Goal: Task Accomplishment & Management: Complete application form

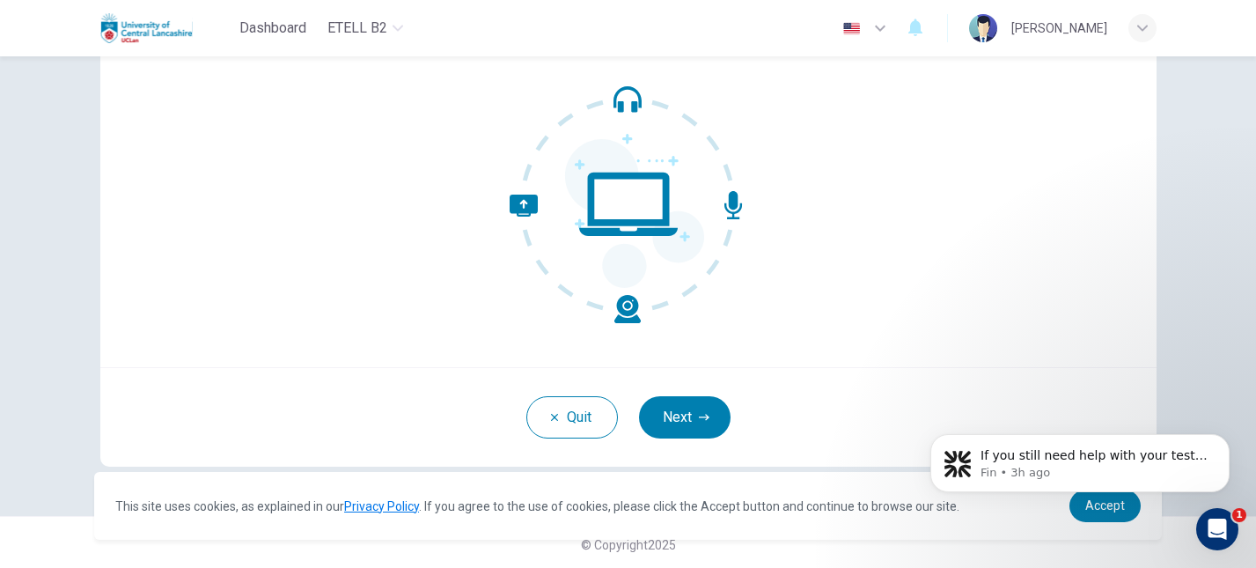
scroll to position [166, 0]
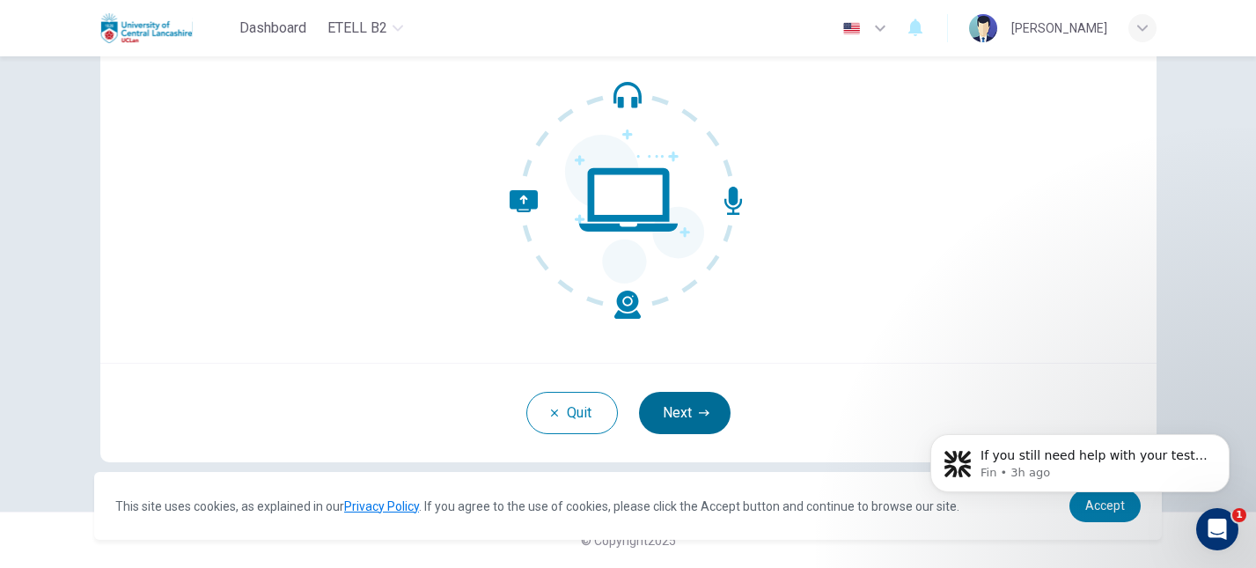
click at [677, 402] on button "Next" at bounding box center [685, 413] width 92 height 42
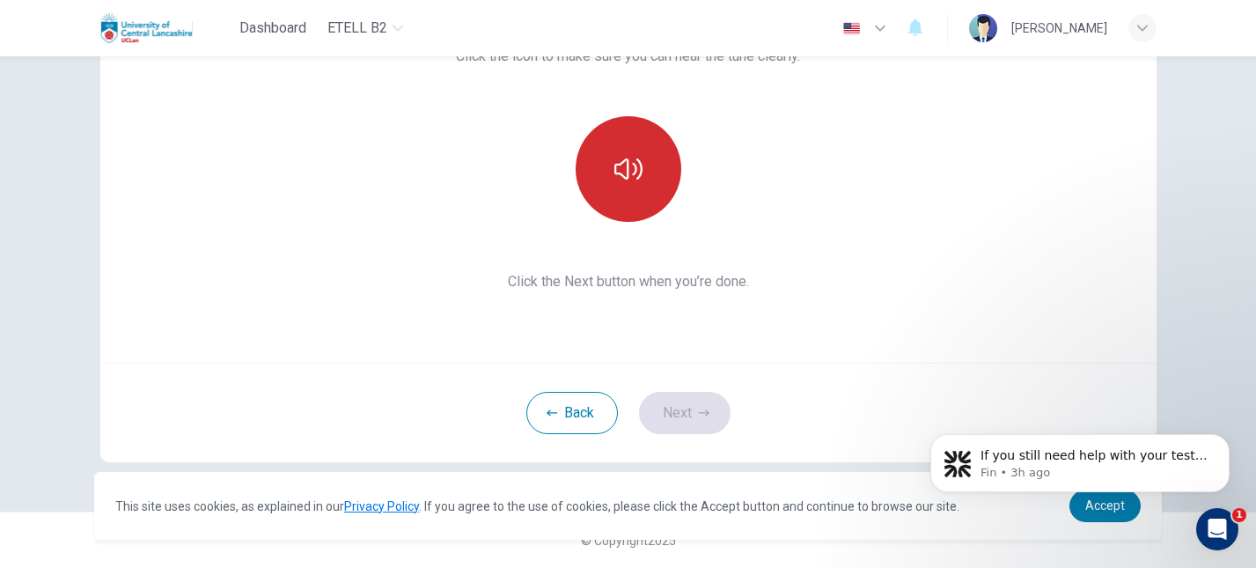
click at [648, 183] on button "button" at bounding box center [629, 169] width 106 height 106
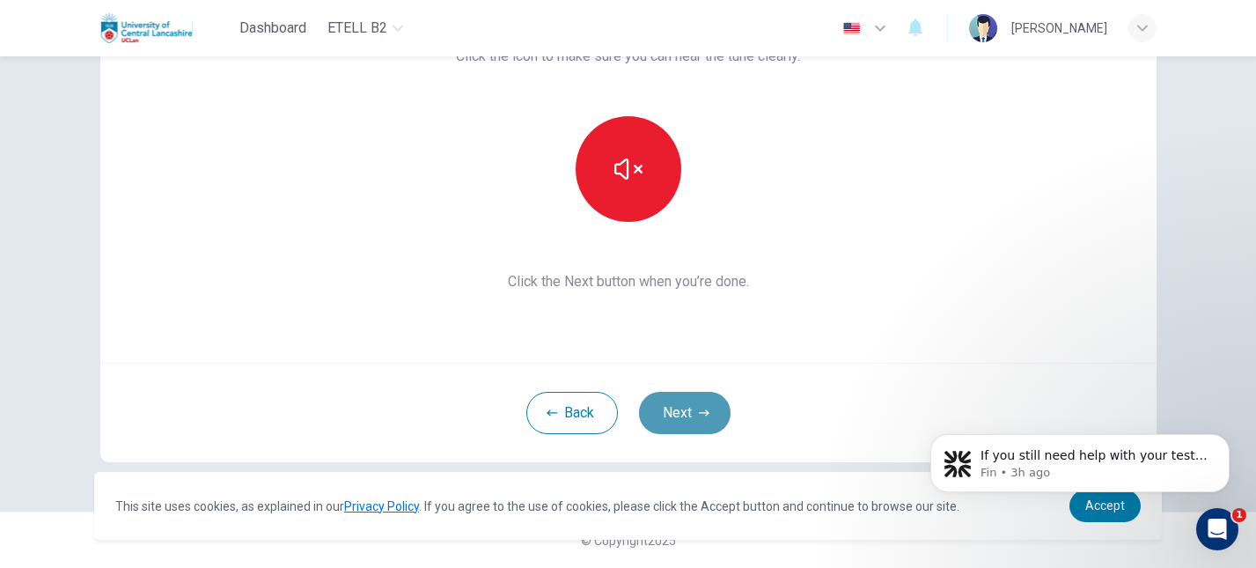
click at [689, 409] on button "Next" at bounding box center [685, 413] width 92 height 42
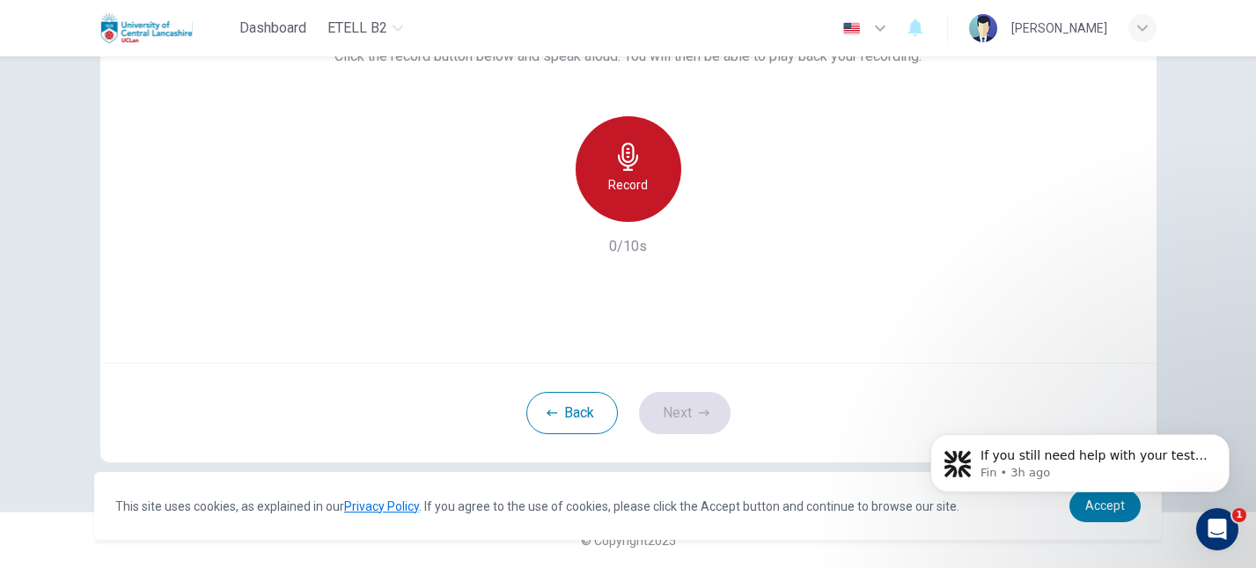
click at [629, 139] on div "Record" at bounding box center [629, 169] width 106 height 106
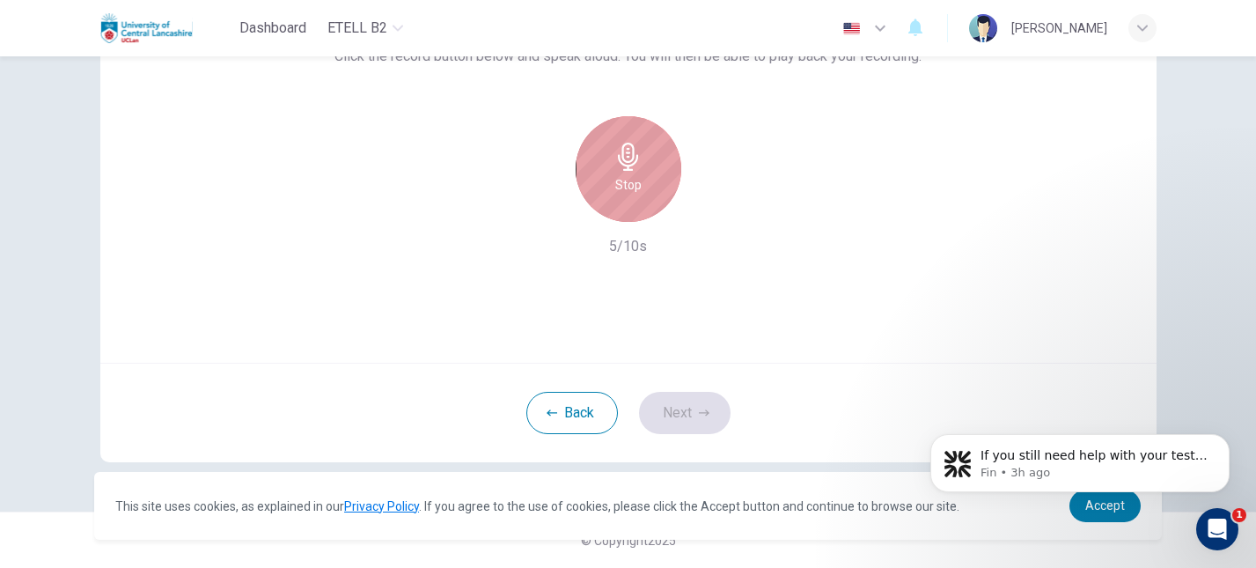
click at [635, 195] on div "Stop" at bounding box center [629, 169] width 106 height 106
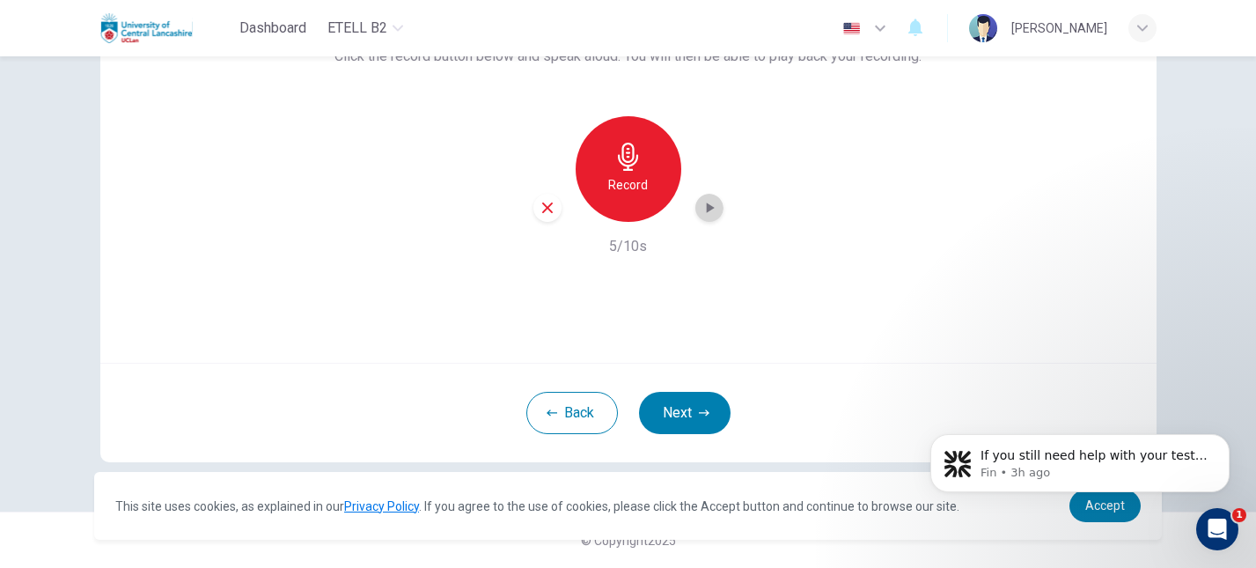
click at [718, 205] on icon "button" at bounding box center [710, 208] width 18 height 18
click at [669, 407] on button "Next" at bounding box center [685, 413] width 92 height 42
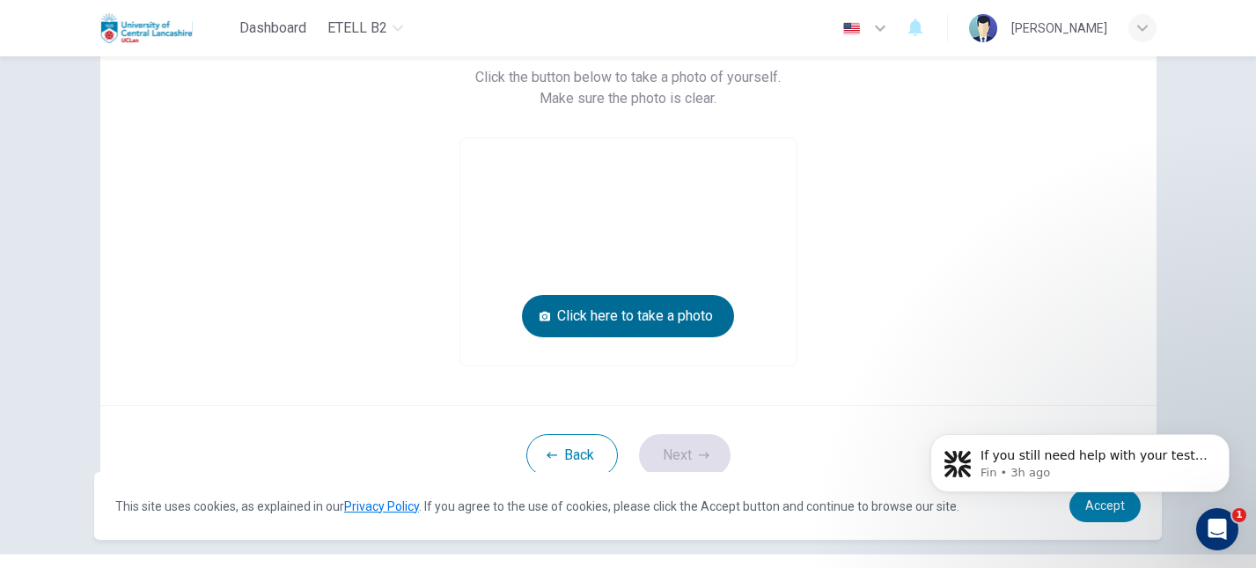
scroll to position [151, 0]
click at [684, 310] on button "Click here to take a photo" at bounding box center [628, 316] width 212 height 42
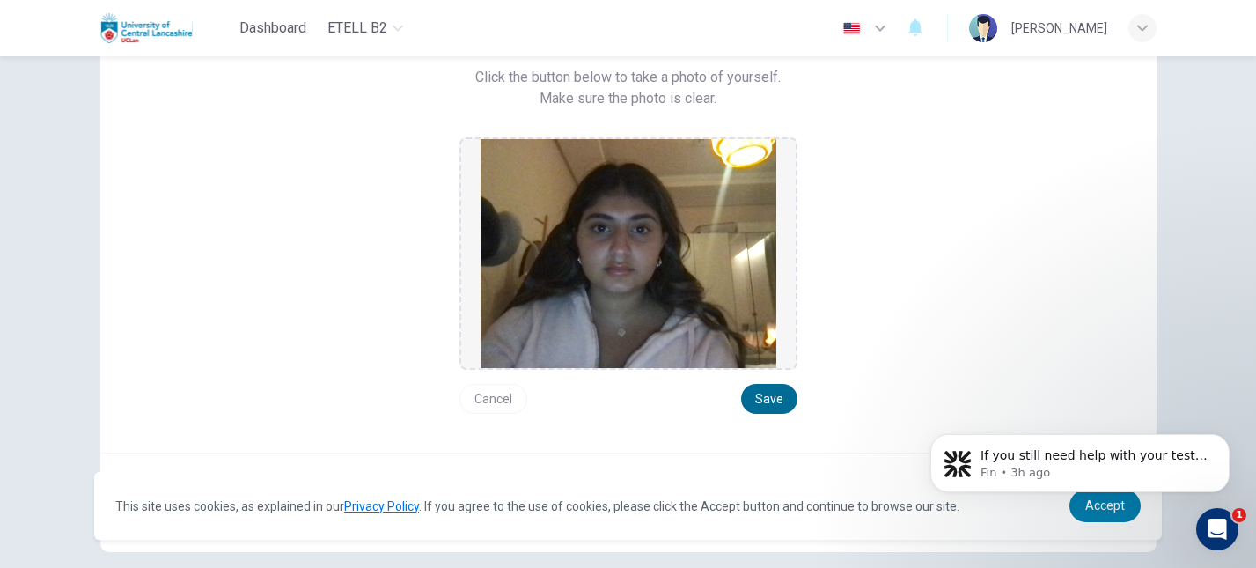
click at [766, 400] on button "Save" at bounding box center [769, 399] width 56 height 30
click at [932, 160] on div "Take a photo of yourself. Click the button below to take a photo of yourself. M…" at bounding box center [629, 219] width 796 height 389
click at [494, 401] on button "Cancel" at bounding box center [494, 399] width 68 height 30
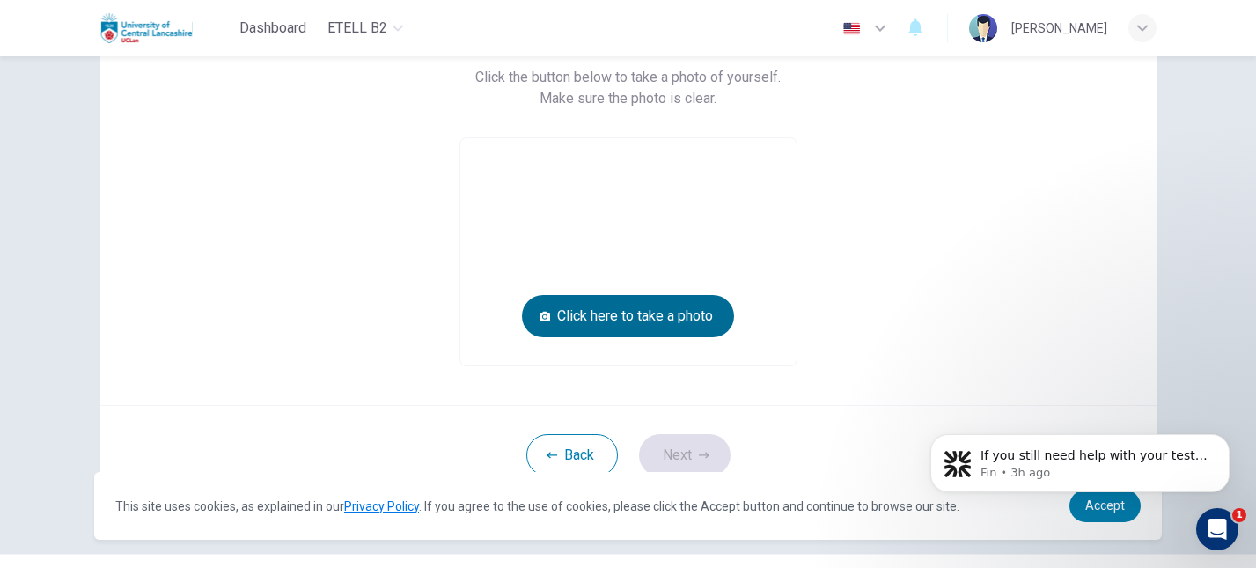
click at [643, 312] on button "Click here to take a photo" at bounding box center [628, 316] width 212 height 42
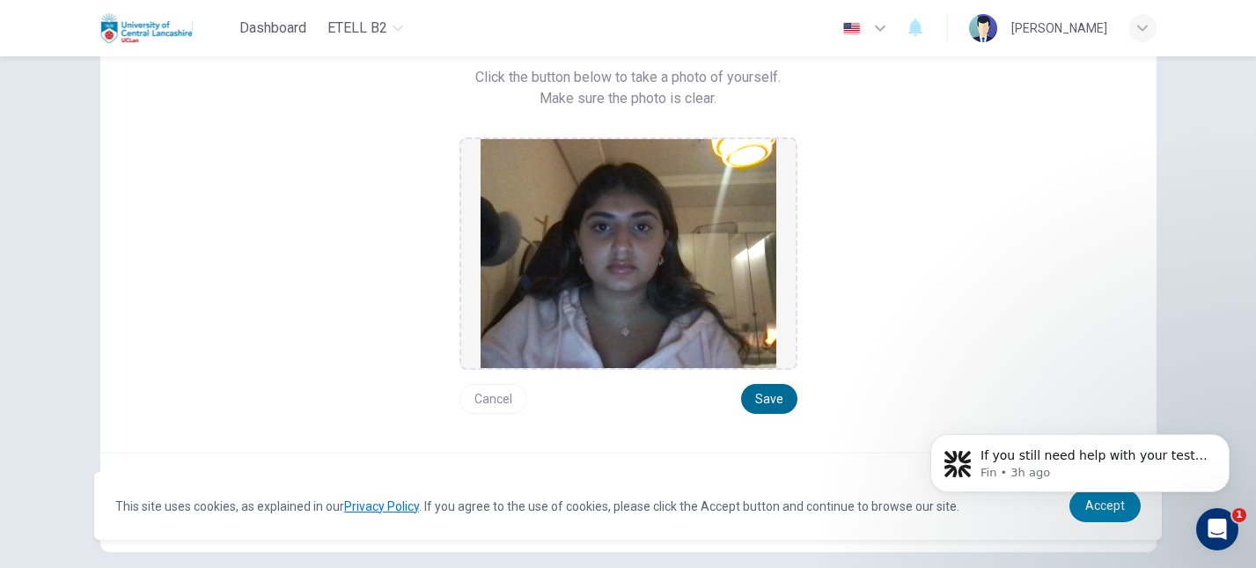
click at [760, 398] on button "Save" at bounding box center [769, 399] width 56 height 30
click at [760, 388] on button "Save" at bounding box center [769, 399] width 56 height 30
click at [760, 401] on button "Save" at bounding box center [769, 399] width 56 height 30
click at [1108, 510] on body "If you still need help with your test issue, I’m here to assist you further. Wo…" at bounding box center [1080, 458] width 338 height 109
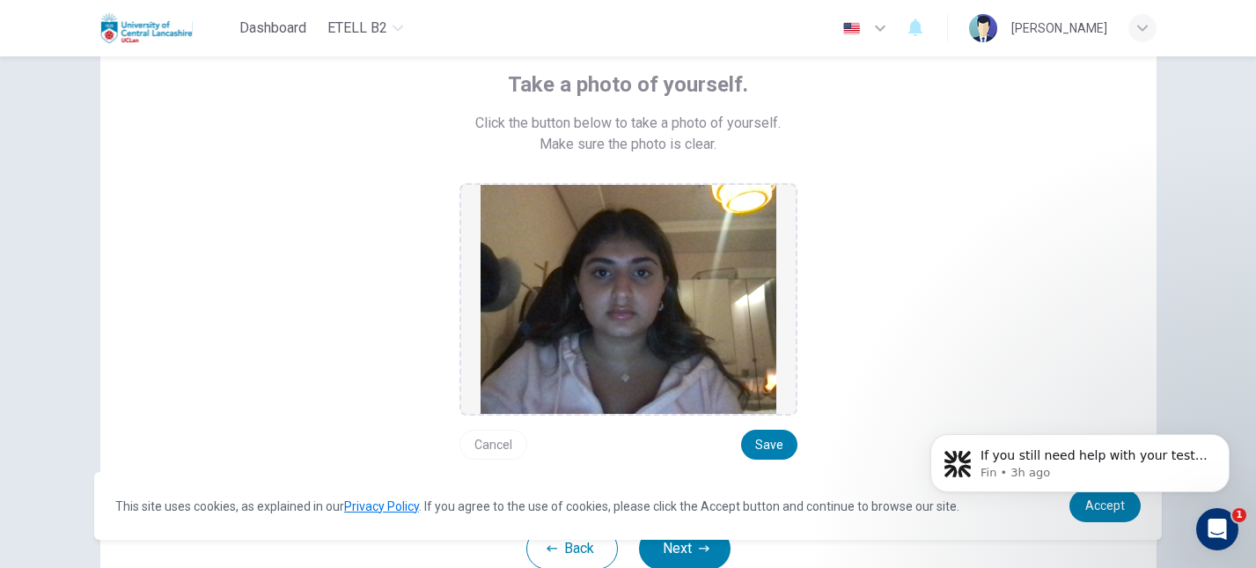
scroll to position [241, 0]
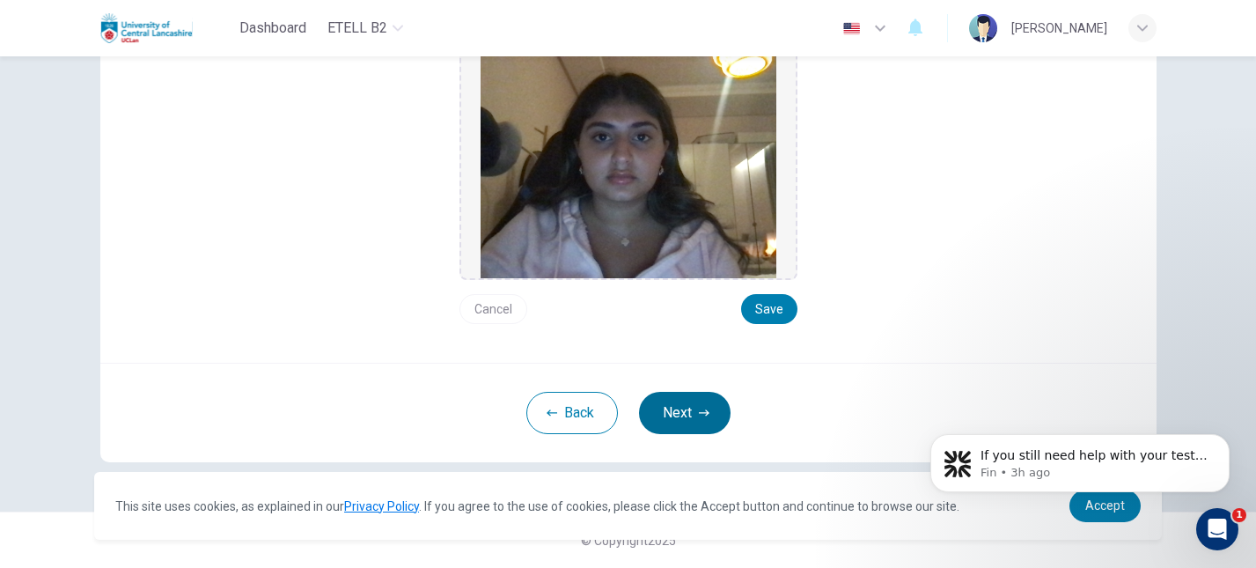
click at [696, 411] on button "Next" at bounding box center [685, 413] width 92 height 42
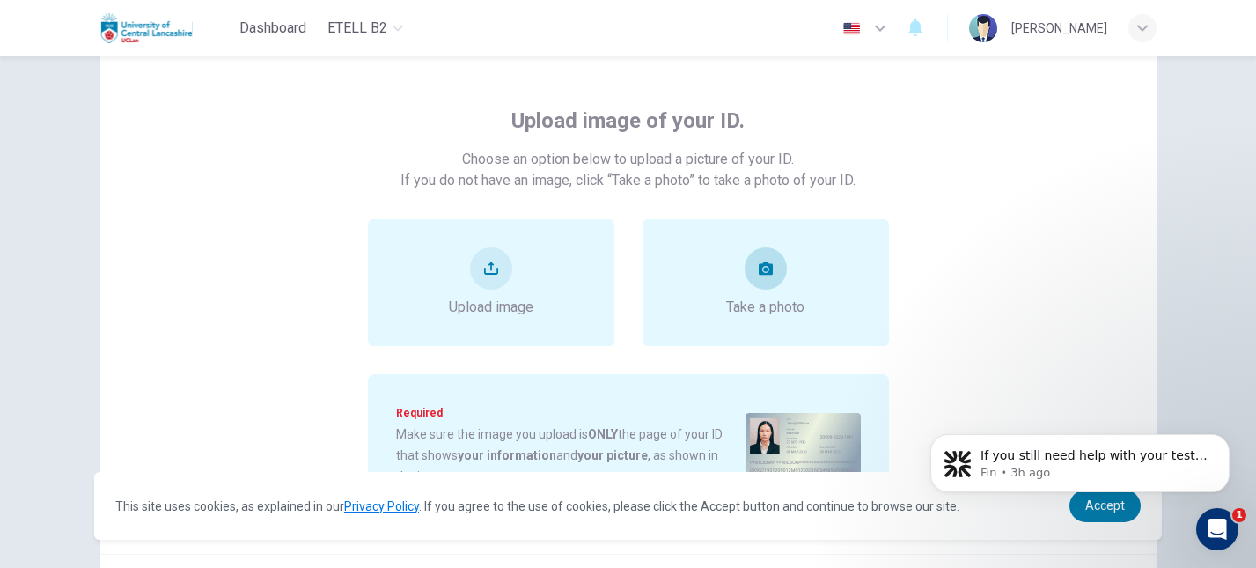
scroll to position [0, 0]
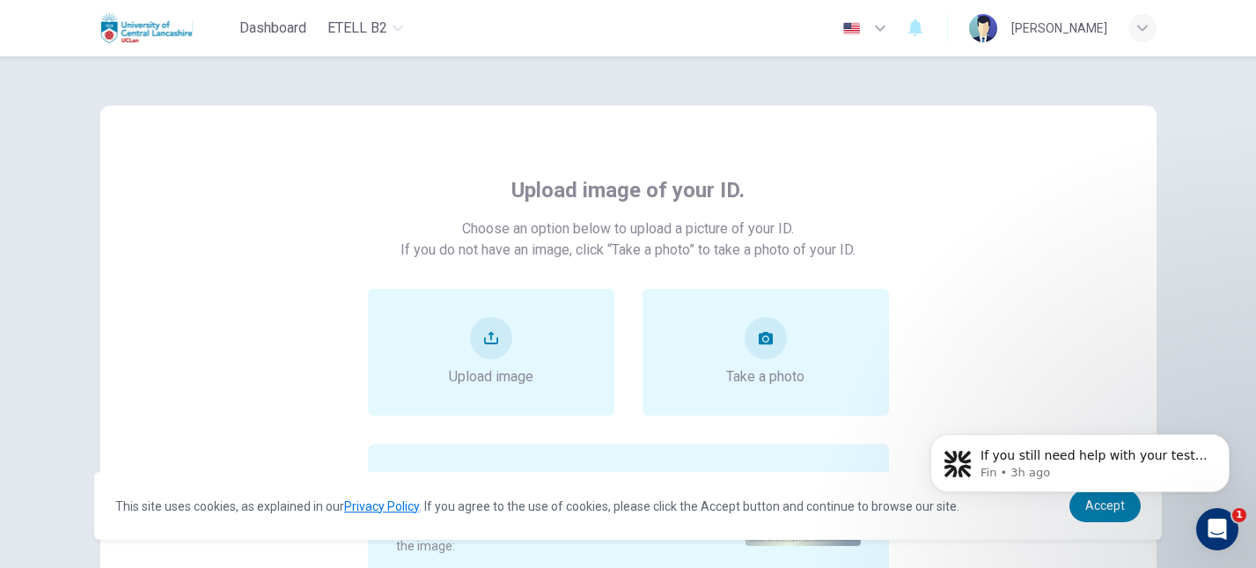
click at [1082, 506] on body "If you still need help with your test issue, I’m here to assist you further. Wo…" at bounding box center [1080, 458] width 338 height 109
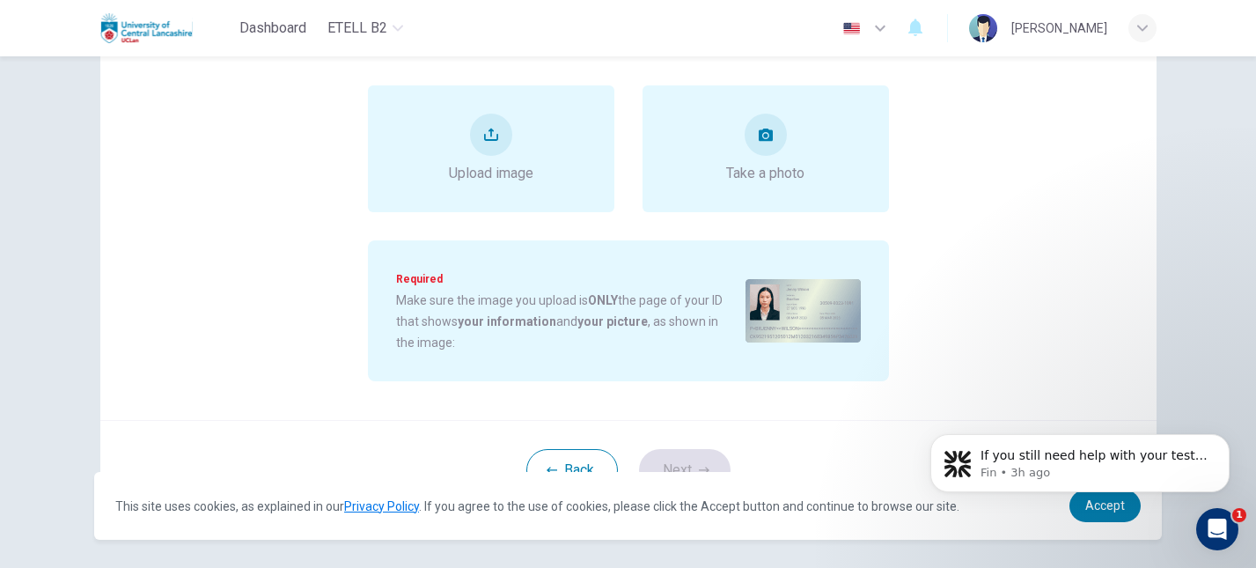
scroll to position [261, 0]
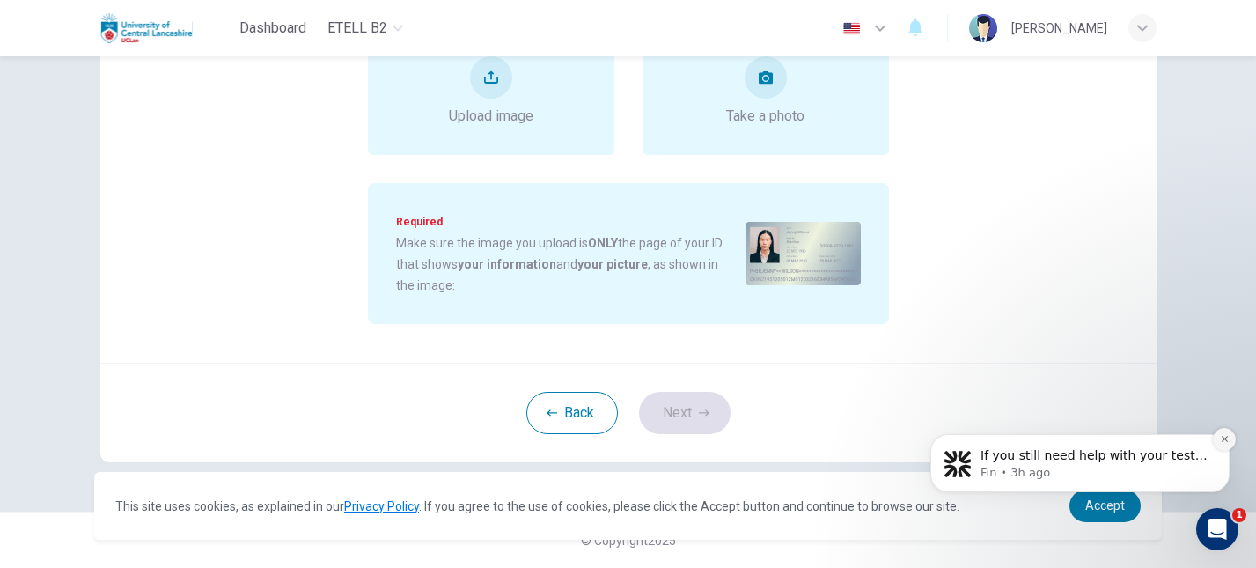
click at [1225, 443] on icon "Dismiss notification" at bounding box center [1225, 439] width 10 height 10
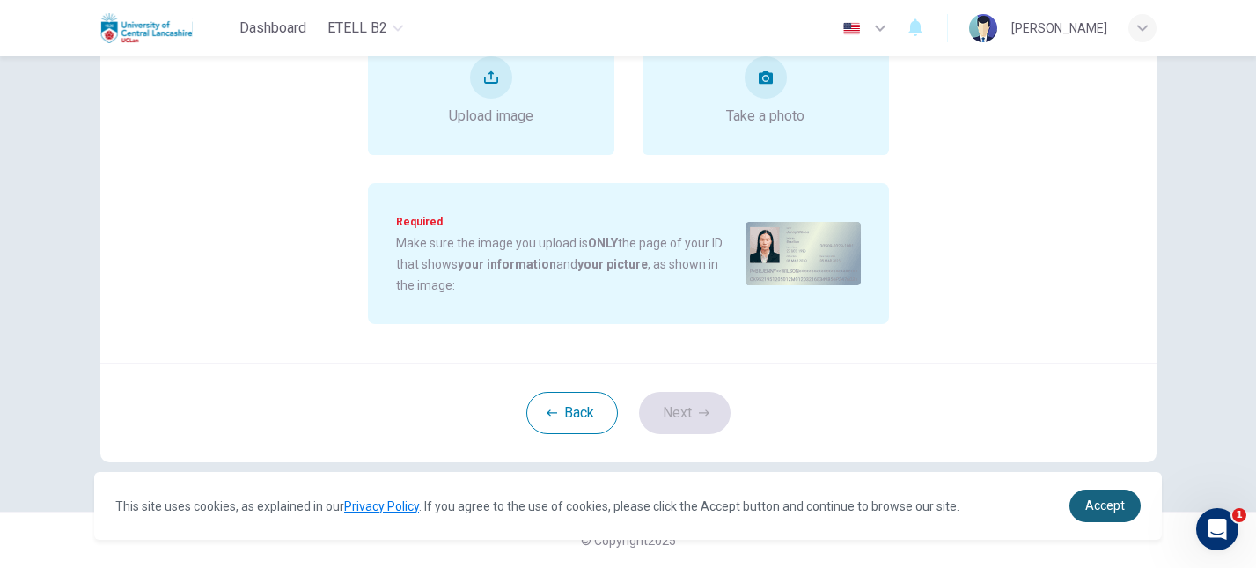
click at [1094, 511] on span "Accept" at bounding box center [1106, 505] width 40 height 14
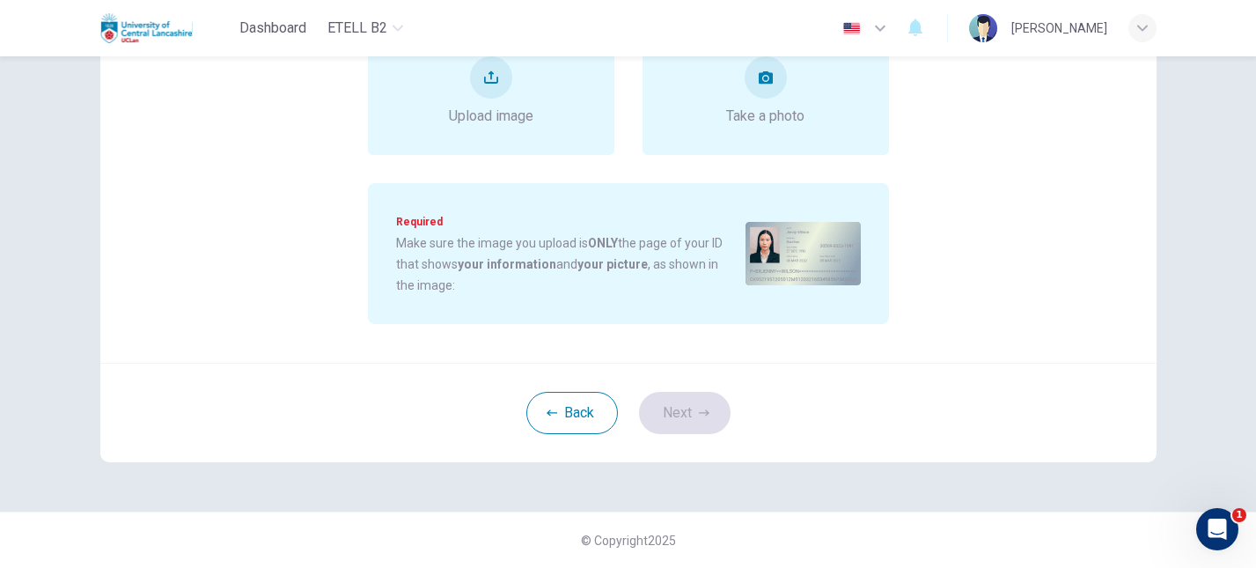
scroll to position [0, 0]
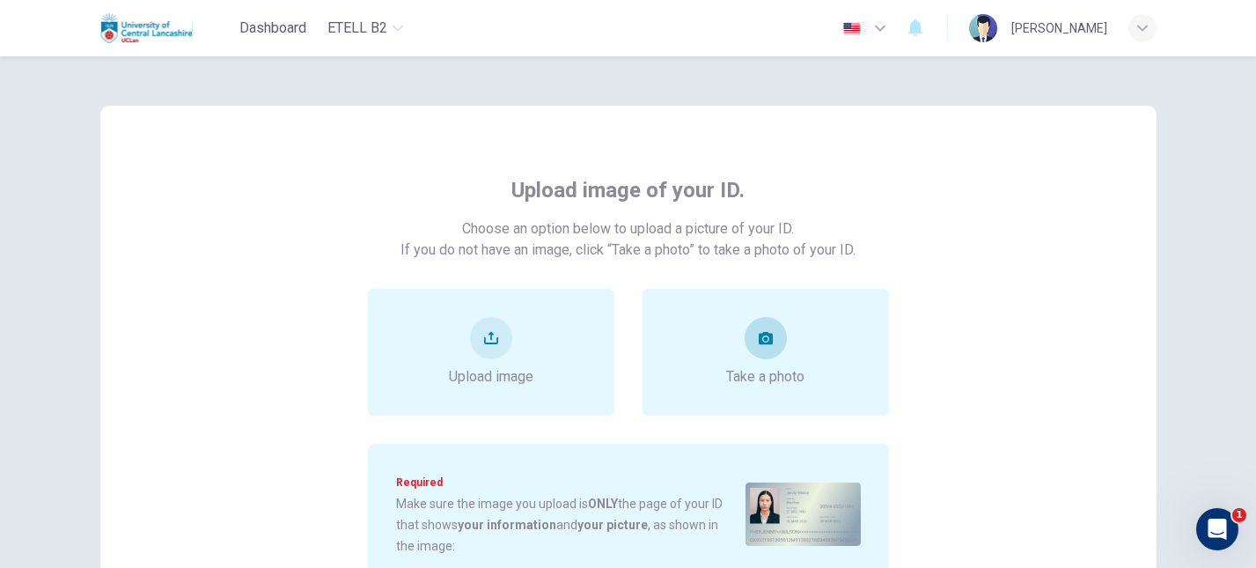
click at [788, 351] on div "Take a photo" at bounding box center [765, 352] width 78 height 70
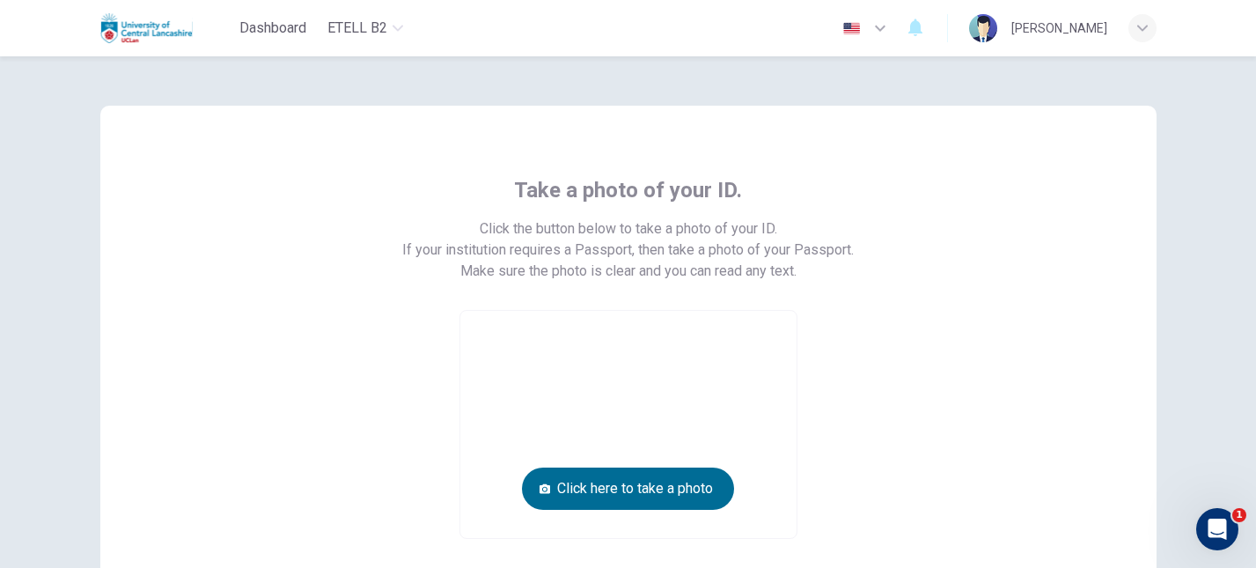
click at [679, 482] on button "Click here to take a photo" at bounding box center [628, 488] width 212 height 42
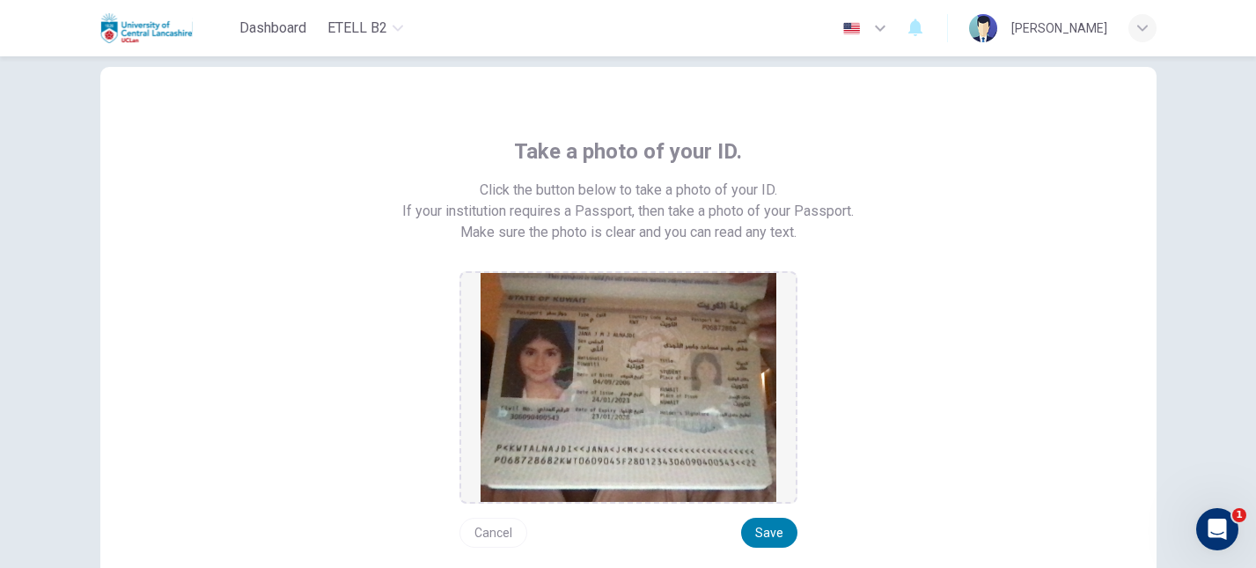
scroll to position [158, 0]
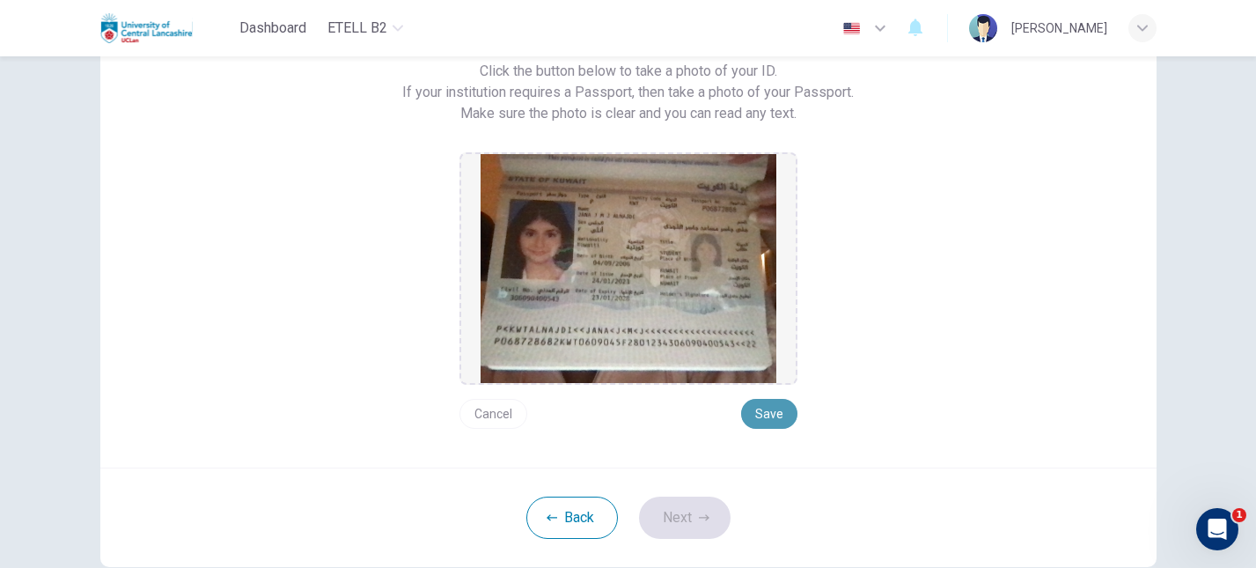
click at [762, 421] on button "Save" at bounding box center [769, 414] width 56 height 30
click at [710, 510] on button "Next" at bounding box center [685, 518] width 92 height 42
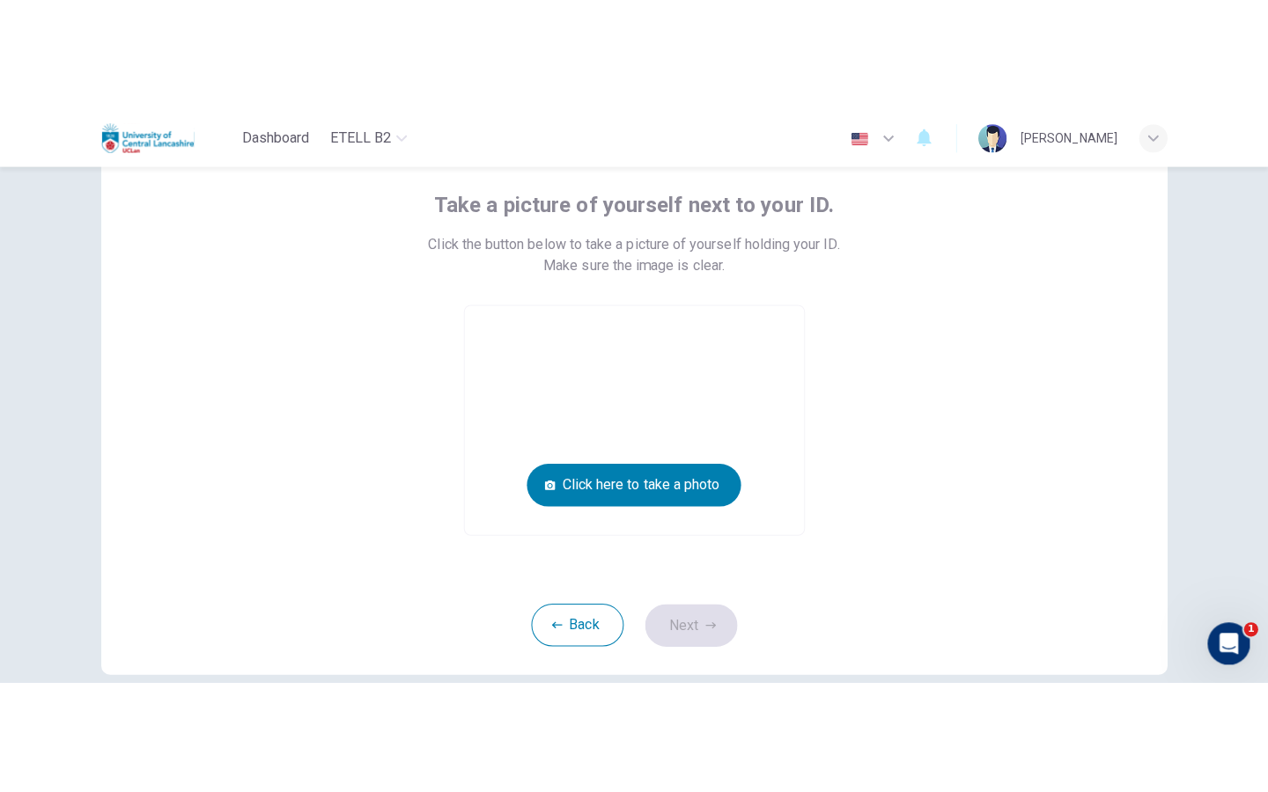
scroll to position [107, 0]
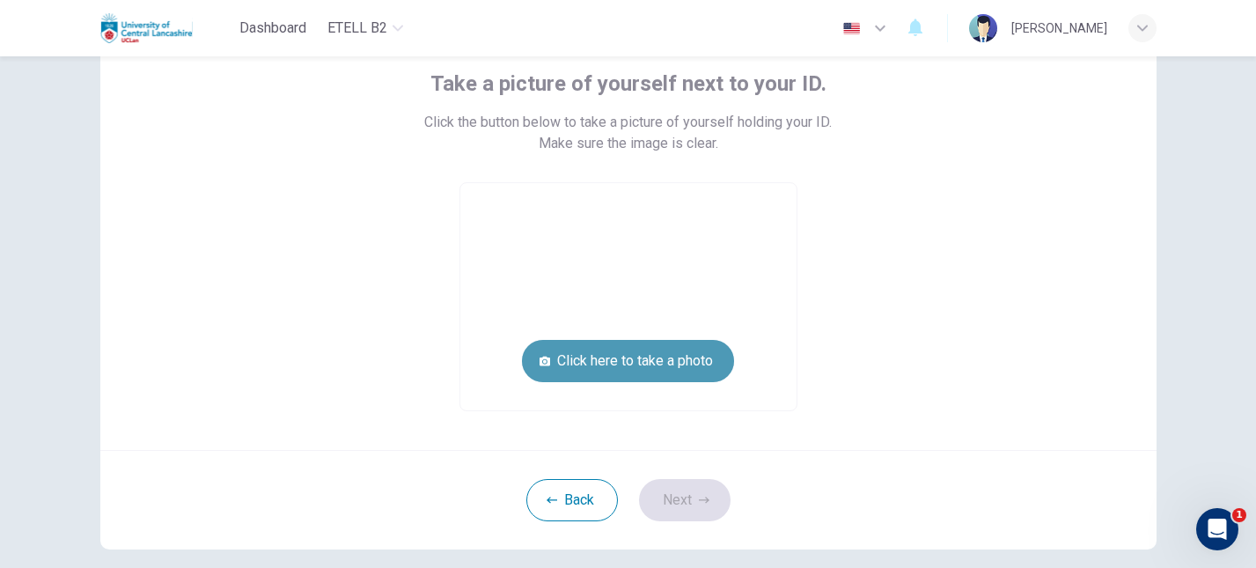
click at [675, 365] on button "Click here to take a photo" at bounding box center [628, 361] width 212 height 42
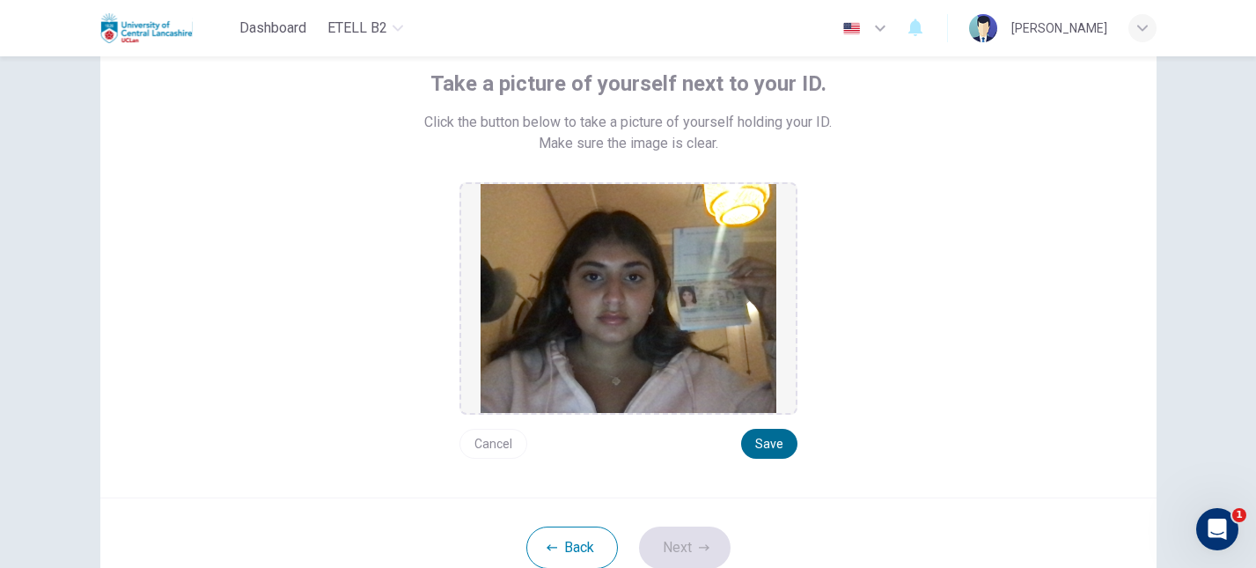
click at [764, 439] on button "Save" at bounding box center [769, 444] width 56 height 30
click at [699, 539] on button "Next" at bounding box center [685, 547] width 92 height 42
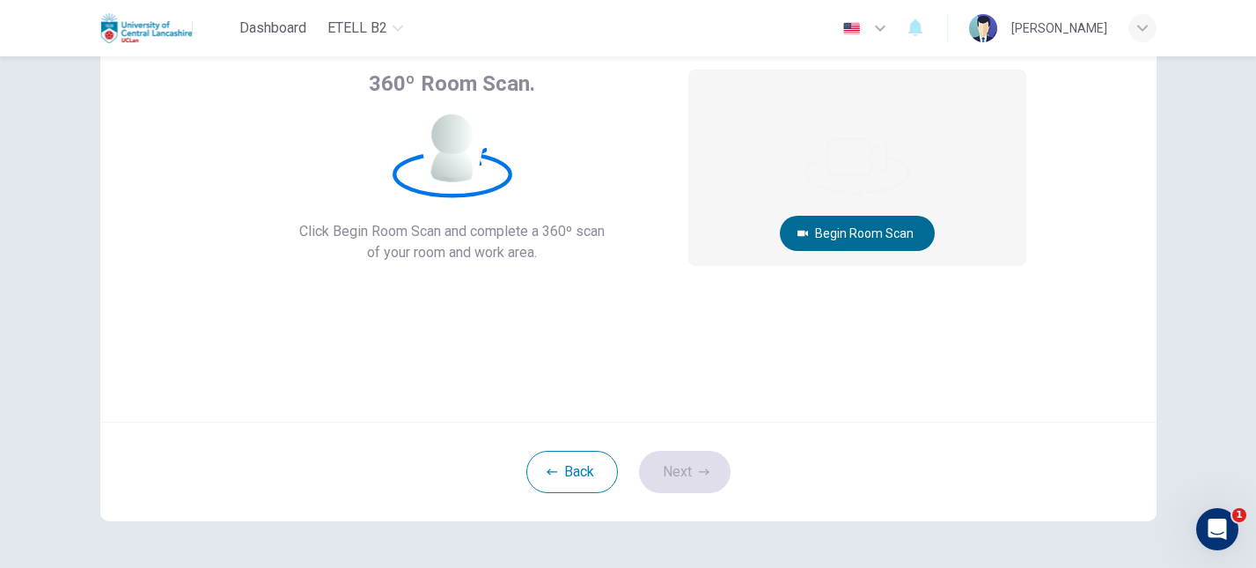
click at [913, 235] on button "Begin Room Scan" at bounding box center [857, 233] width 155 height 35
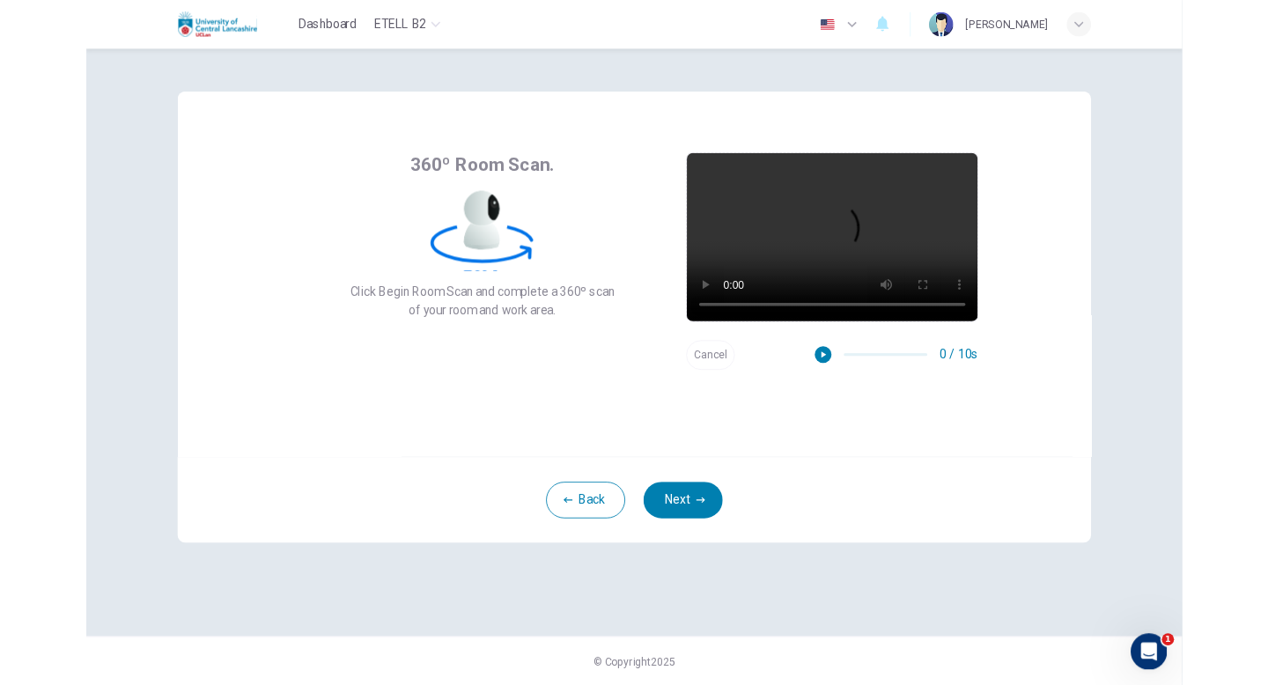
scroll to position [0, 0]
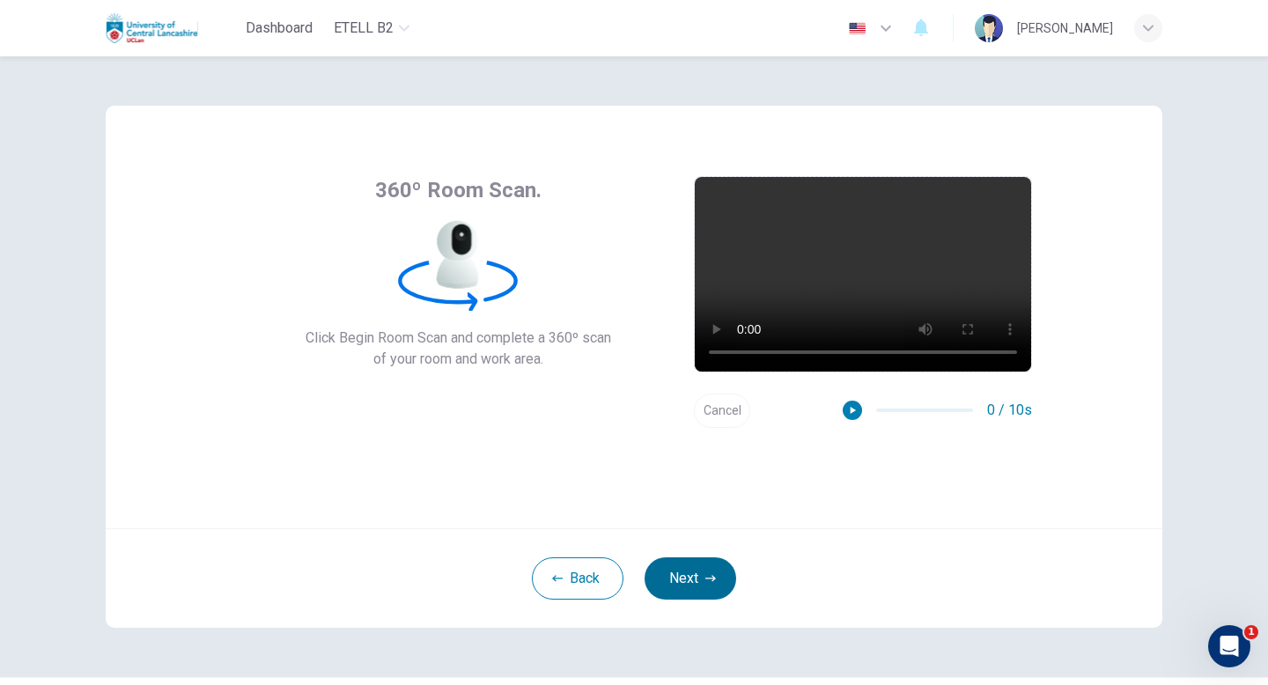
click at [700, 567] on button "Next" at bounding box center [690, 578] width 92 height 42
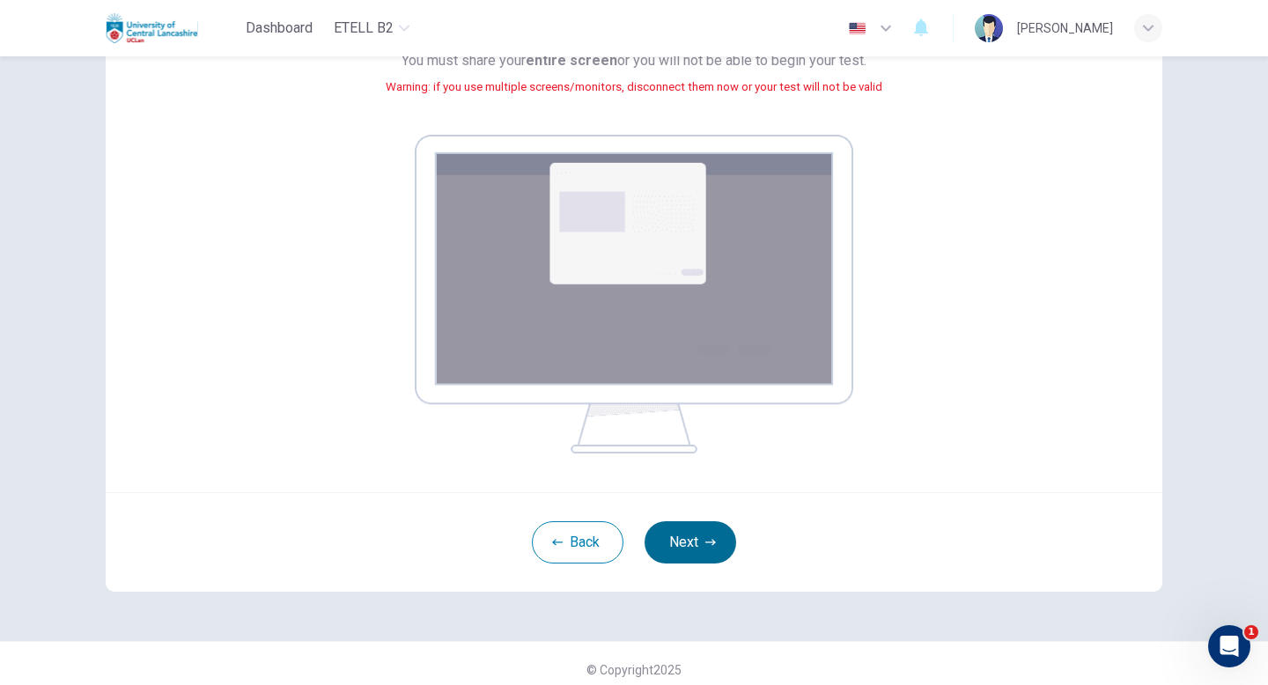
scroll to position [224, 0]
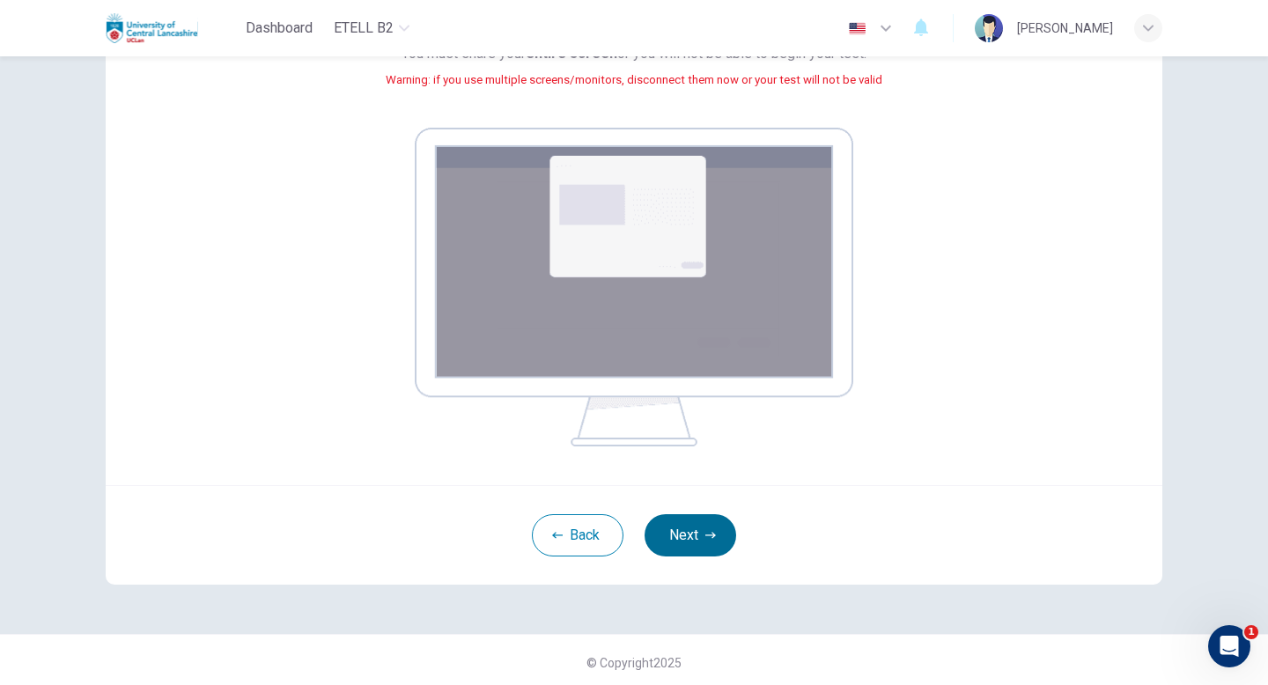
click at [688, 542] on button "Next" at bounding box center [690, 535] width 92 height 42
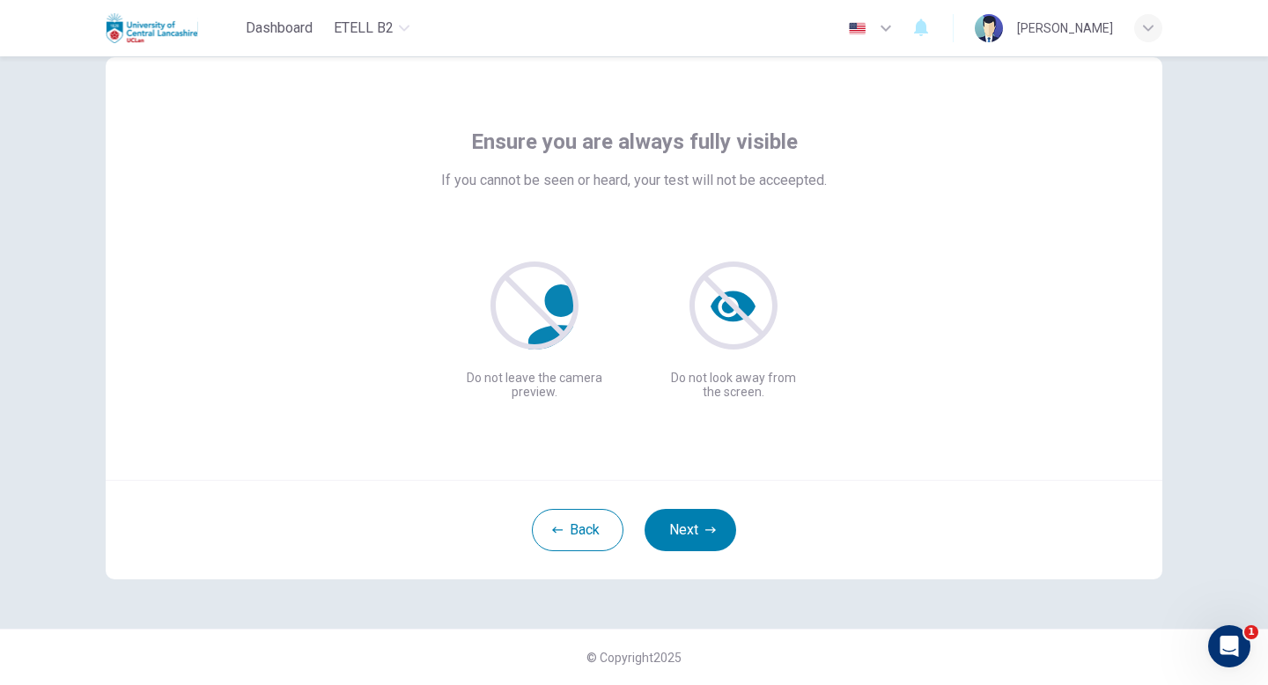
scroll to position [48, 0]
click at [703, 525] on button "Next" at bounding box center [690, 530] width 92 height 42
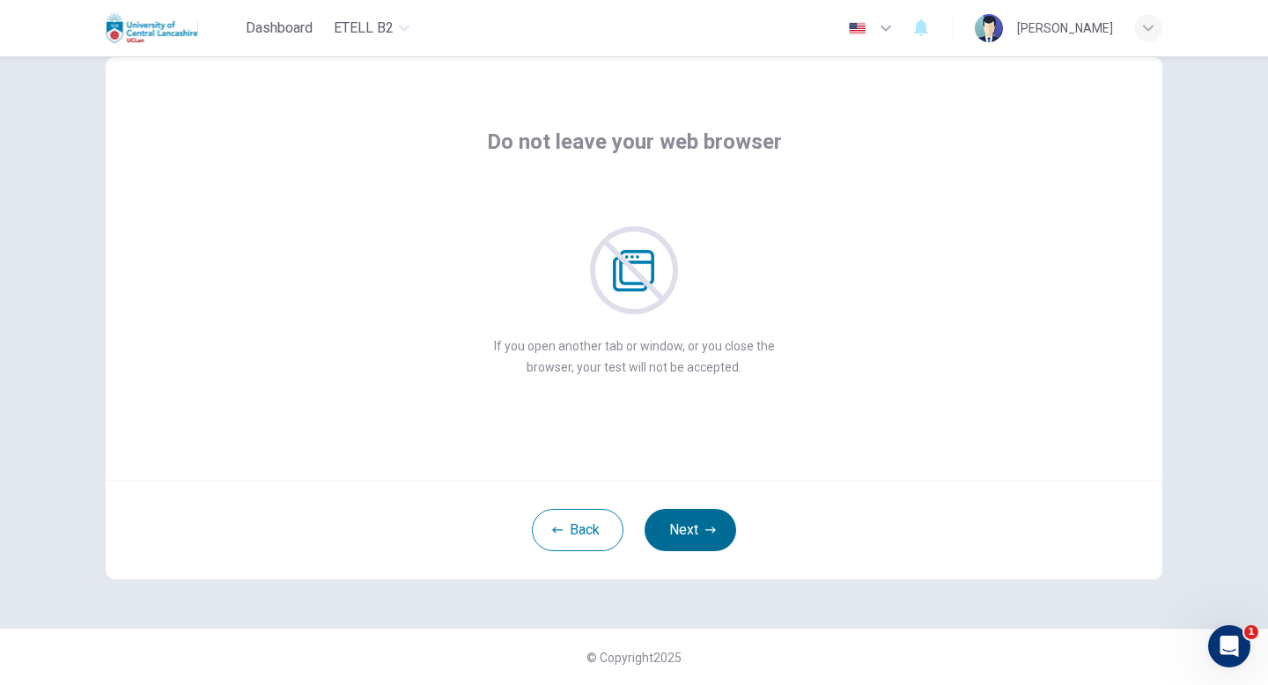
click at [703, 525] on button "Next" at bounding box center [690, 530] width 92 height 42
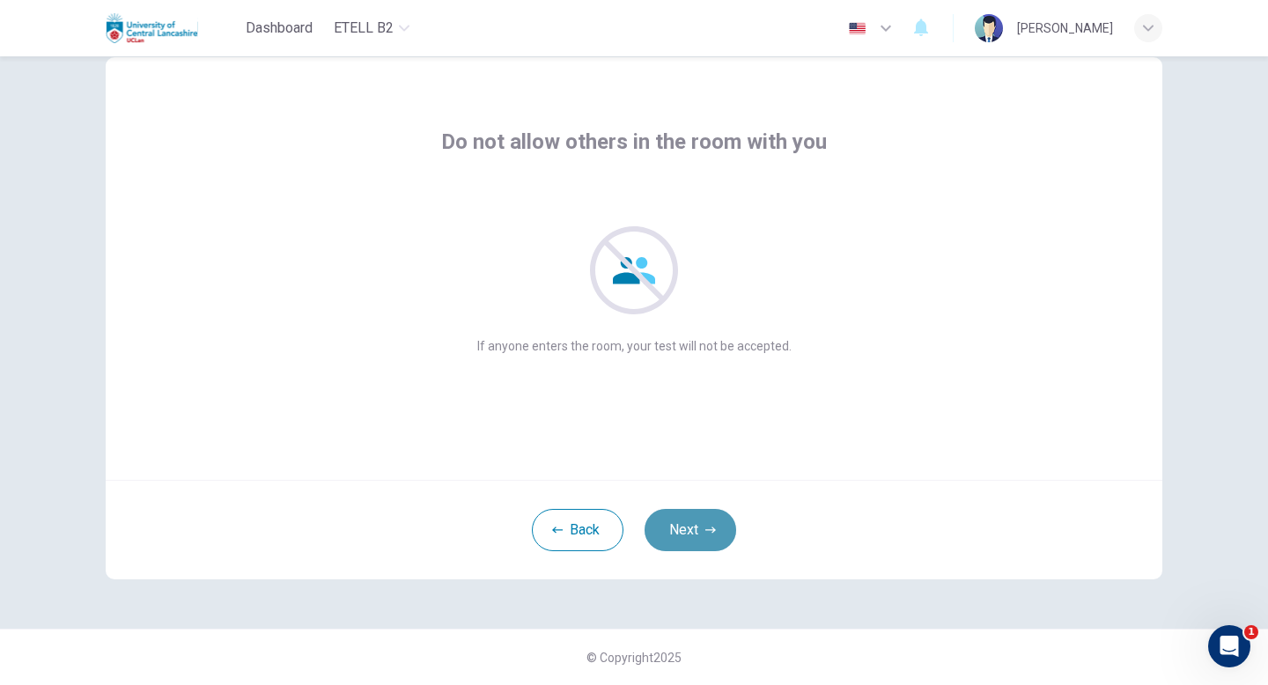
click at [703, 525] on button "Next" at bounding box center [690, 530] width 92 height 42
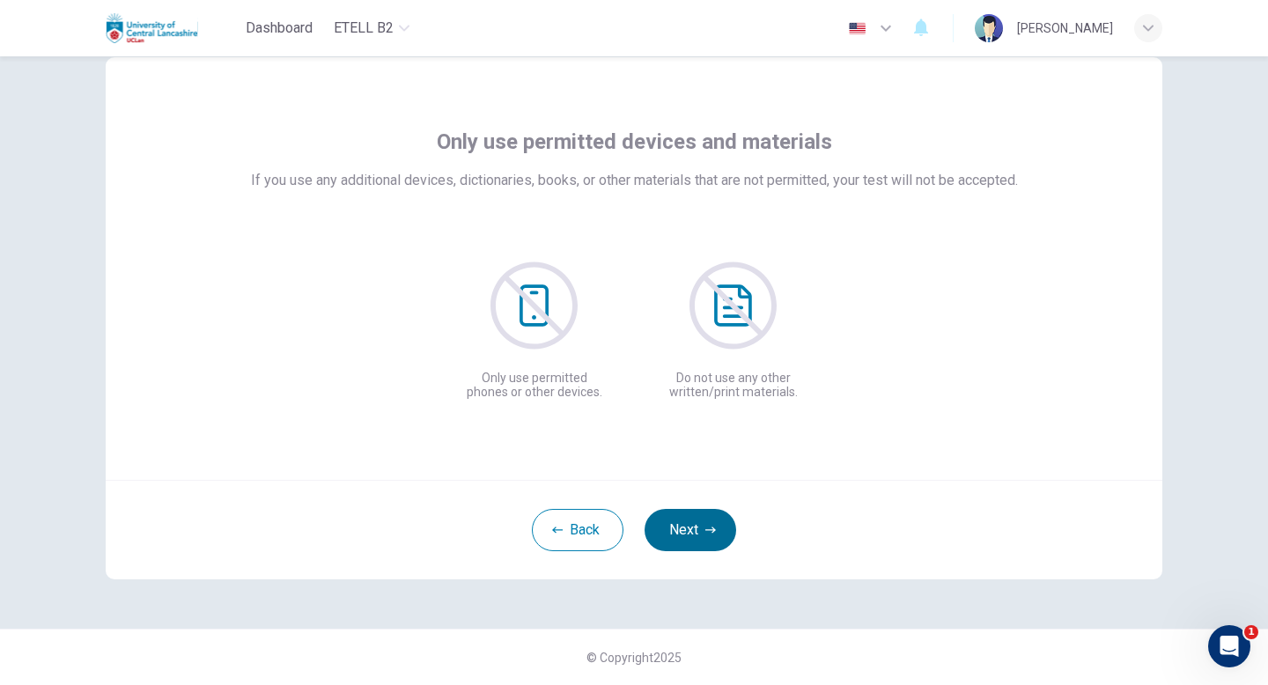
click at [703, 525] on button "Next" at bounding box center [690, 530] width 92 height 42
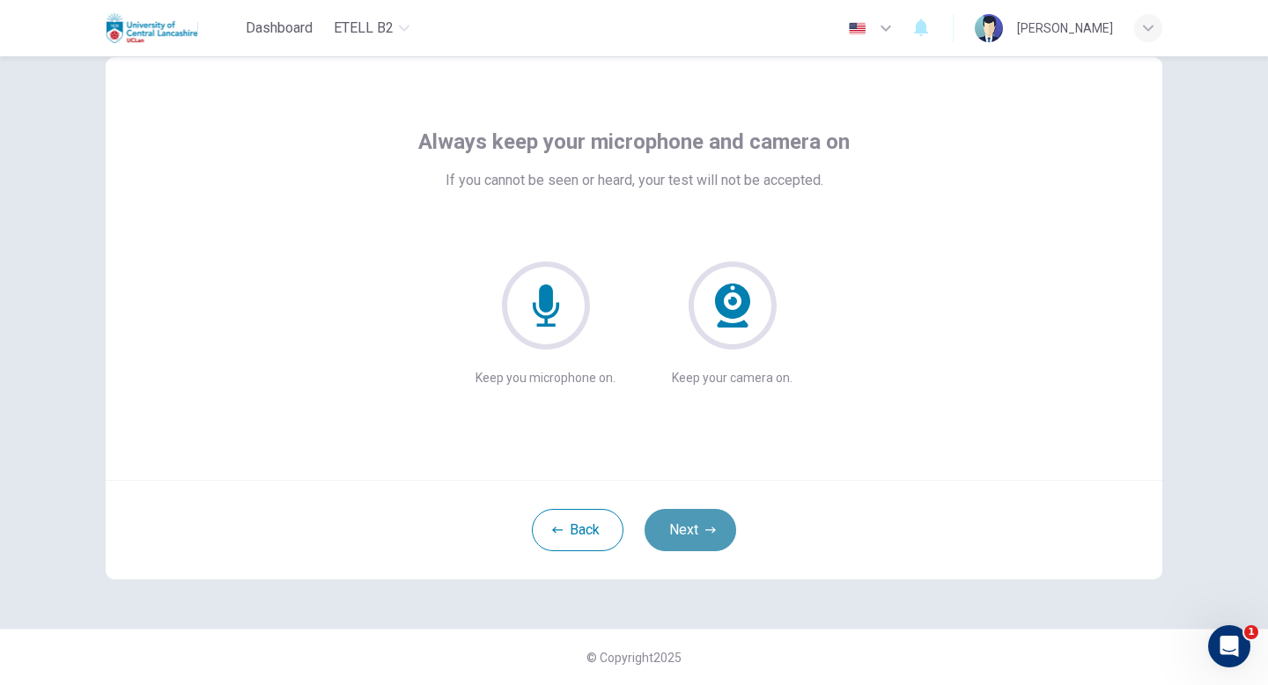
click at [703, 525] on button "Next" at bounding box center [690, 530] width 92 height 42
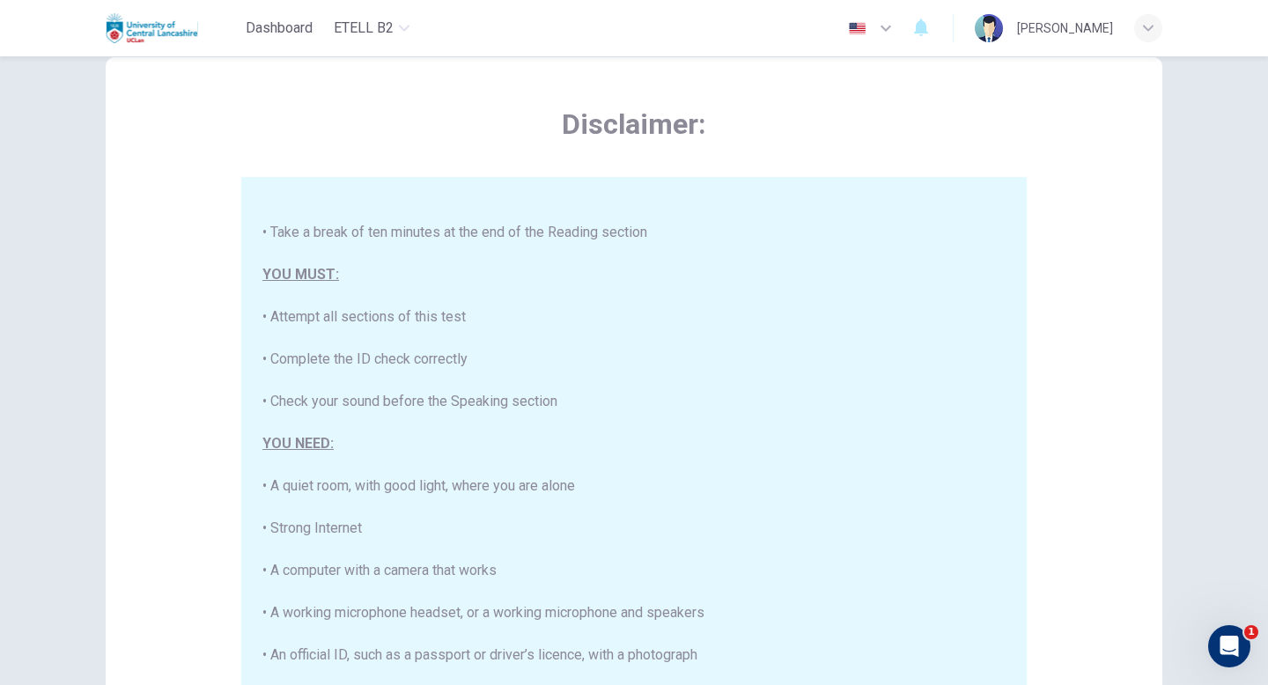
scroll to position [294, 0]
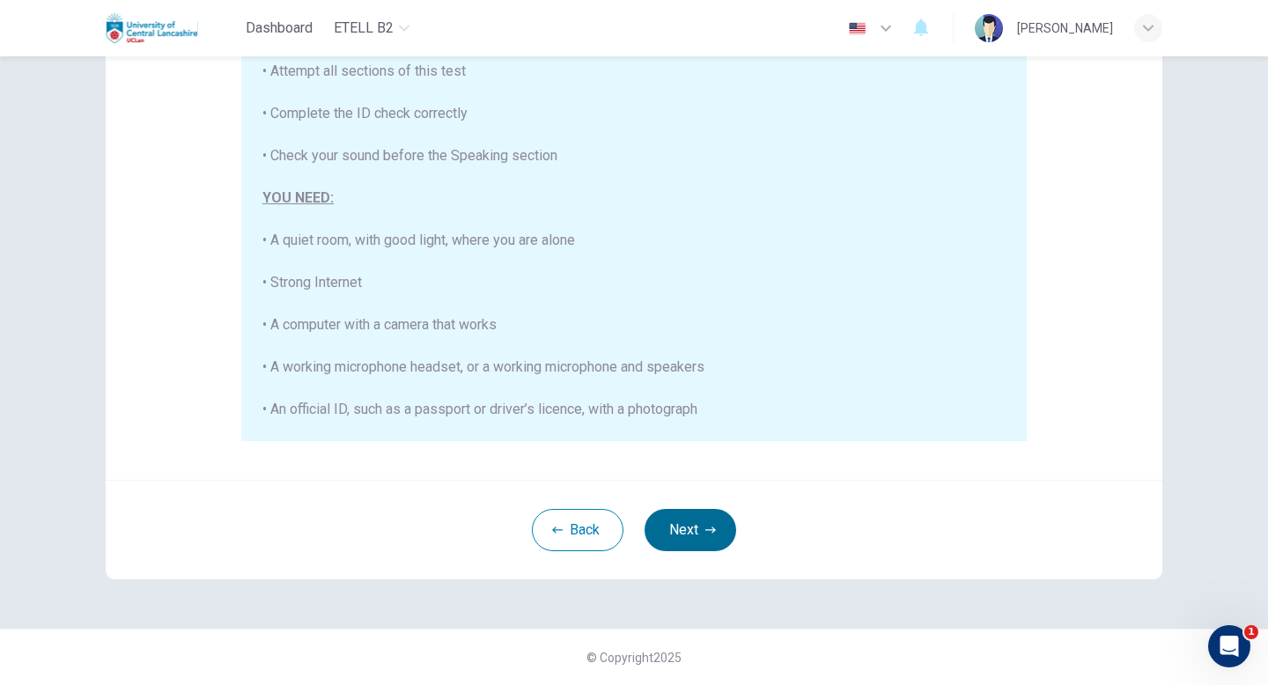
click at [688, 526] on button "Next" at bounding box center [690, 530] width 92 height 42
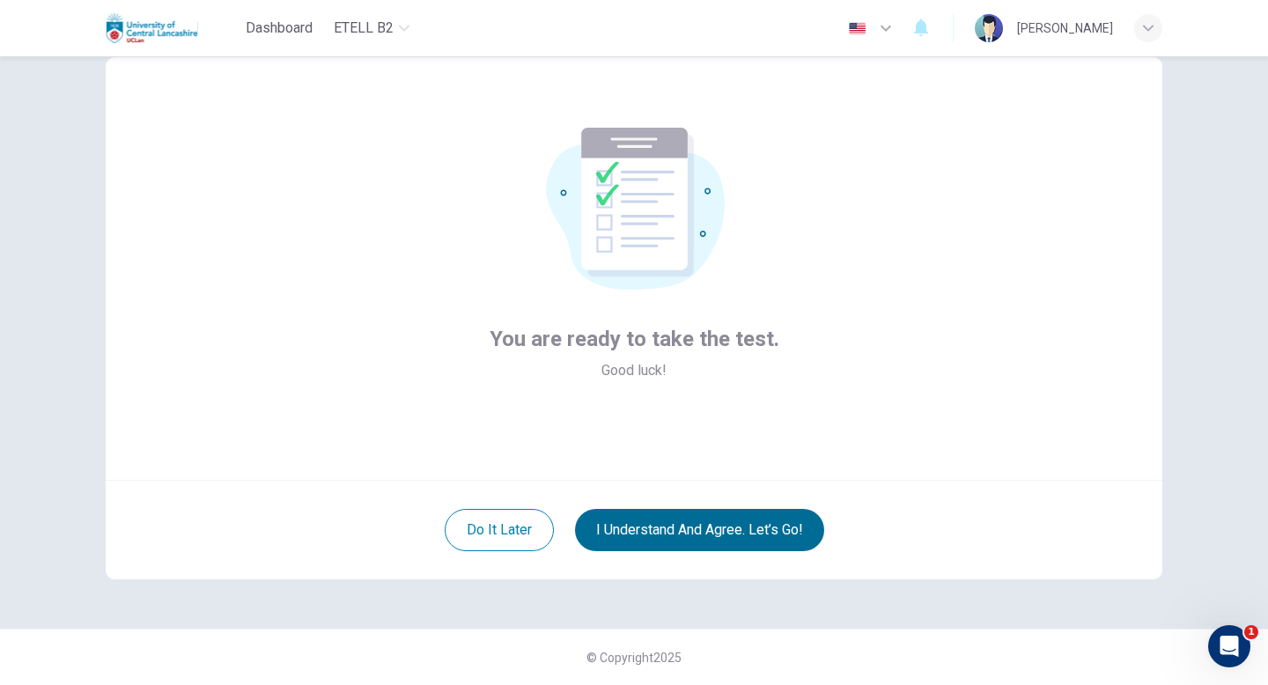
scroll to position [48, 0]
click at [728, 526] on button "I understand and agree. Let’s go!" at bounding box center [699, 530] width 249 height 42
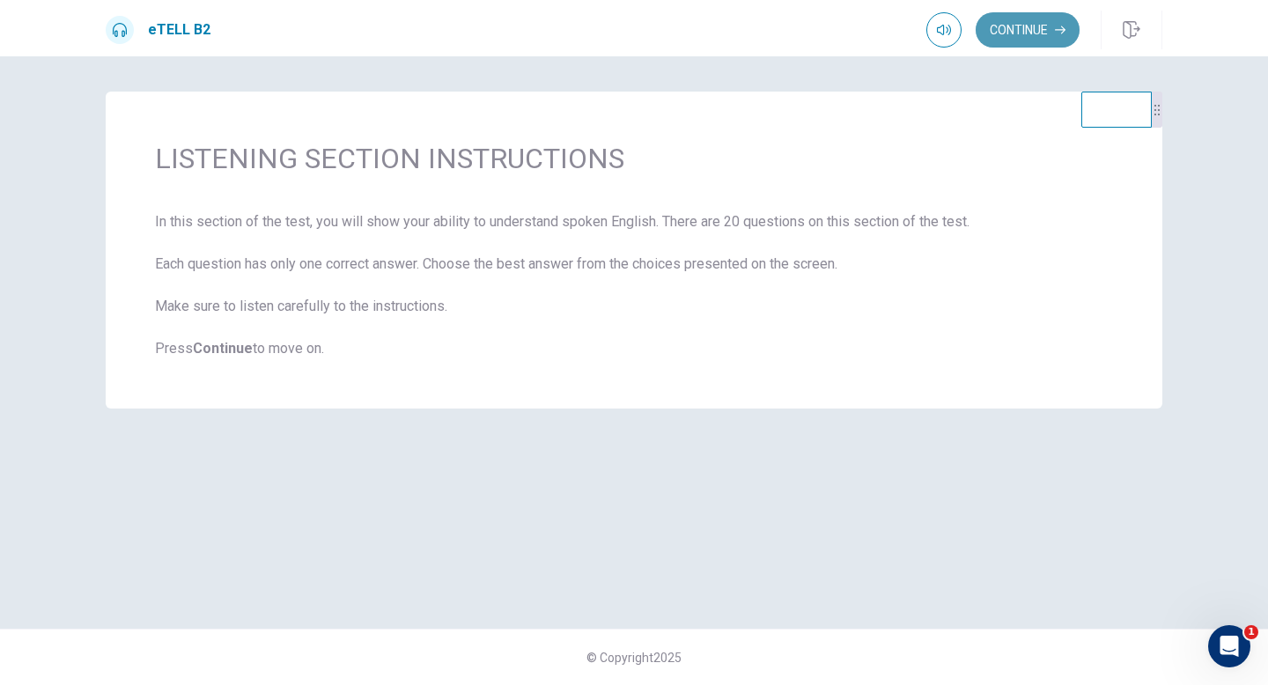
click at [1048, 34] on button "Continue" at bounding box center [1027, 29] width 104 height 35
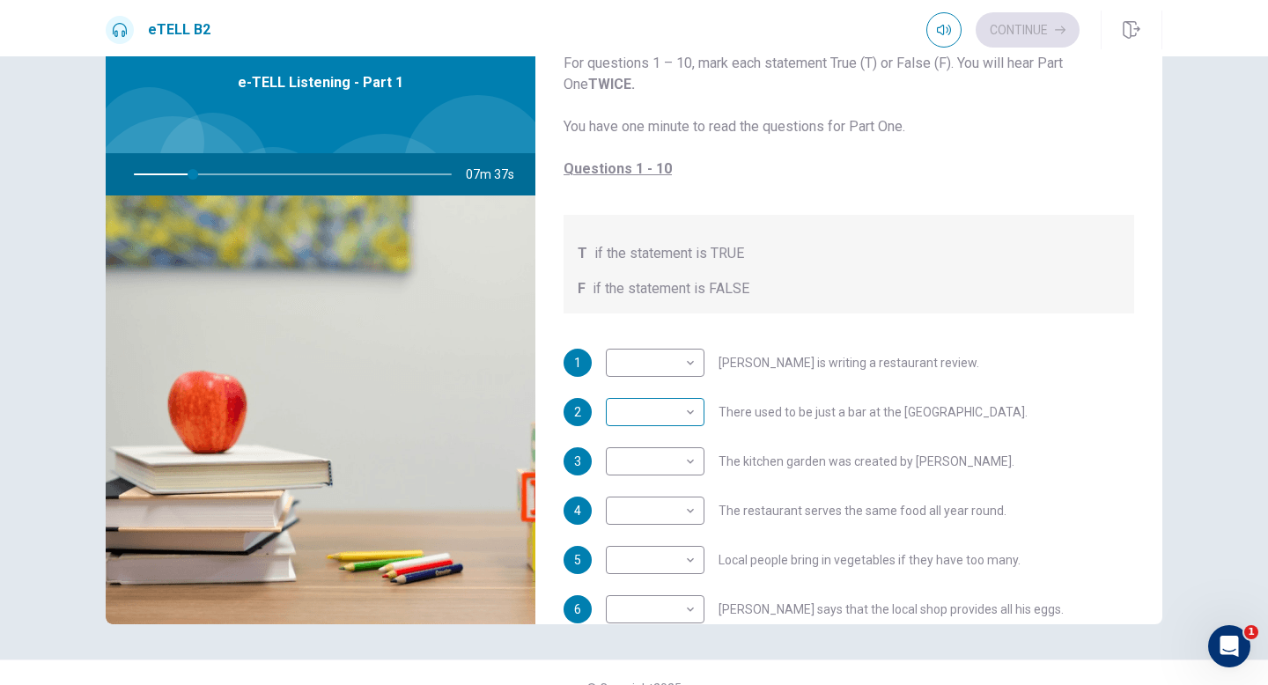
scroll to position [47, 0]
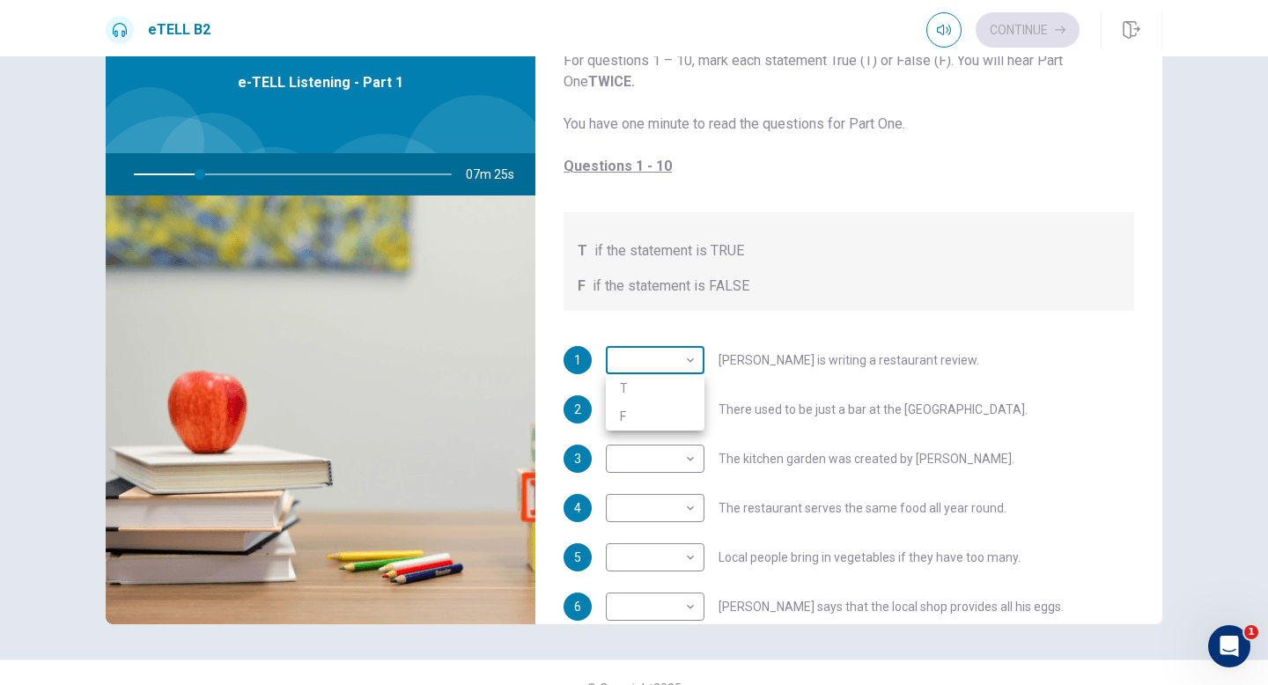
click at [684, 364] on body "This site uses cookies, as explained in our Privacy Policy . If you agree to th…" at bounding box center [634, 342] width 1268 height 685
type input "**"
click at [676, 385] on li "T" at bounding box center [655, 388] width 99 height 28
type input "*"
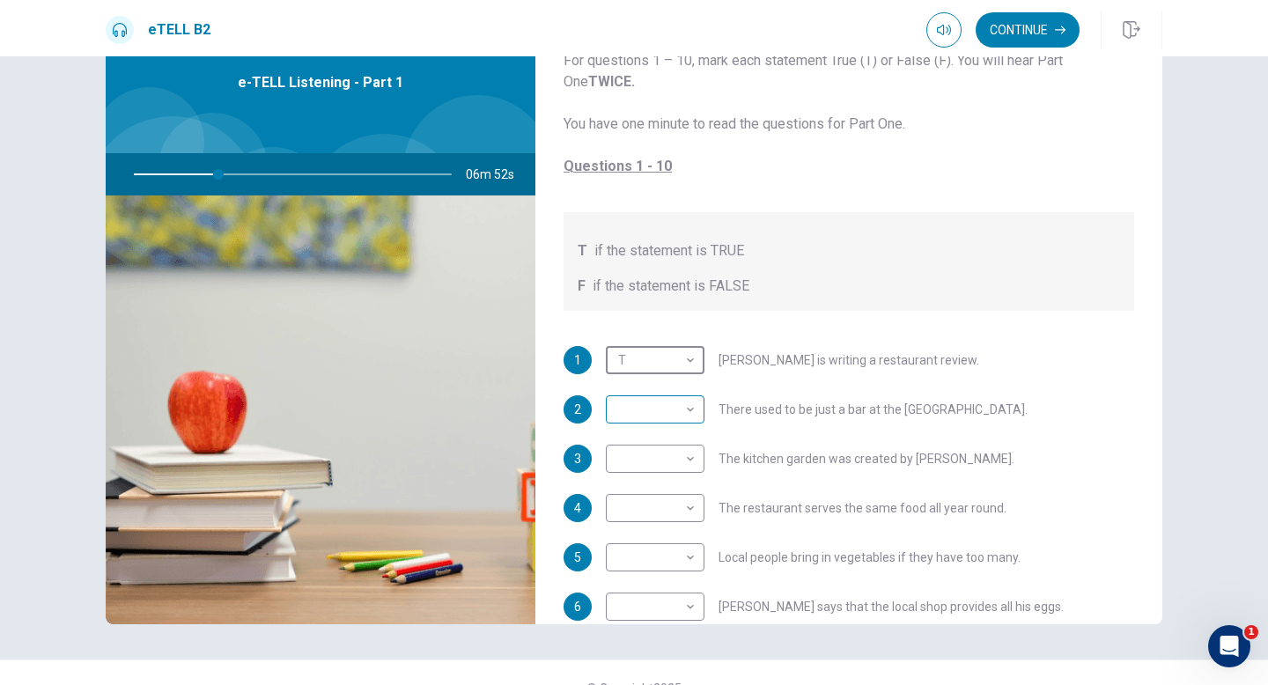
click at [651, 404] on body "This site uses cookies, as explained in our Privacy Policy . If you agree to th…" at bounding box center [634, 342] width 1268 height 685
type input "**"
click at [646, 443] on li "T" at bounding box center [655, 437] width 99 height 28
type input "*"
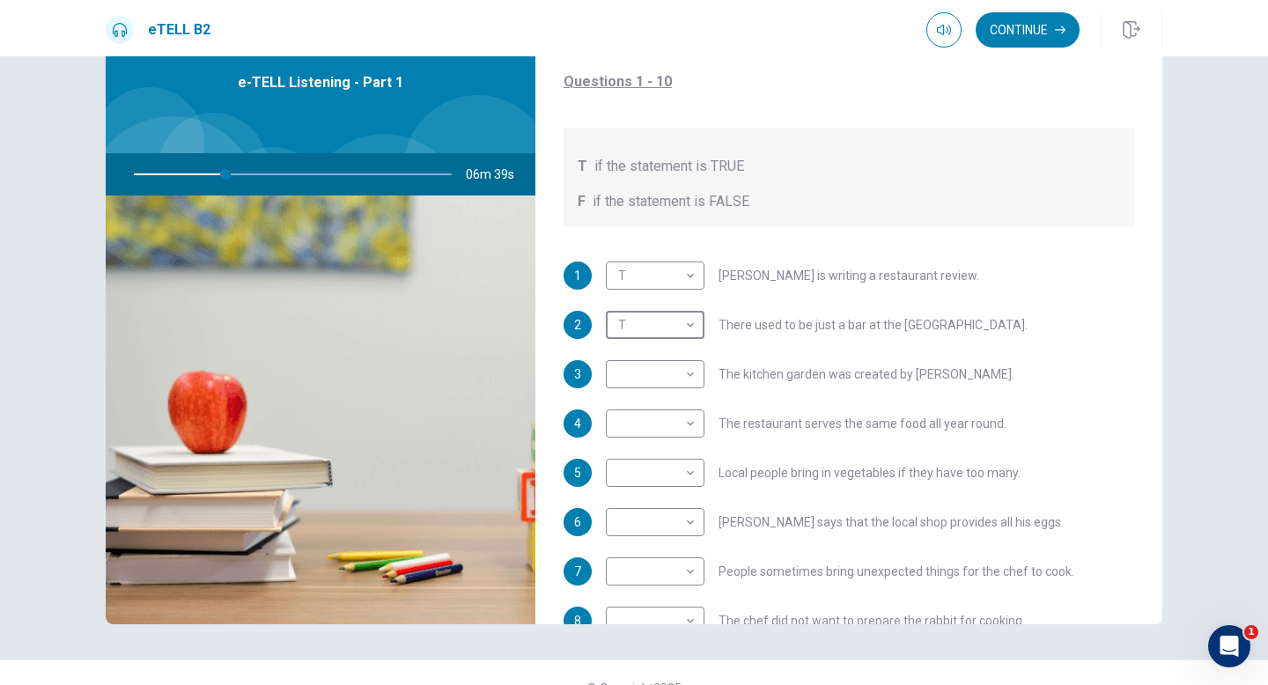
scroll to position [133, 0]
click at [676, 420] on body "This site uses cookies, as explained in our Privacy Policy . If you agree to th…" at bounding box center [634, 342] width 1268 height 685
type input "**"
click at [670, 451] on li "T" at bounding box center [655, 450] width 99 height 28
type input "*"
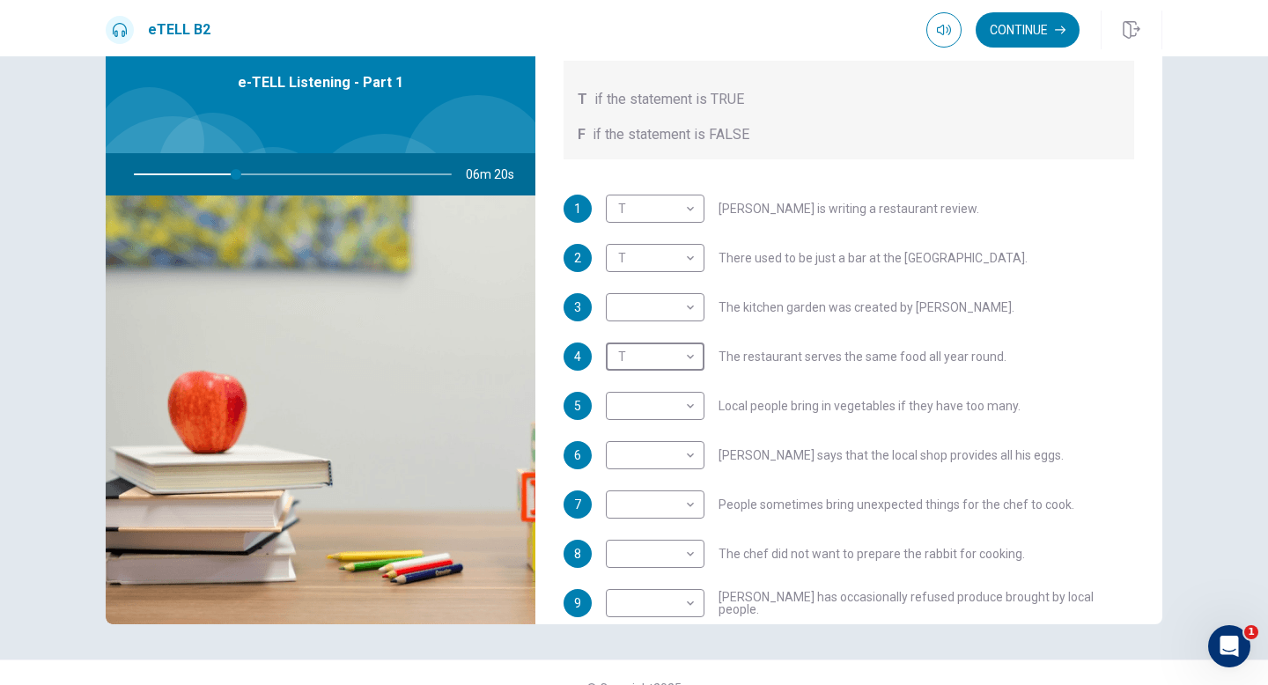
scroll to position [202, 0]
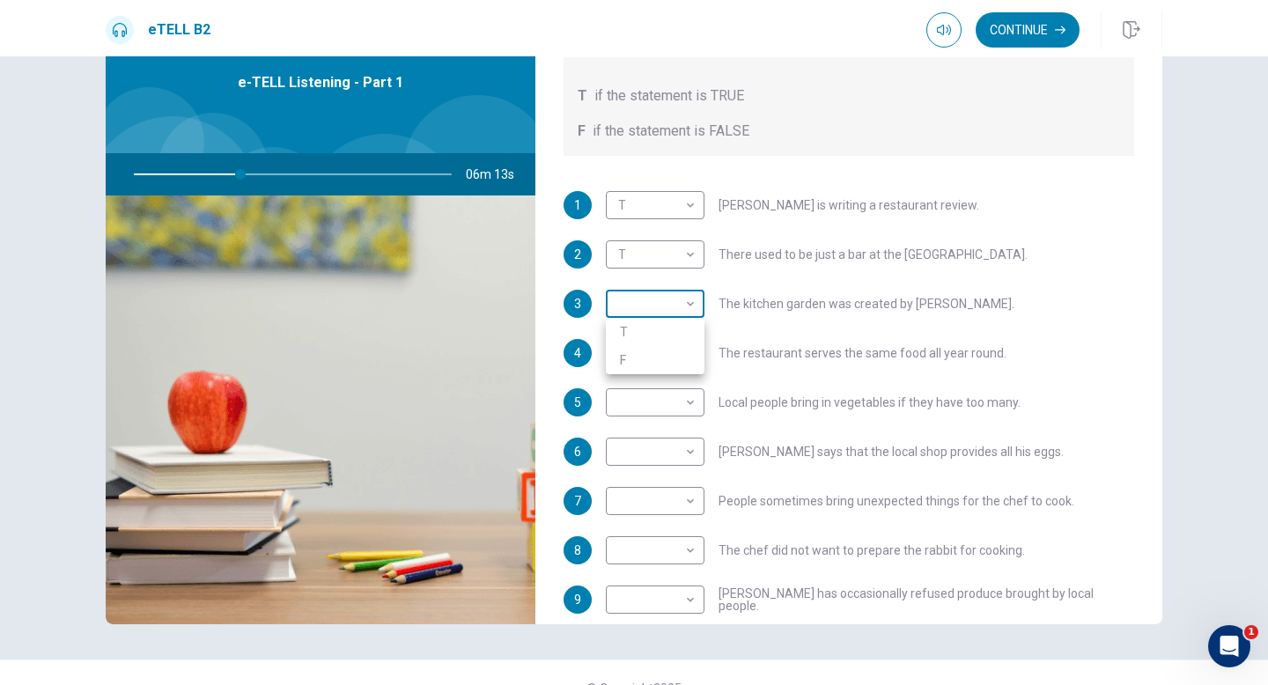
click at [674, 310] on body "This site uses cookies, as explained in our Privacy Policy . If you agree to th…" at bounding box center [634, 342] width 1268 height 685
type input "**"
click at [666, 357] on li "F" at bounding box center [655, 360] width 99 height 28
type input "*"
click at [680, 350] on body "This site uses cookies, as explained in our Privacy Policy . If you agree to th…" at bounding box center [634, 342] width 1268 height 685
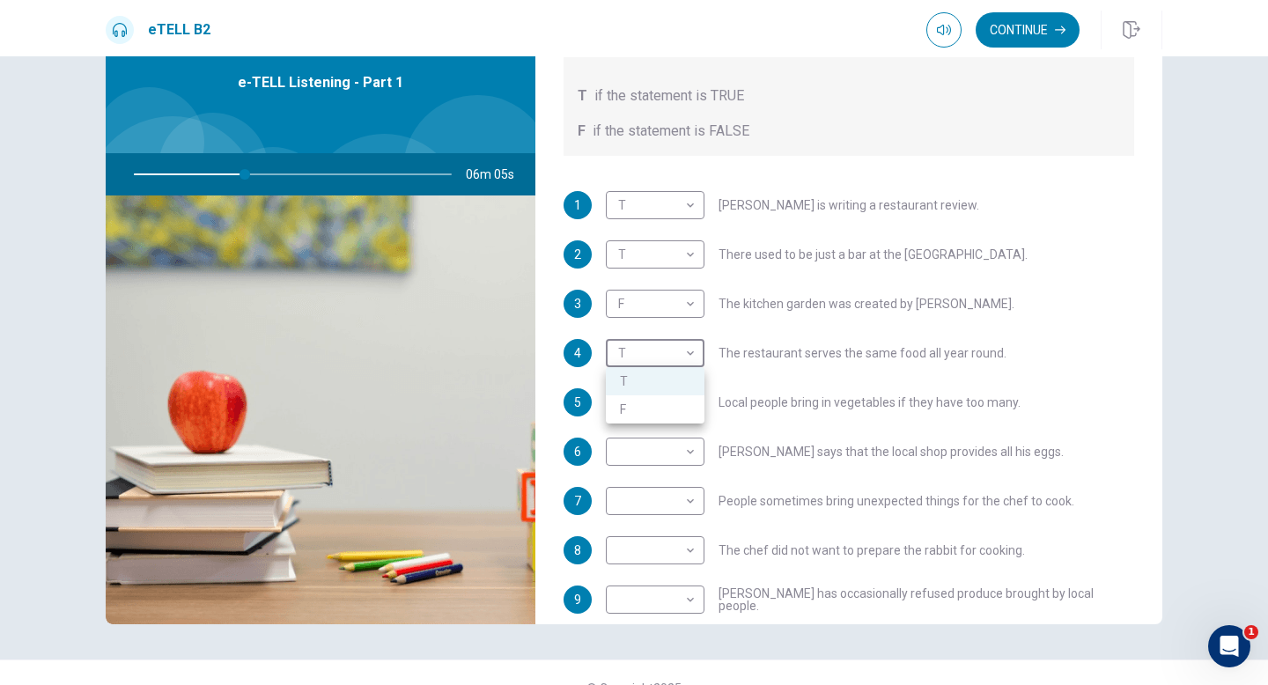
type input "**"
click at [667, 409] on li "F" at bounding box center [655, 409] width 99 height 28
type input "*"
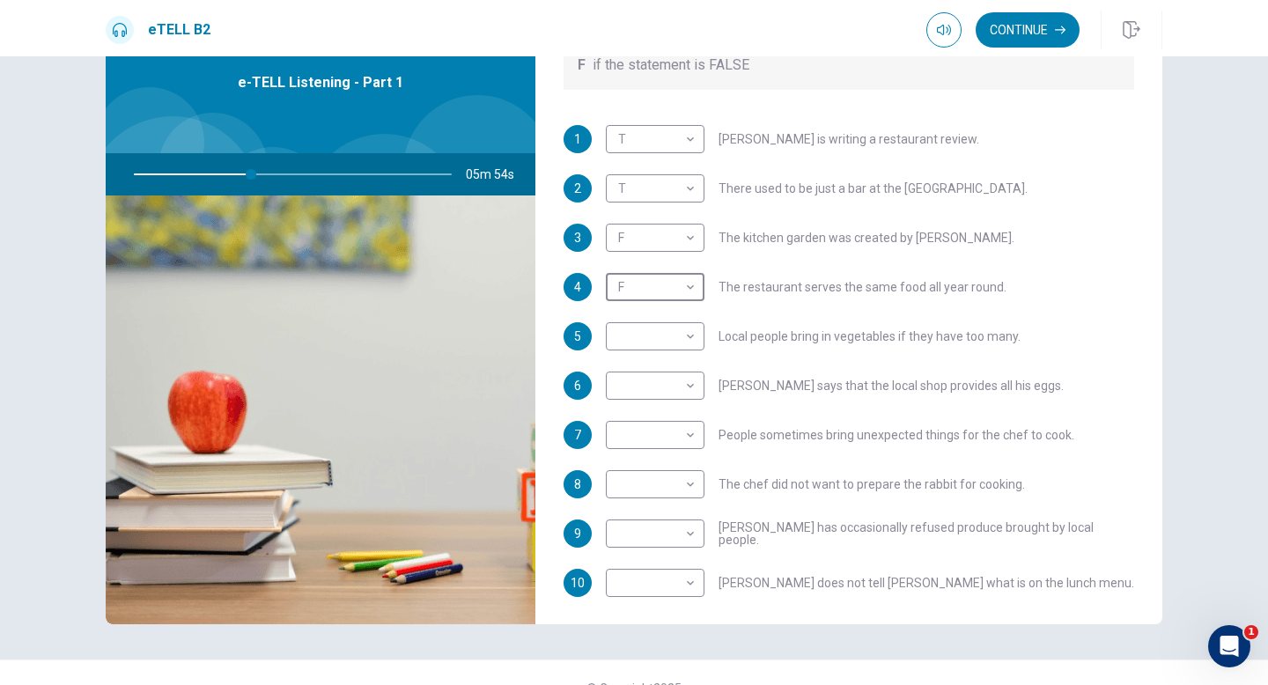
scroll to position [276, 0]
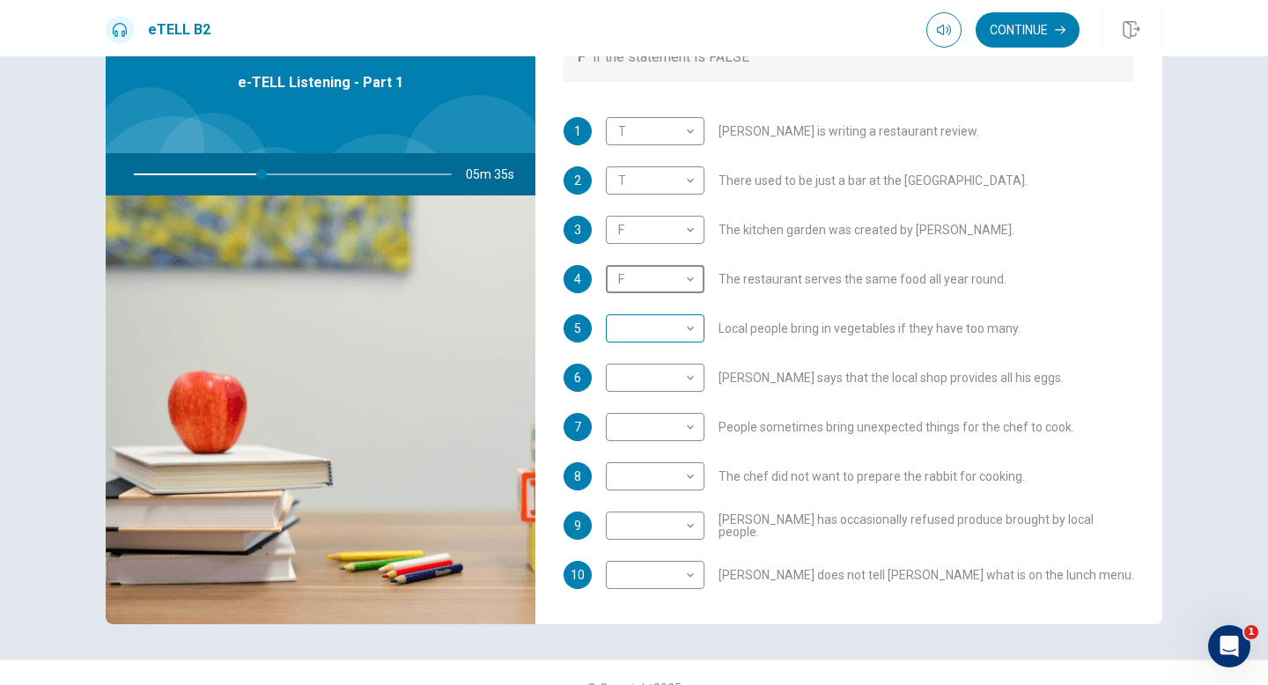
click at [685, 324] on body "This site uses cookies, as explained in our Privacy Policy . If you agree to th…" at bounding box center [634, 342] width 1268 height 685
type input "**"
click at [673, 357] on li "T" at bounding box center [655, 356] width 99 height 28
type input "*"
click at [684, 381] on body "This site uses cookies, as explained in our Privacy Policy . If you agree to th…" at bounding box center [634, 342] width 1268 height 685
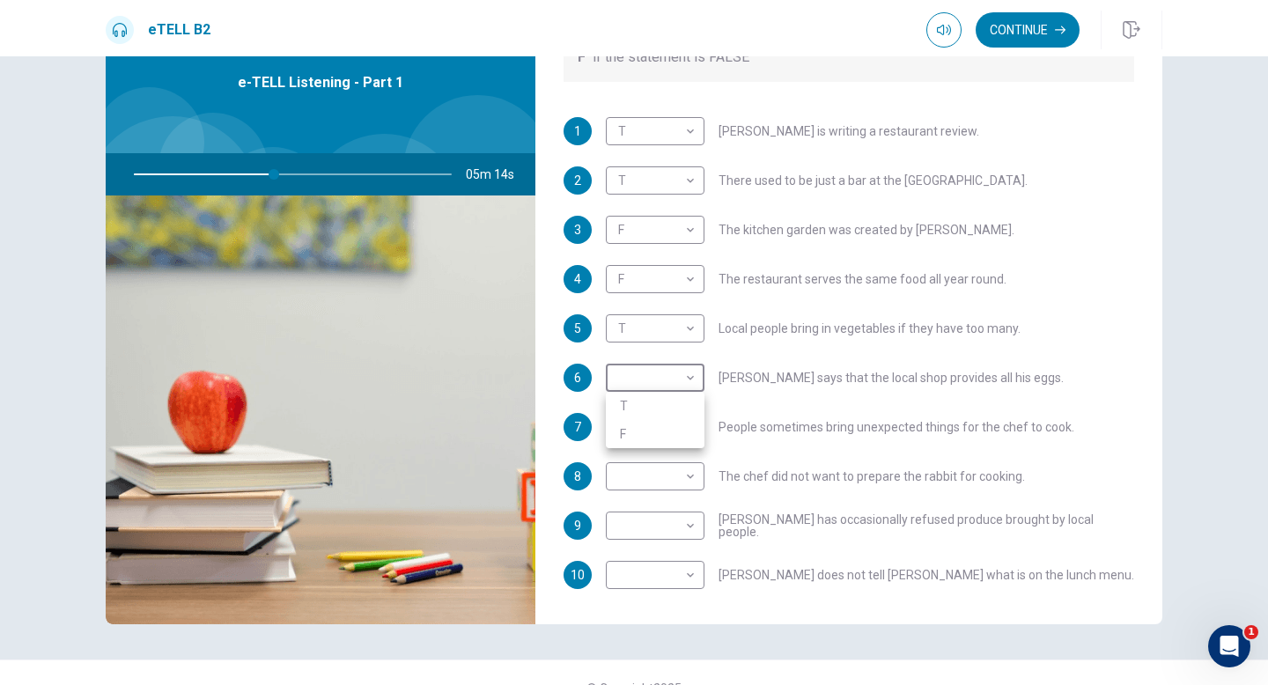
type input "**"
click at [673, 426] on li "F" at bounding box center [655, 434] width 99 height 28
type input "*"
click at [688, 428] on body "This site uses cookies, as explained in our Privacy Policy . If you agree to th…" at bounding box center [634, 342] width 1268 height 685
type input "**"
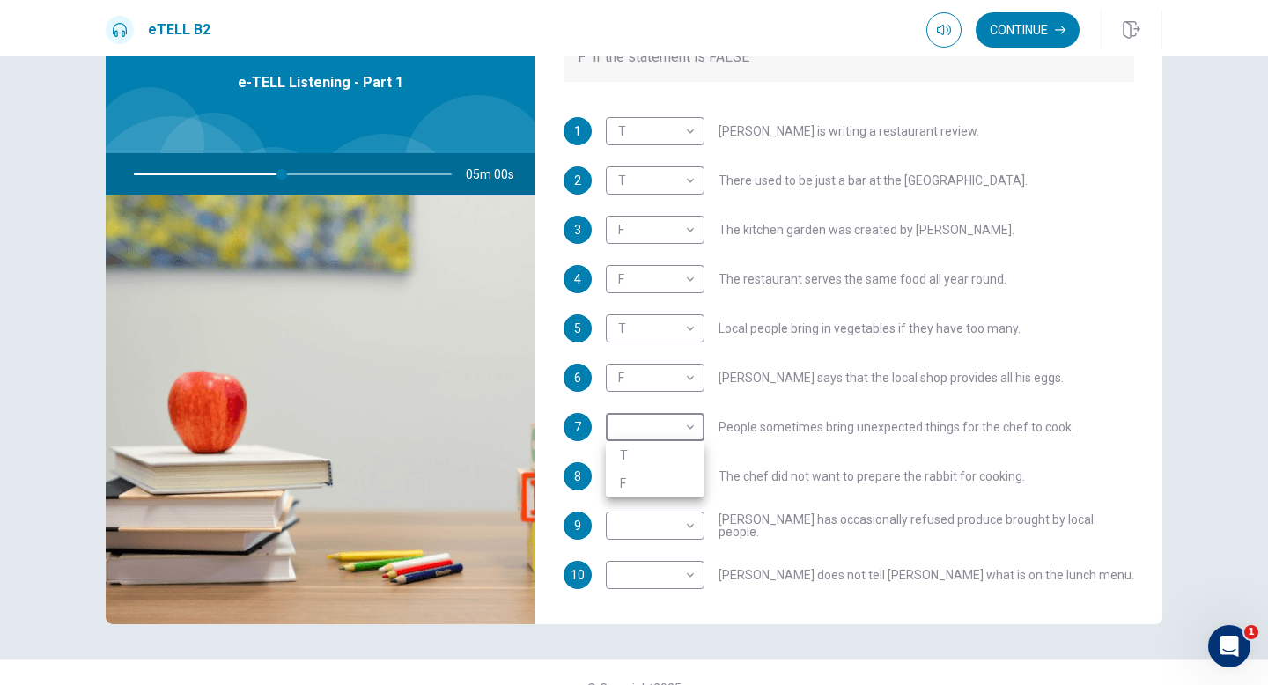
click at [681, 458] on li "T" at bounding box center [655, 455] width 99 height 28
type input "*"
click at [660, 475] on body "This site uses cookies, as explained in our Privacy Policy . If you agree to th…" at bounding box center [634, 342] width 1268 height 685
type input "**"
click at [659, 498] on li "T" at bounding box center [655, 504] width 99 height 28
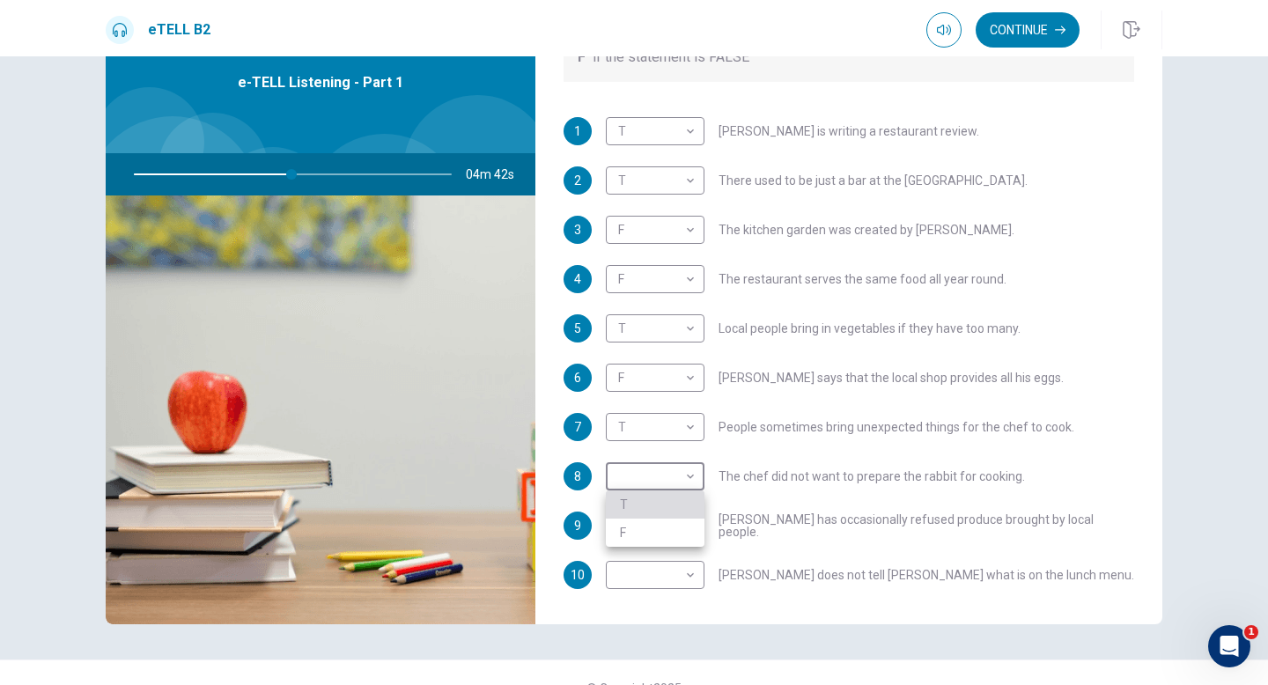
type input "*"
click at [675, 527] on body "This site uses cookies, as explained in our Privacy Policy . If you agree to th…" at bounding box center [634, 342] width 1268 height 685
type input "**"
click at [664, 567] on li "F" at bounding box center [655, 582] width 99 height 28
type input "*"
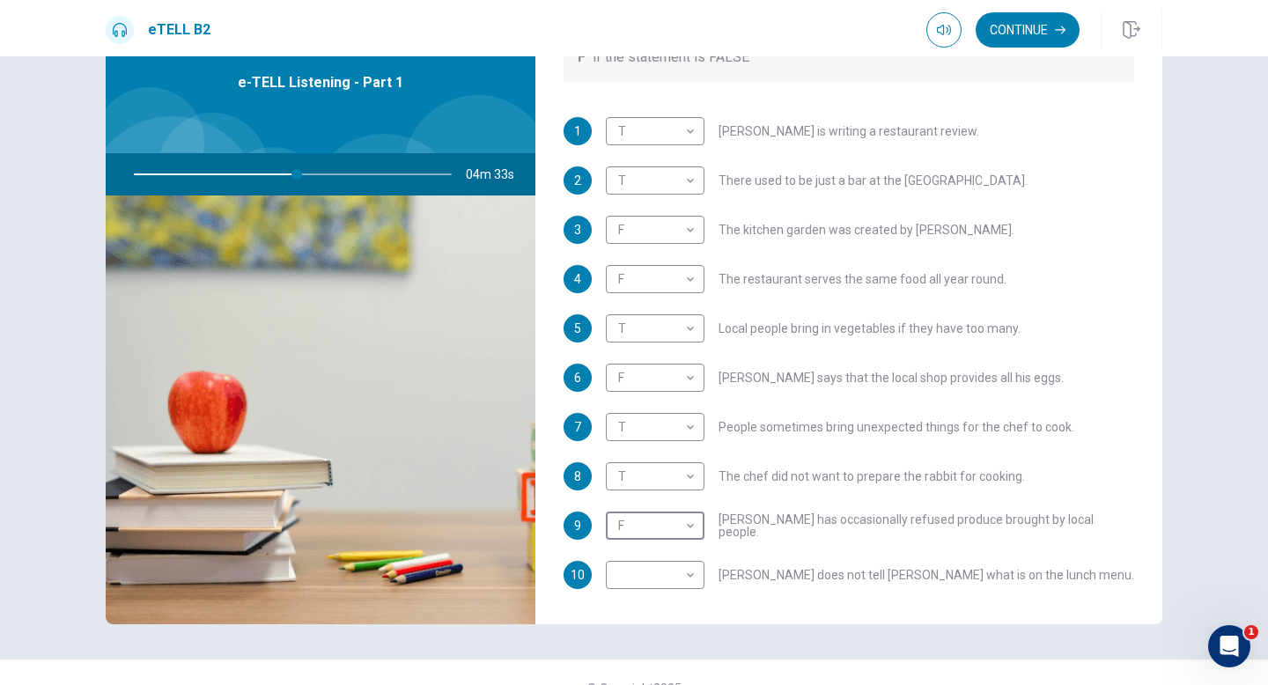
scroll to position [311, 0]
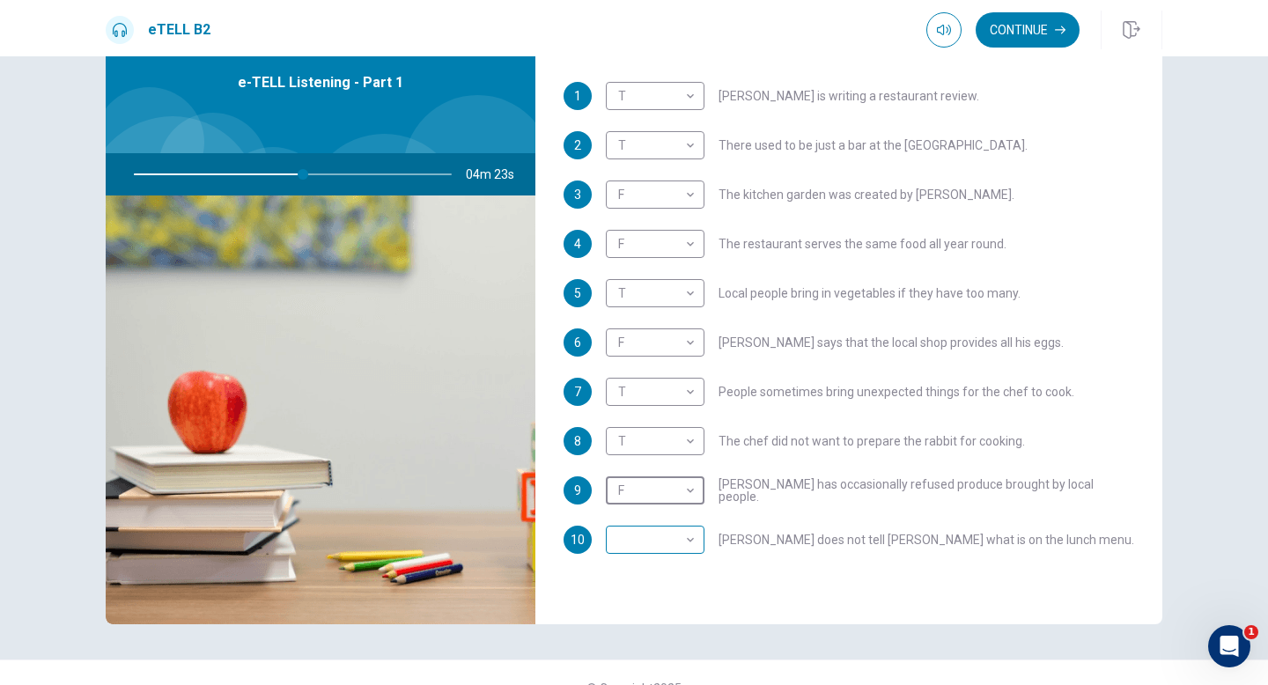
click at [677, 532] on body "This site uses cookies, as explained in our Privacy Policy . If you agree to th…" at bounding box center [634, 342] width 1268 height 685
type input "**"
click at [671, 563] on li "T" at bounding box center [655, 568] width 99 height 28
type input "*"
click at [663, 444] on body "This site uses cookies, as explained in our Privacy Policy . If you agree to th…" at bounding box center [634, 342] width 1268 height 685
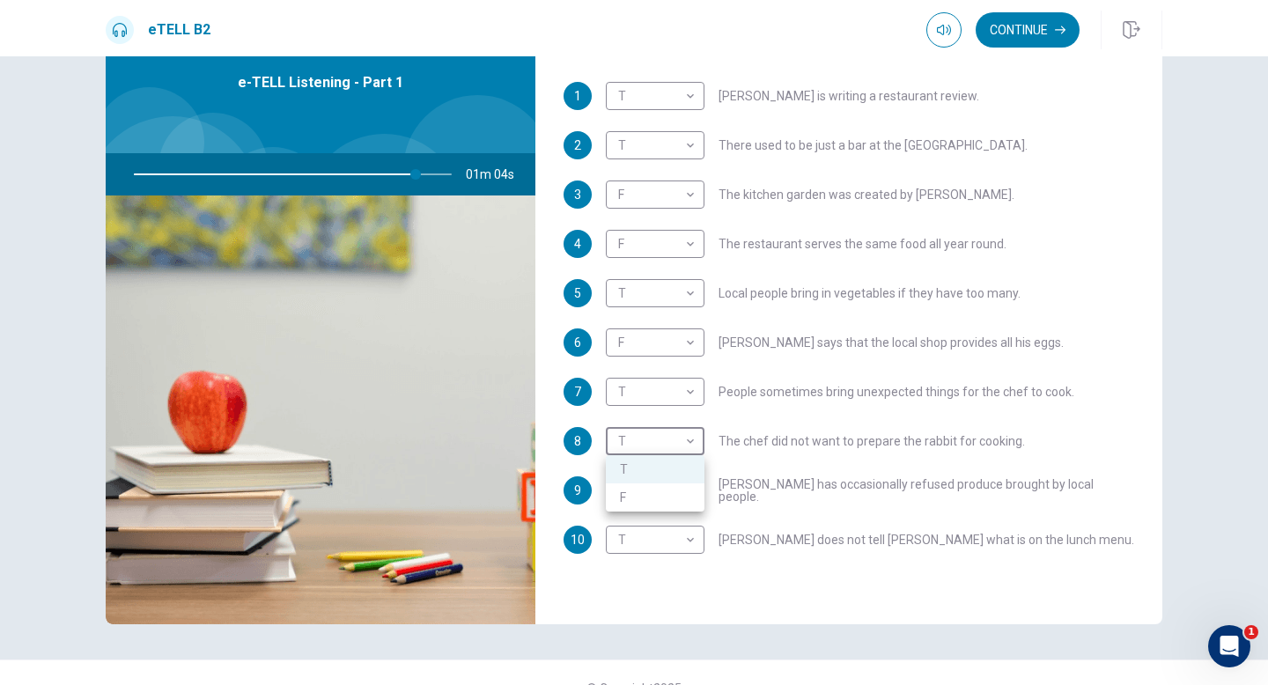
type input "**"
click at [659, 493] on li "F" at bounding box center [655, 497] width 99 height 28
type input "*"
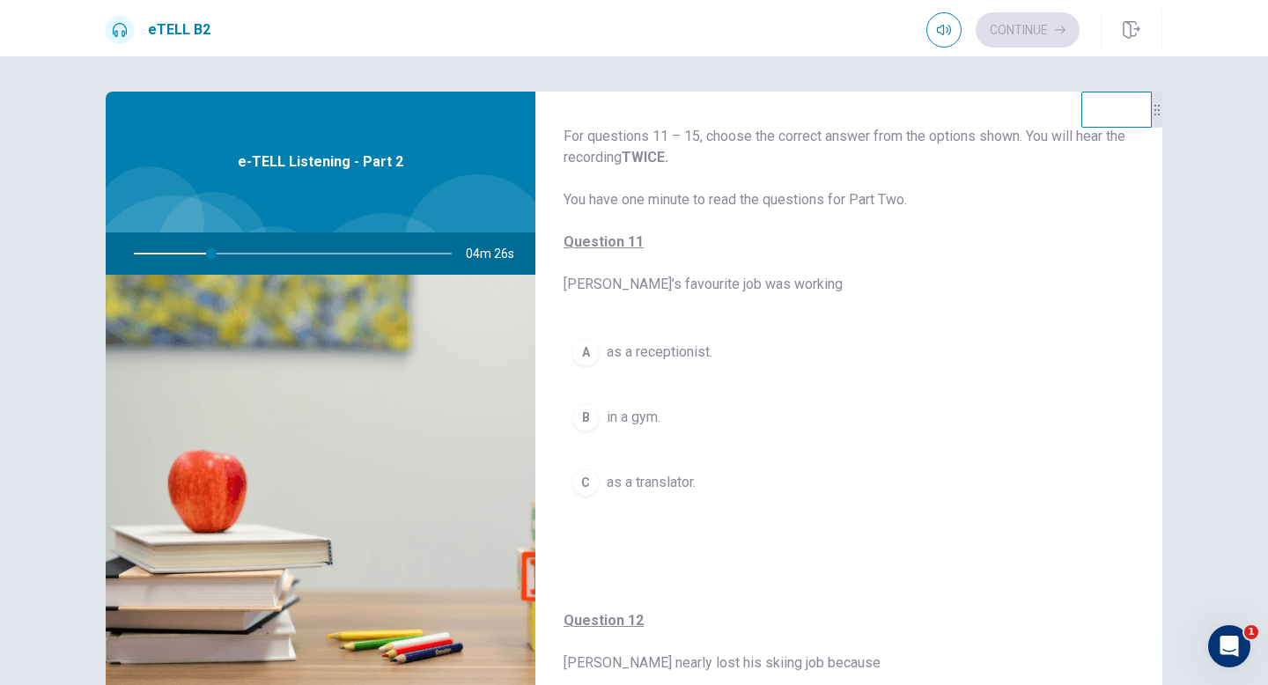
scroll to position [0, 0]
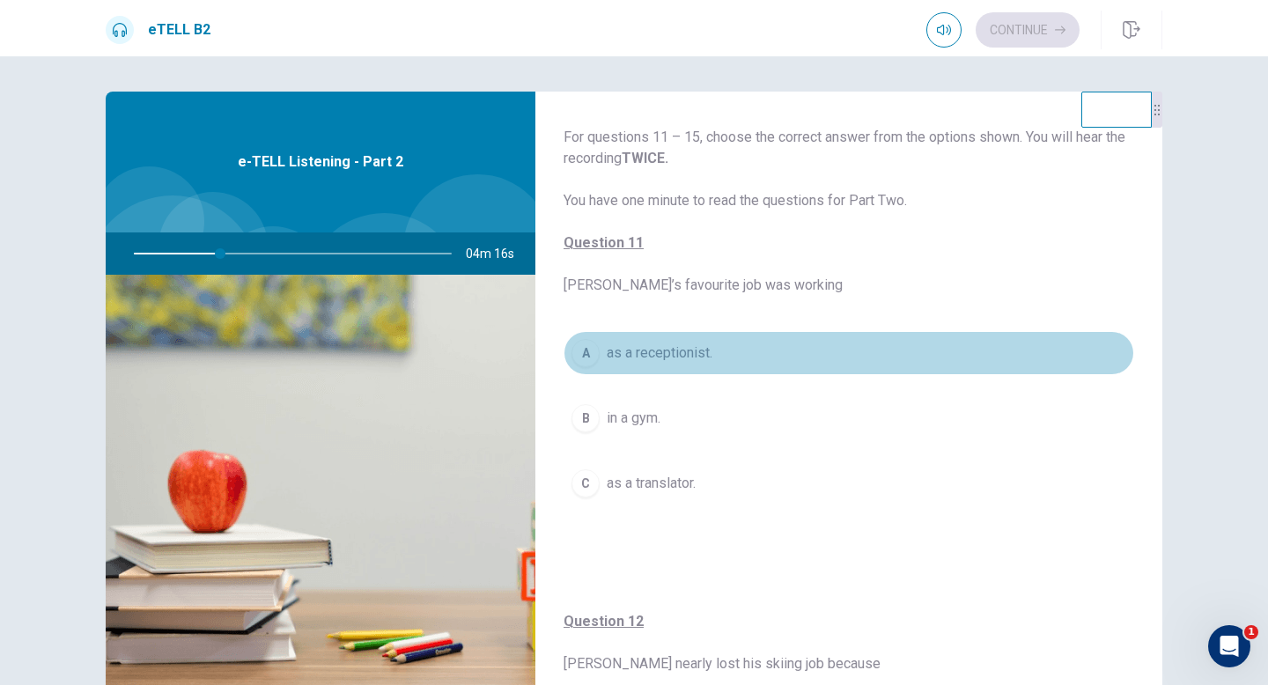
click at [708, 357] on span "as a receptionist." at bounding box center [660, 352] width 106 height 21
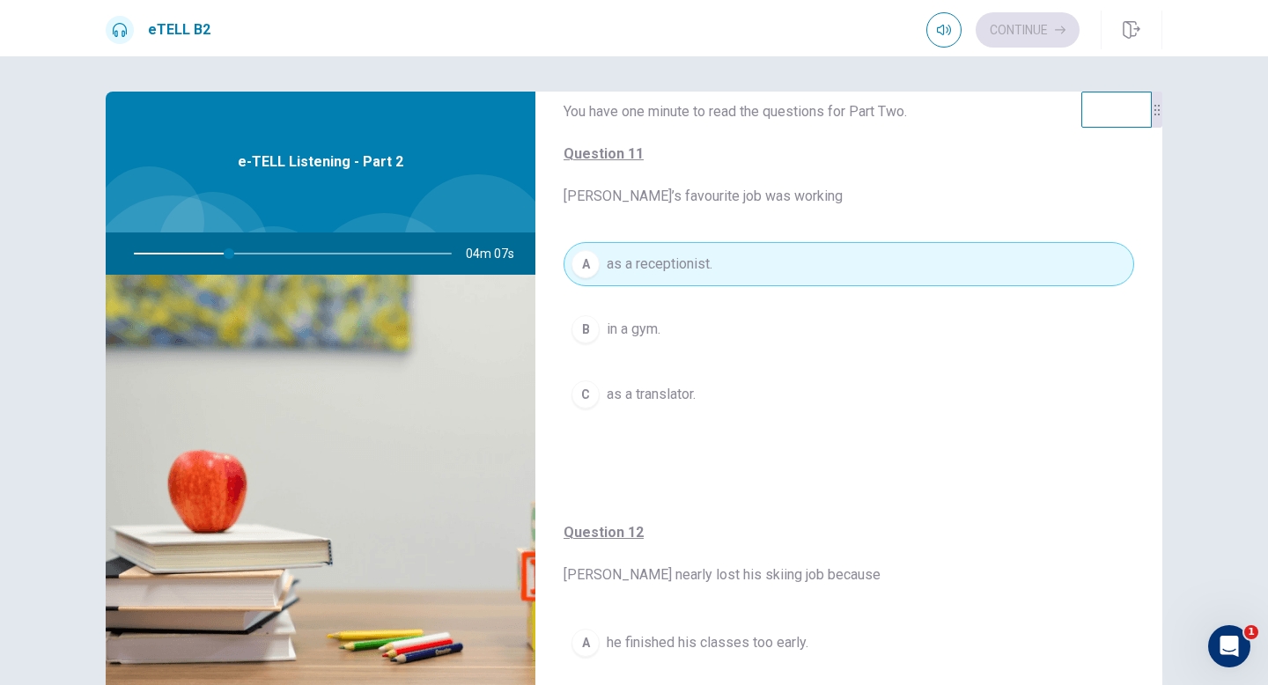
scroll to position [93, 0]
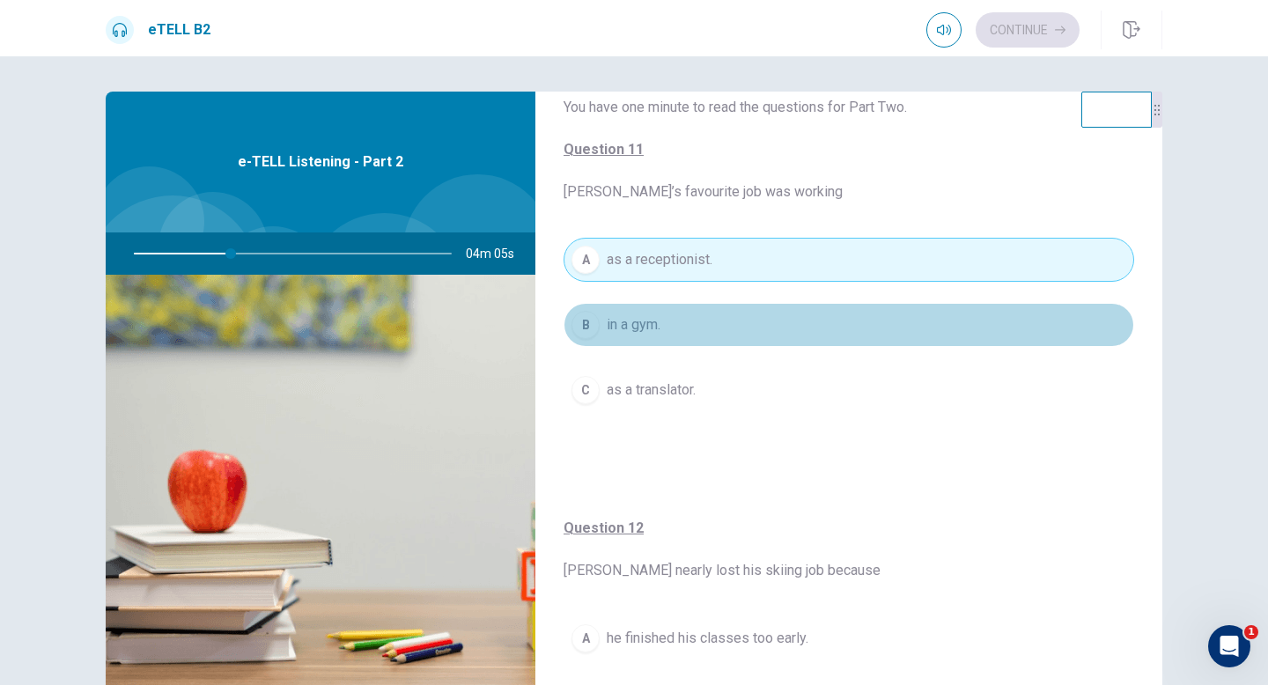
click at [674, 335] on button "B in a gym." at bounding box center [848, 325] width 571 height 44
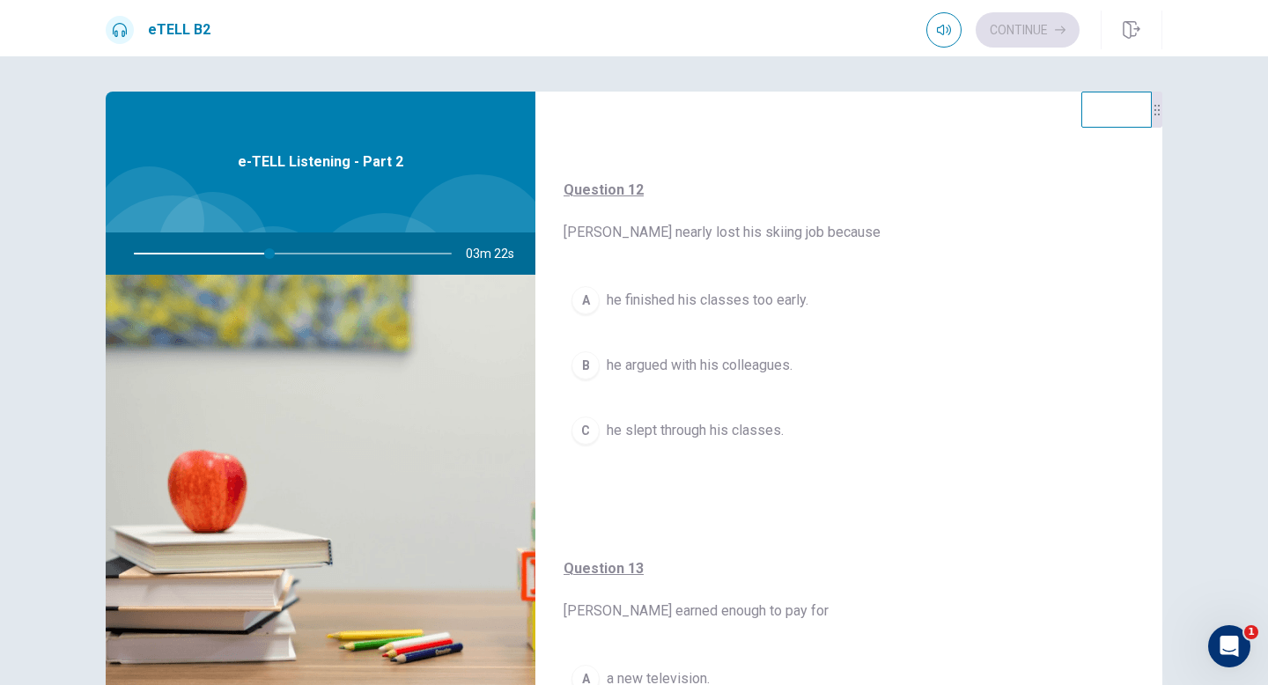
scroll to position [434, 0]
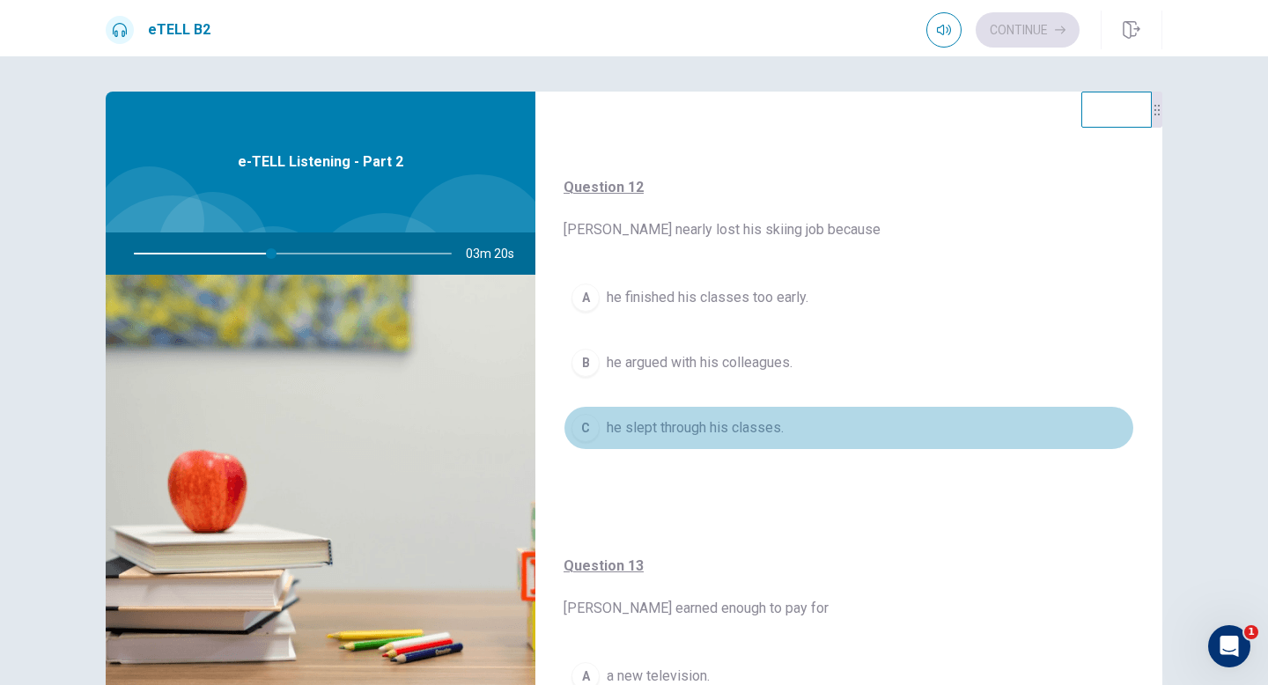
click at [648, 418] on span "he slept through his classes." at bounding box center [695, 427] width 177 height 21
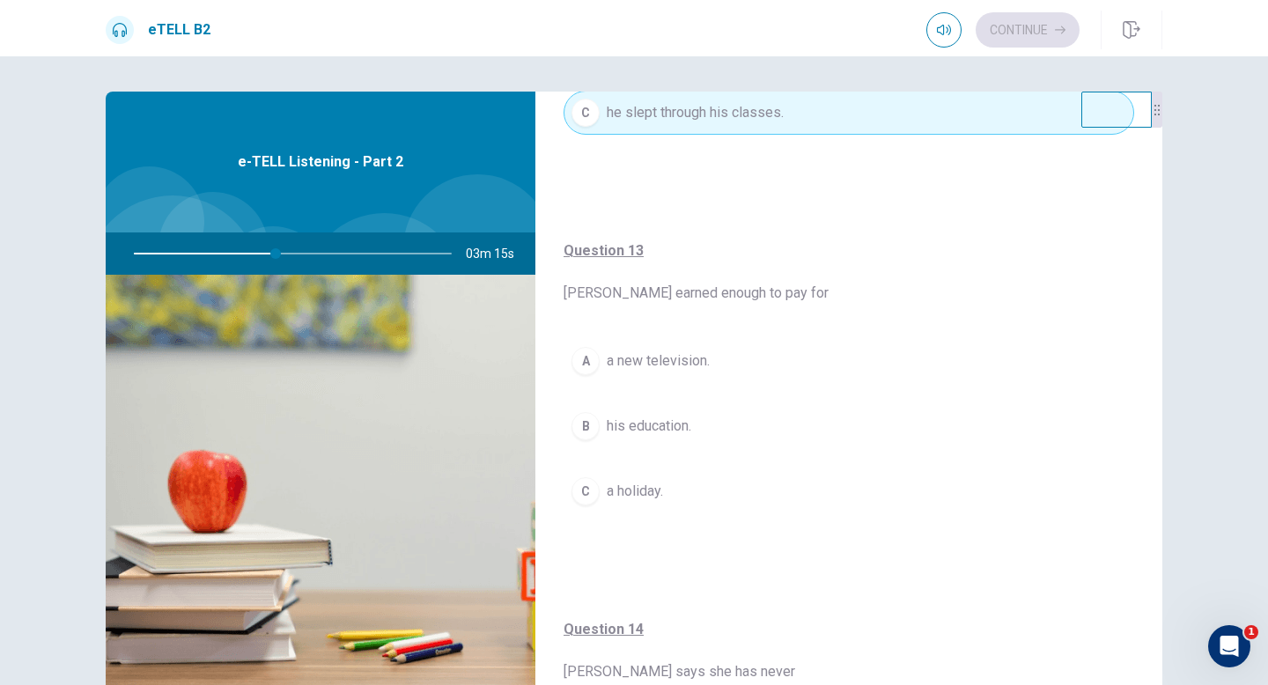
scroll to position [742, 0]
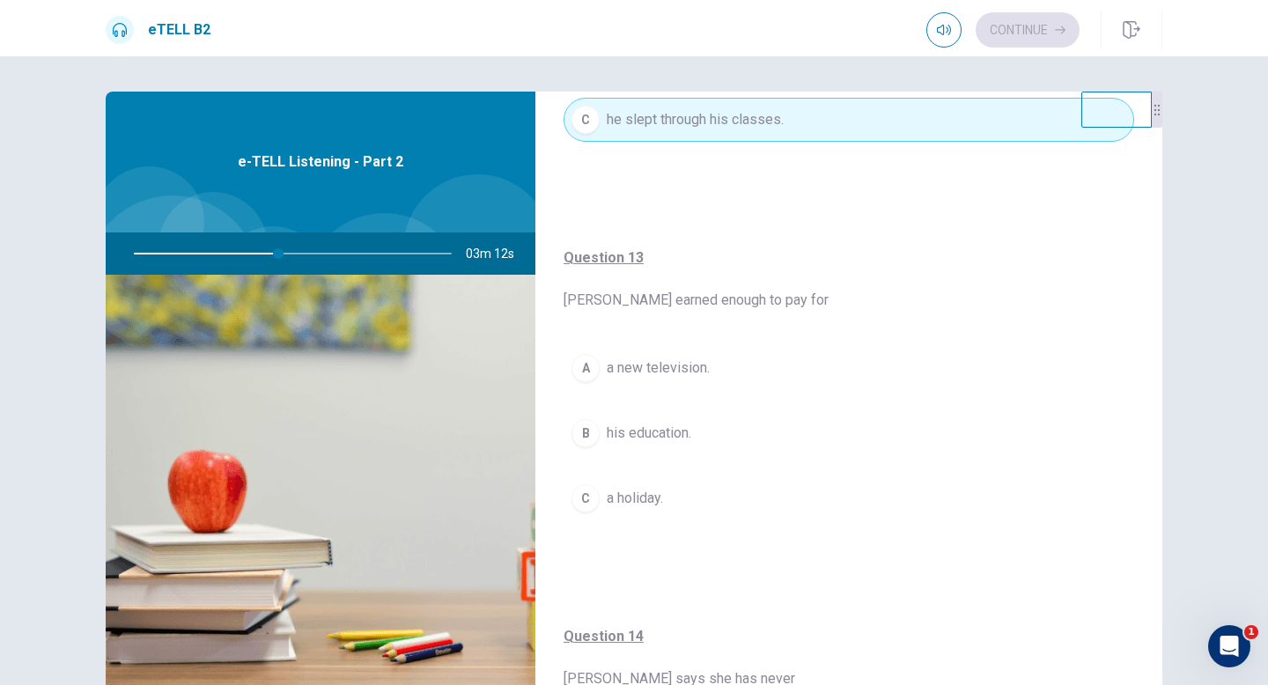
click at [742, 435] on button "B his education." at bounding box center [848, 433] width 571 height 44
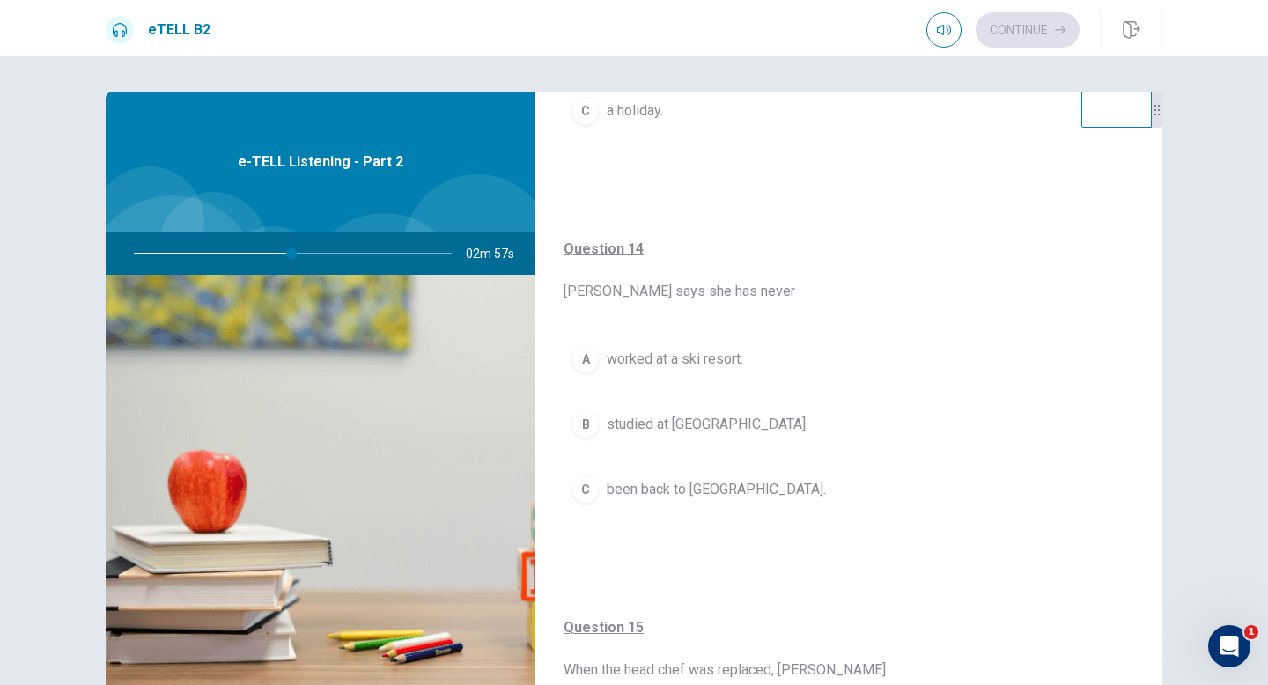
scroll to position [1128, 0]
click at [718, 432] on span "studied at [GEOGRAPHIC_DATA]." at bounding box center [708, 426] width 202 height 21
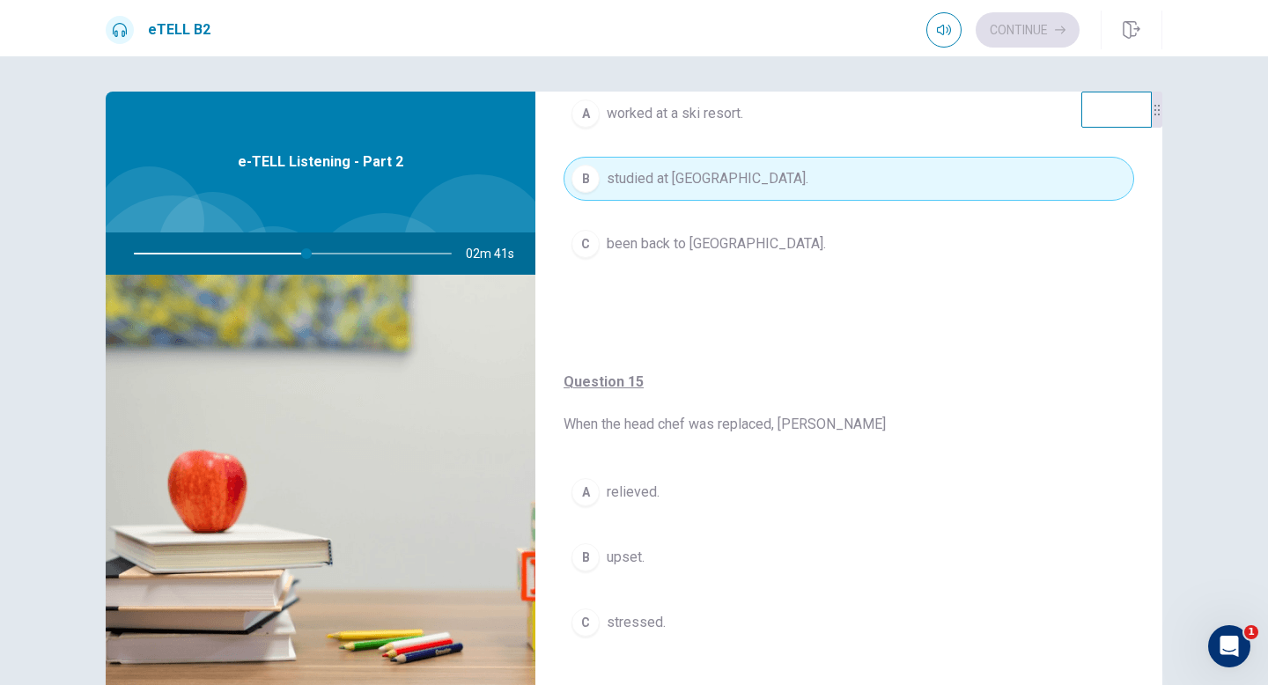
scroll to position [1387, 0]
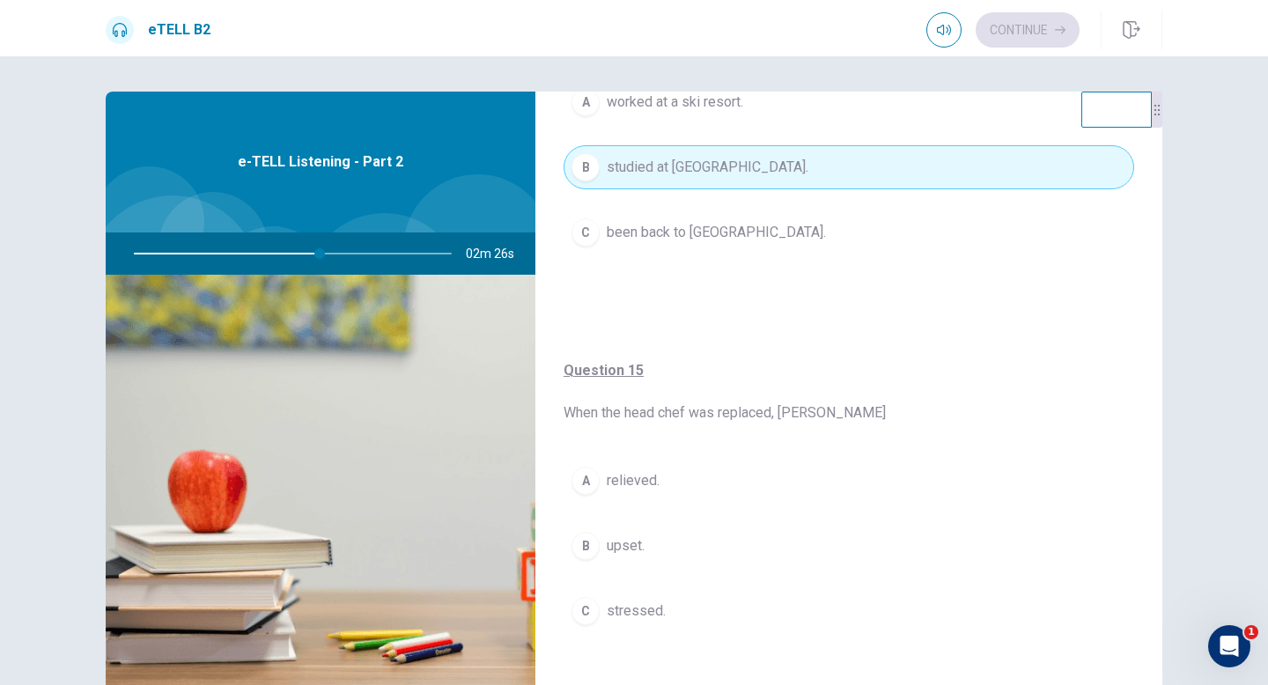
click at [696, 487] on button "A relieved." at bounding box center [848, 481] width 571 height 44
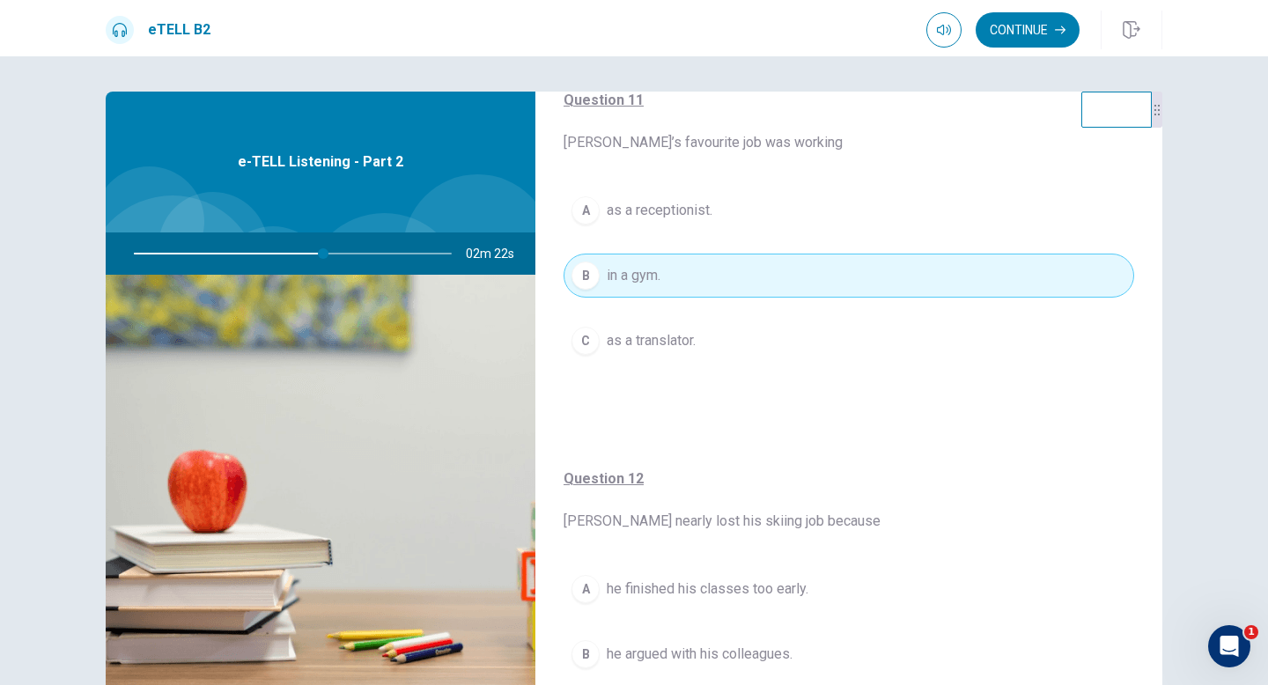
scroll to position [0, 0]
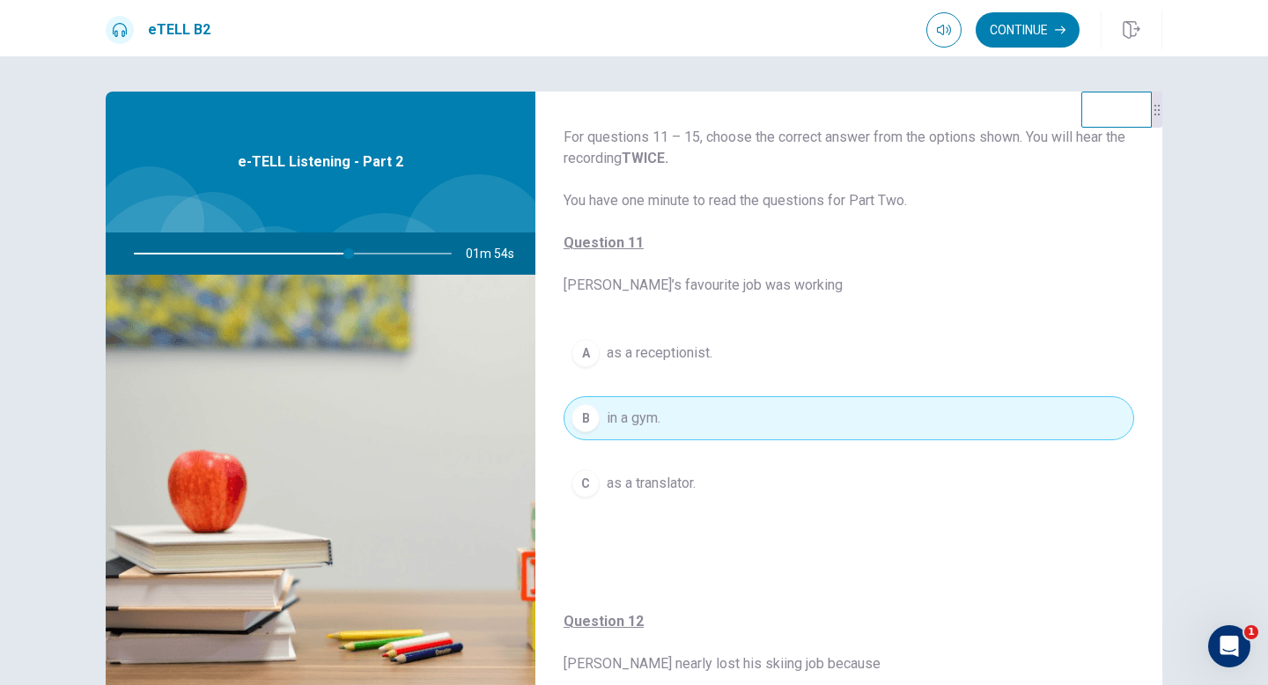
drag, startPoint x: 781, startPoint y: 289, endPoint x: 742, endPoint y: 286, distance: 38.8
click at [743, 287] on span "For questions 11 – 15, choose the correct answer from the options shown. You wi…" at bounding box center [848, 211] width 571 height 169
drag, startPoint x: 702, startPoint y: 284, endPoint x: 745, endPoint y: 284, distance: 43.1
click at [744, 284] on span "For questions 11 – 15, choose the correct answer from the options shown. You wi…" at bounding box center [848, 211] width 571 height 169
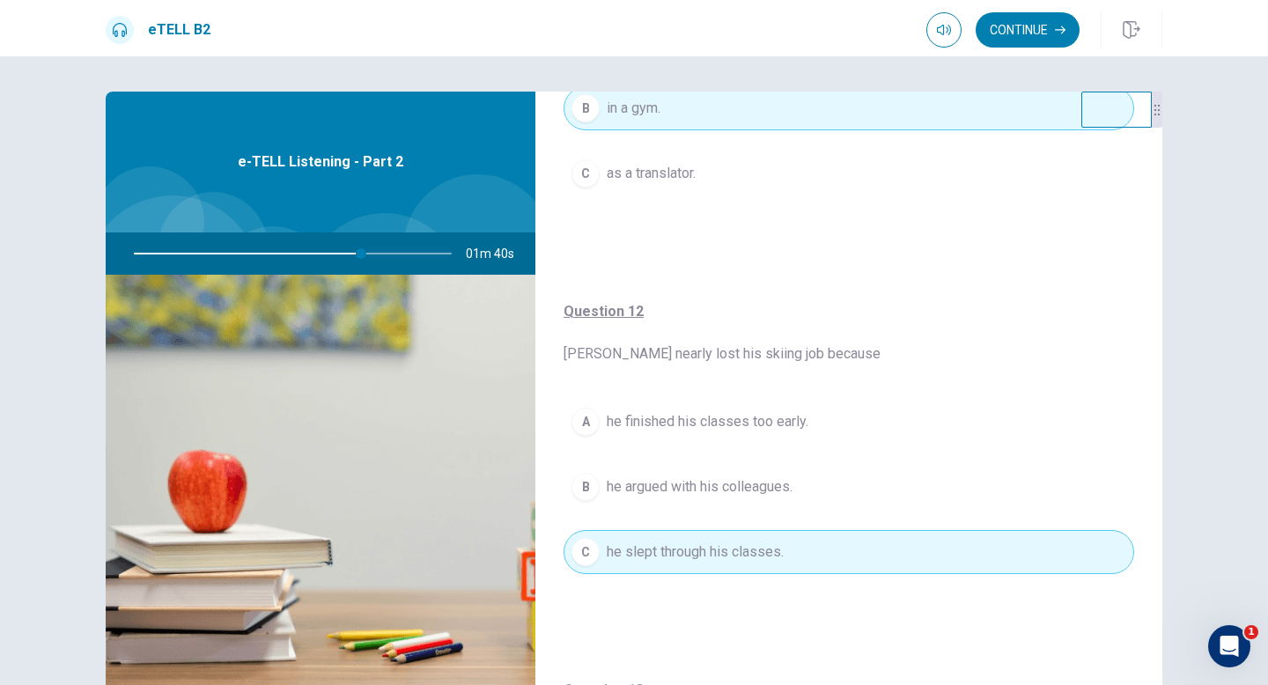
scroll to position [316, 0]
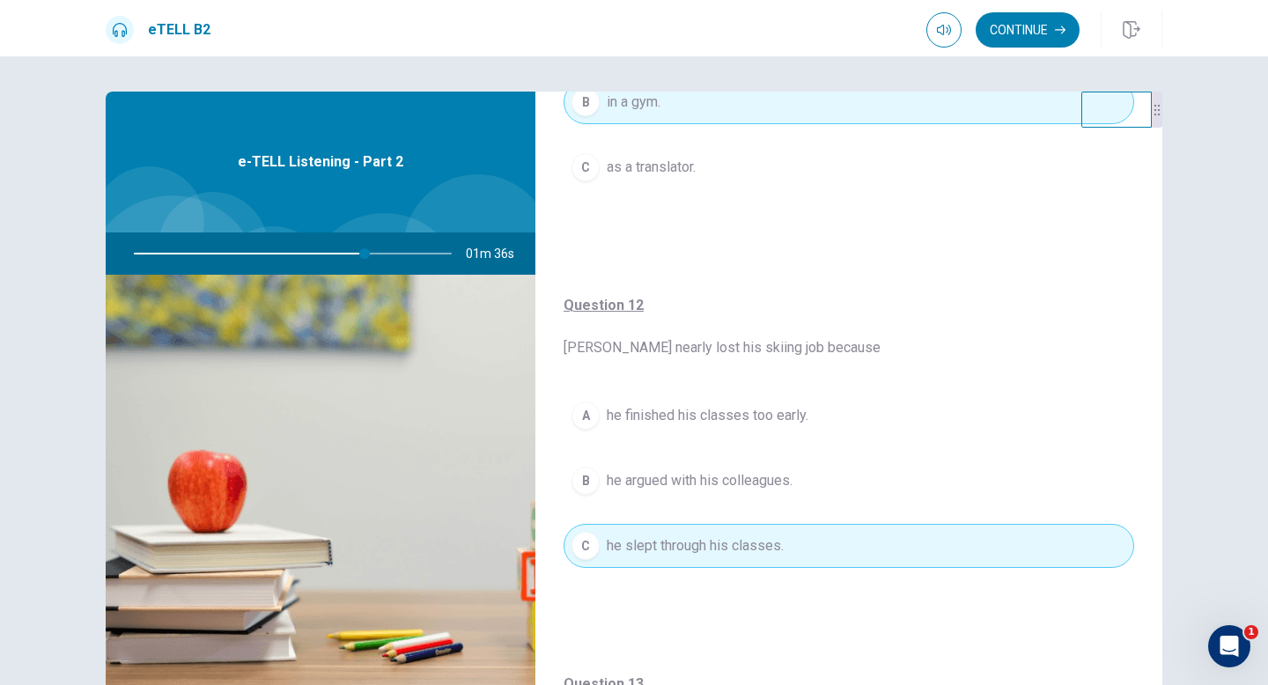
click at [357, 252] on div at bounding box center [289, 253] width 353 height 42
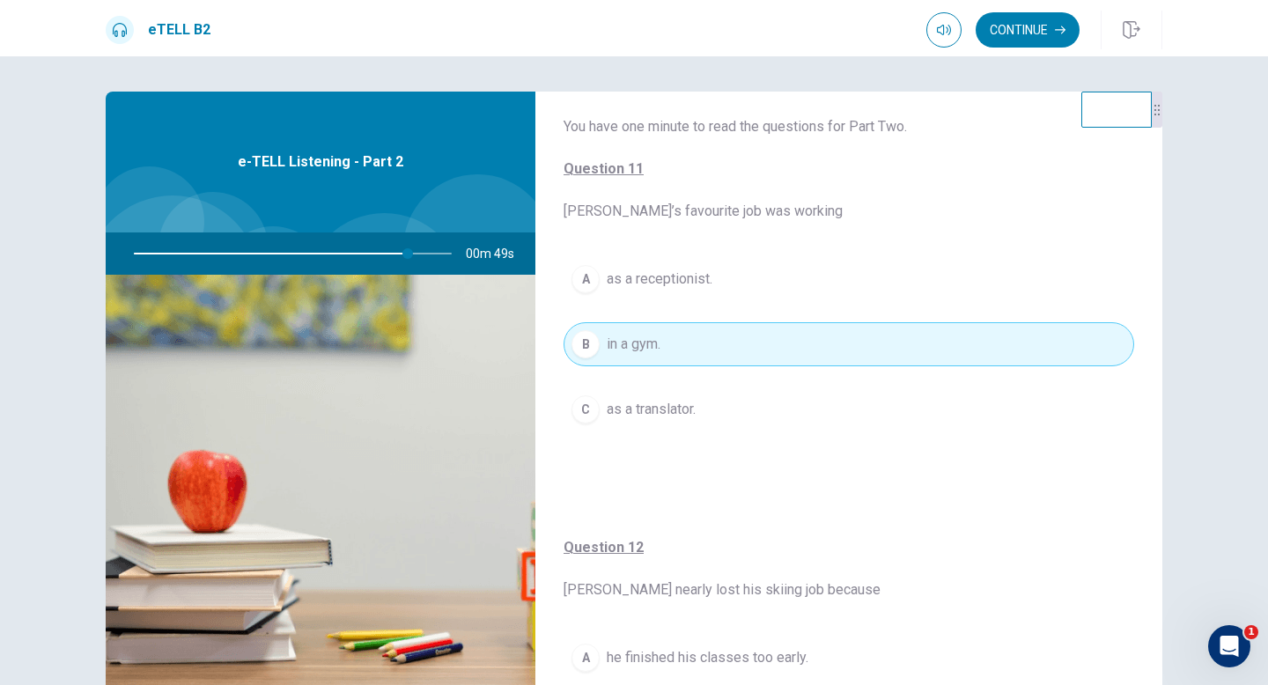
scroll to position [51, 0]
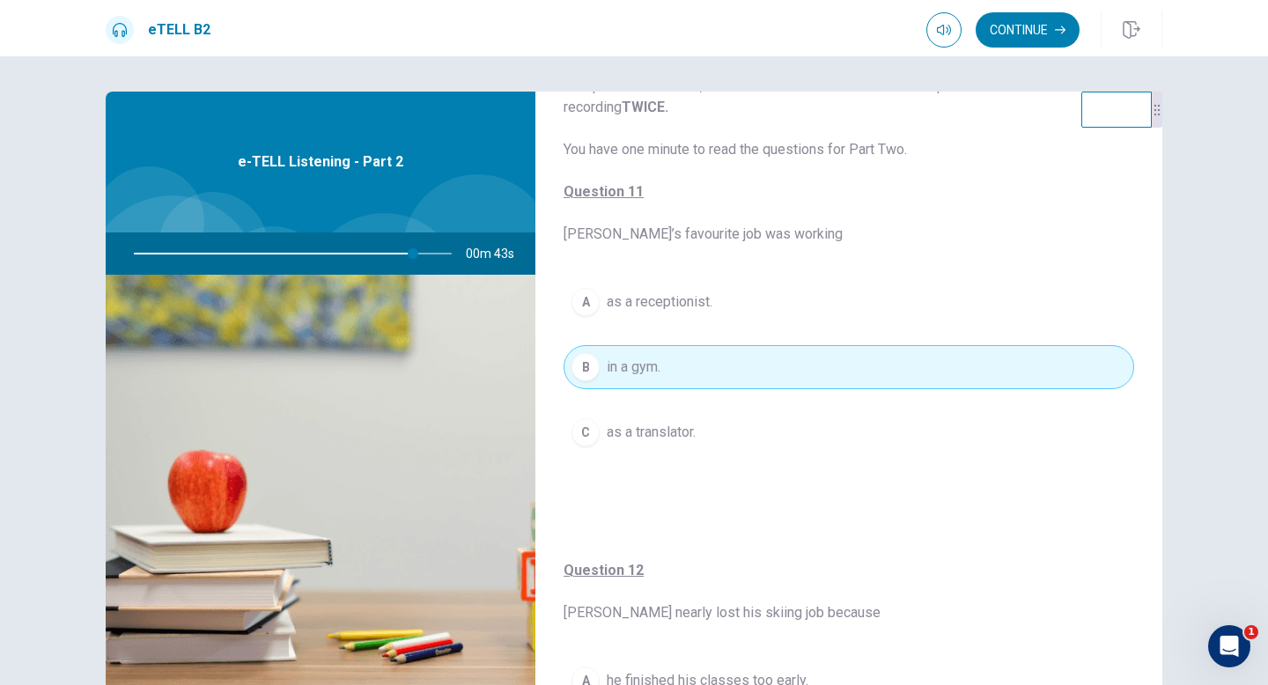
click at [917, 310] on button "A as a receptionist." at bounding box center [848, 302] width 571 height 44
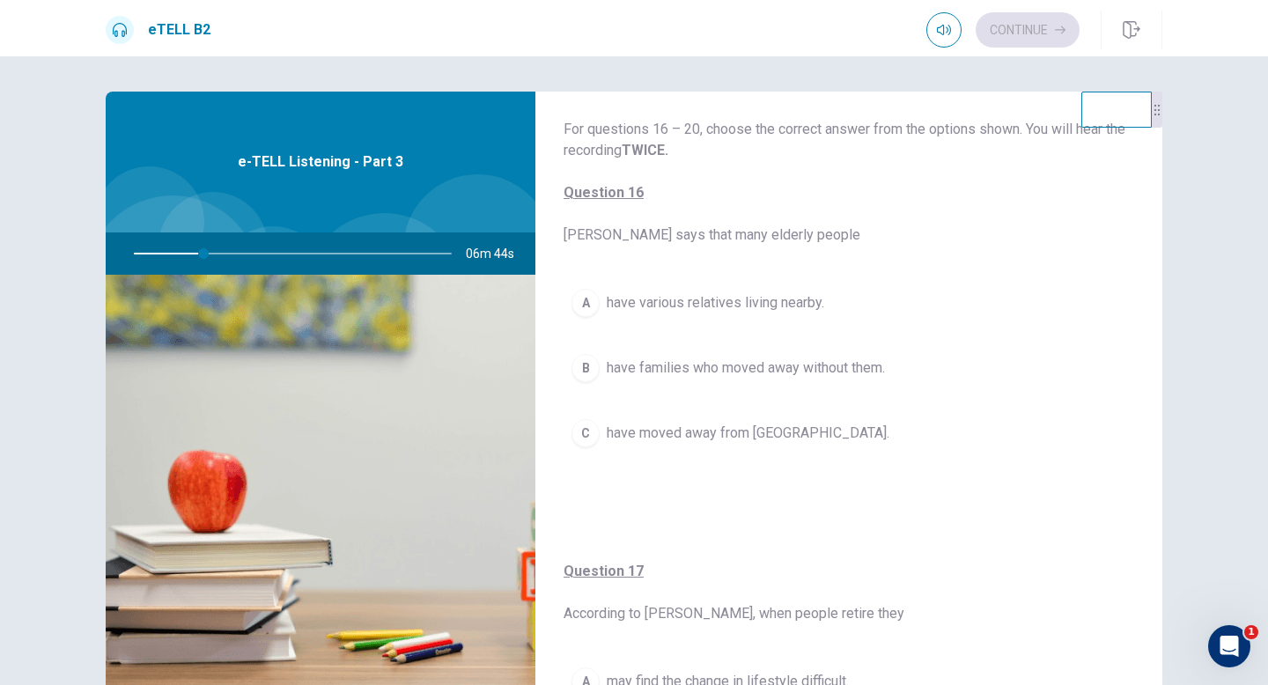
scroll to position [0, 0]
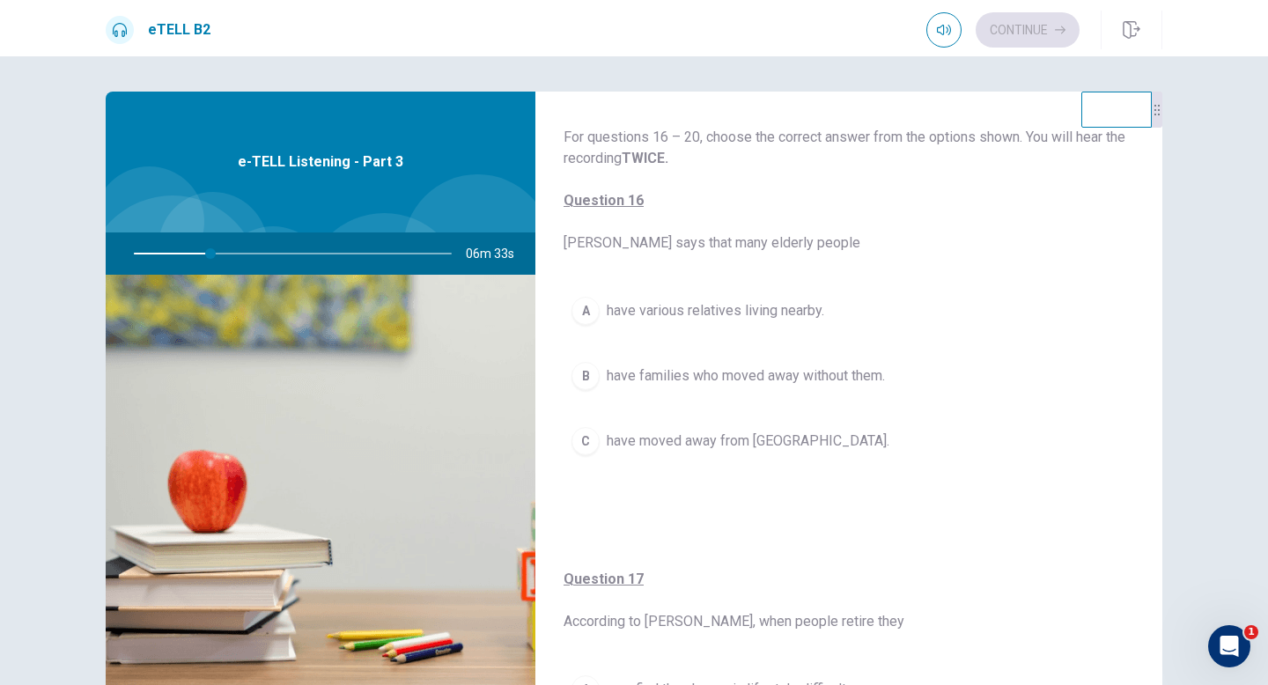
click at [865, 370] on span "have families who moved away without them." at bounding box center [746, 375] width 278 height 21
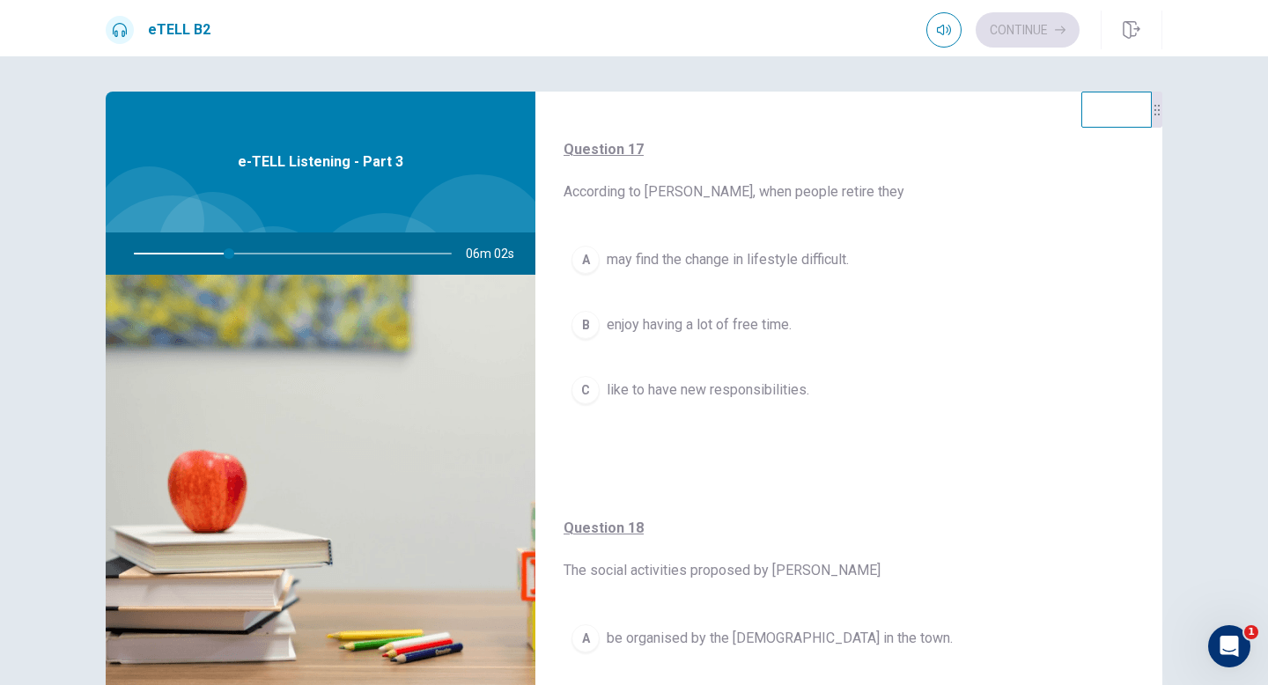
scroll to position [435, 0]
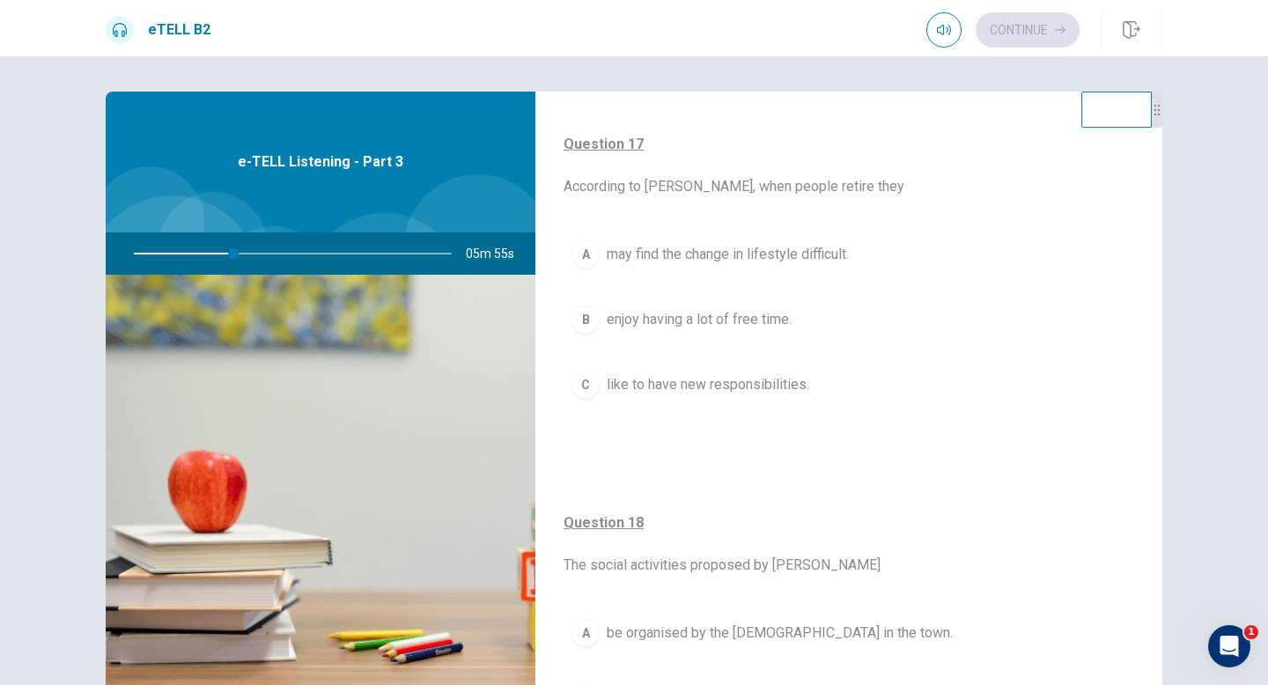
click at [756, 262] on span "may find the change in lifestyle difficult." at bounding box center [728, 254] width 242 height 21
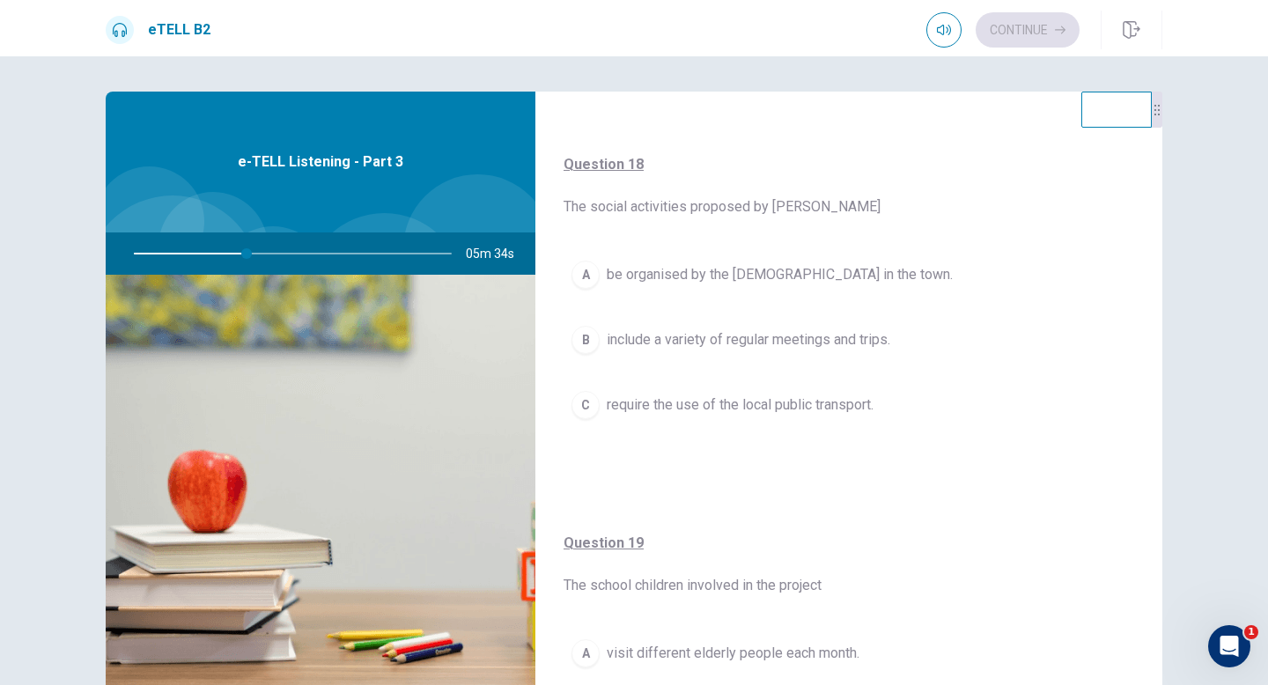
scroll to position [800, 0]
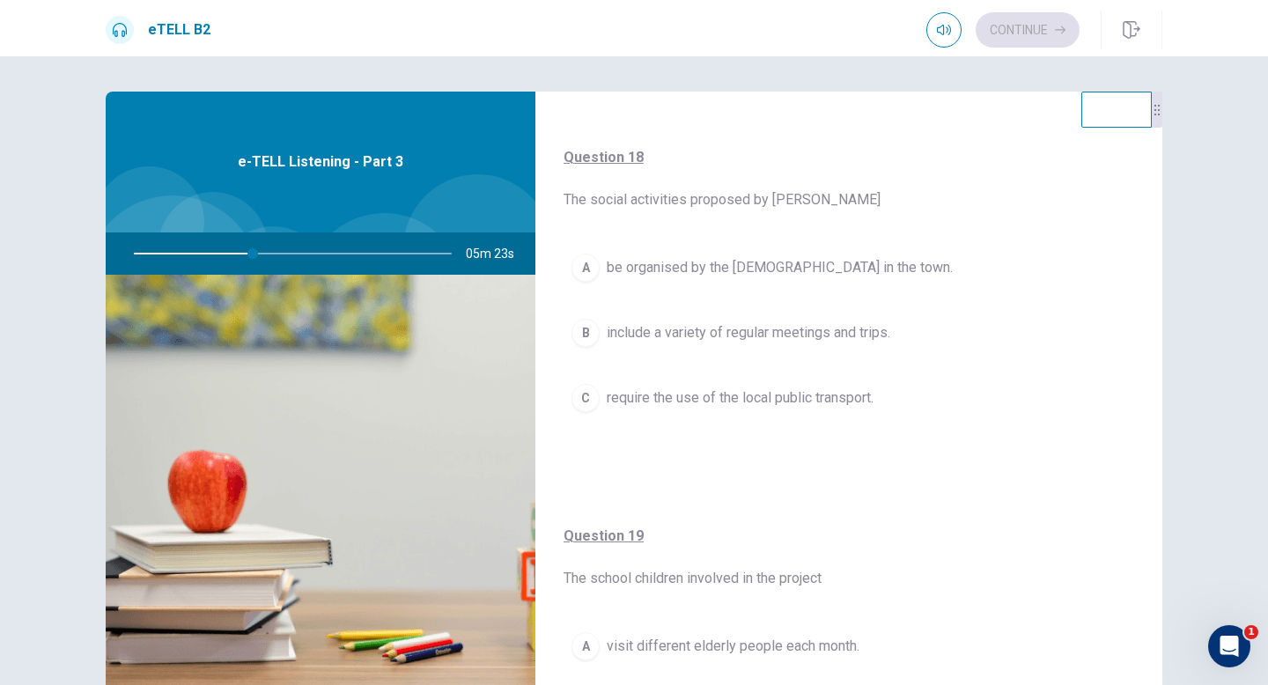
click at [803, 403] on span "require the use of the local public transport." at bounding box center [740, 397] width 267 height 21
click at [747, 283] on button "A visit different elderly people each month." at bounding box center [848, 267] width 571 height 44
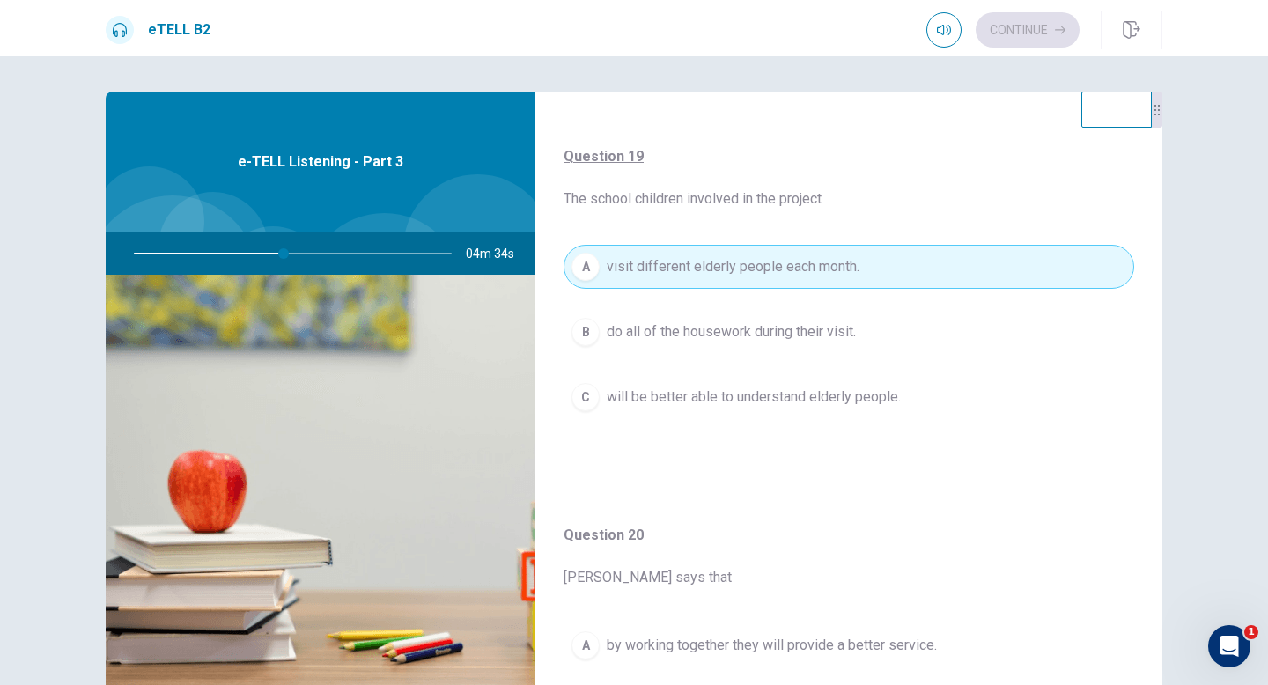
click at [776, 465] on div "Question 19 The school children involved in the project A visit different elder…" at bounding box center [848, 300] width 627 height 379
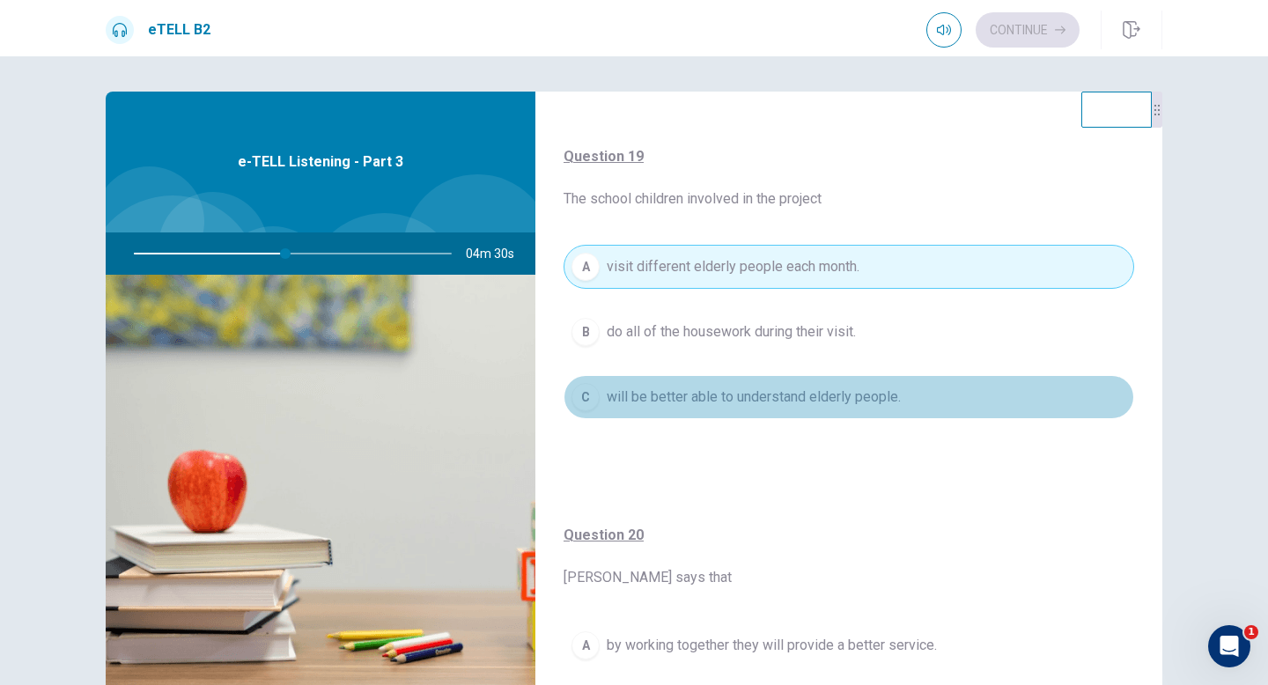
click at [929, 393] on button "C will be better able to understand elderly people." at bounding box center [848, 397] width 571 height 44
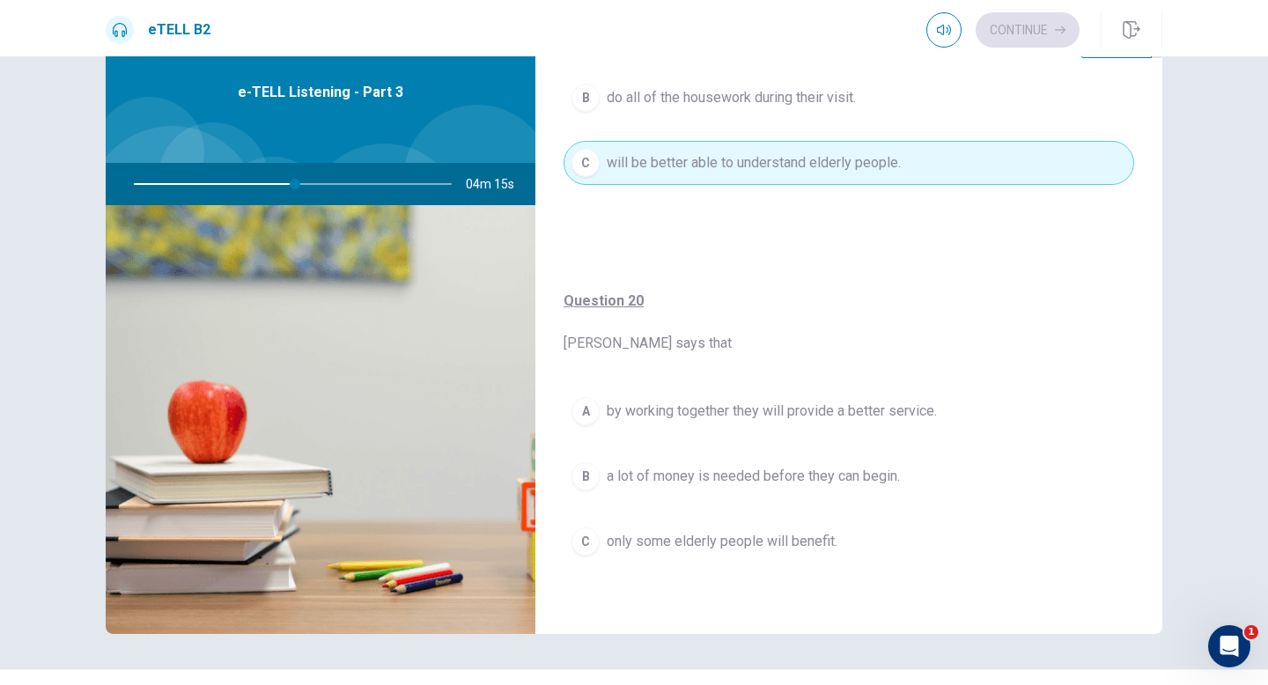
scroll to position [110, 0]
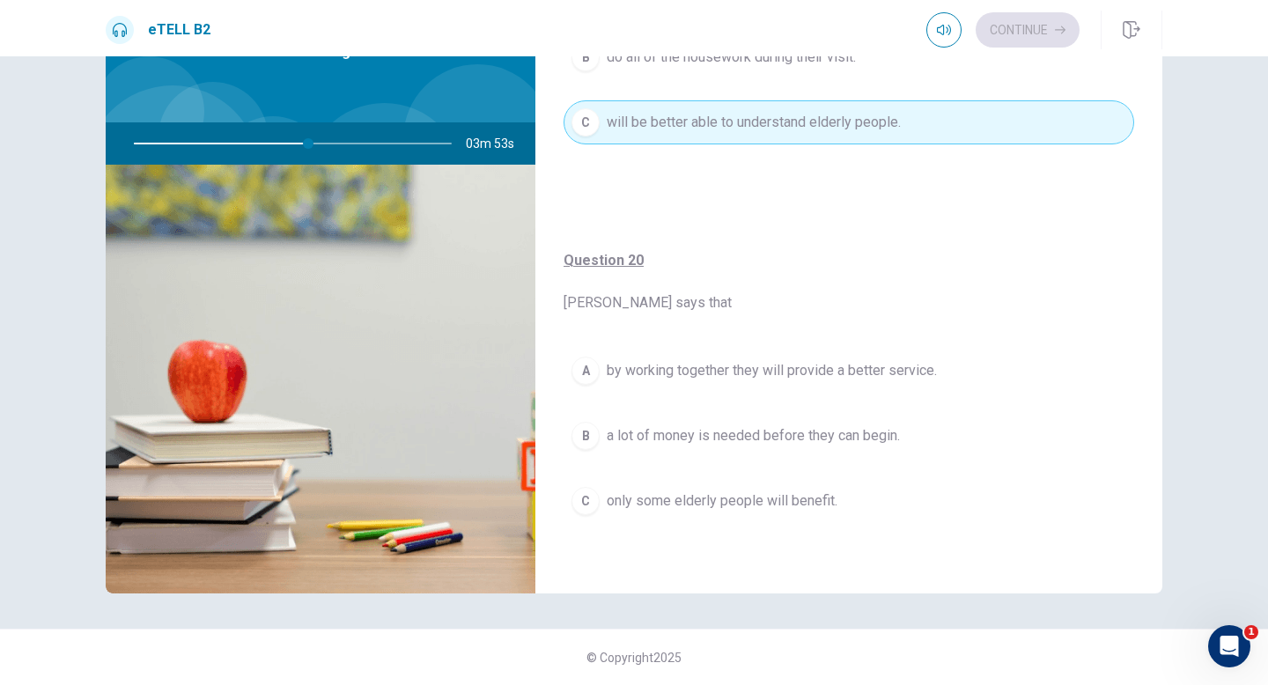
click at [934, 387] on button "A by working together they will provide a better service." at bounding box center [848, 371] width 571 height 44
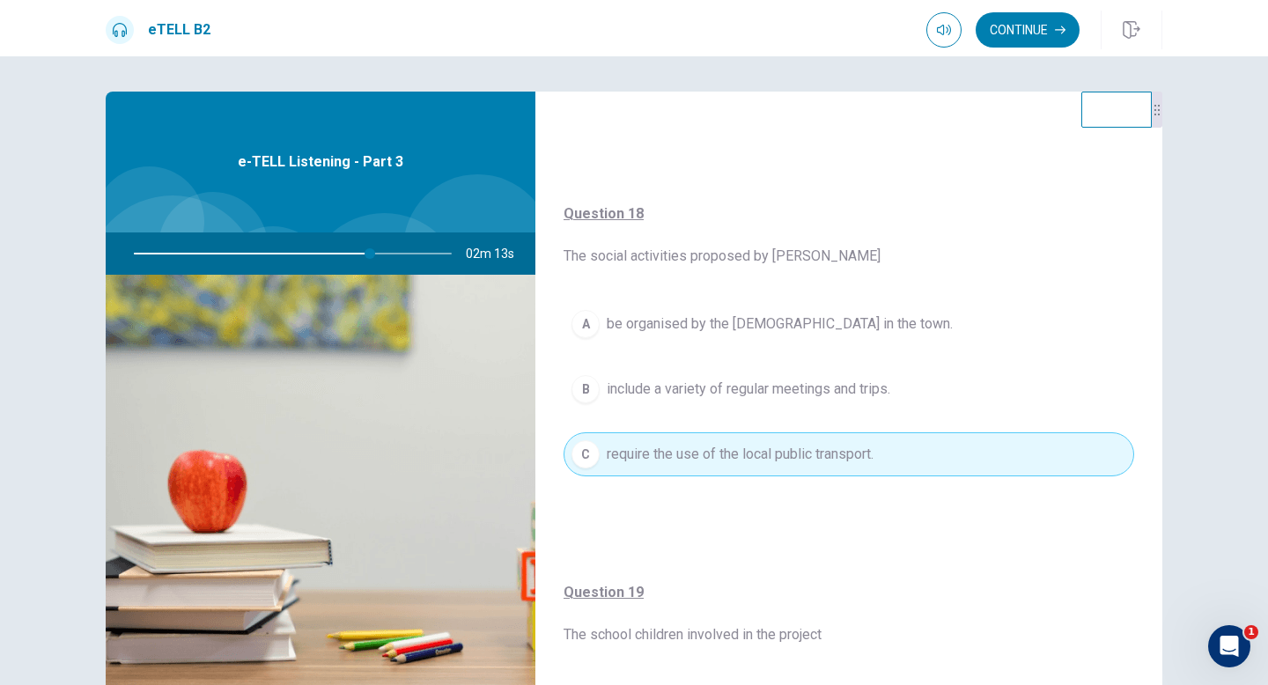
scroll to position [747, 0]
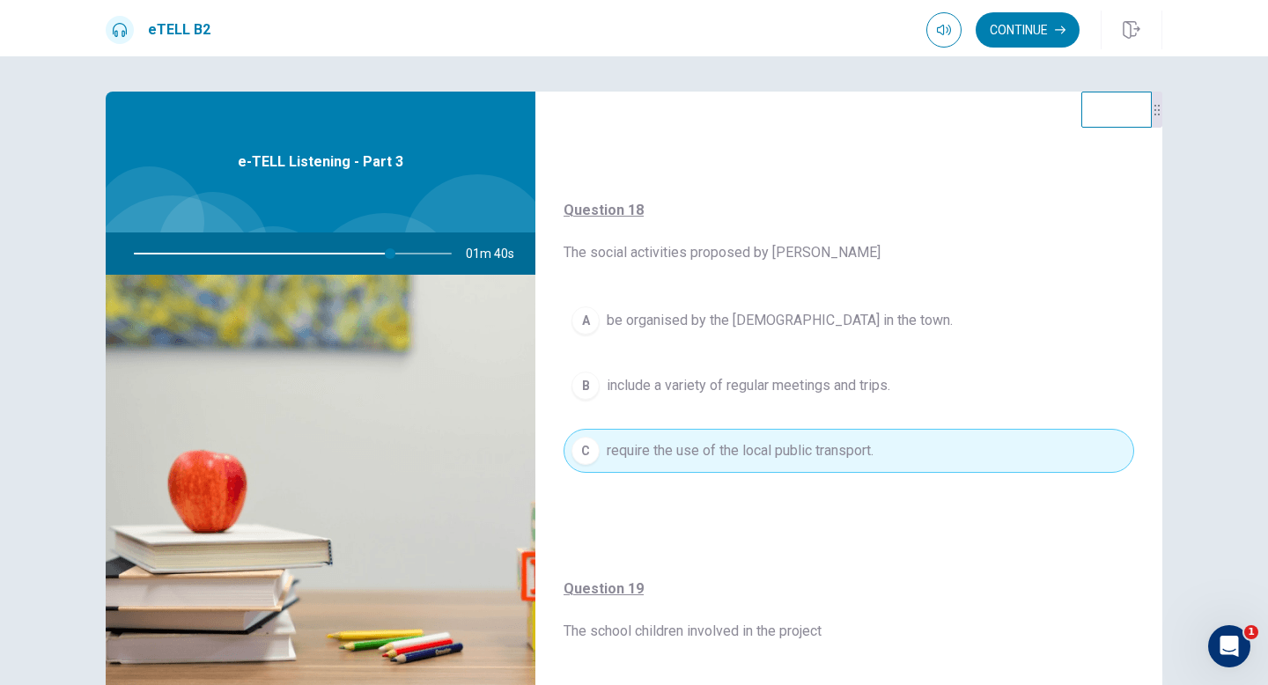
click at [954, 389] on button "B include a variety of regular meetings and trips." at bounding box center [848, 386] width 571 height 44
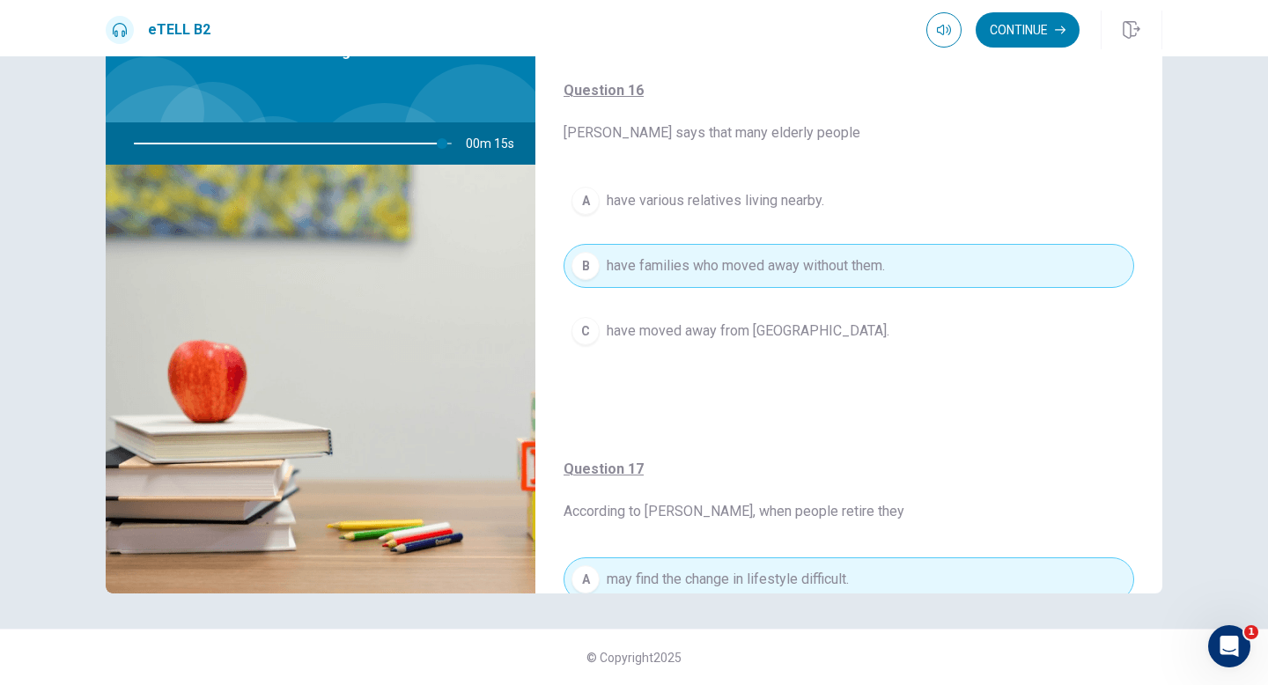
scroll to position [0, 0]
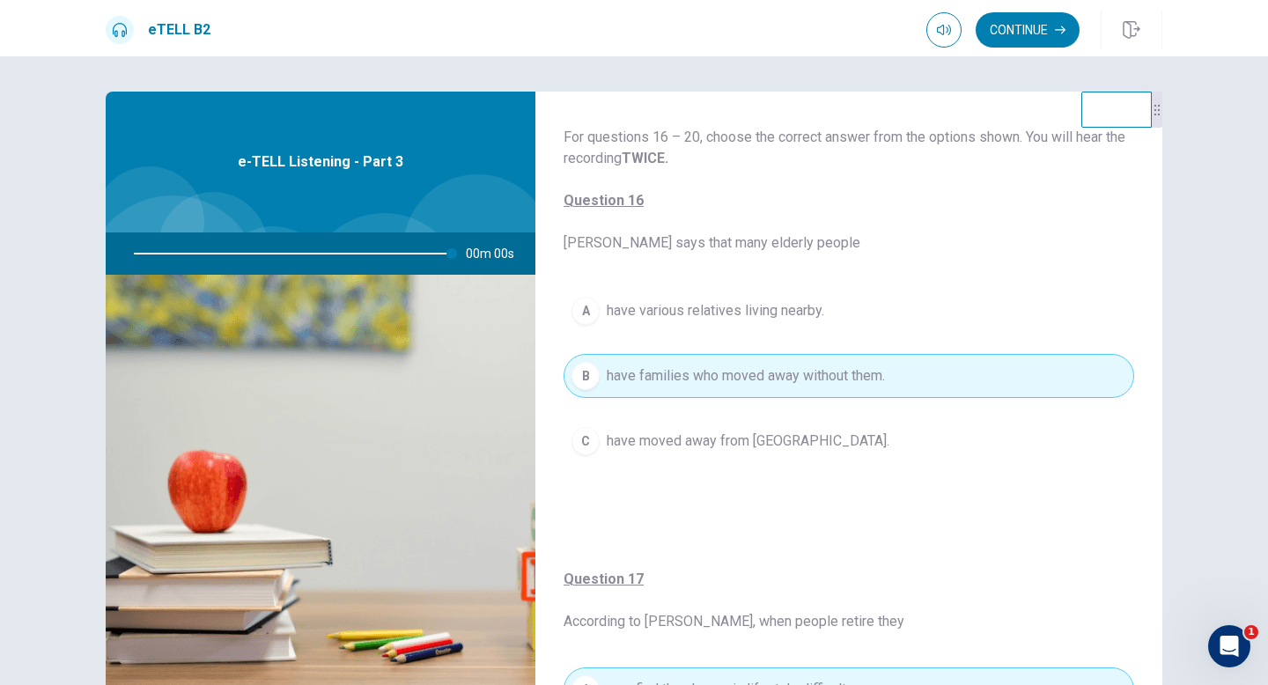
type input "*"
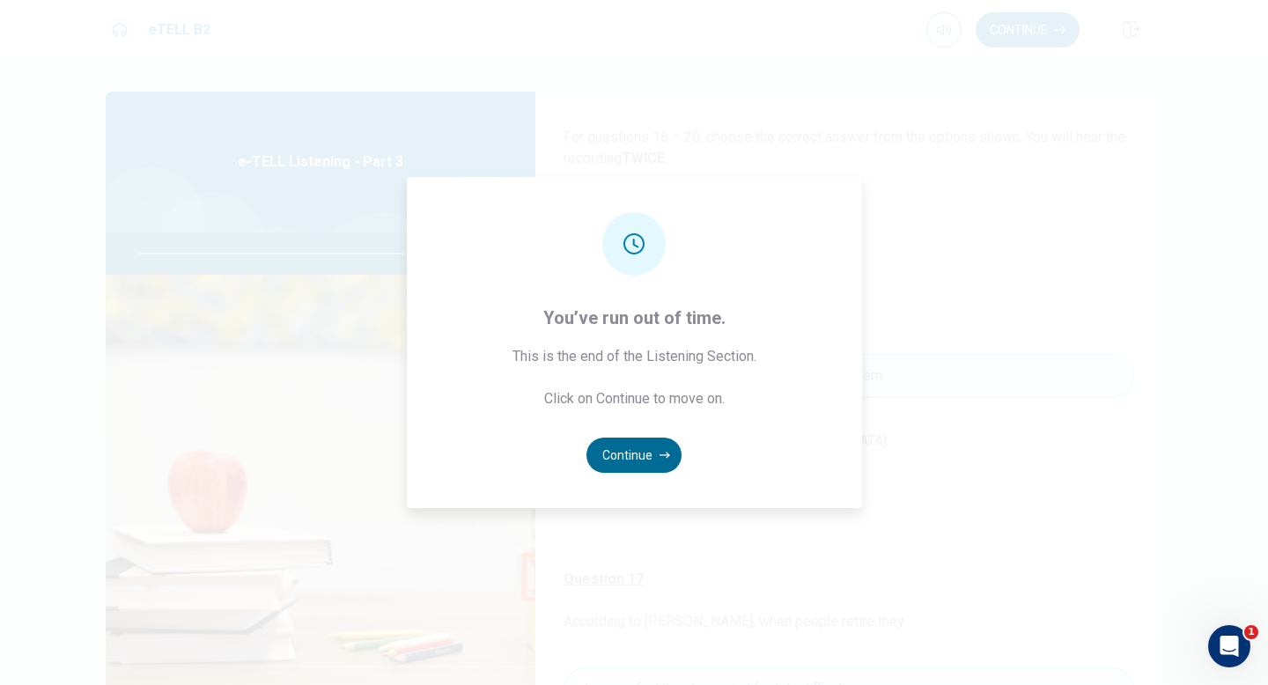
click at [660, 451] on icon "button" at bounding box center [664, 455] width 11 height 11
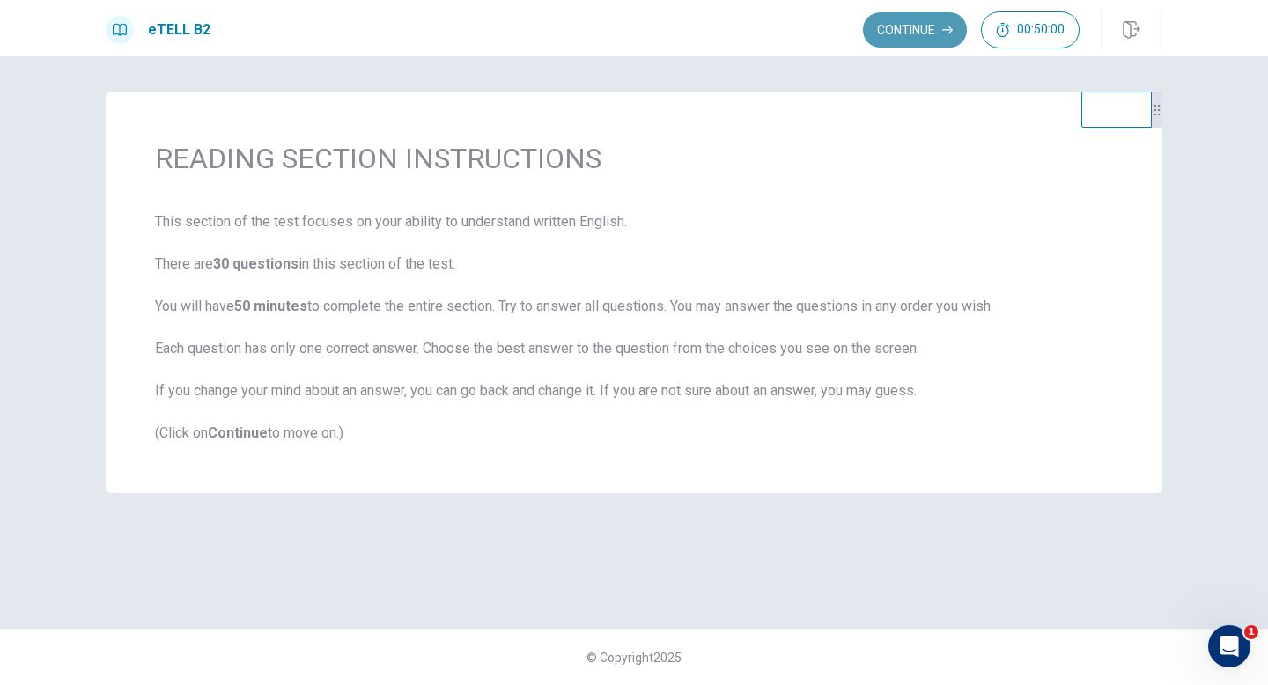
click at [921, 30] on button "Continue" at bounding box center [915, 29] width 104 height 35
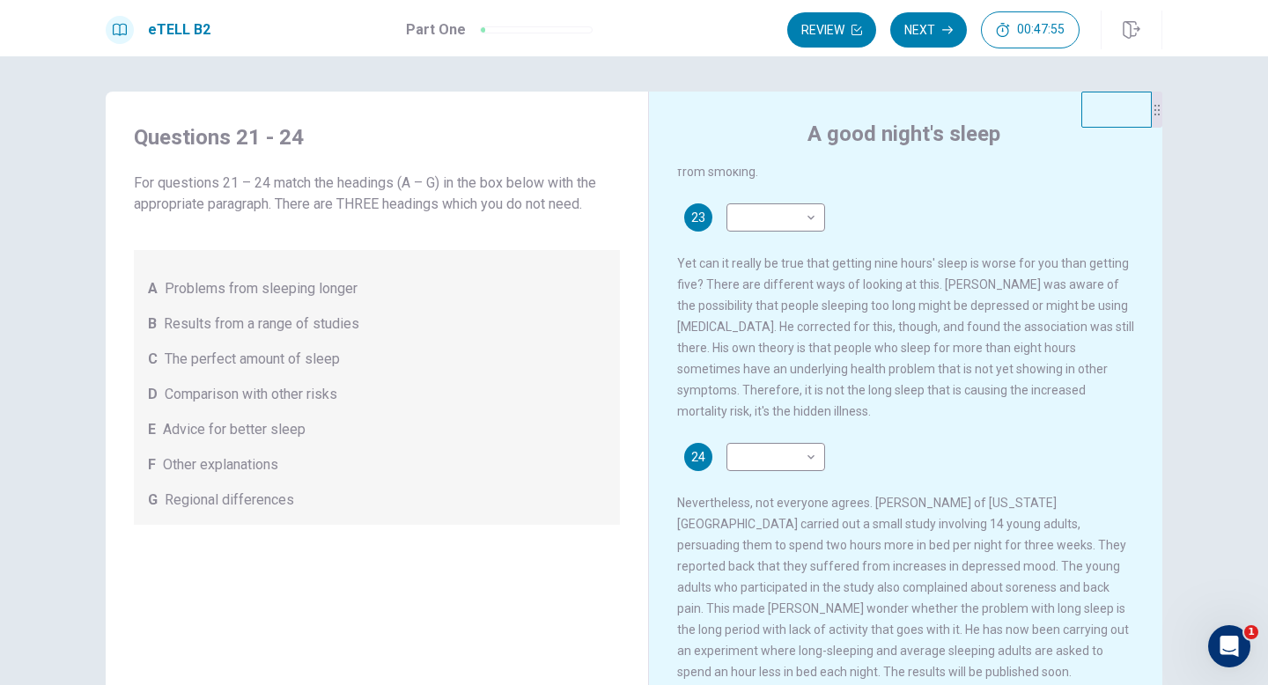
scroll to position [608, 0]
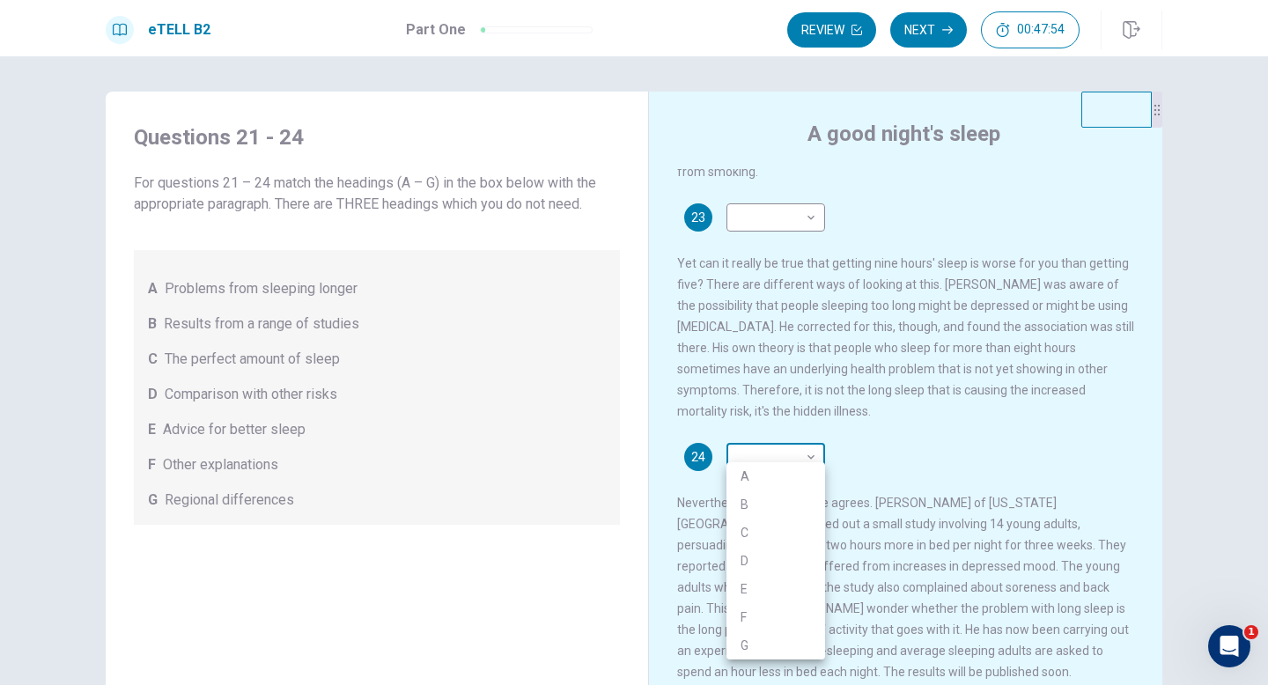
click at [802, 458] on body "This site uses cookies, as explained in our Privacy Policy . If you agree to th…" at bounding box center [634, 342] width 1268 height 685
click at [798, 475] on li "A" at bounding box center [775, 476] width 99 height 28
type input "*"
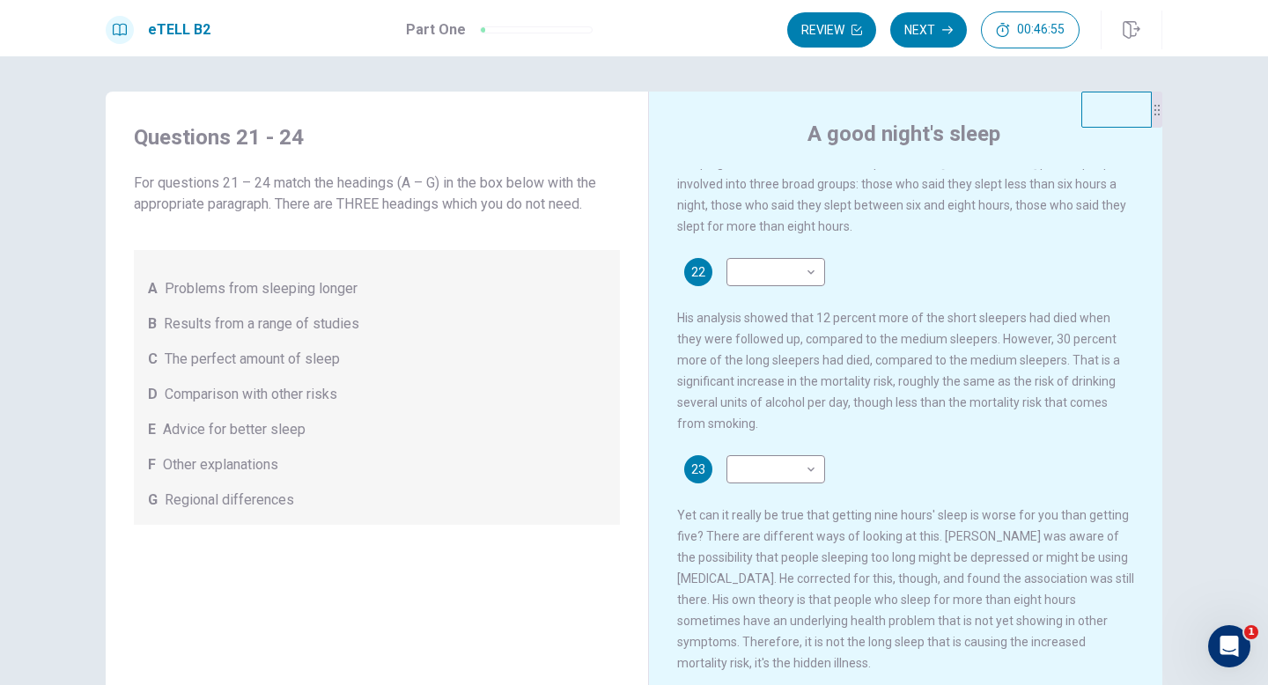
scroll to position [355, 0]
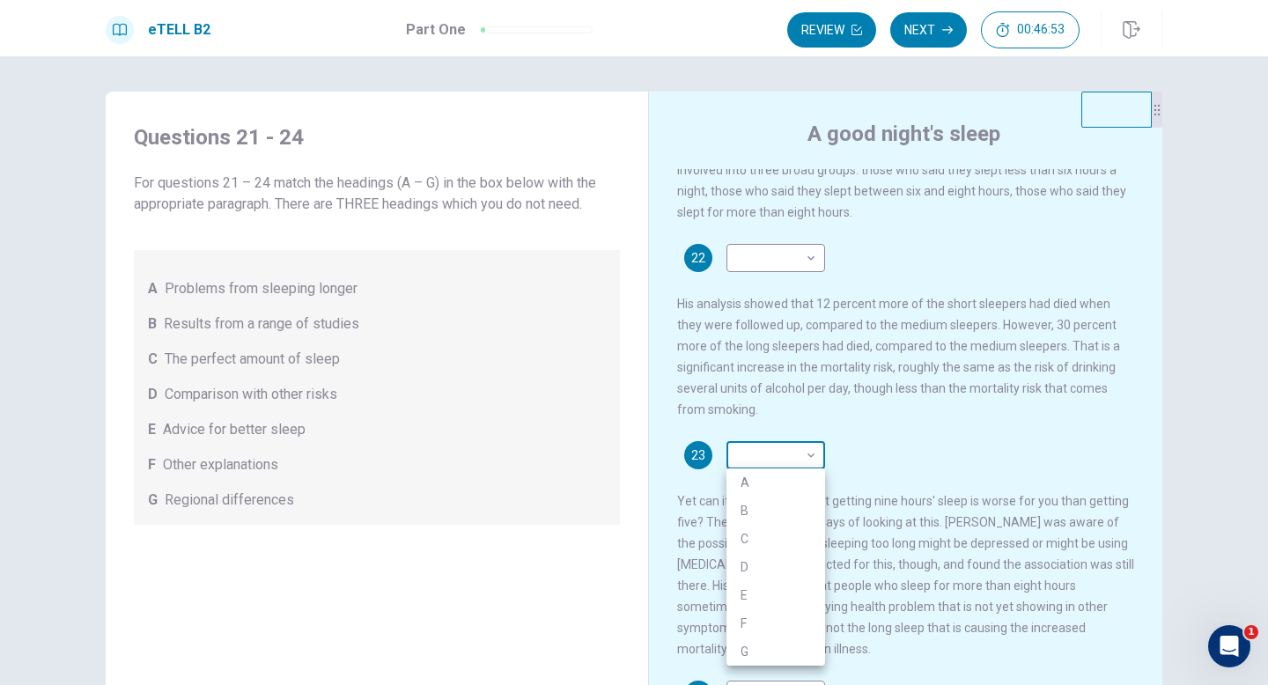
click at [797, 453] on body "This site uses cookies, as explained in our Privacy Policy . If you agree to th…" at bounding box center [634, 342] width 1268 height 685
click at [801, 501] on li "B" at bounding box center [775, 511] width 99 height 28
type input "*"
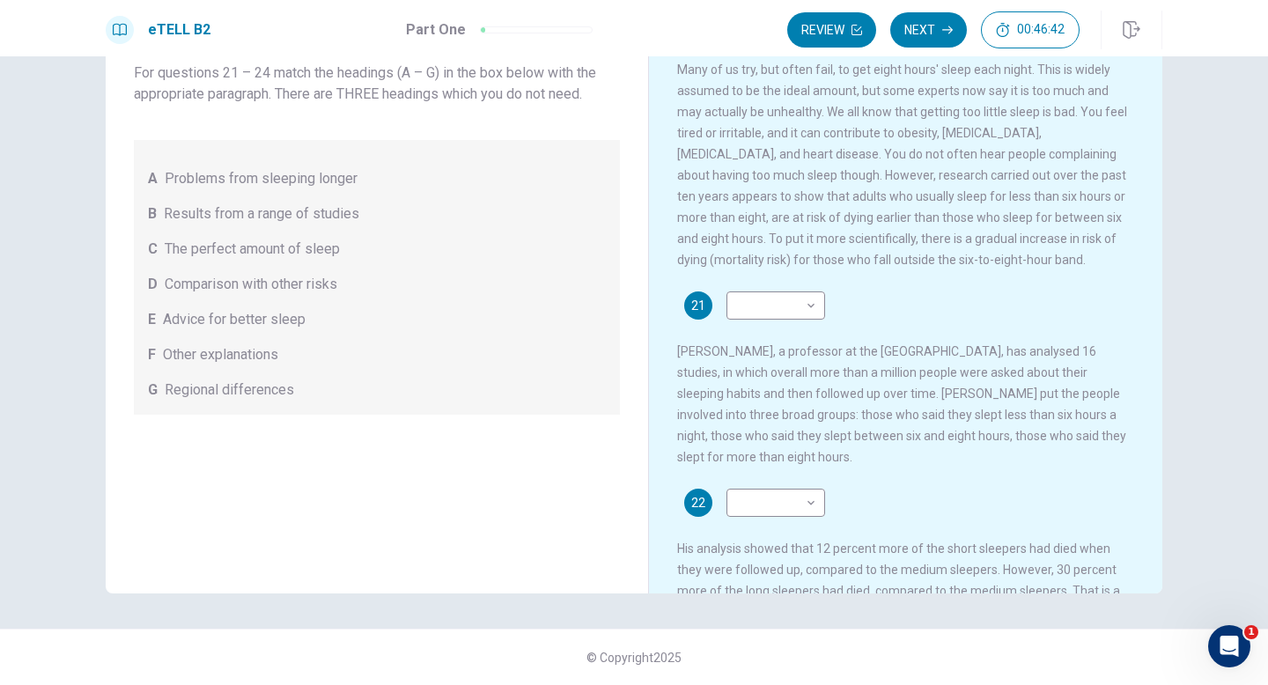
scroll to position [0, 0]
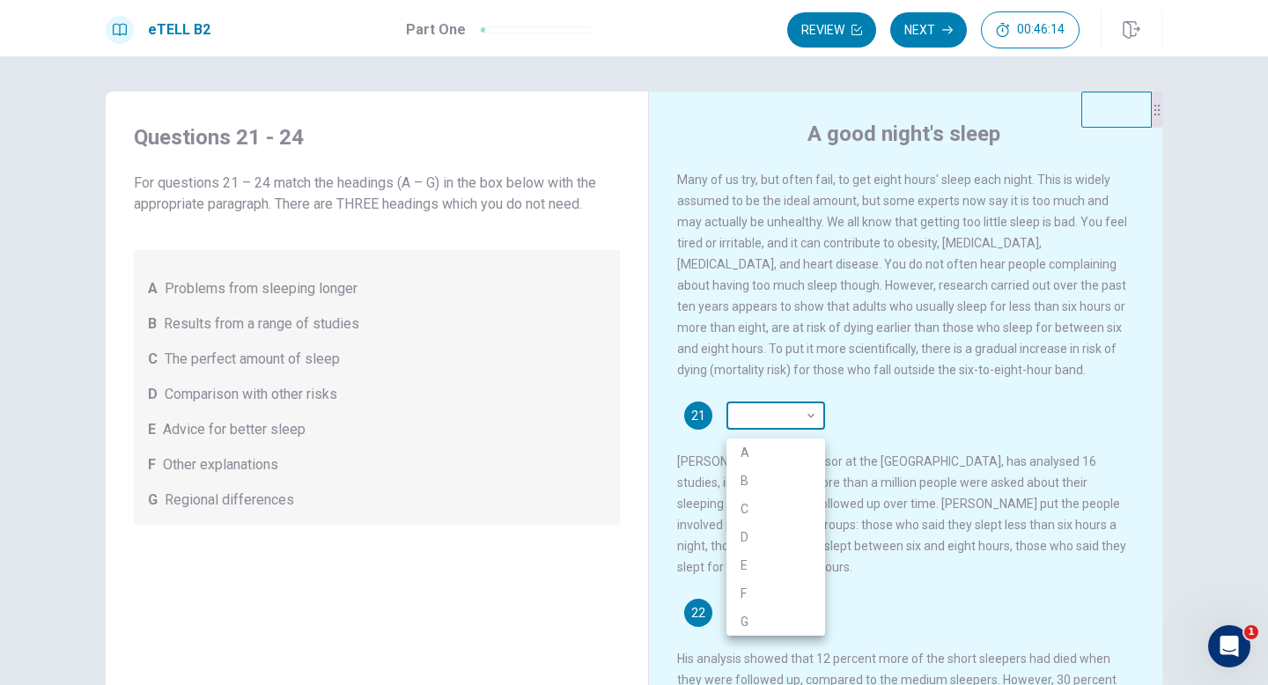
click at [811, 430] on body "This site uses cookies, as explained in our Privacy Policy . If you agree to th…" at bounding box center [634, 342] width 1268 height 685
click at [858, 384] on div at bounding box center [634, 342] width 1268 height 685
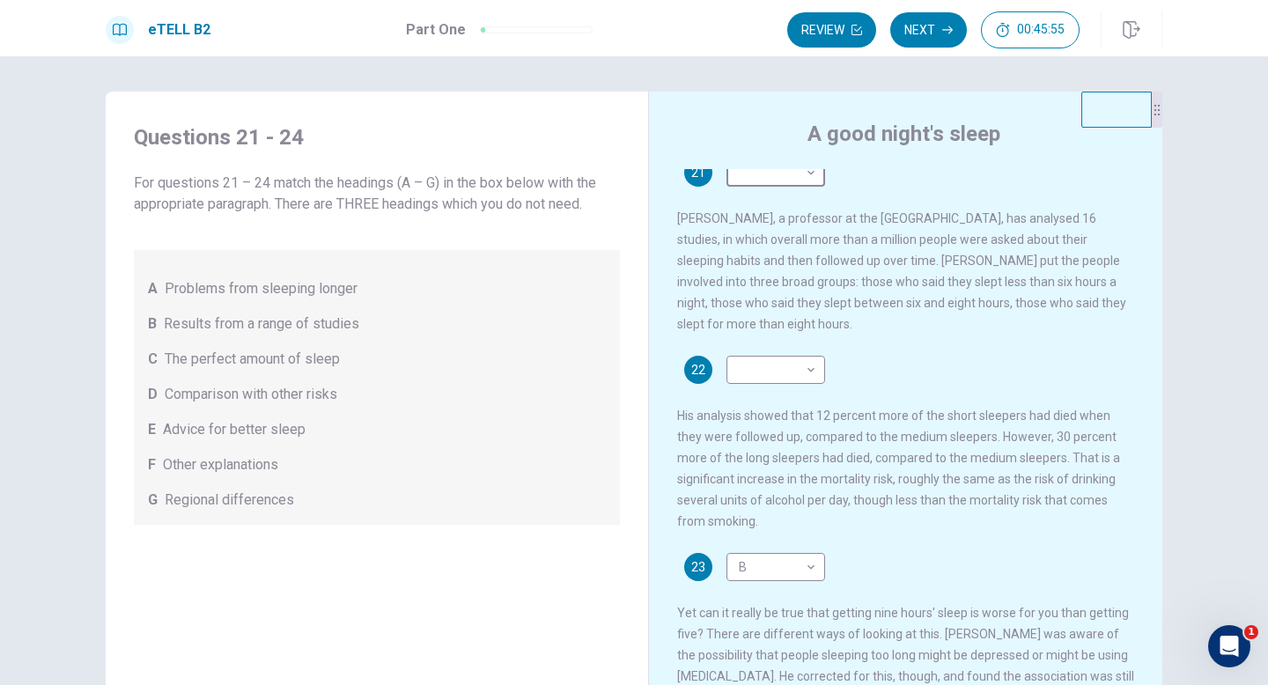
scroll to position [237, 0]
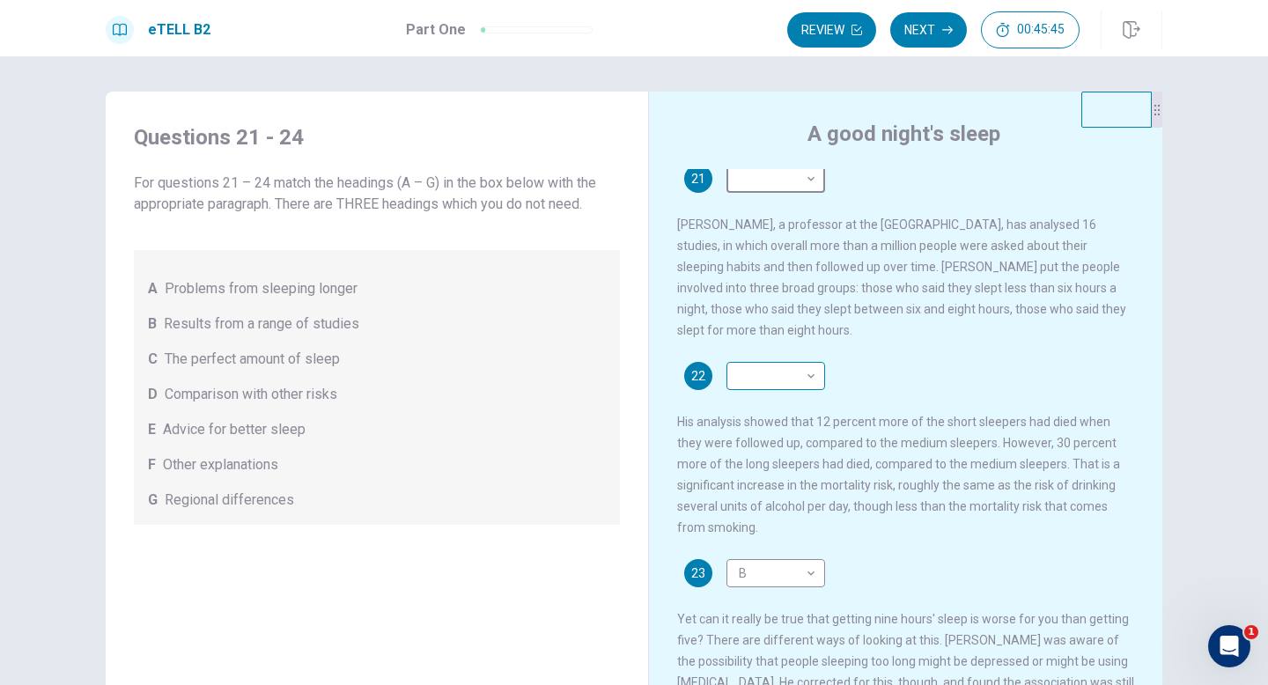
click at [793, 395] on body "This site uses cookies, as explained in our Privacy Policy . If you agree to th…" at bounding box center [634, 342] width 1268 height 685
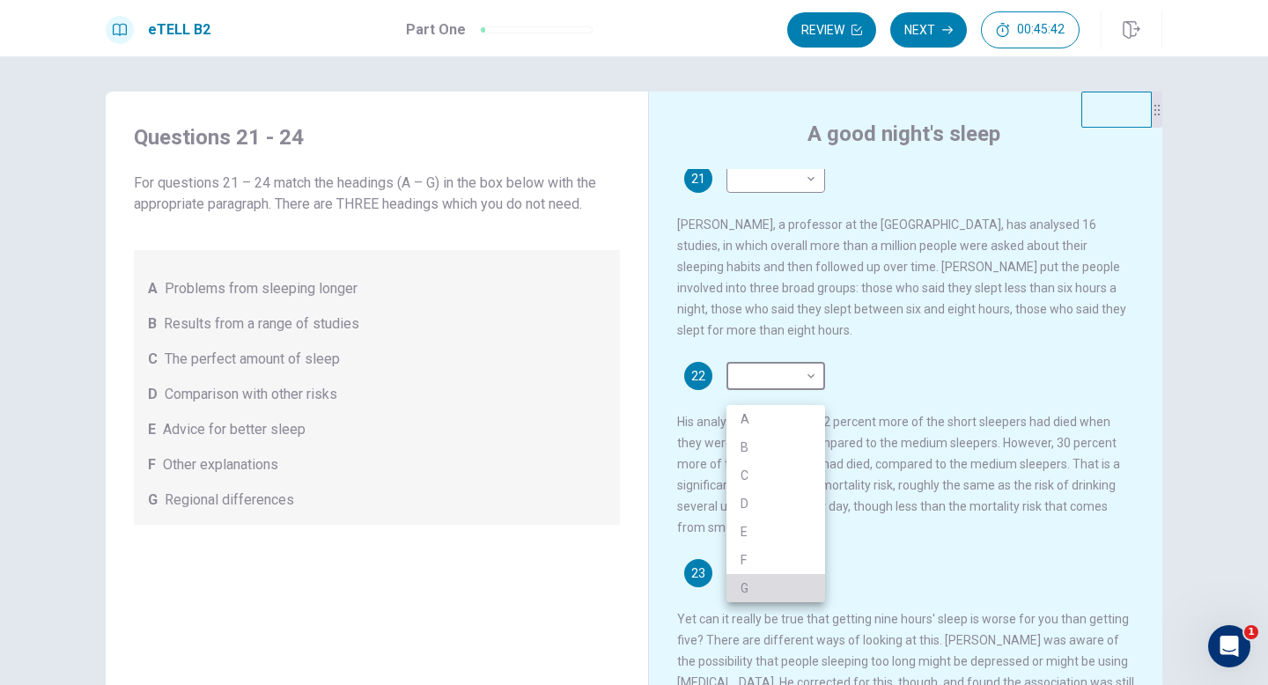
click at [787, 567] on li "G" at bounding box center [775, 588] width 99 height 28
type input "*"
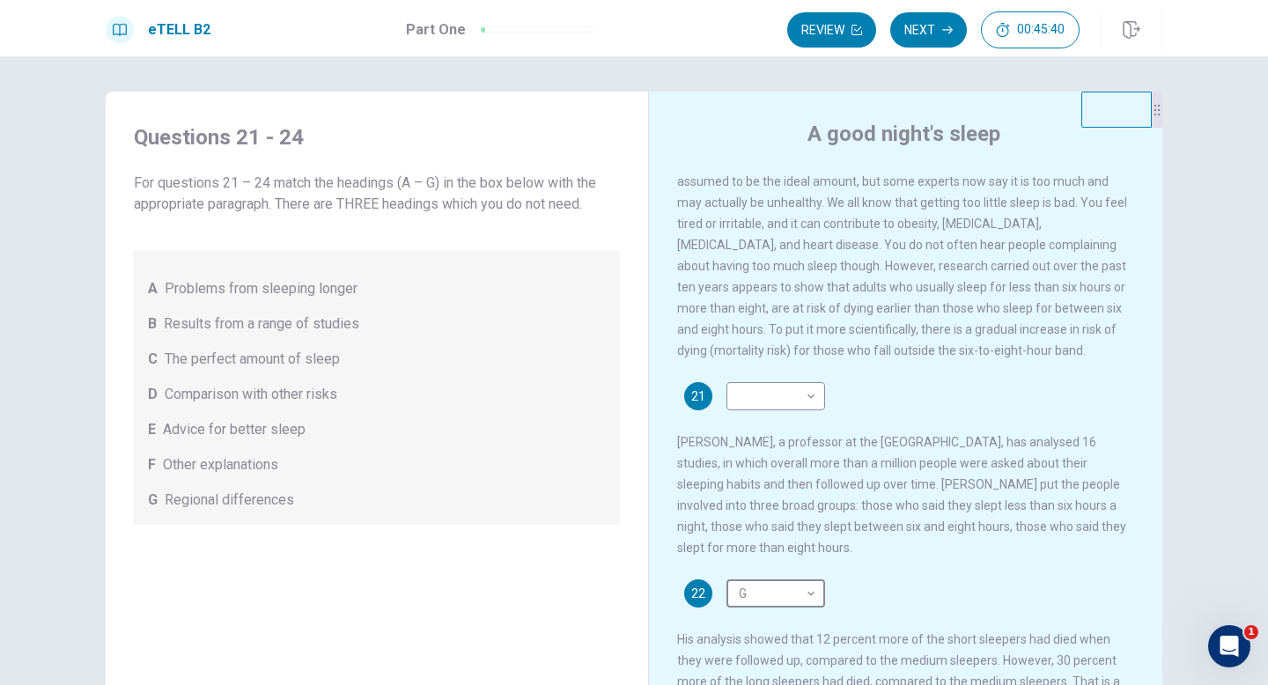
scroll to position [0, 0]
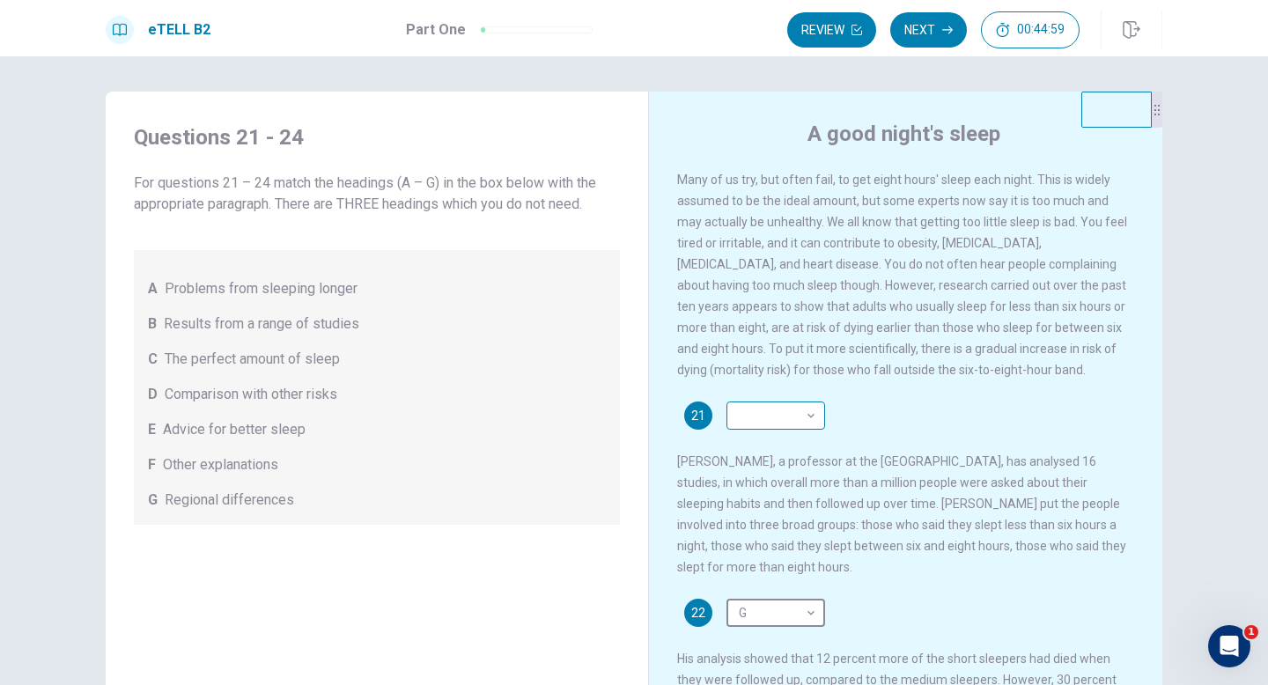
click at [773, 433] on body "This site uses cookies, as explained in our Privacy Policy . If you agree to th…" at bounding box center [634, 342] width 1268 height 685
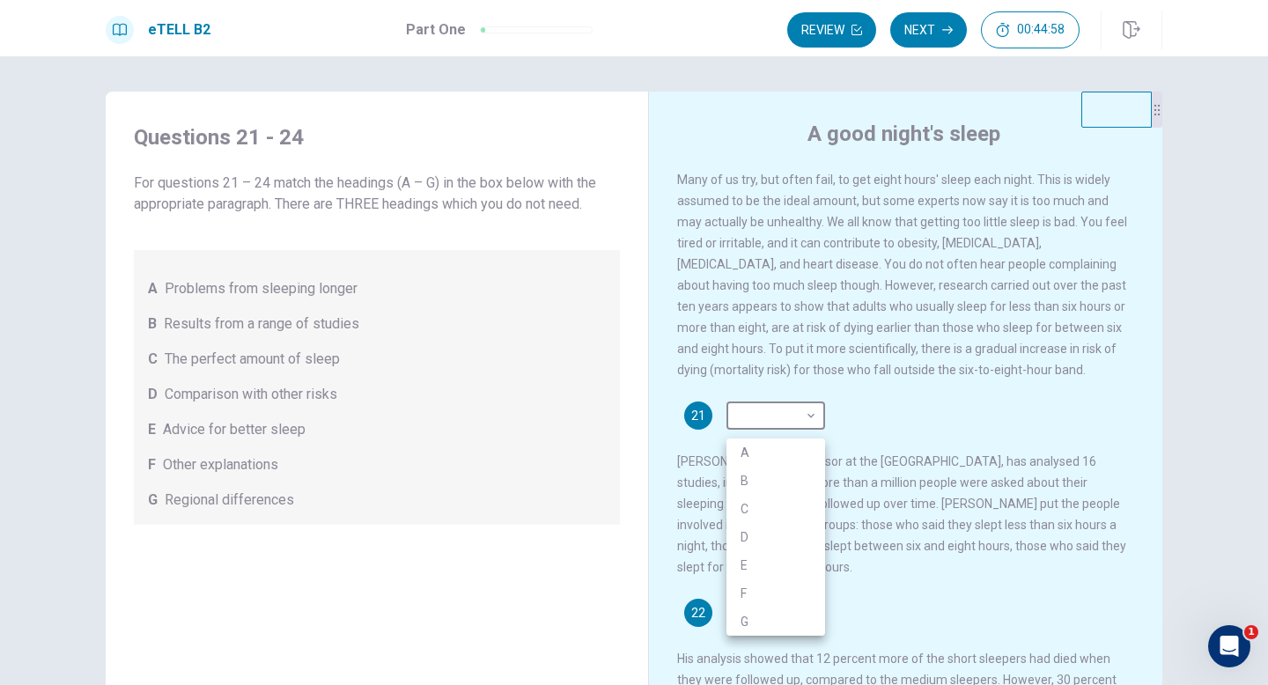
click at [757, 514] on li "C" at bounding box center [775, 509] width 99 height 28
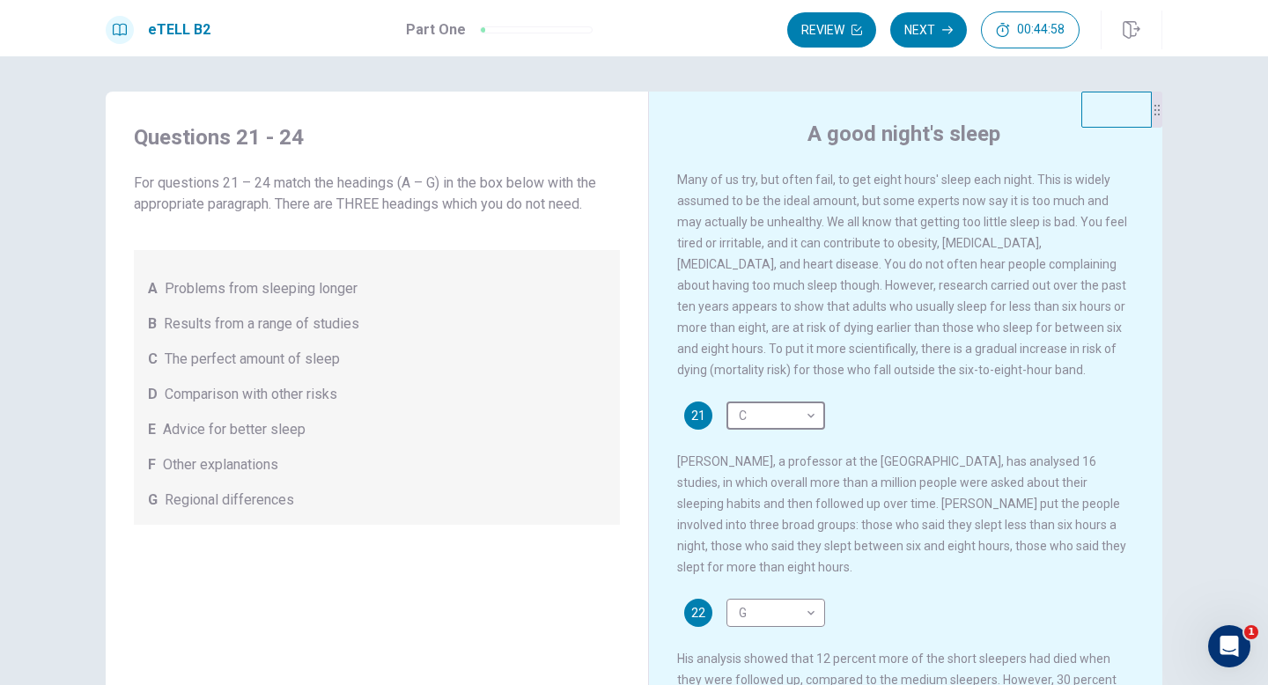
type input "*"
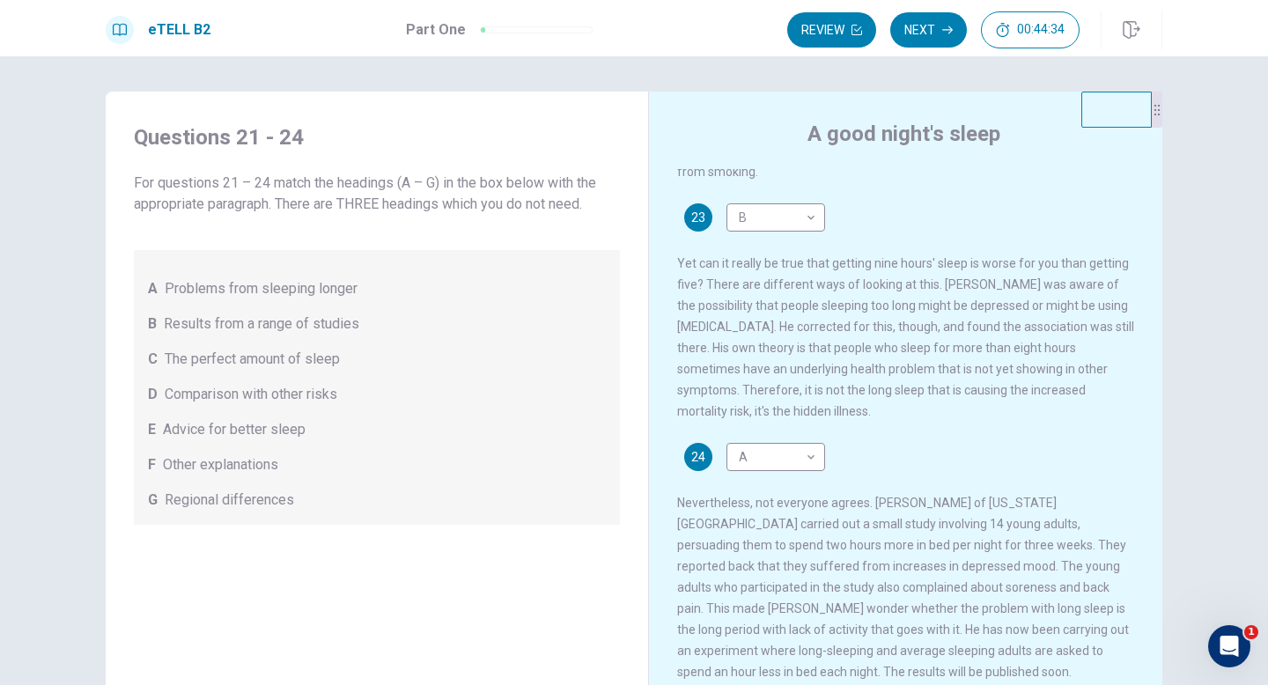
scroll to position [608, 0]
click at [927, 24] on button "Next" at bounding box center [928, 29] width 77 height 35
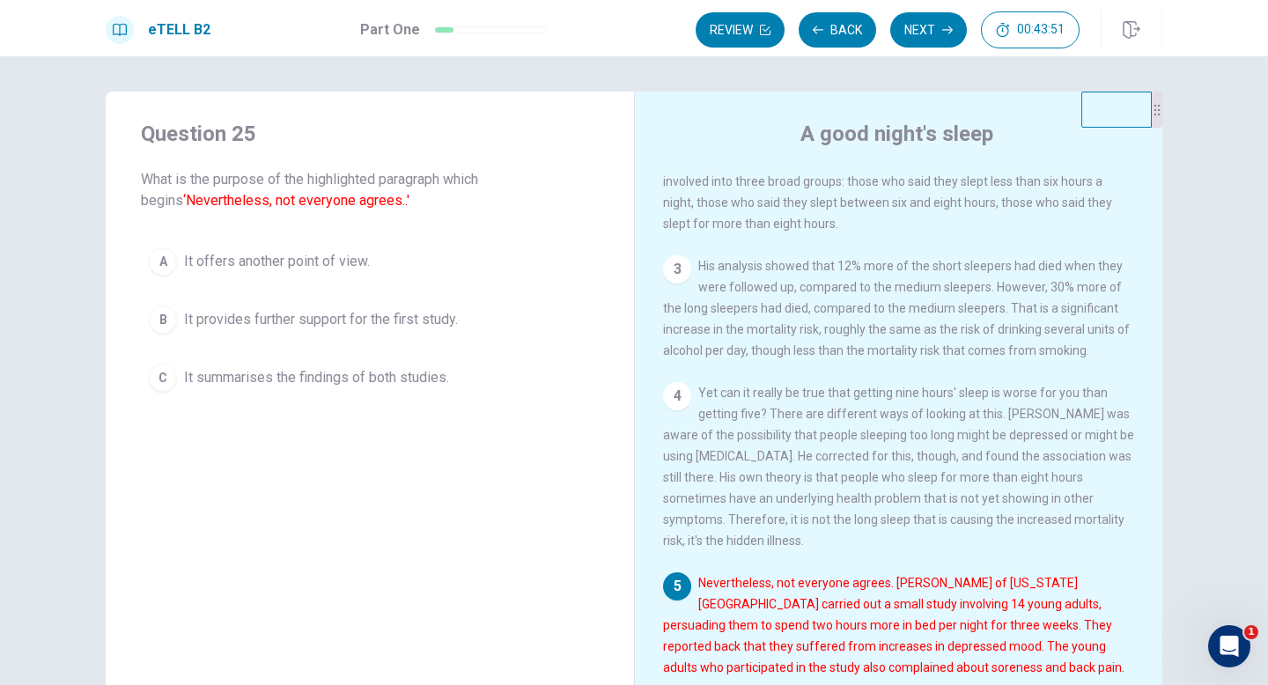
scroll to position [414, 0]
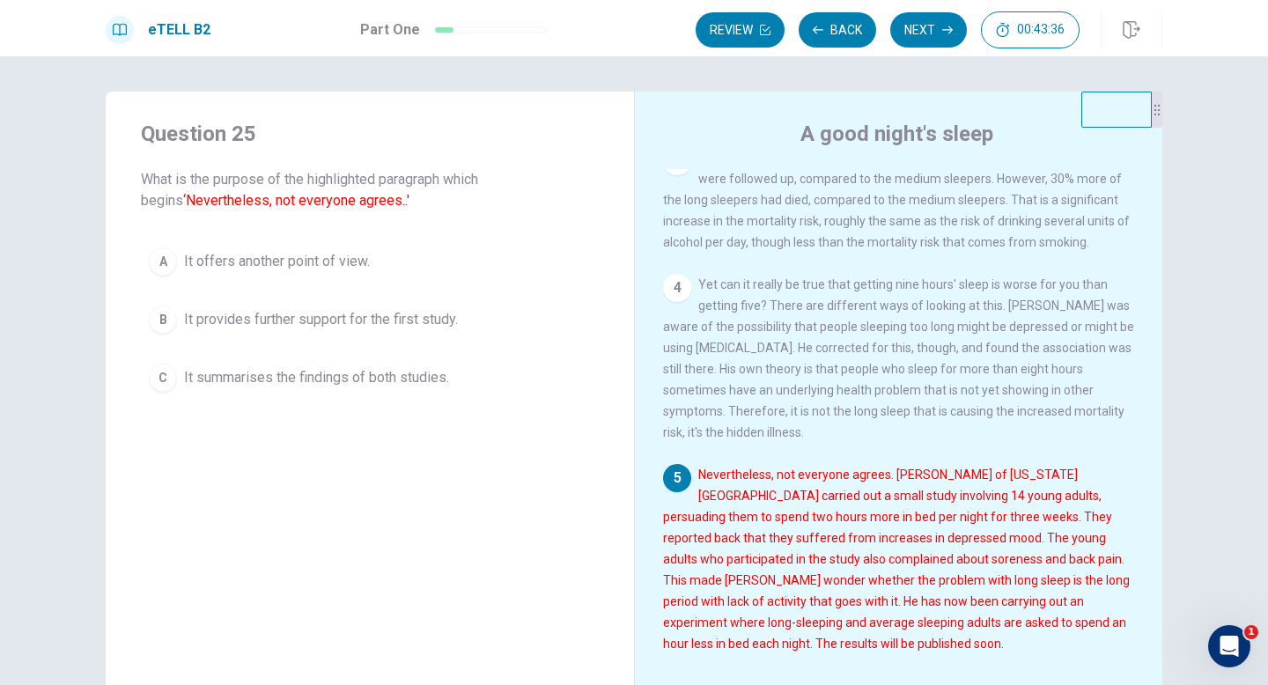
click at [417, 254] on button "A It offers another point of view." at bounding box center [370, 261] width 458 height 44
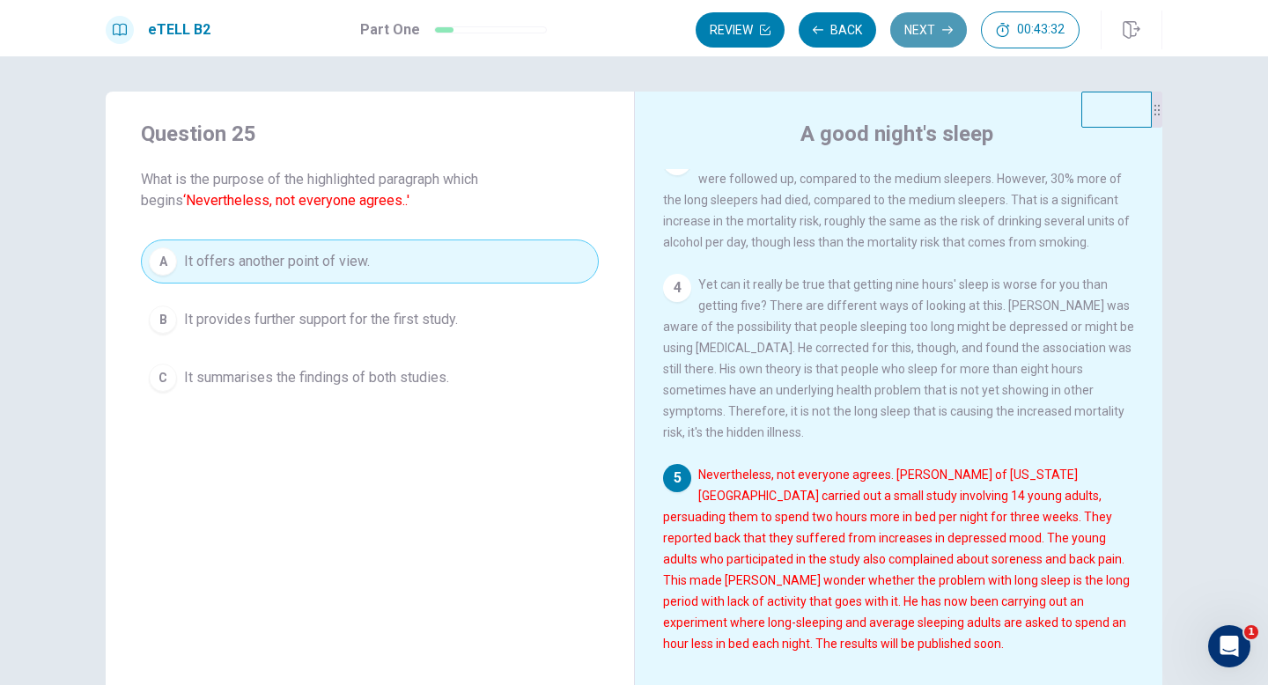
click at [941, 40] on button "Next" at bounding box center [928, 29] width 77 height 35
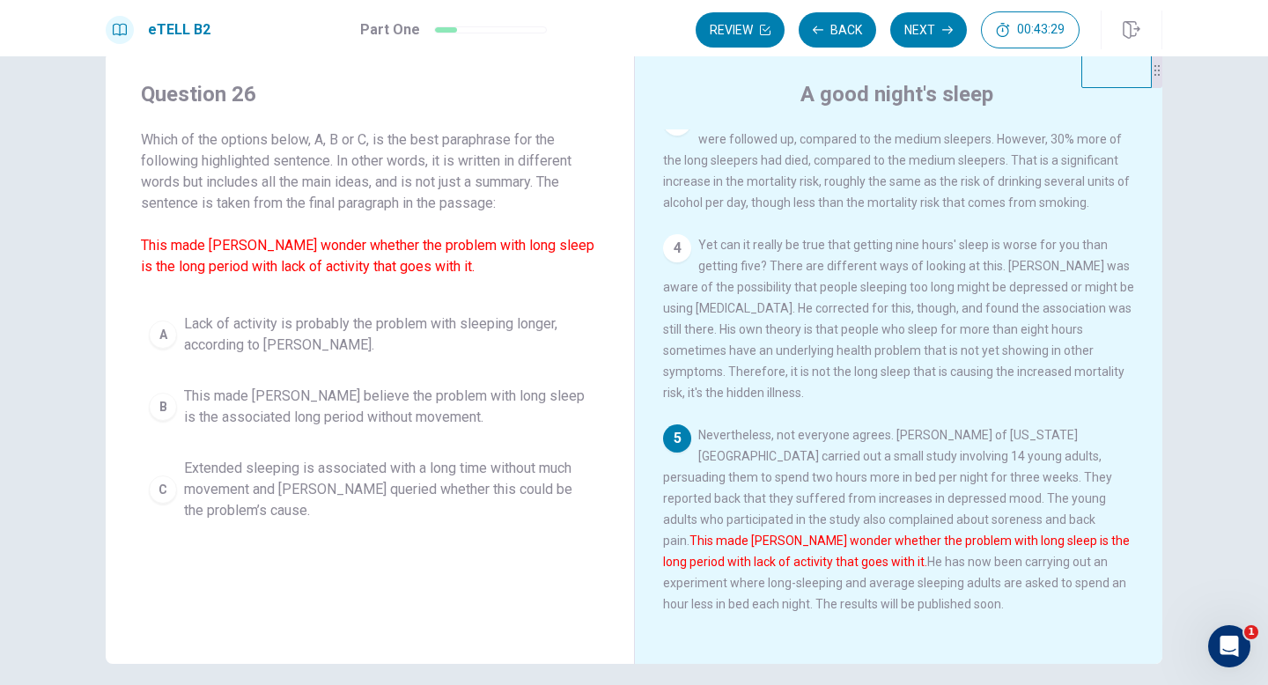
scroll to position [43, 0]
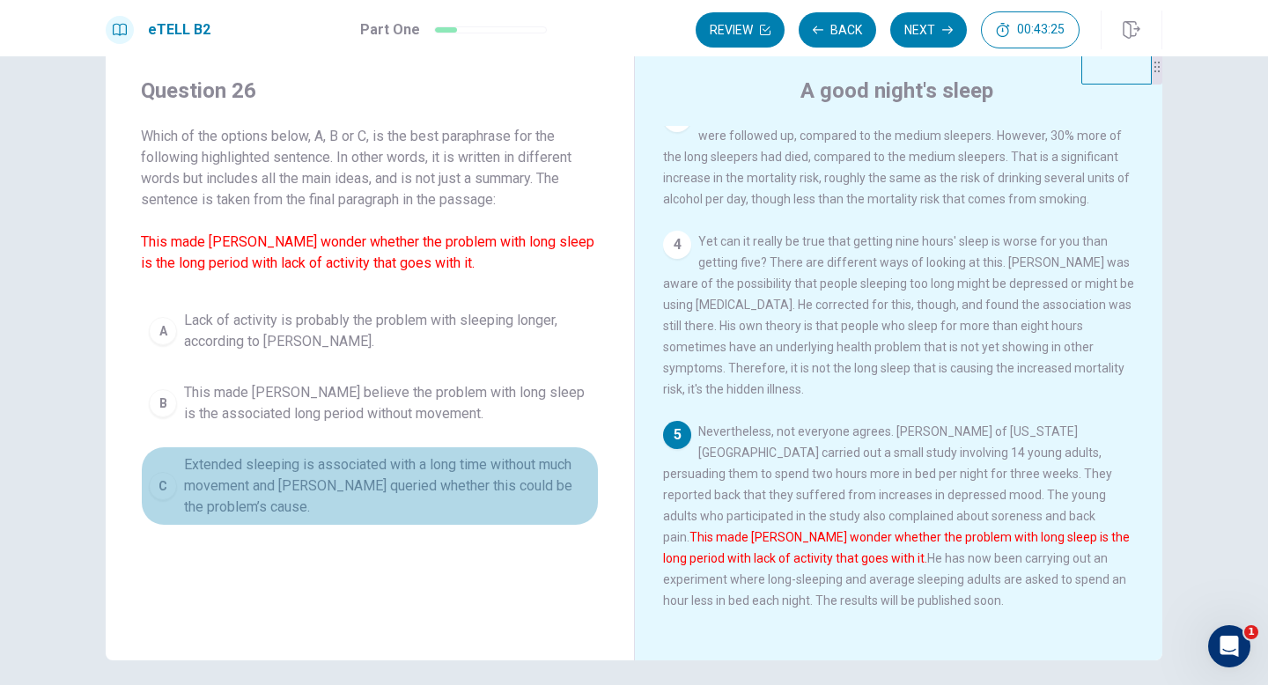
click at [539, 490] on span "Extended sleeping is associated with a long time without much movement and [PER…" at bounding box center [387, 485] width 407 height 63
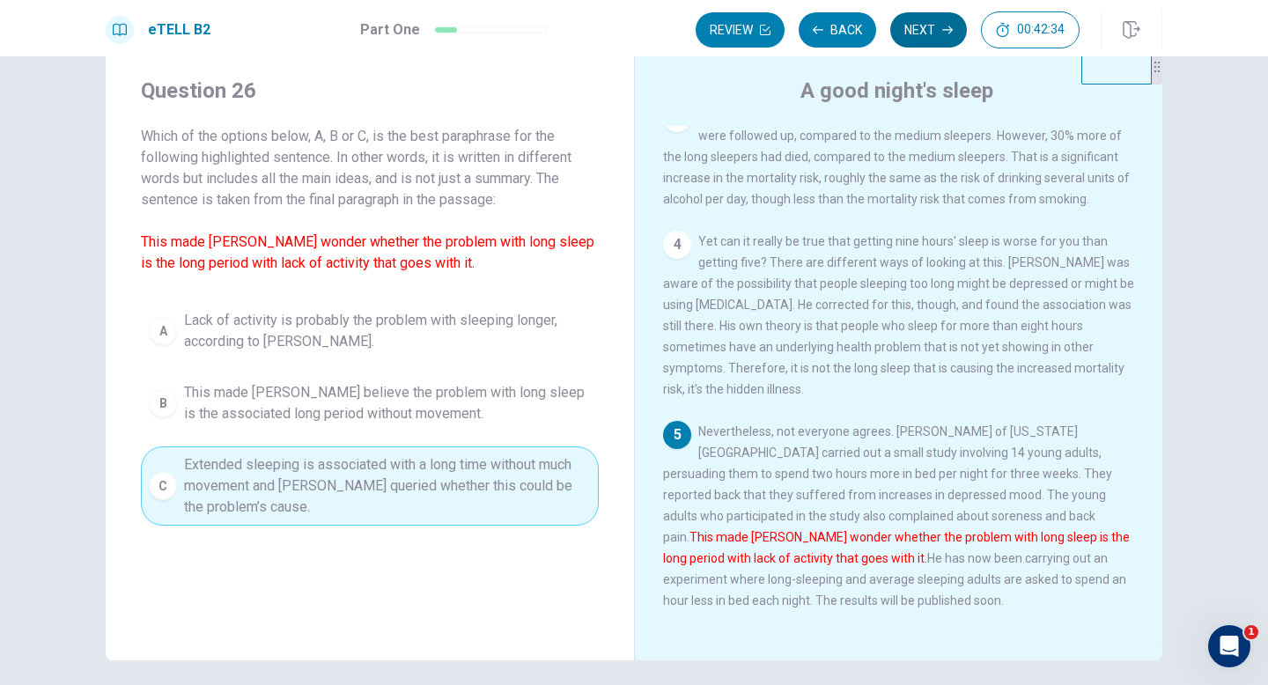
click at [916, 40] on button "Next" at bounding box center [928, 29] width 77 height 35
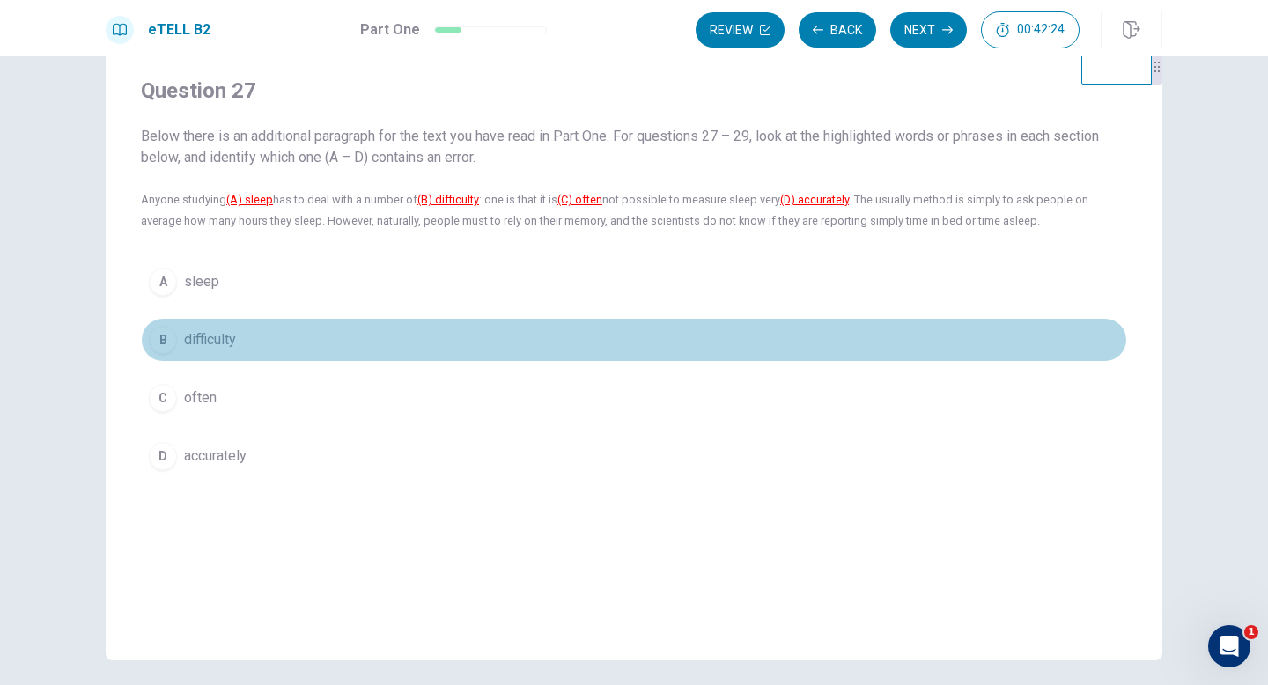
click at [377, 336] on button "B difficulty" at bounding box center [634, 340] width 986 height 44
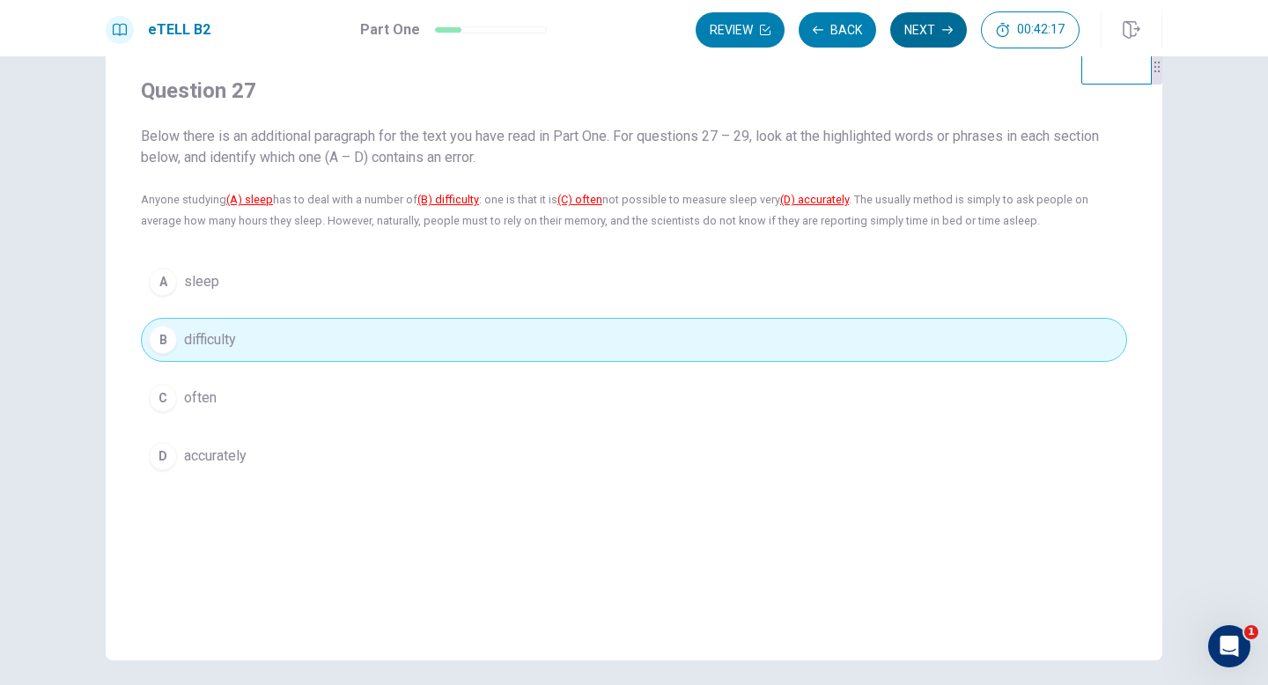
click at [909, 37] on button "Next" at bounding box center [928, 29] width 77 height 35
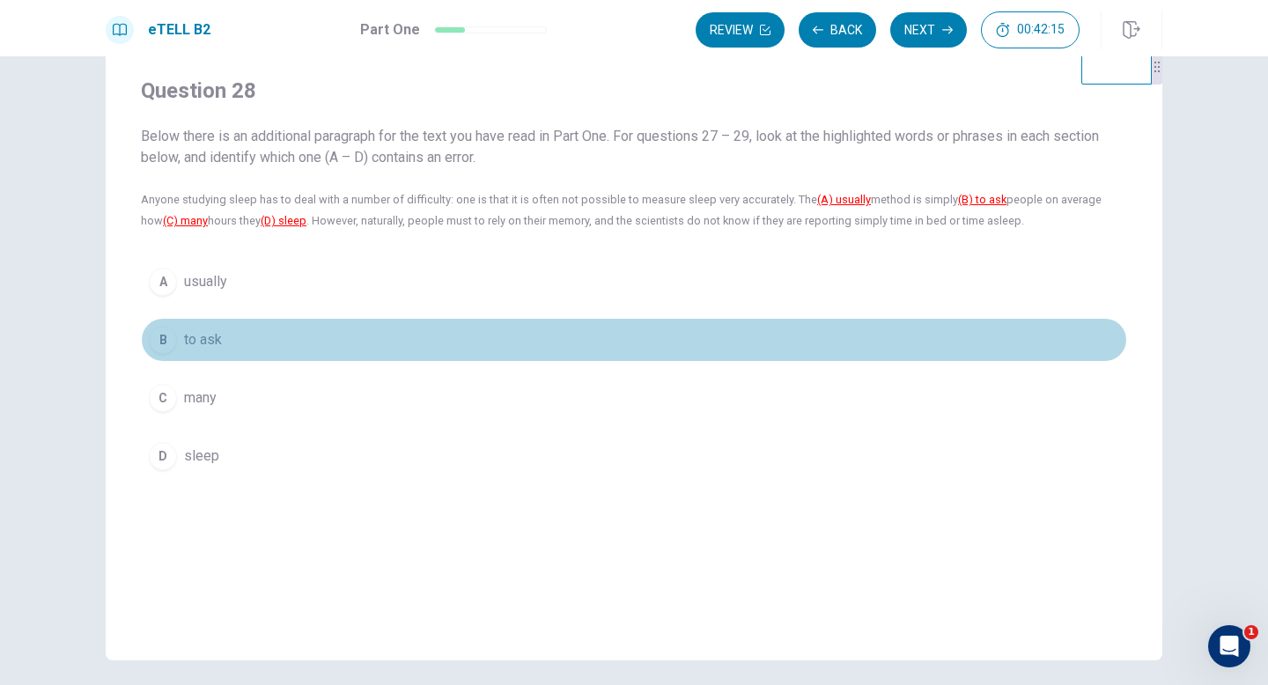
click at [608, 352] on button "B to ask" at bounding box center [634, 340] width 986 height 44
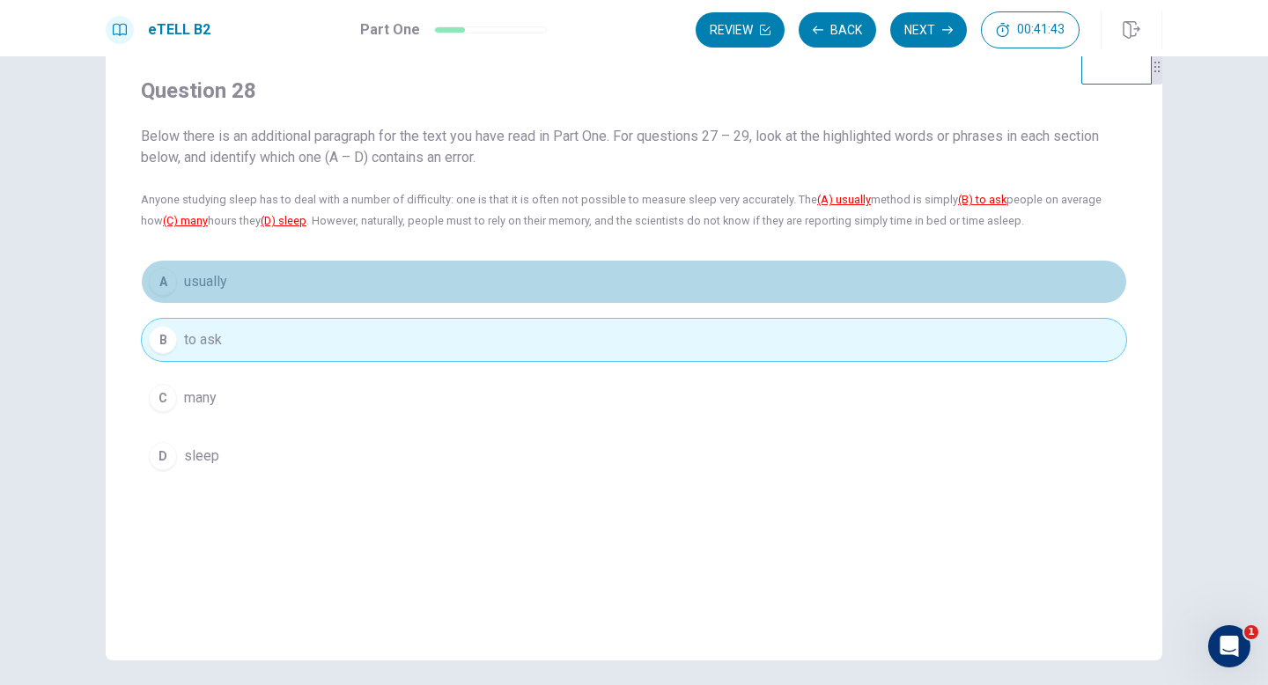
click at [733, 301] on button "A usually" at bounding box center [634, 282] width 986 height 44
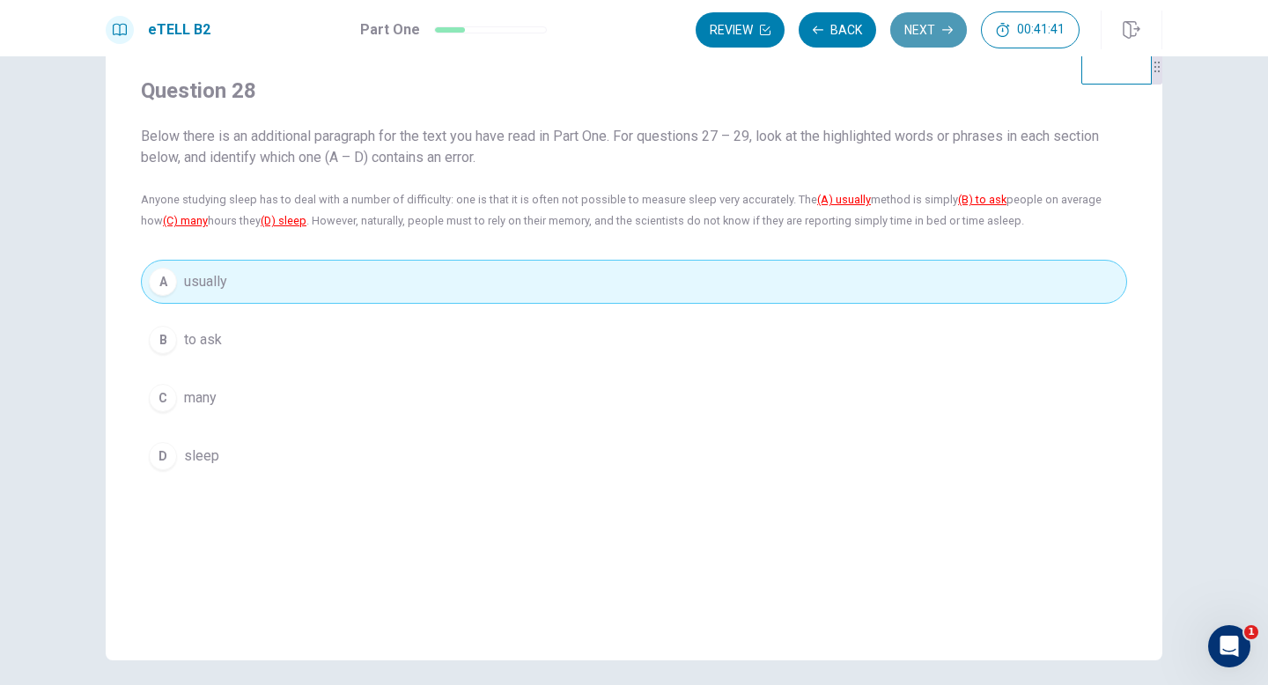
click at [937, 33] on button "Next" at bounding box center [928, 29] width 77 height 35
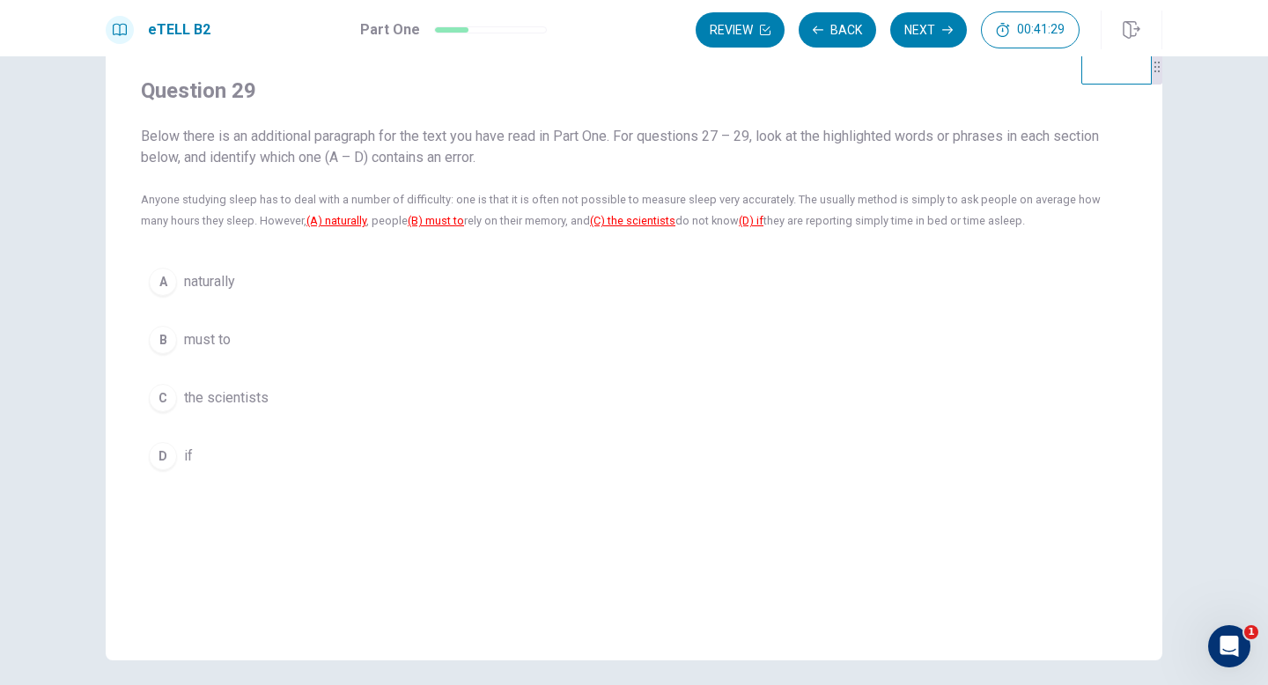
click at [639, 363] on div "A naturally B must to C the scientists D if" at bounding box center [634, 369] width 986 height 218
click at [630, 345] on button "B must to" at bounding box center [634, 340] width 986 height 44
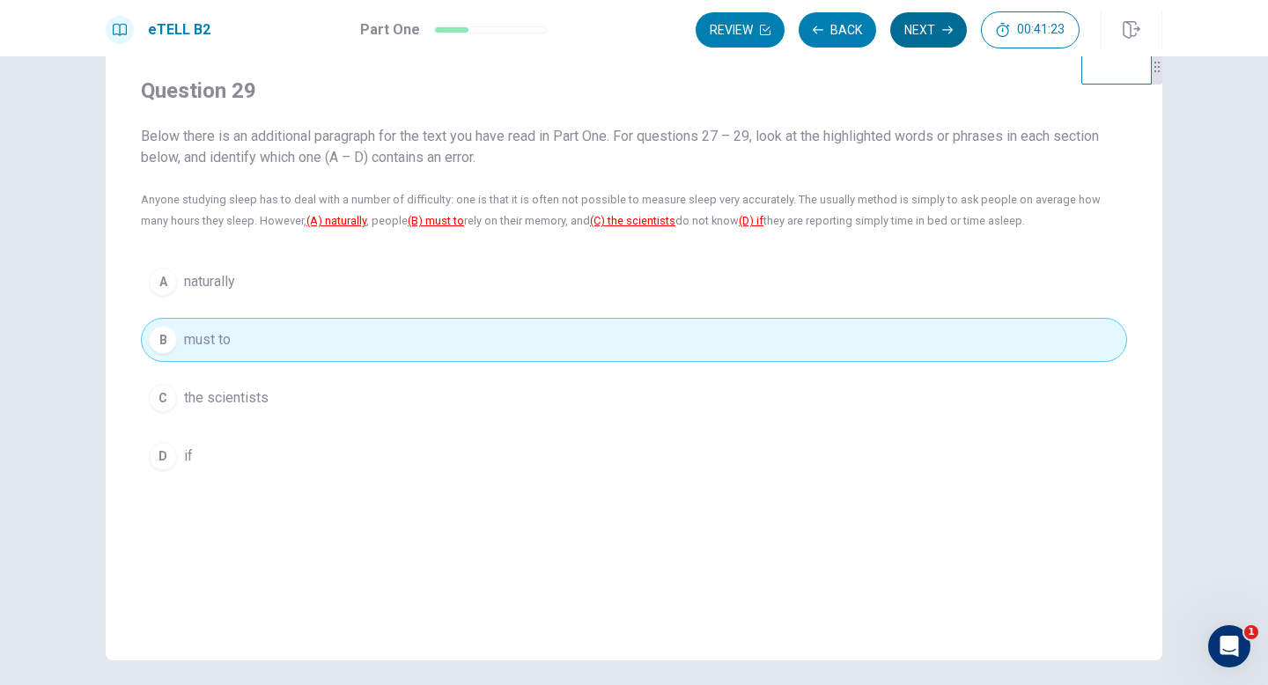
click at [939, 40] on button "Next" at bounding box center [928, 29] width 77 height 35
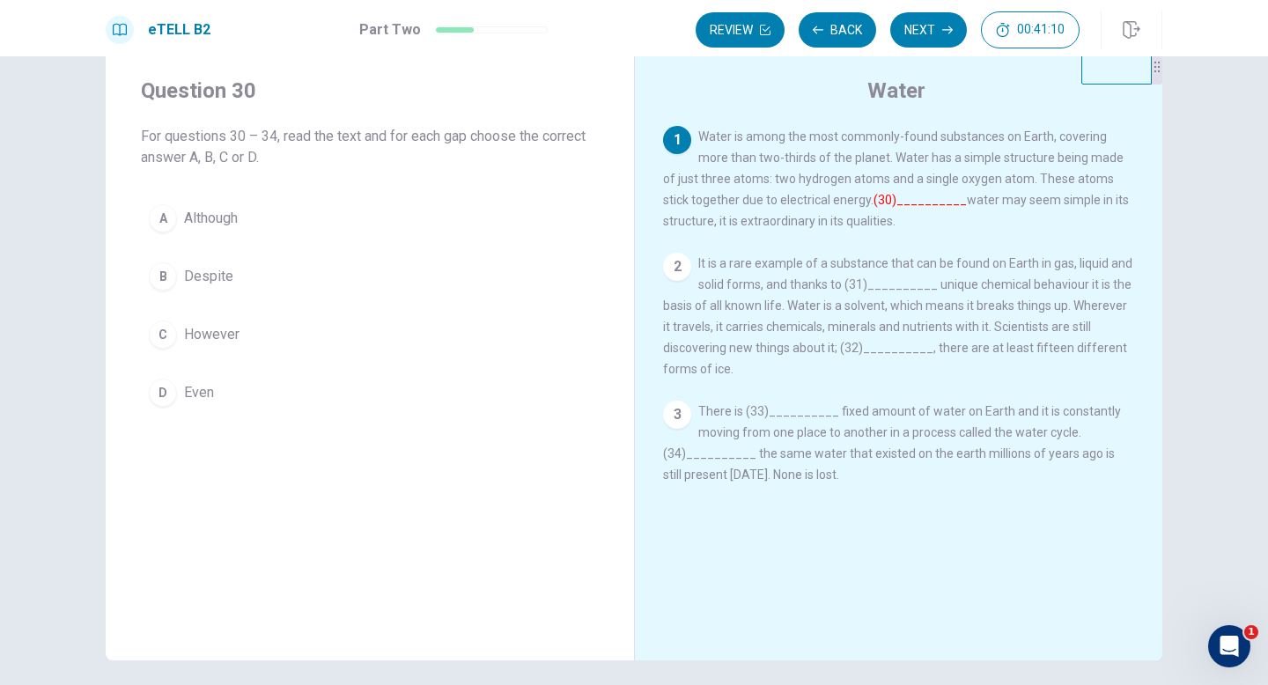
click at [520, 235] on button "A Although" at bounding box center [370, 218] width 458 height 44
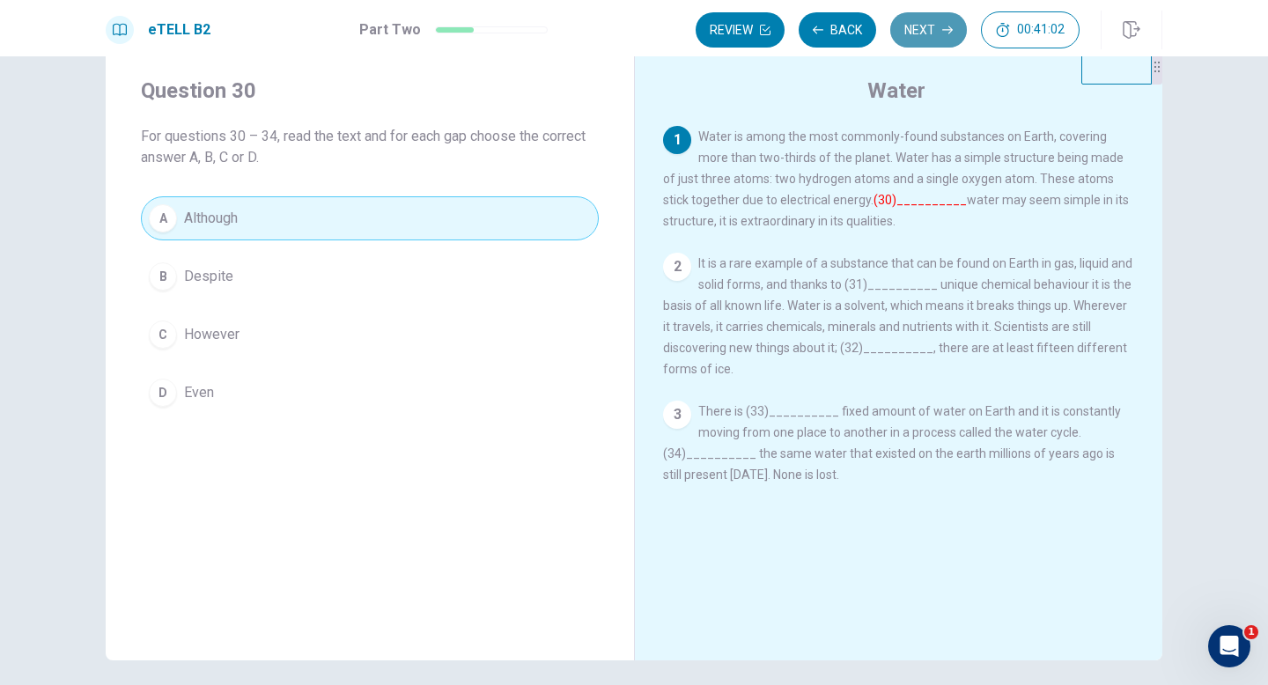
click at [936, 34] on button "Next" at bounding box center [928, 29] width 77 height 35
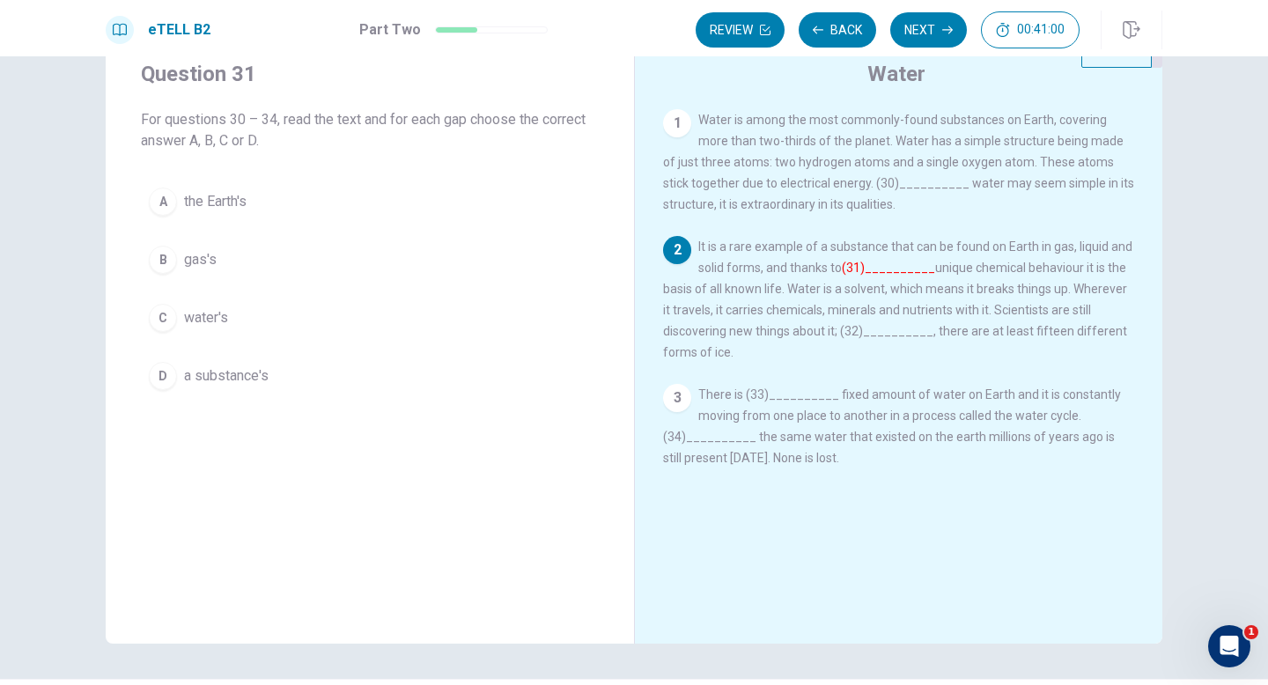
scroll to position [64, 0]
click at [534, 328] on button "C water's" at bounding box center [370, 313] width 458 height 44
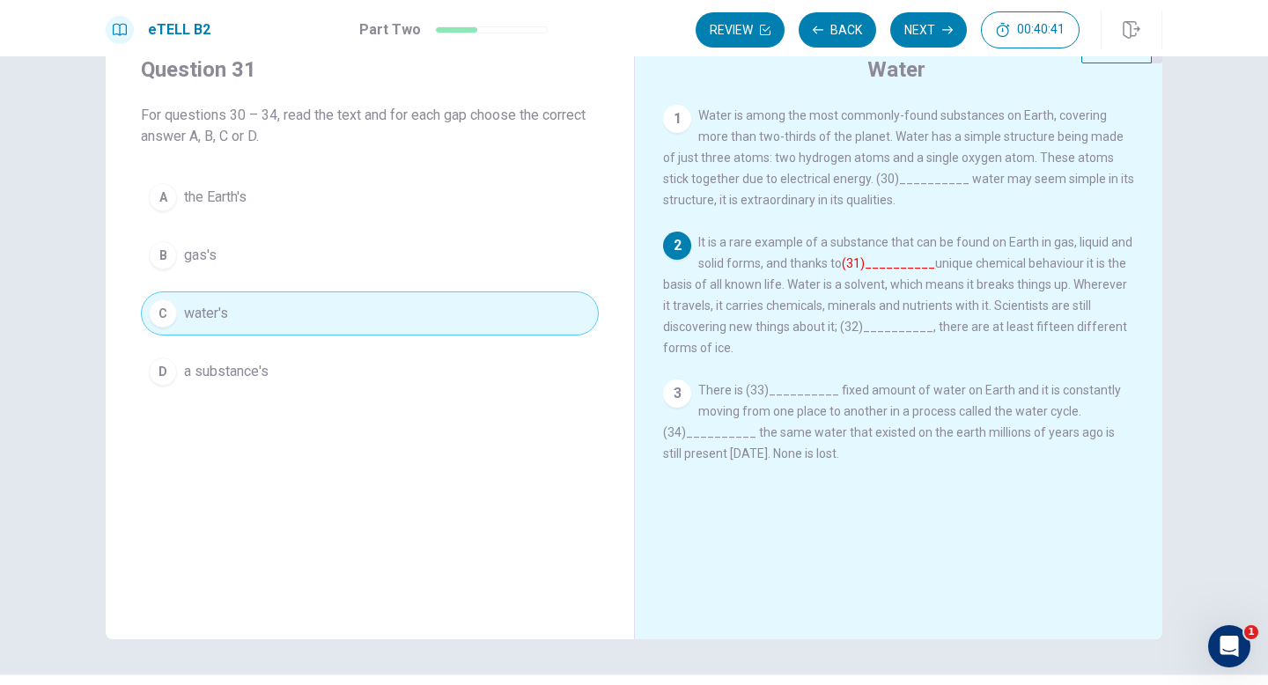
click at [930, 23] on button "Next" at bounding box center [928, 29] width 77 height 35
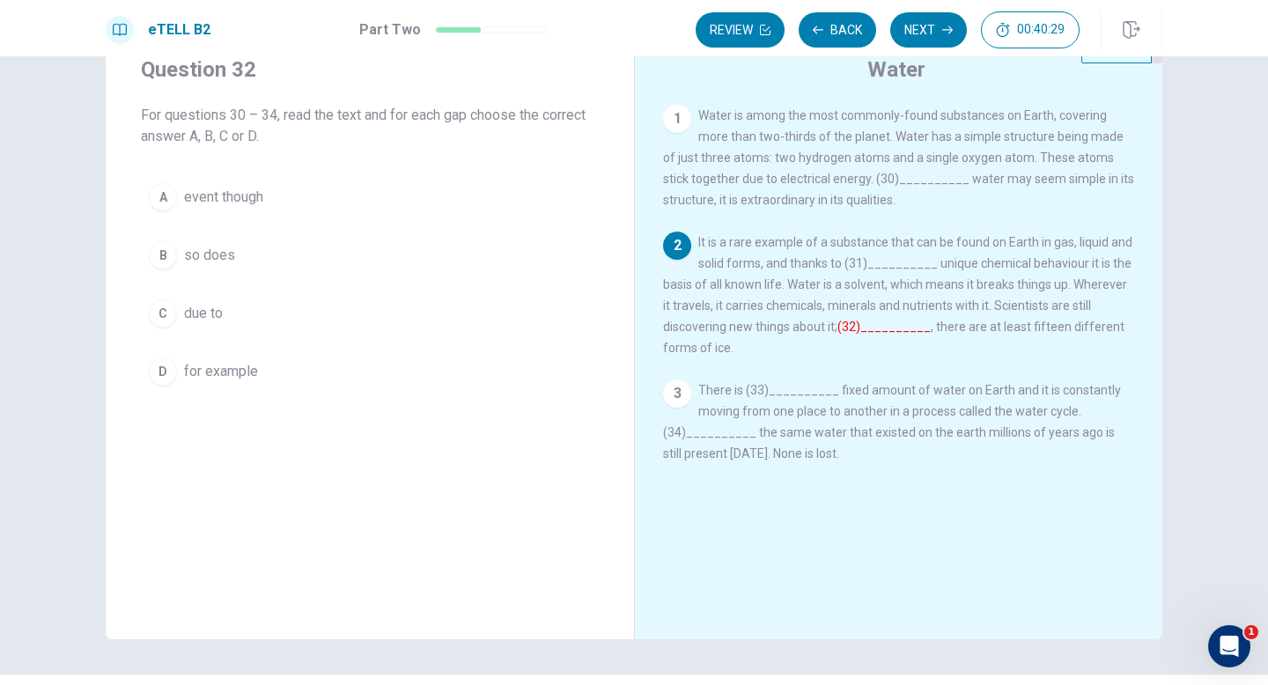
click at [548, 379] on button "D for example" at bounding box center [370, 372] width 458 height 44
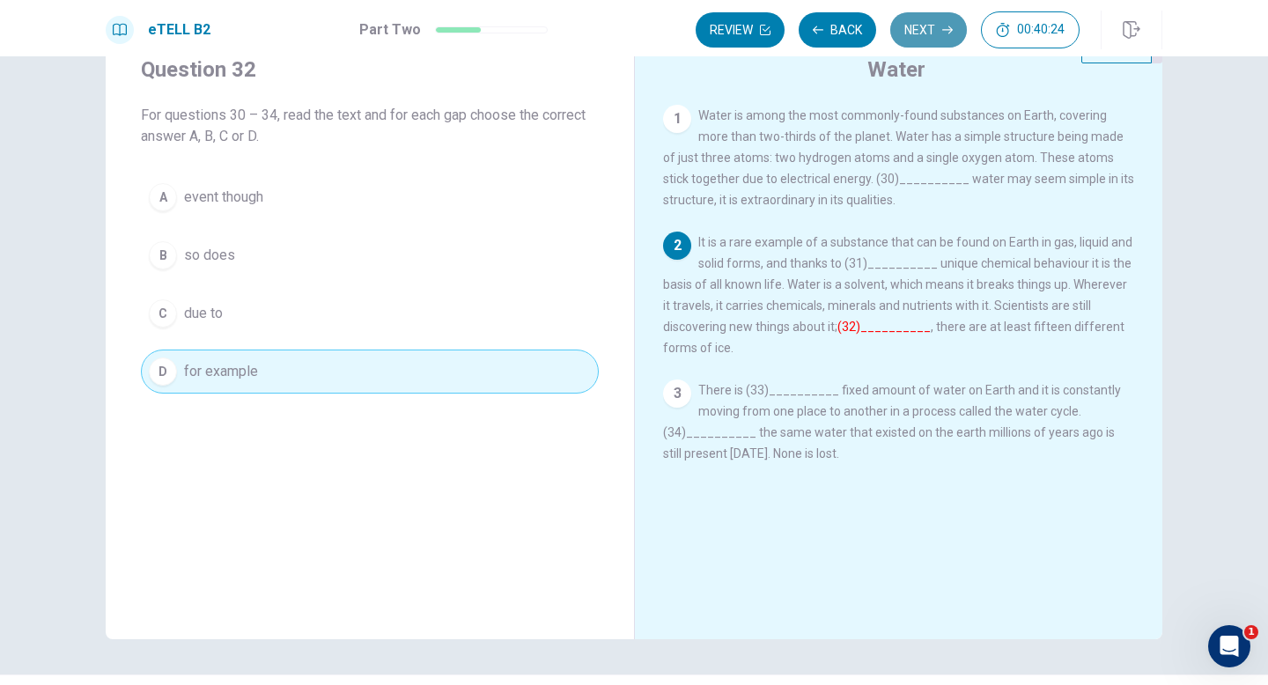
click at [928, 31] on button "Next" at bounding box center [928, 29] width 77 height 35
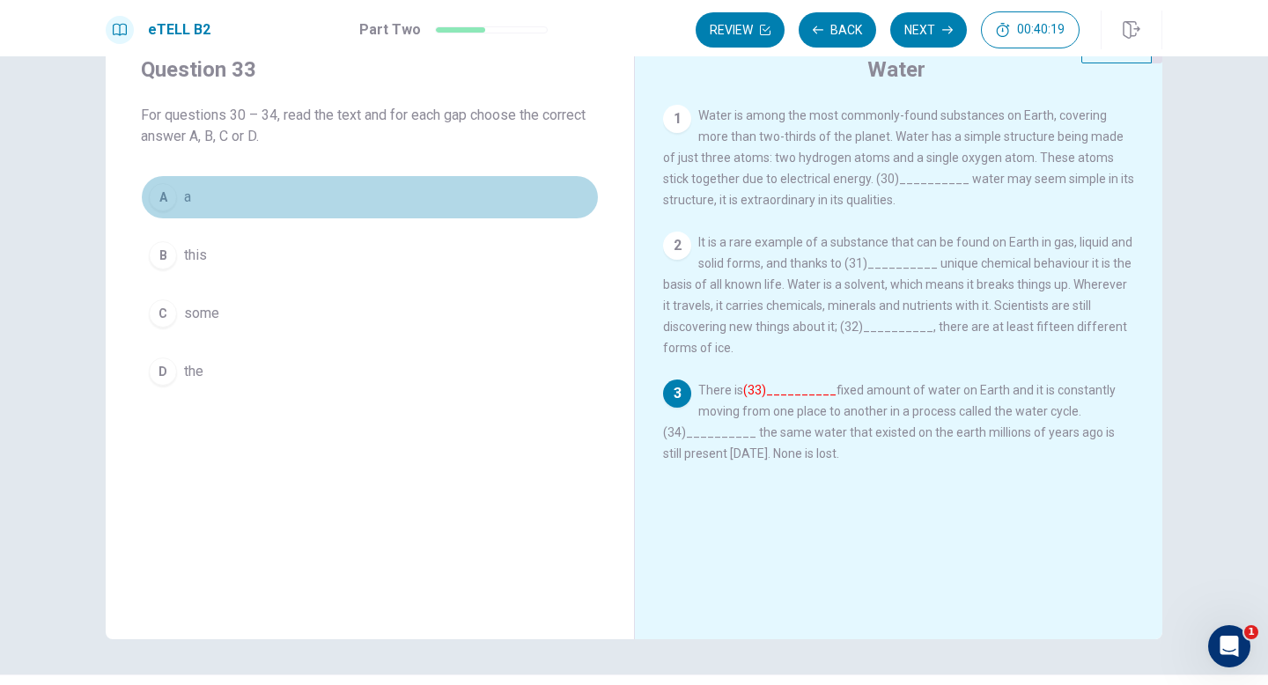
click at [490, 205] on button "A a" at bounding box center [370, 197] width 458 height 44
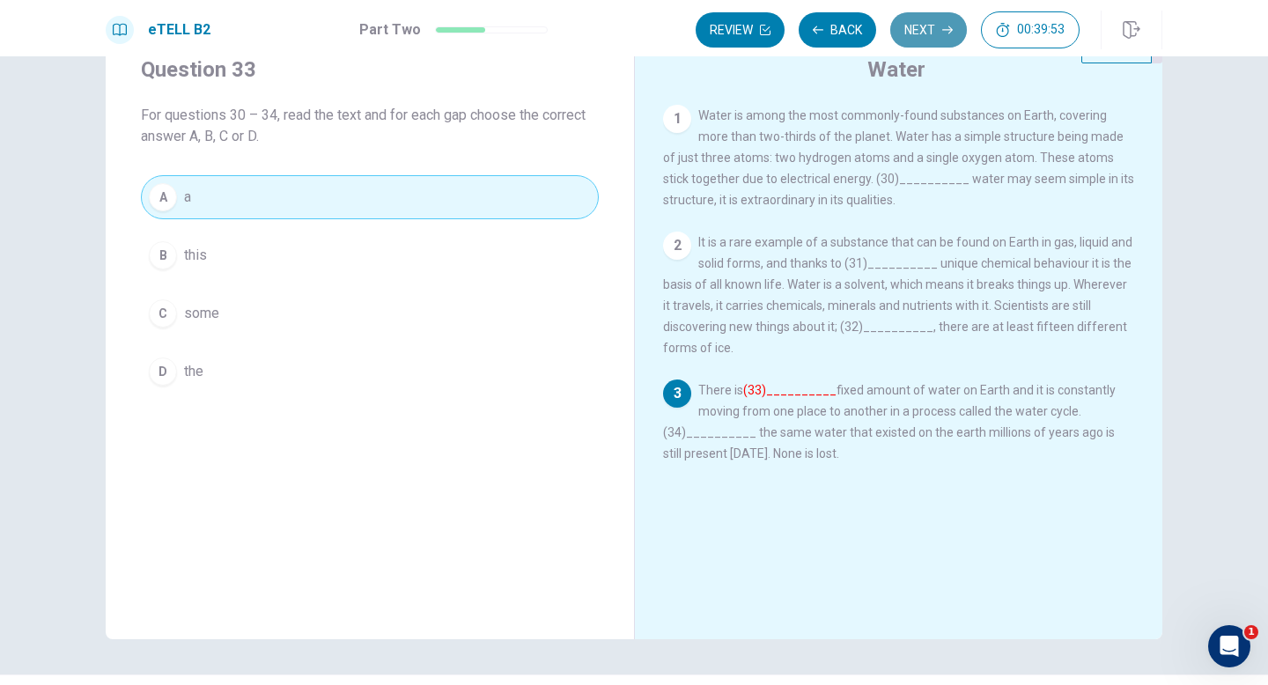
click at [916, 40] on button "Next" at bounding box center [928, 29] width 77 height 35
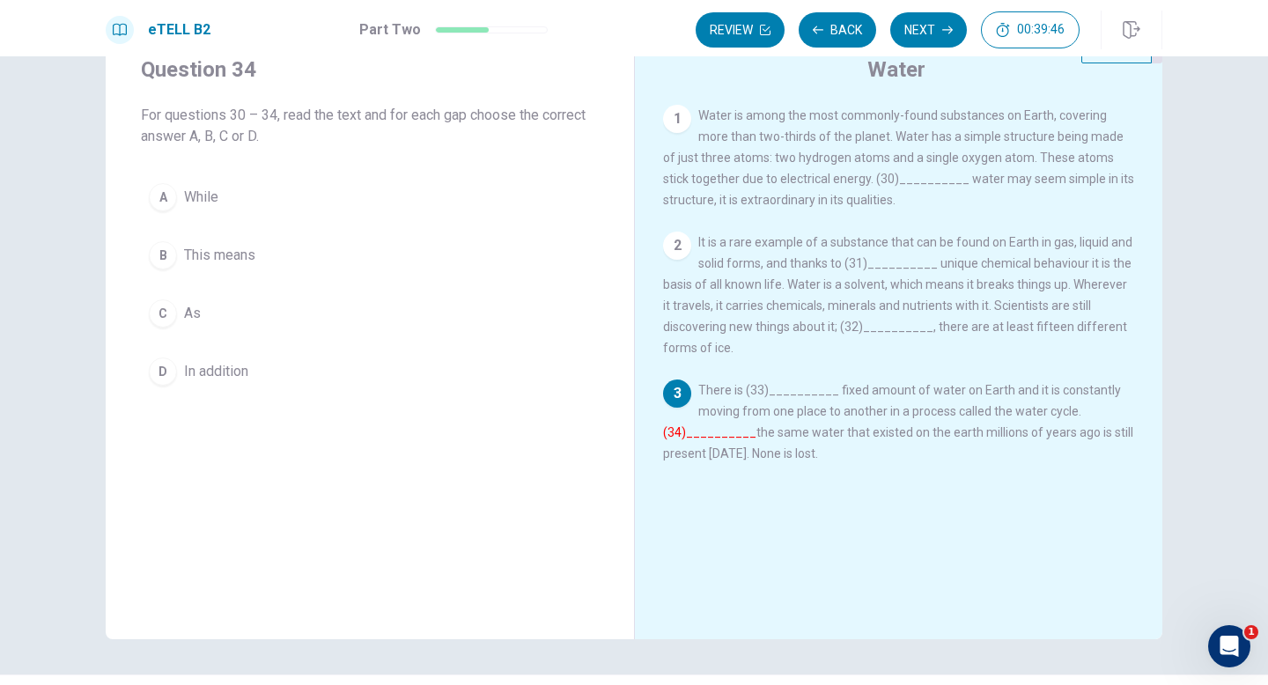
click at [529, 258] on button "B This means" at bounding box center [370, 255] width 458 height 44
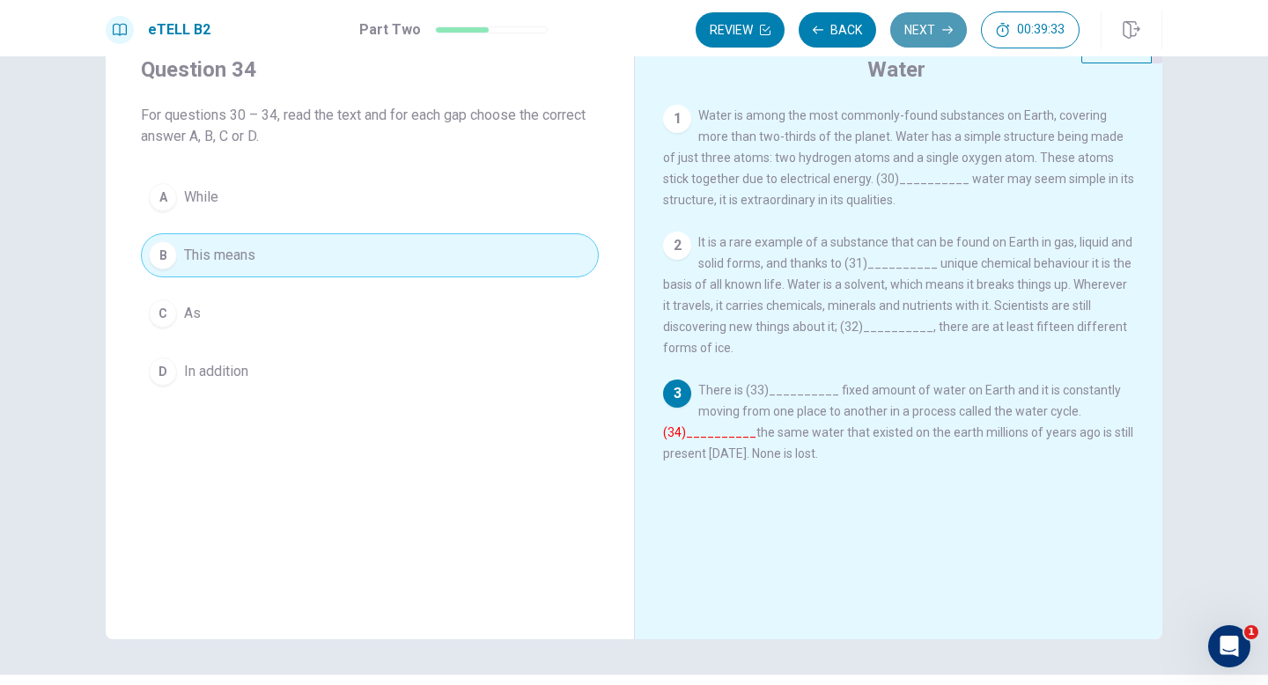
click at [913, 40] on button "Next" at bounding box center [928, 29] width 77 height 35
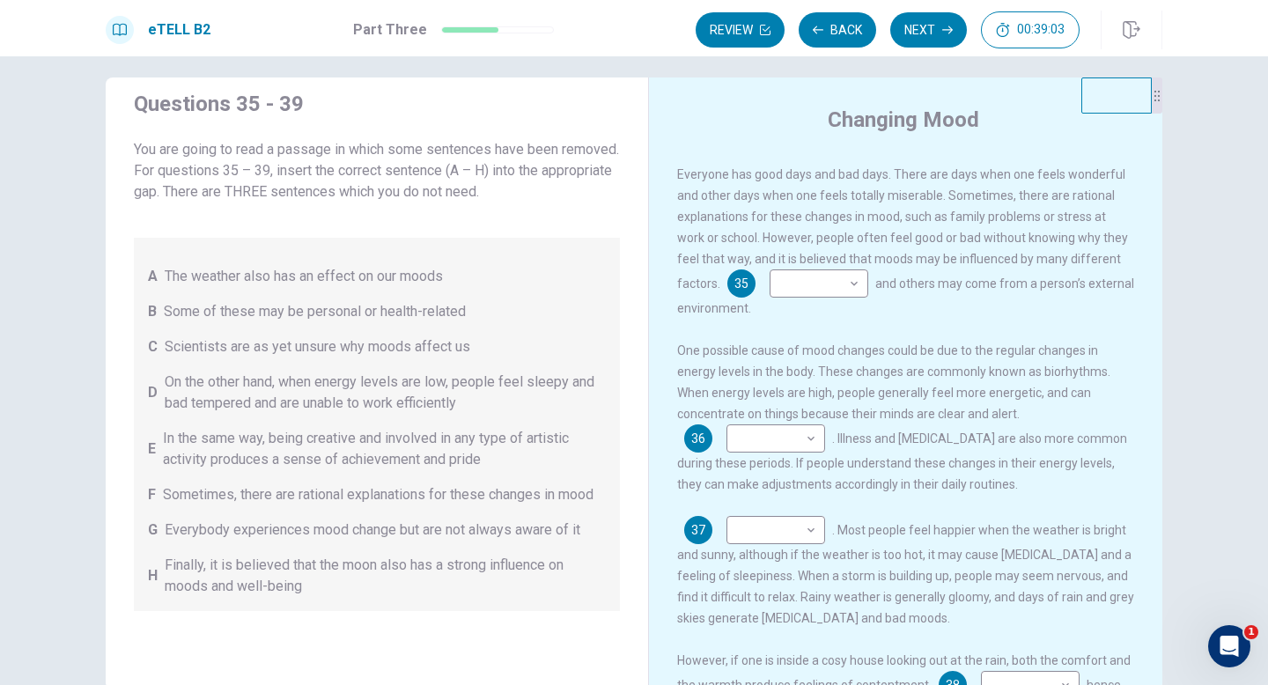
scroll to position [26, 0]
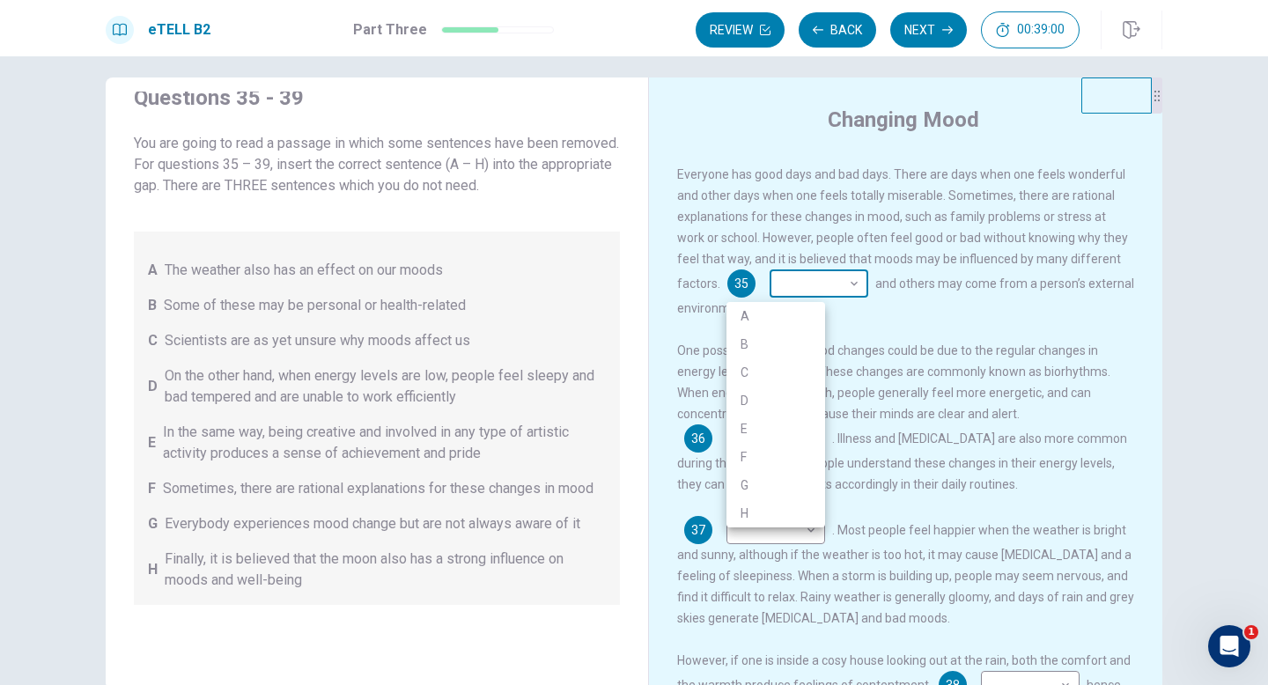
click at [761, 276] on body "This site uses cookies, as explained in our Privacy Policy . If you agree to th…" at bounding box center [634, 342] width 1268 height 685
click at [765, 333] on li "B" at bounding box center [775, 344] width 99 height 28
type input "*"
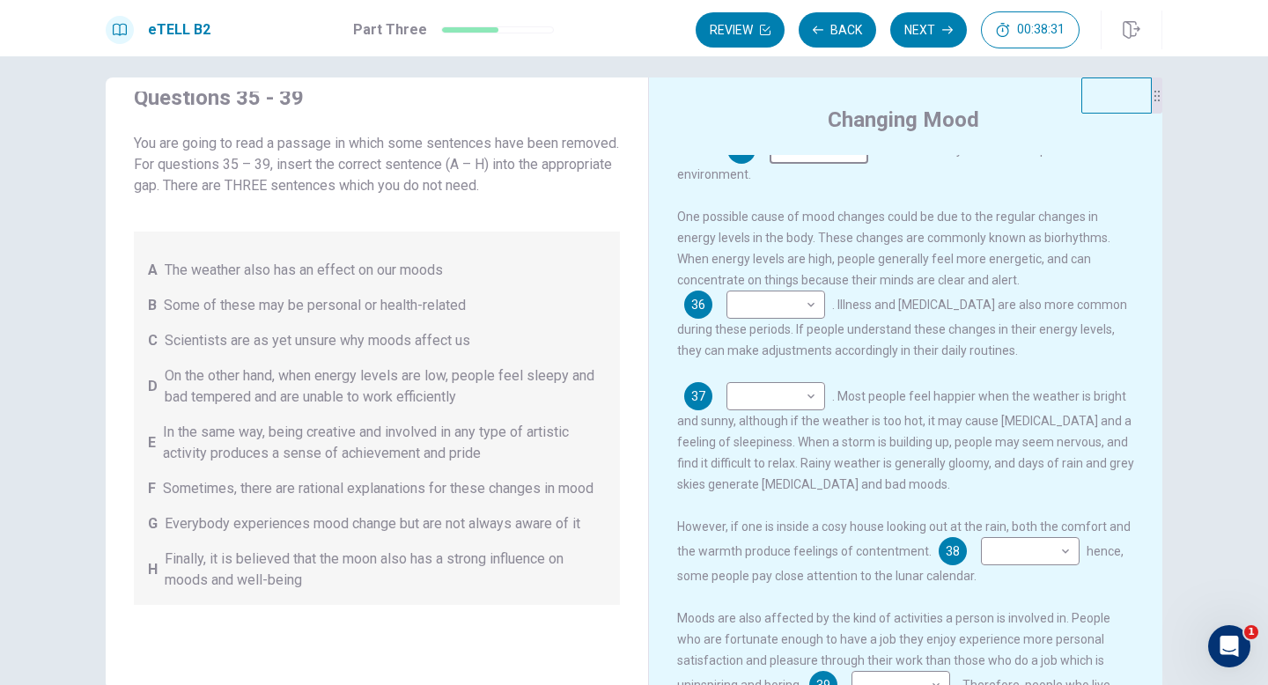
scroll to position [151, 0]
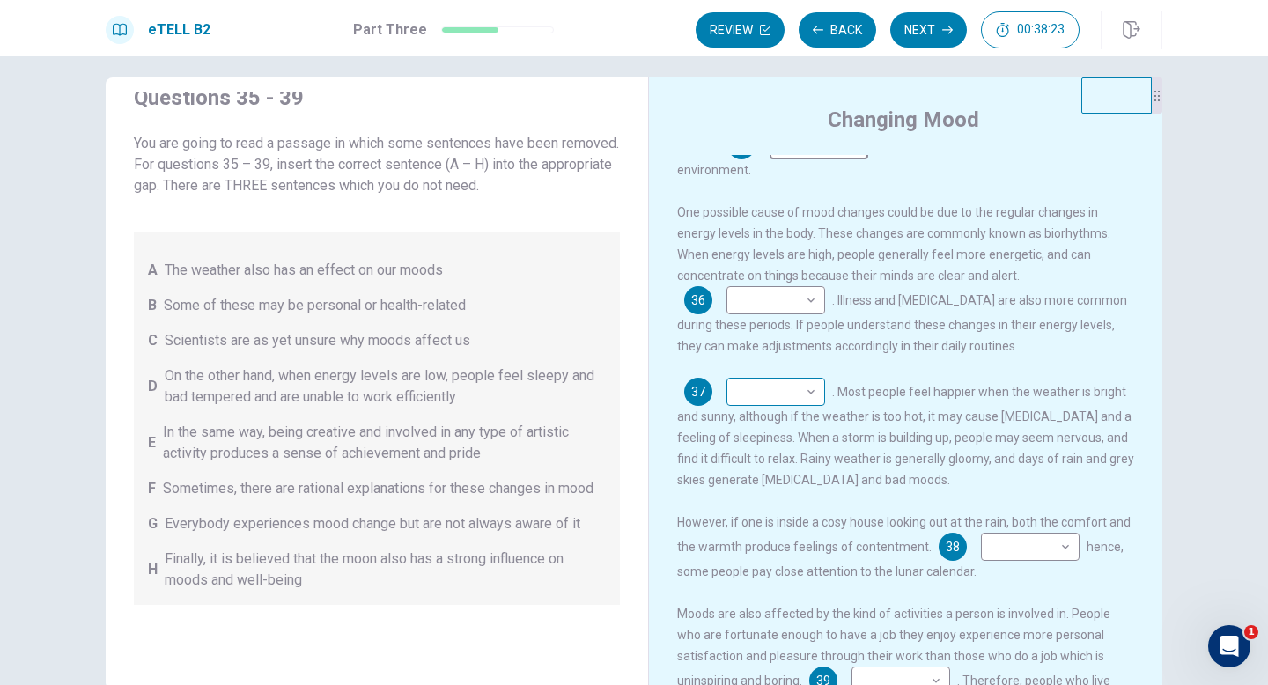
click at [812, 402] on body "This site uses cookies, as explained in our Privacy Policy . If you agree to th…" at bounding box center [634, 342] width 1268 height 685
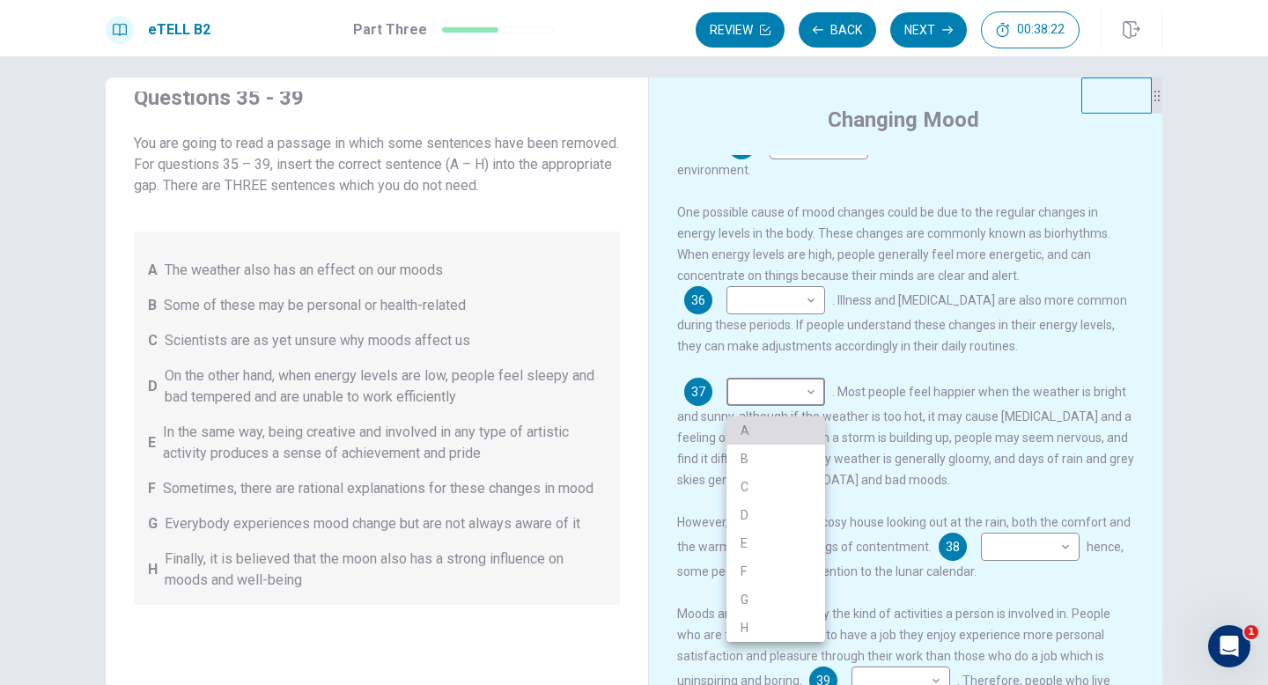
click at [805, 431] on li "A" at bounding box center [775, 430] width 99 height 28
type input "*"
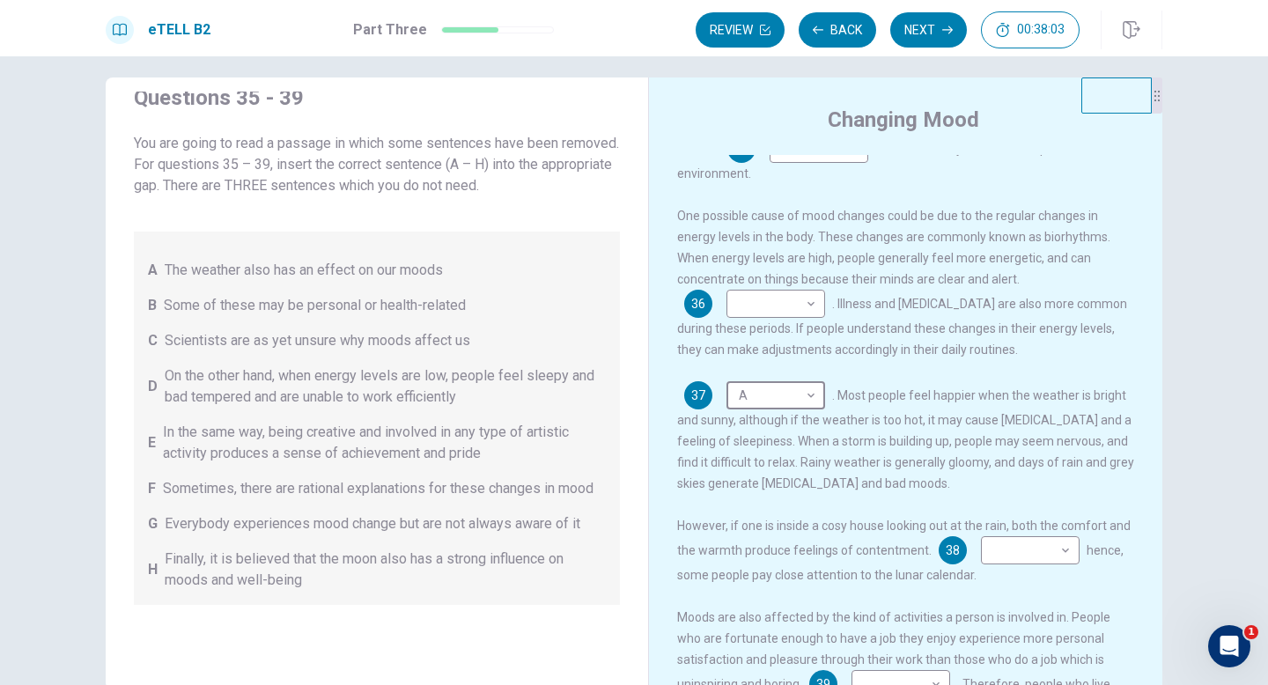
scroll to position [146, 0]
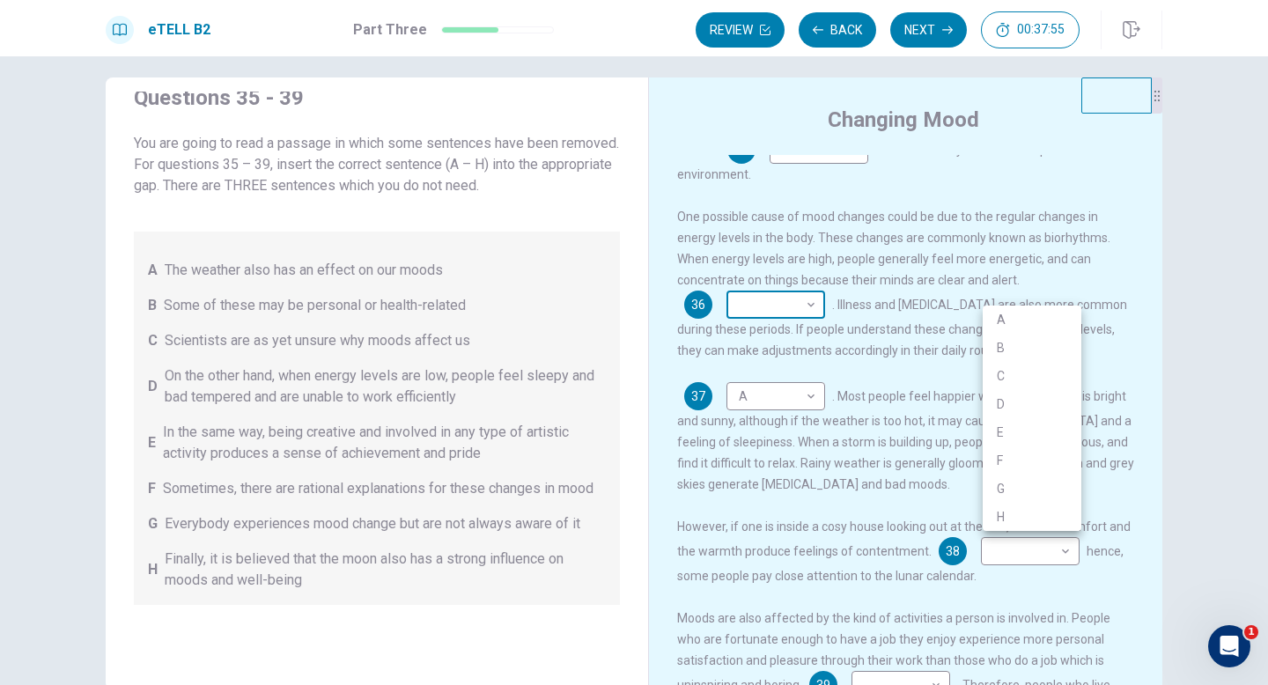
click at [1018, 292] on body "This site uses cookies, as explained in our Privacy Policy . If you agree to th…" at bounding box center [634, 342] width 1268 height 685
click at [1018, 412] on li "D" at bounding box center [1032, 404] width 99 height 28
type input "*"
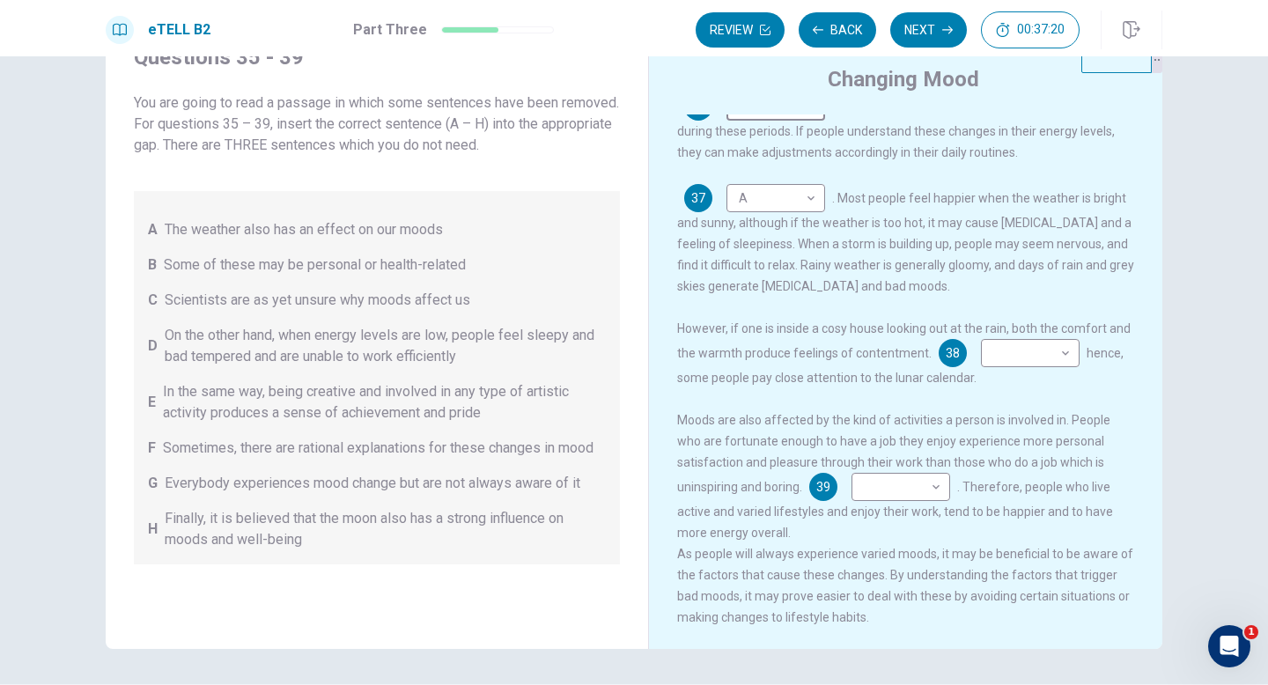
scroll to position [64, 0]
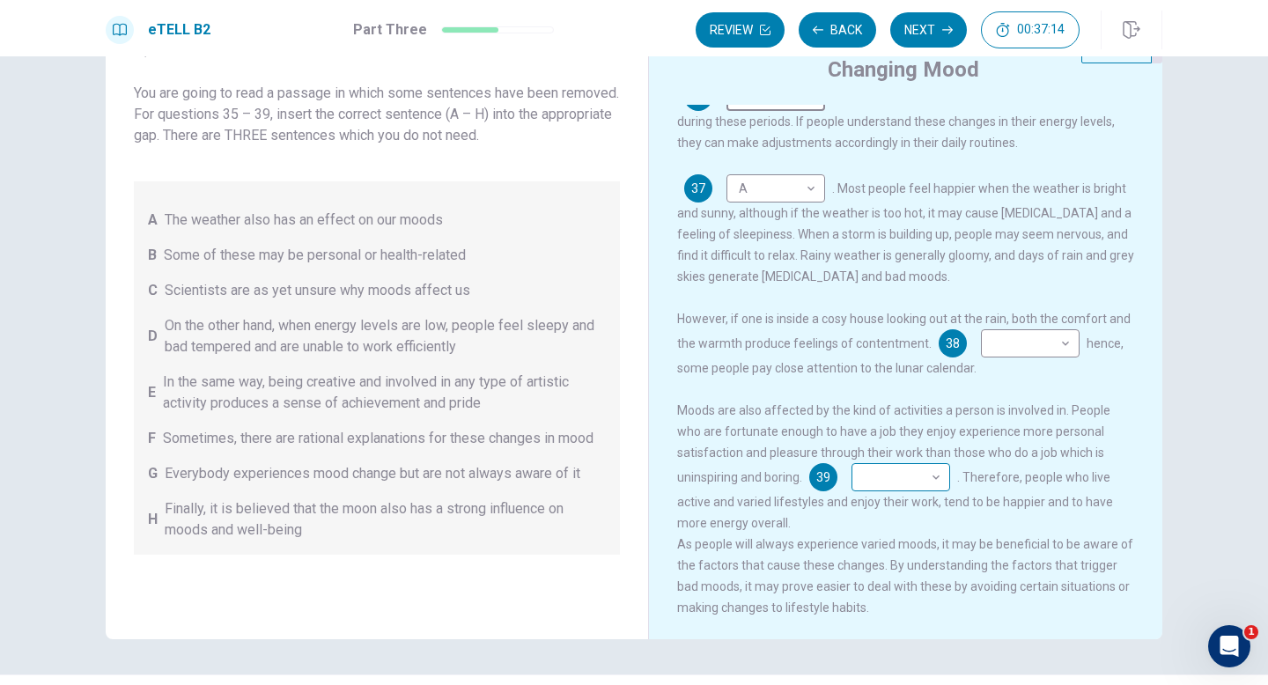
click at [916, 490] on body "This site uses cookies, as explained in our Privacy Policy . If you agree to th…" at bounding box center [634, 342] width 1268 height 685
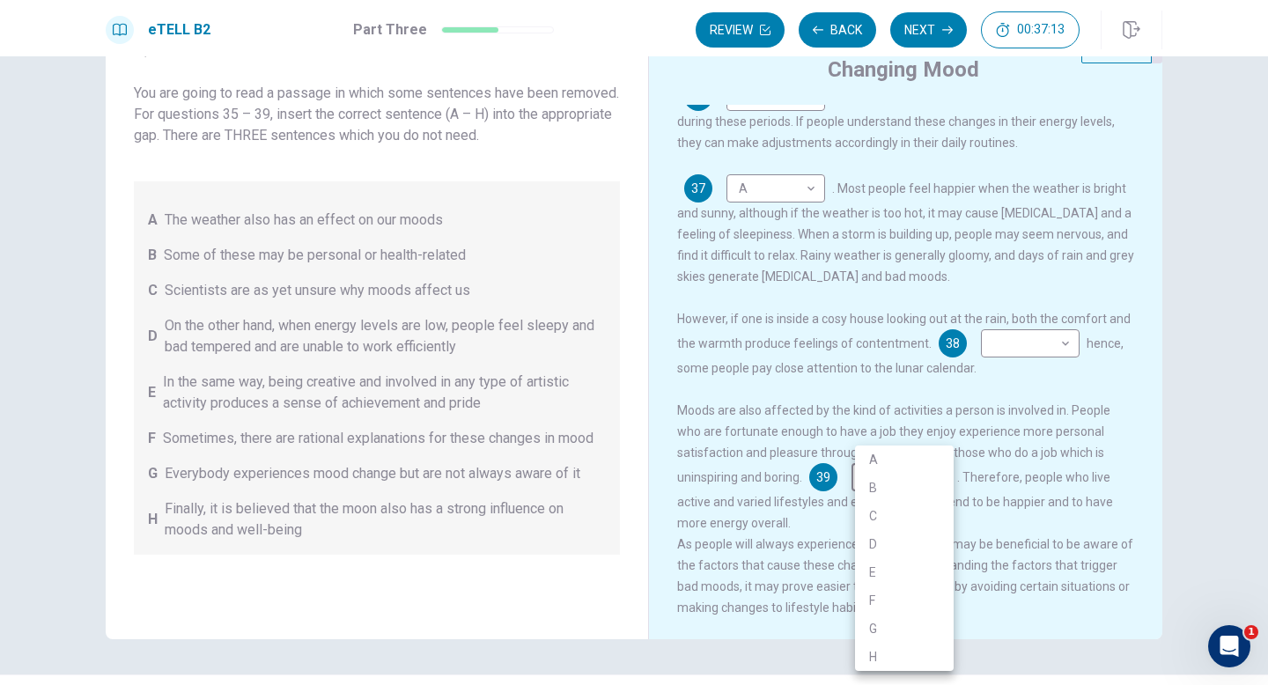
click at [914, 567] on li "E" at bounding box center [904, 572] width 99 height 28
type input "*"
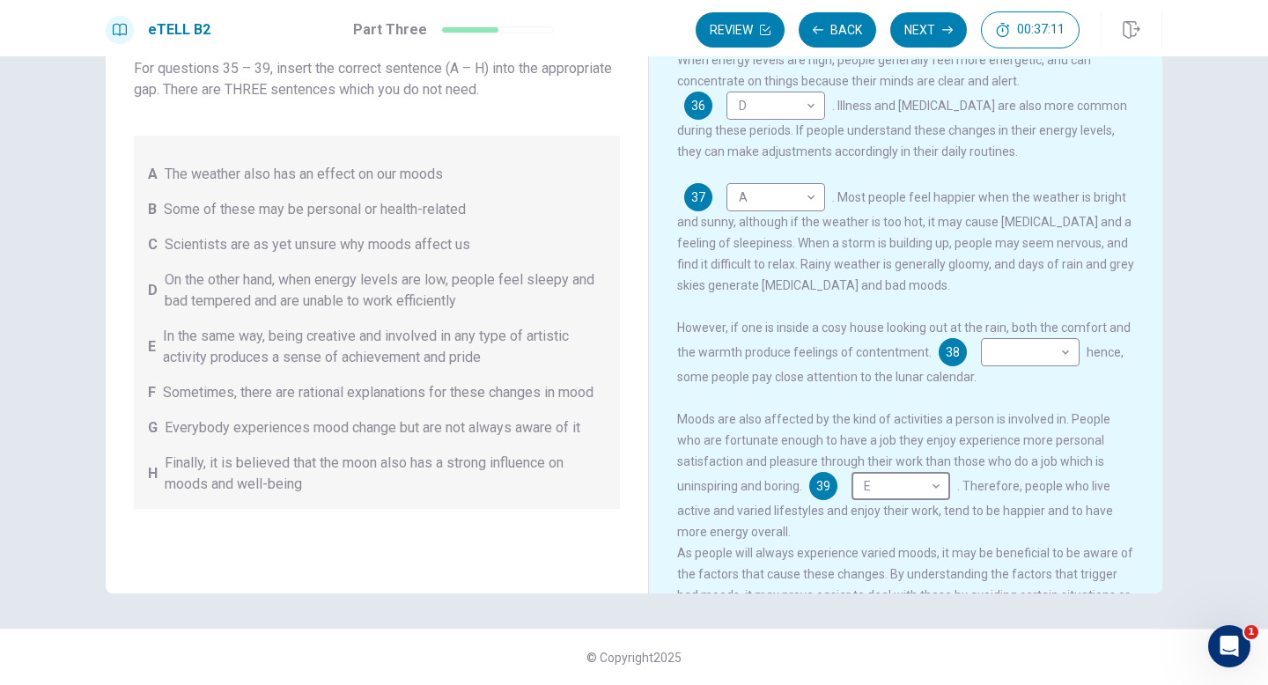
scroll to position [244, 0]
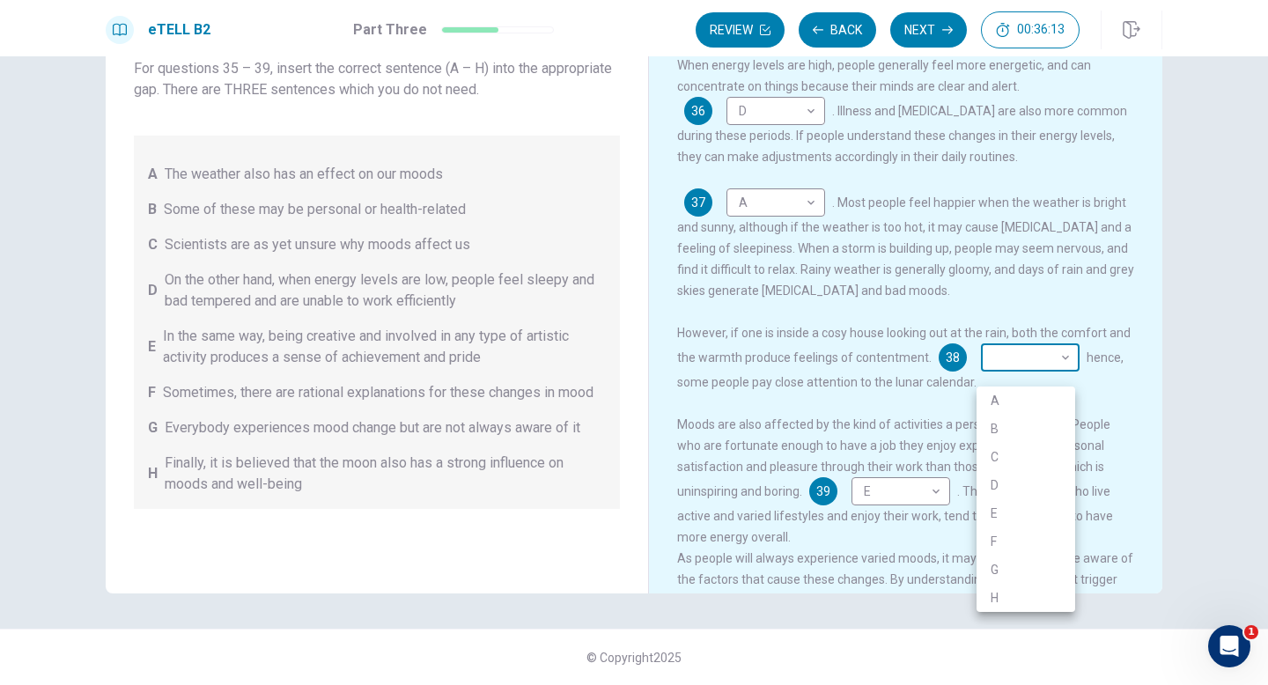
click at [1041, 378] on body "This site uses cookies, as explained in our Privacy Policy . If you agree to th…" at bounding box center [634, 342] width 1268 height 685
click at [1027, 559] on li "G" at bounding box center [1025, 570] width 99 height 28
type input "*"
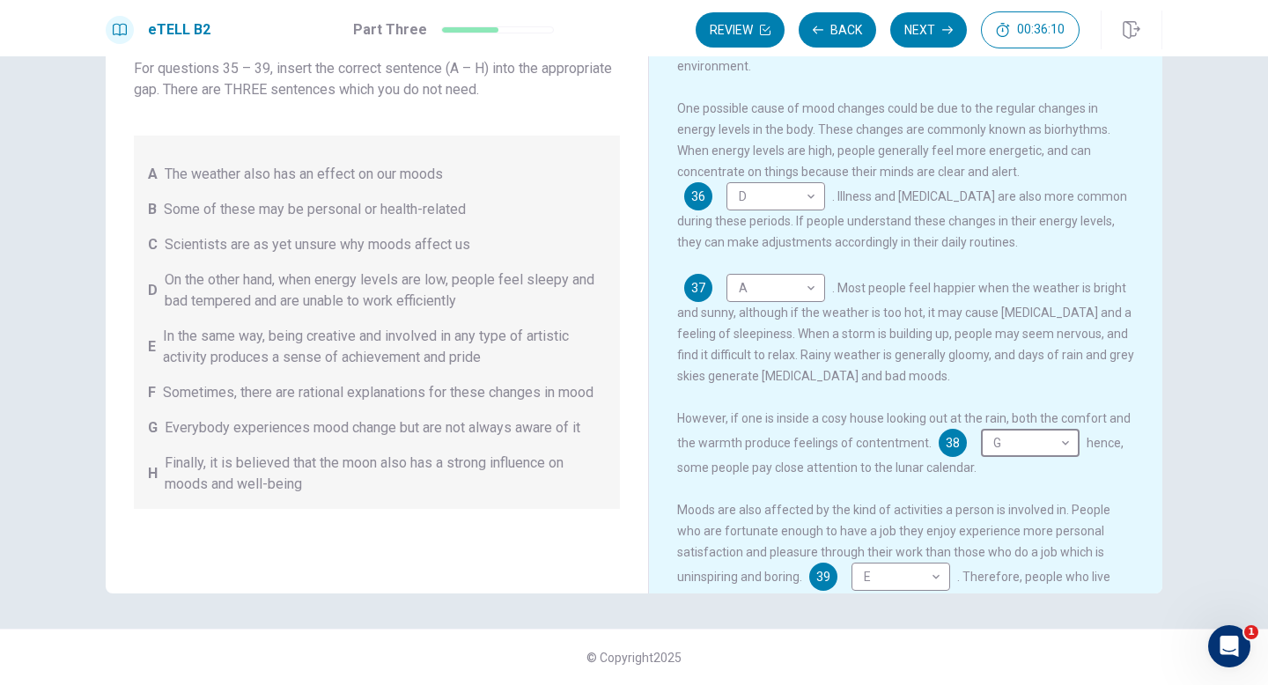
scroll to position [0, 0]
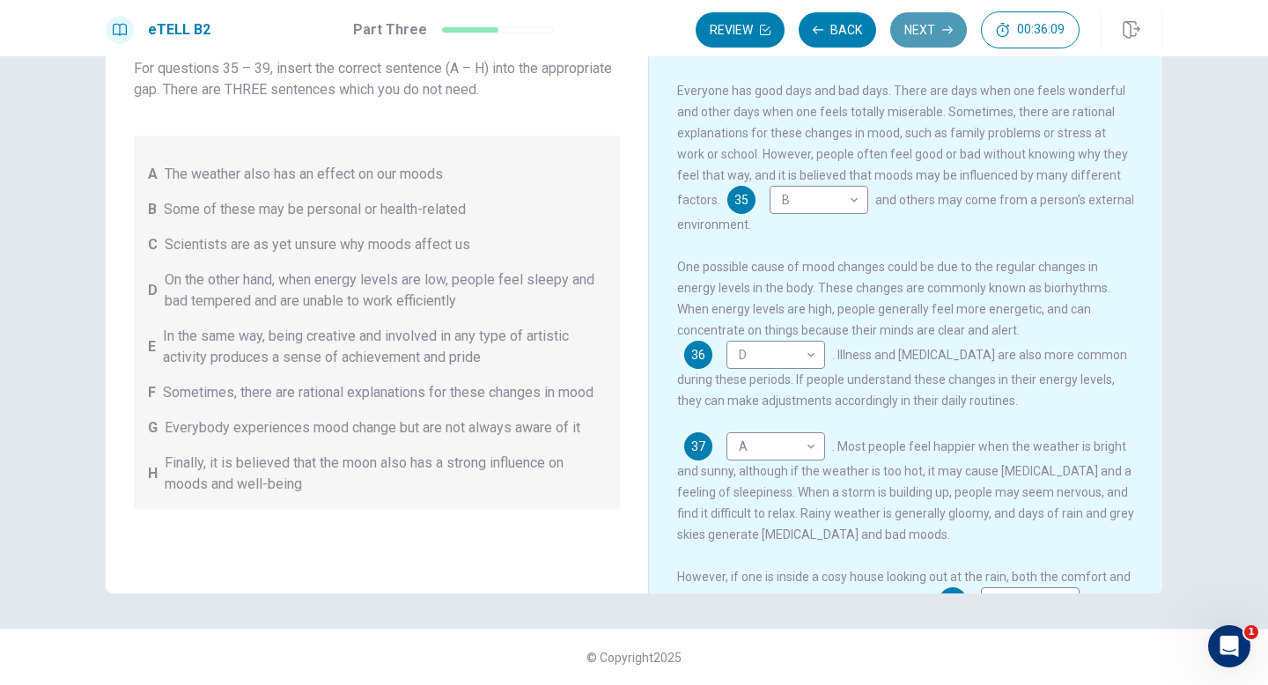
click at [939, 26] on button "Next" at bounding box center [928, 29] width 77 height 35
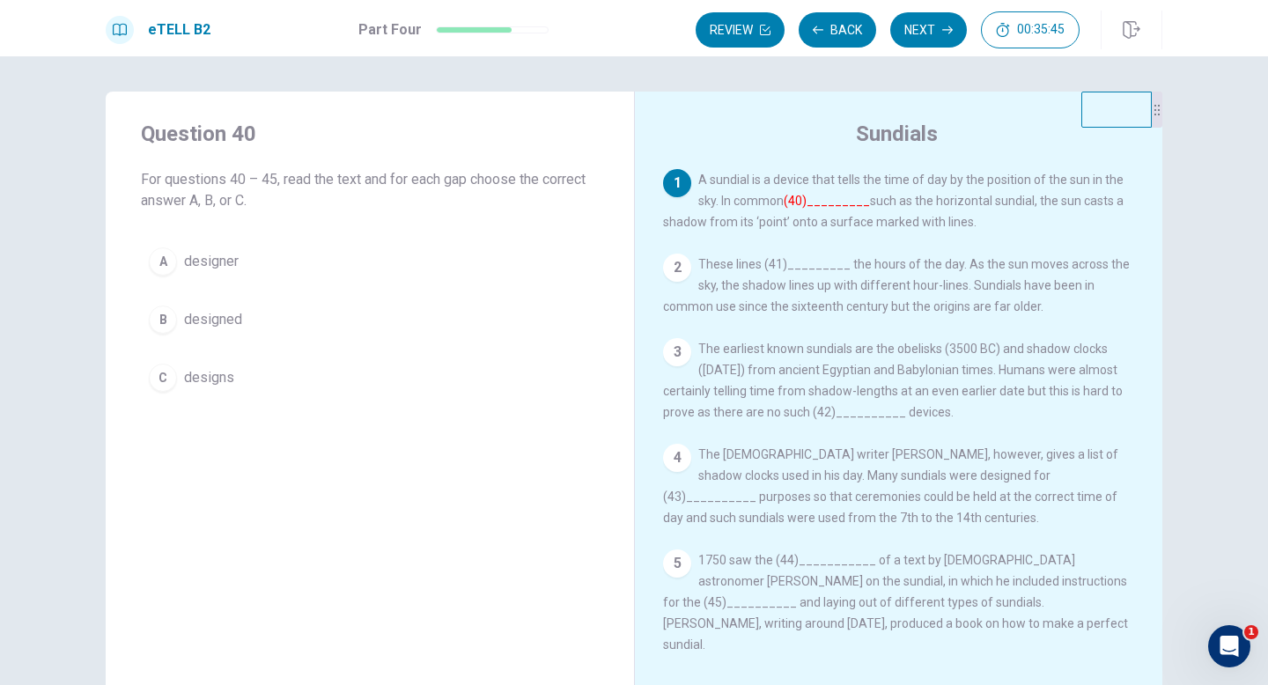
click at [486, 380] on button "C designs" at bounding box center [370, 378] width 458 height 44
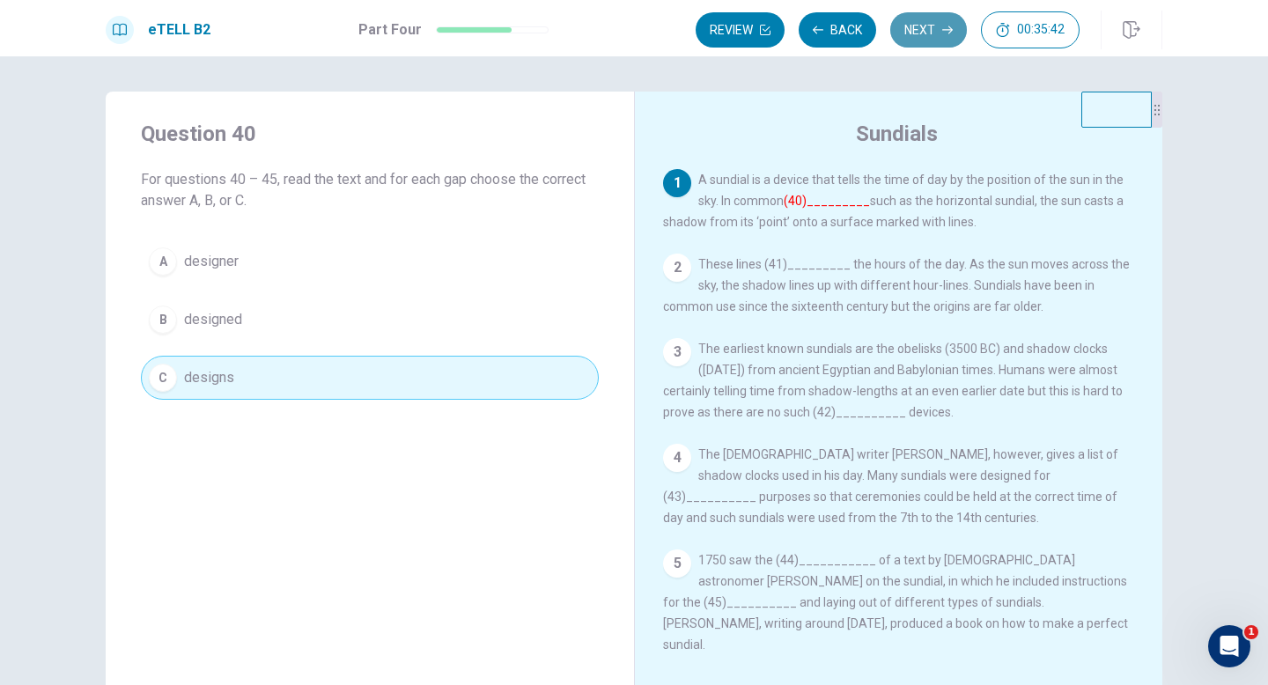
click at [936, 34] on button "Next" at bounding box center [928, 29] width 77 height 35
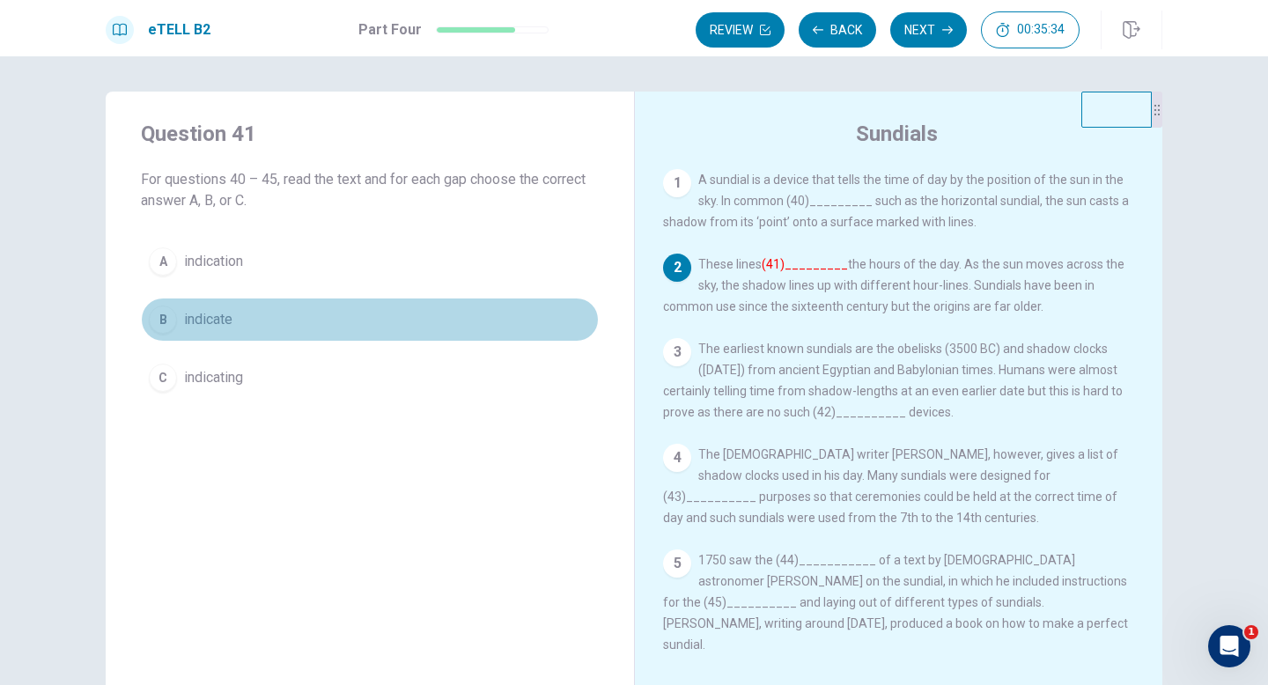
click at [548, 320] on button "B indicate" at bounding box center [370, 320] width 458 height 44
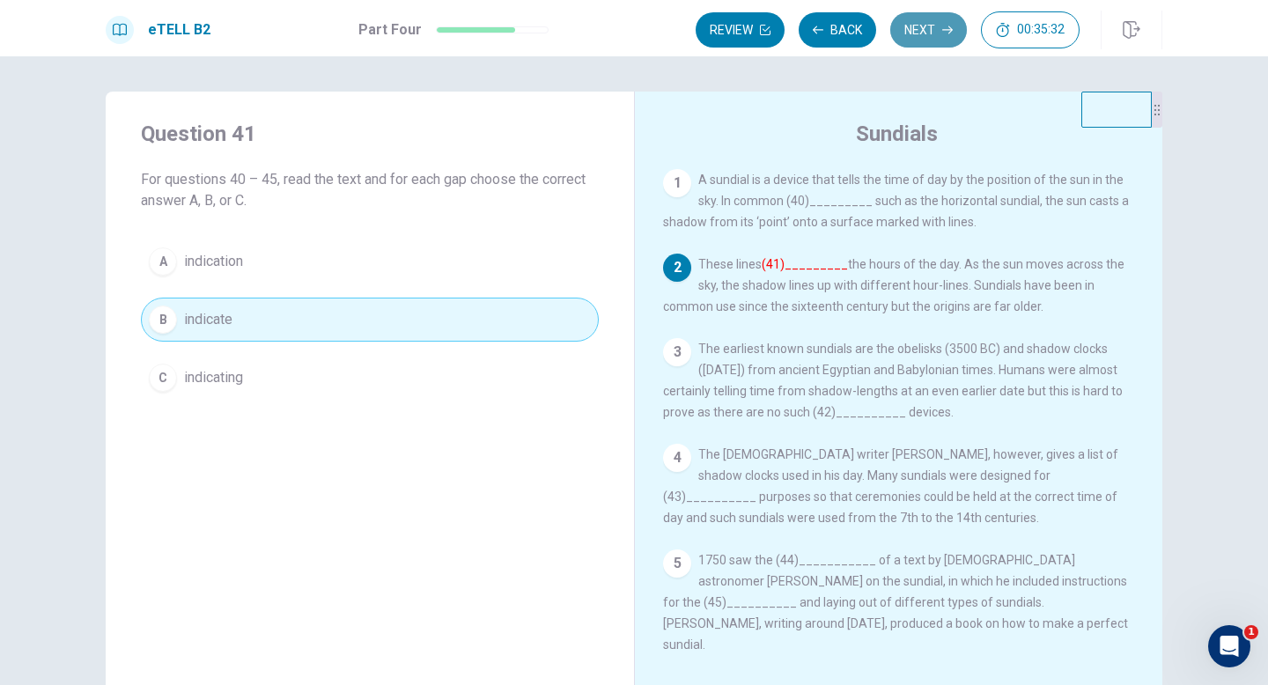
click at [917, 28] on button "Next" at bounding box center [928, 29] width 77 height 35
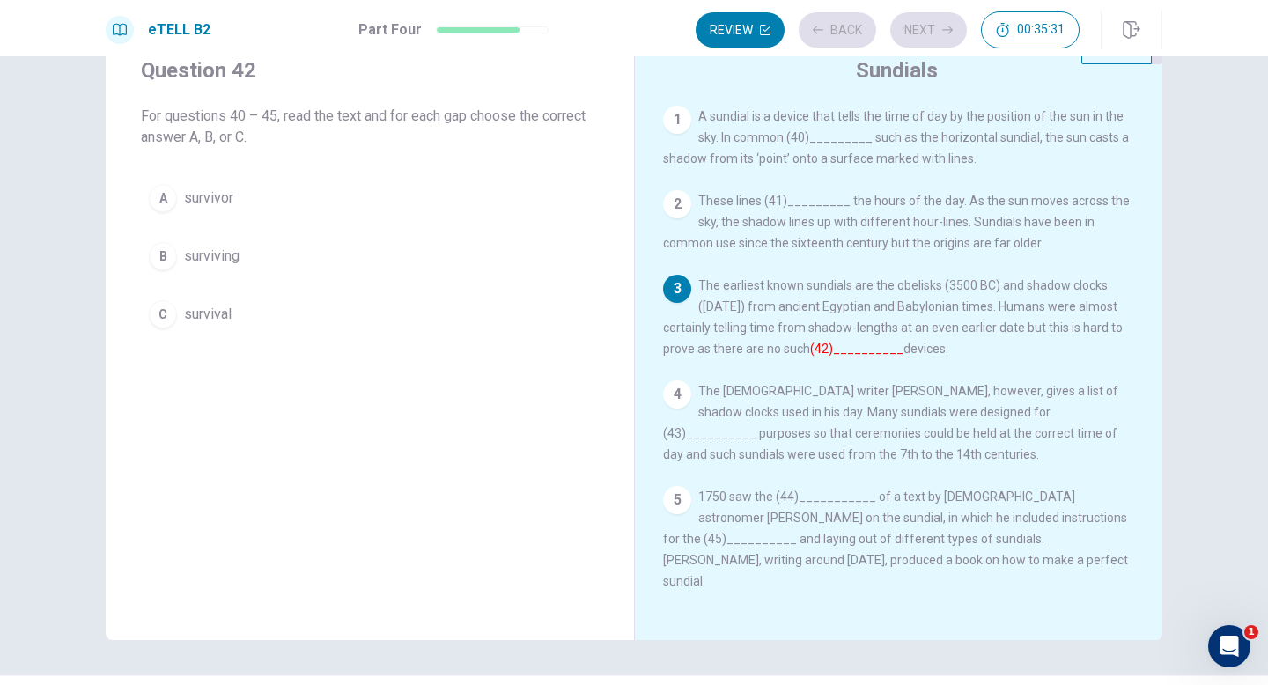
scroll to position [71, 0]
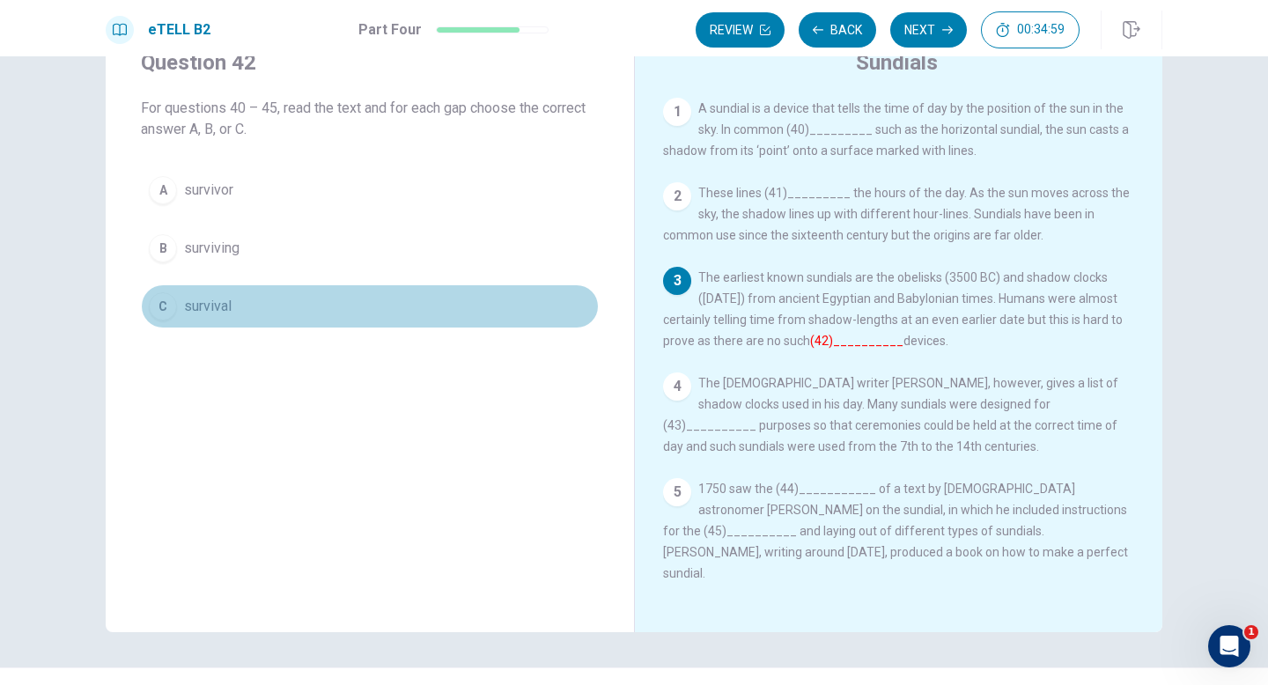
click at [426, 312] on button "C survival" at bounding box center [370, 306] width 458 height 44
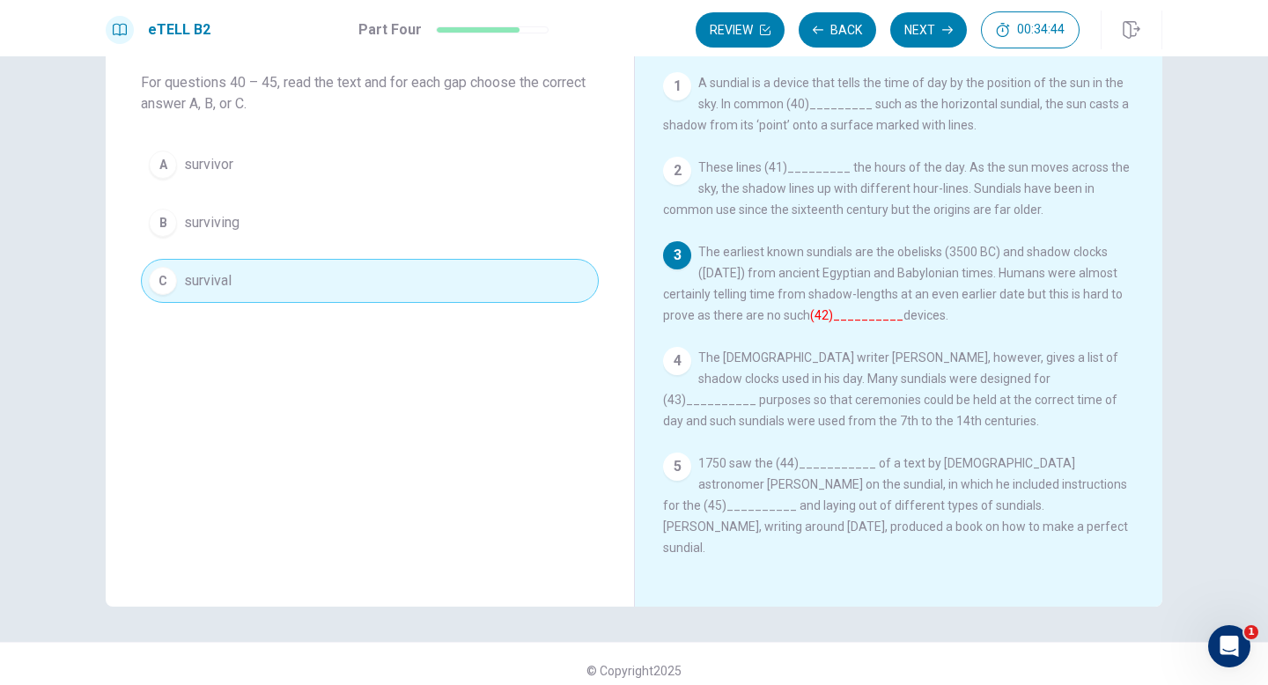
scroll to position [99, 0]
click at [920, 36] on button "Next" at bounding box center [928, 29] width 77 height 35
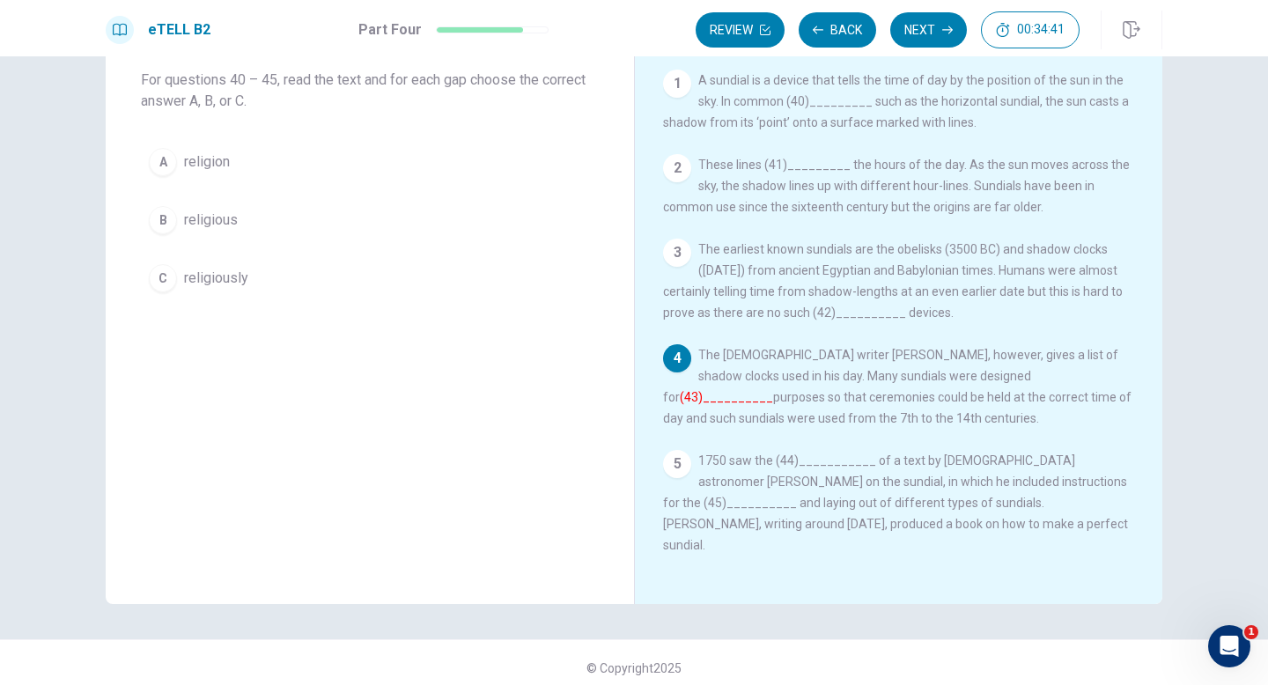
scroll to position [110, 0]
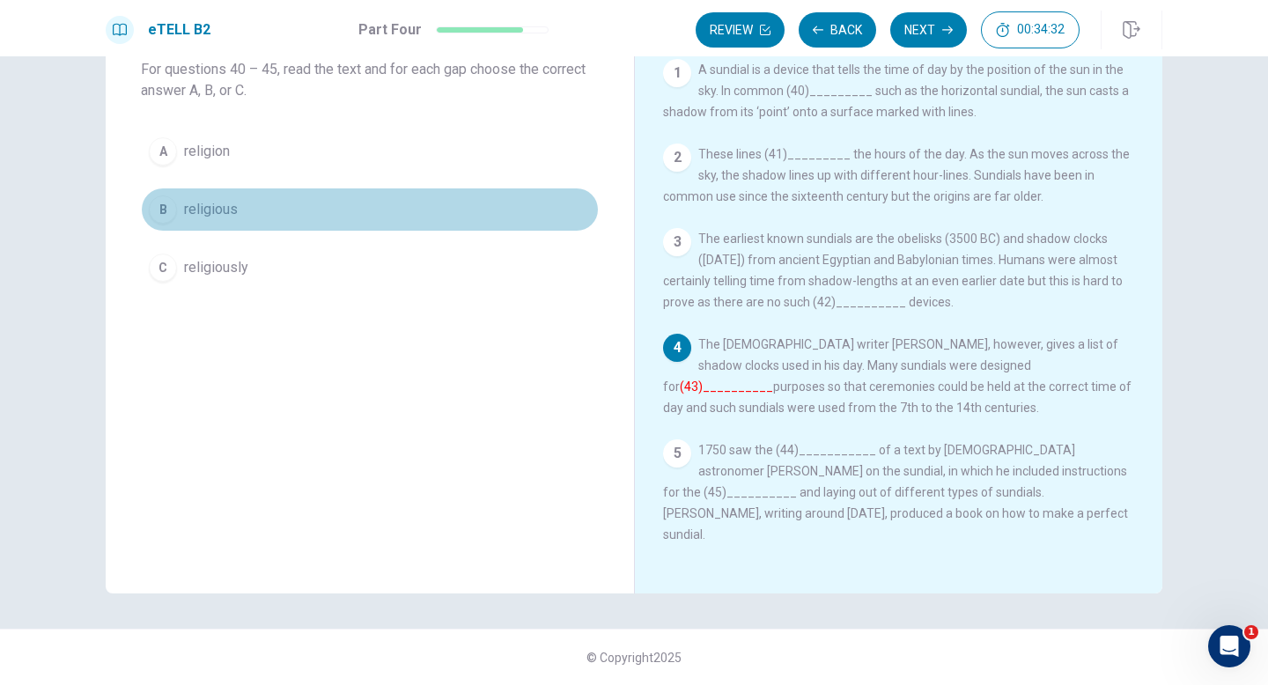
click at [495, 210] on button "B religious" at bounding box center [370, 210] width 458 height 44
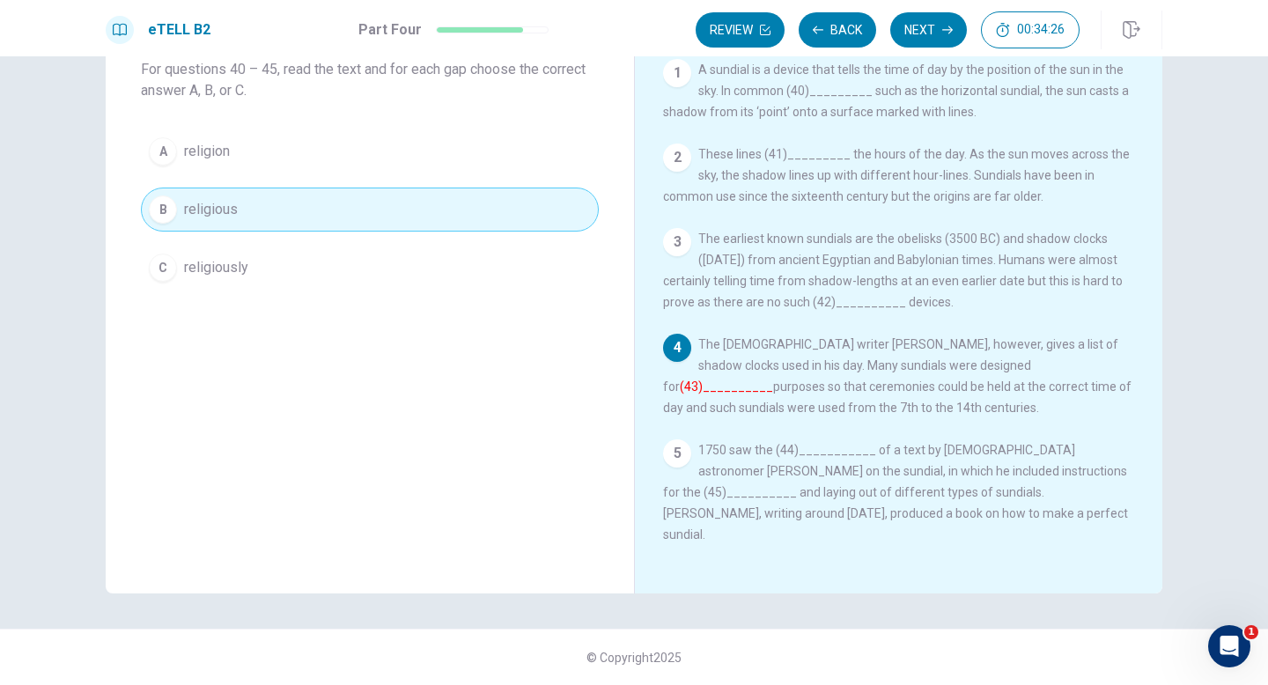
click at [915, 30] on button "Next" at bounding box center [928, 29] width 77 height 35
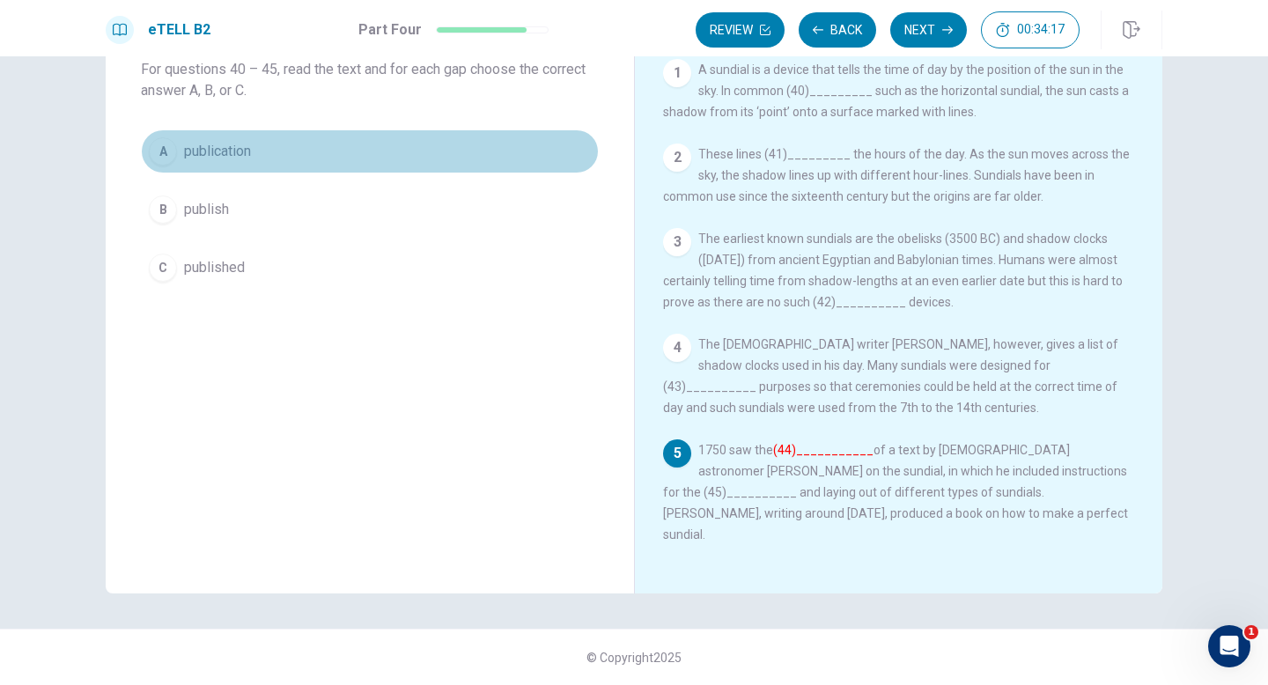
click at [476, 166] on button "A publication" at bounding box center [370, 151] width 458 height 44
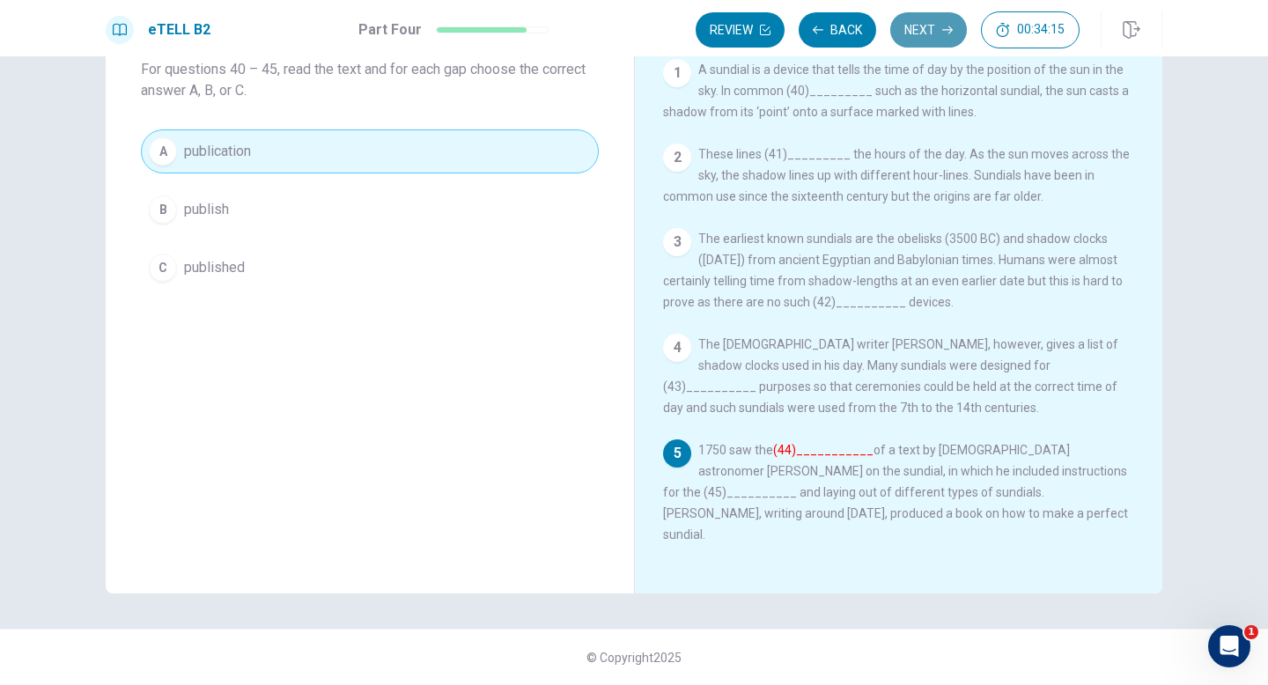
click at [922, 38] on button "Next" at bounding box center [928, 29] width 77 height 35
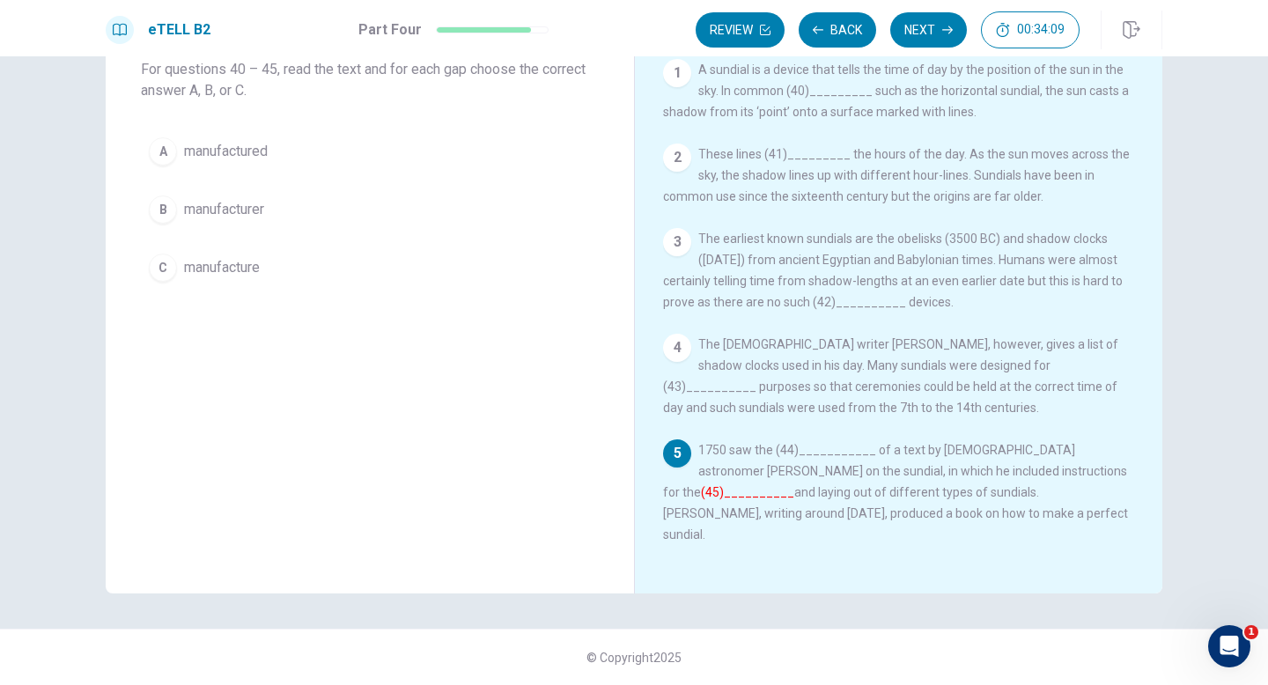
click at [485, 212] on button "B manufacturer" at bounding box center [370, 210] width 458 height 44
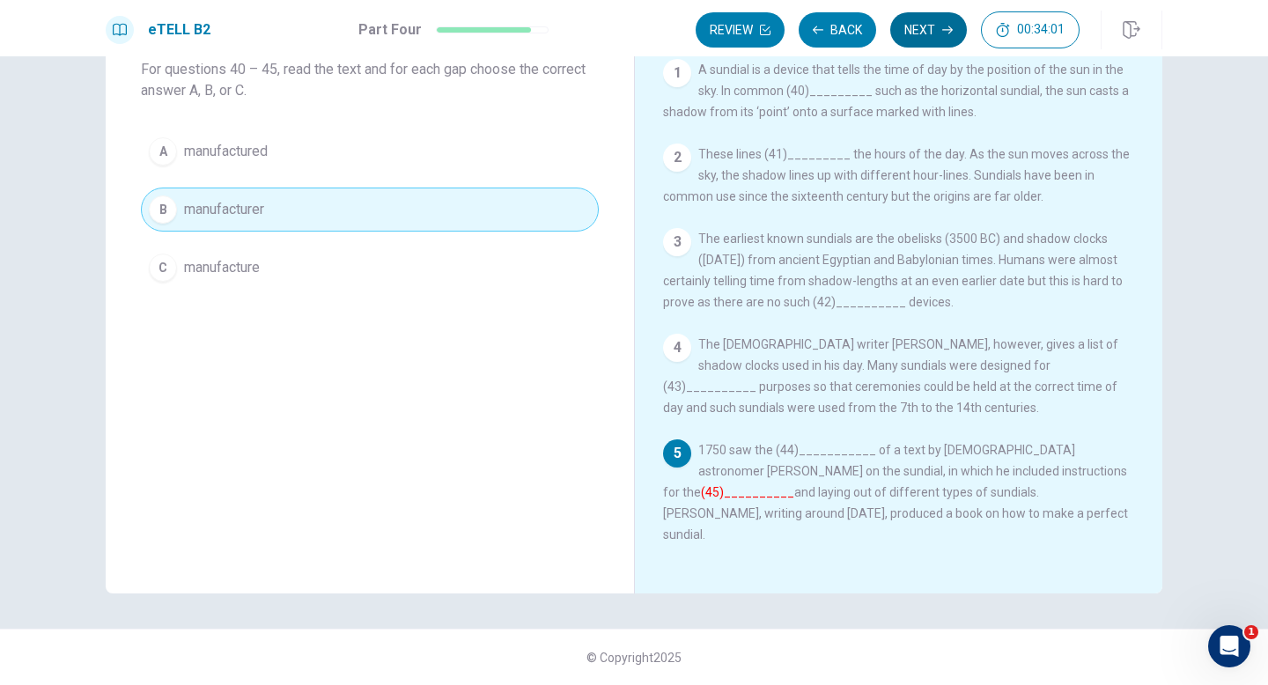
click at [913, 40] on button "Next" at bounding box center [928, 29] width 77 height 35
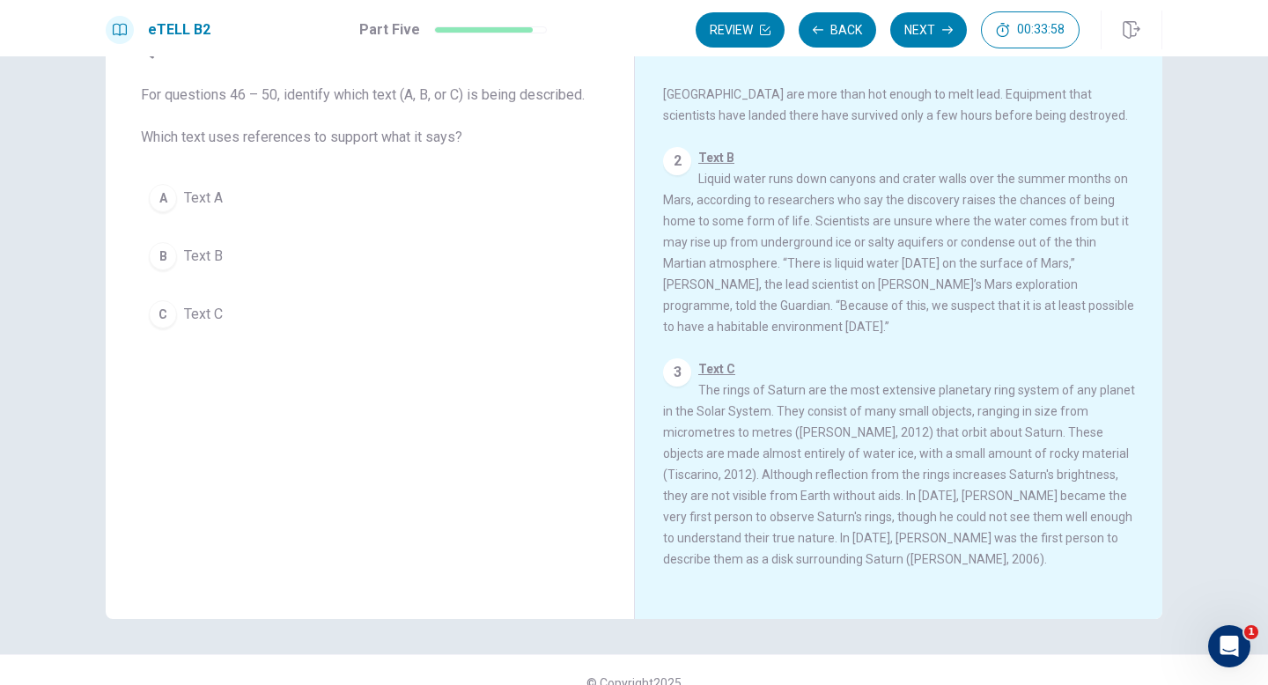
scroll to position [98, 0]
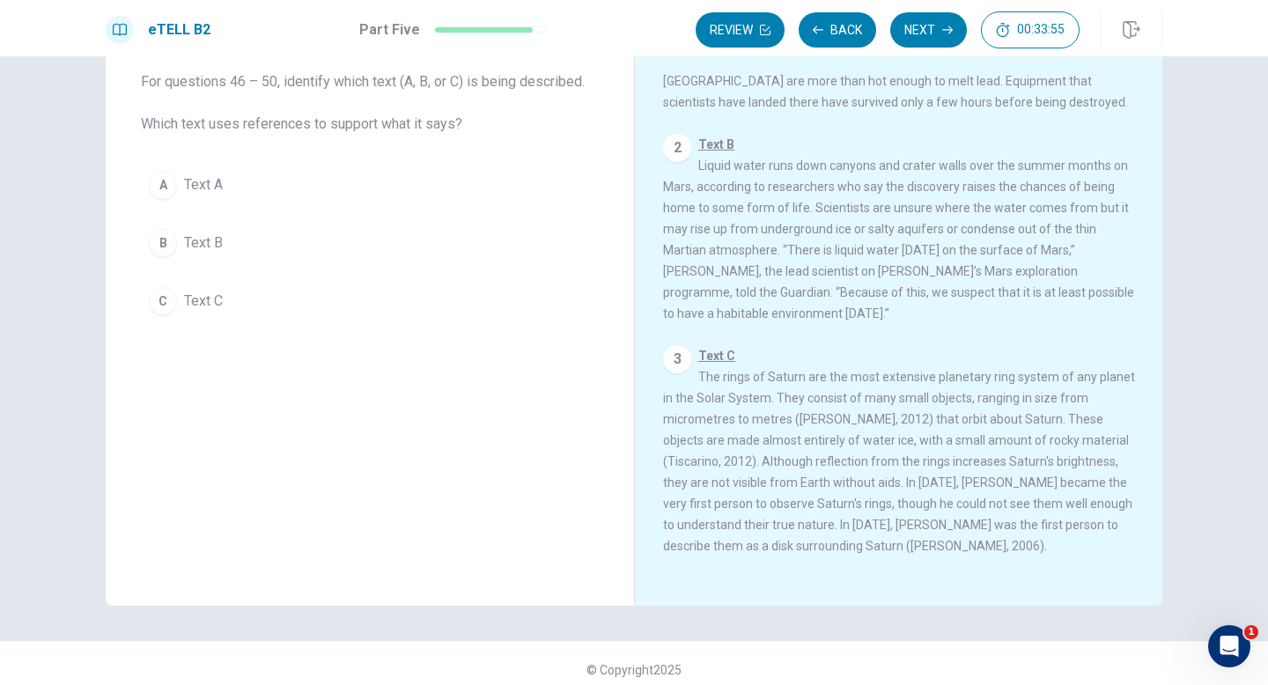
click at [434, 319] on button "C Text C" at bounding box center [370, 301] width 458 height 44
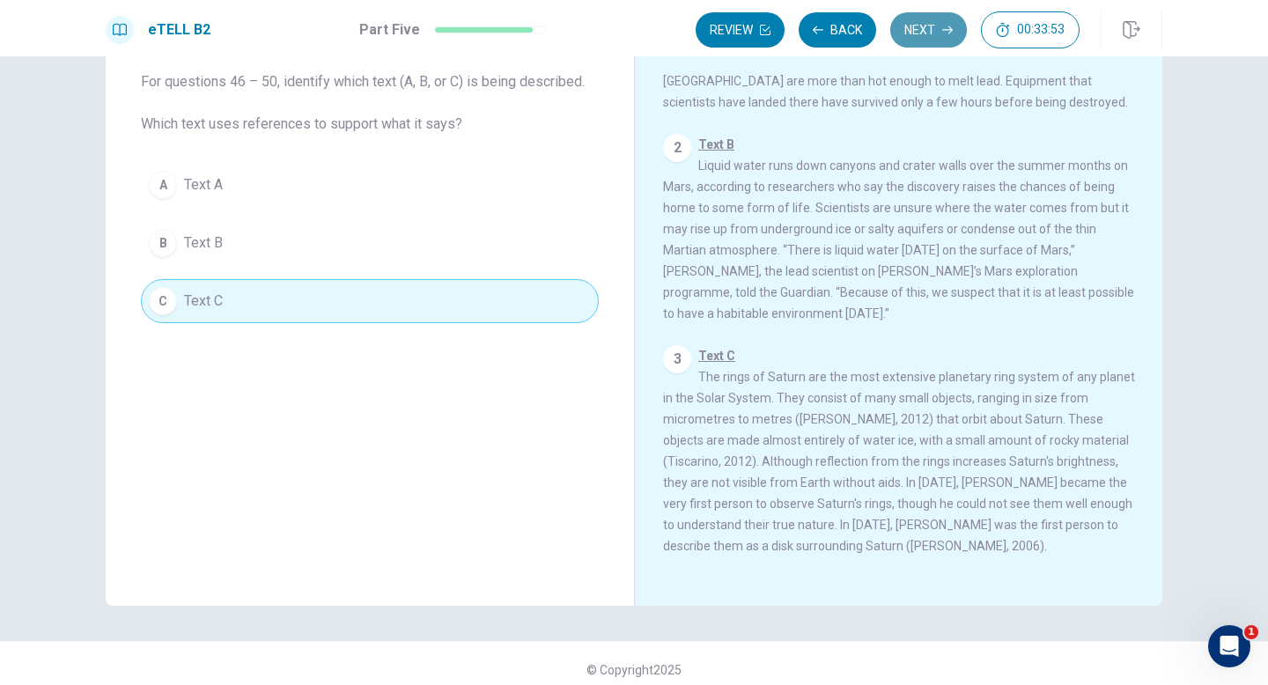
click at [908, 35] on button "Next" at bounding box center [928, 29] width 77 height 35
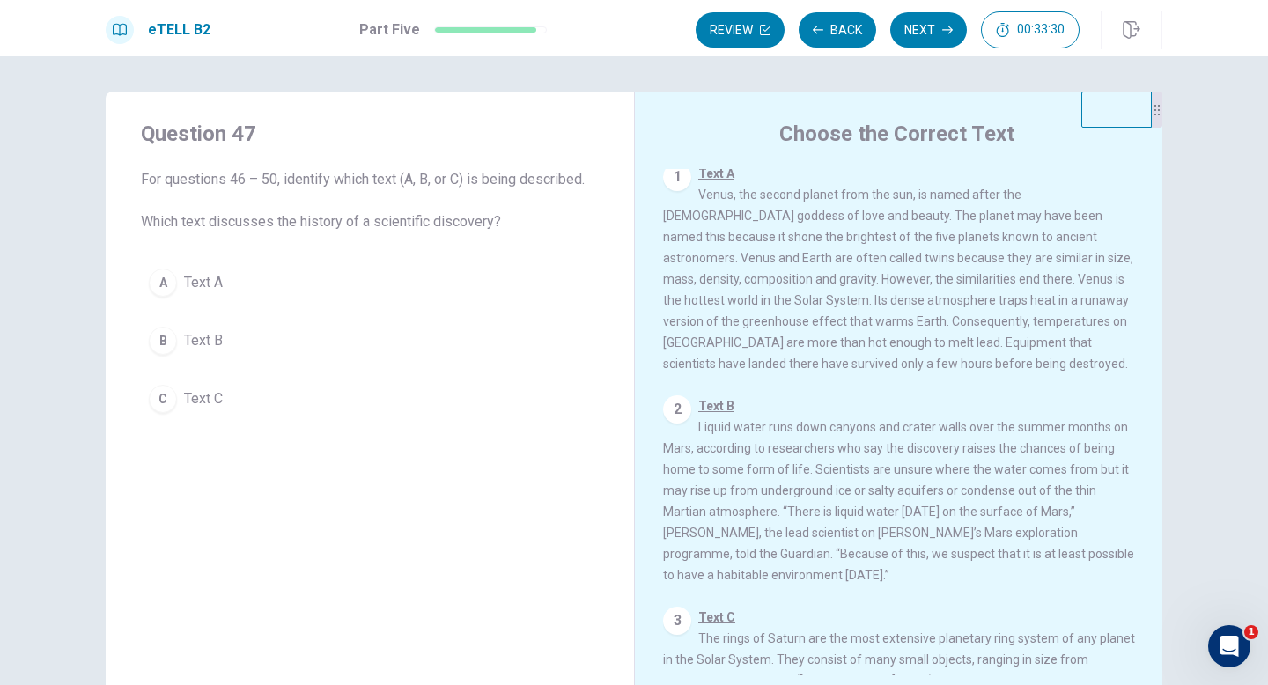
scroll to position [0, 0]
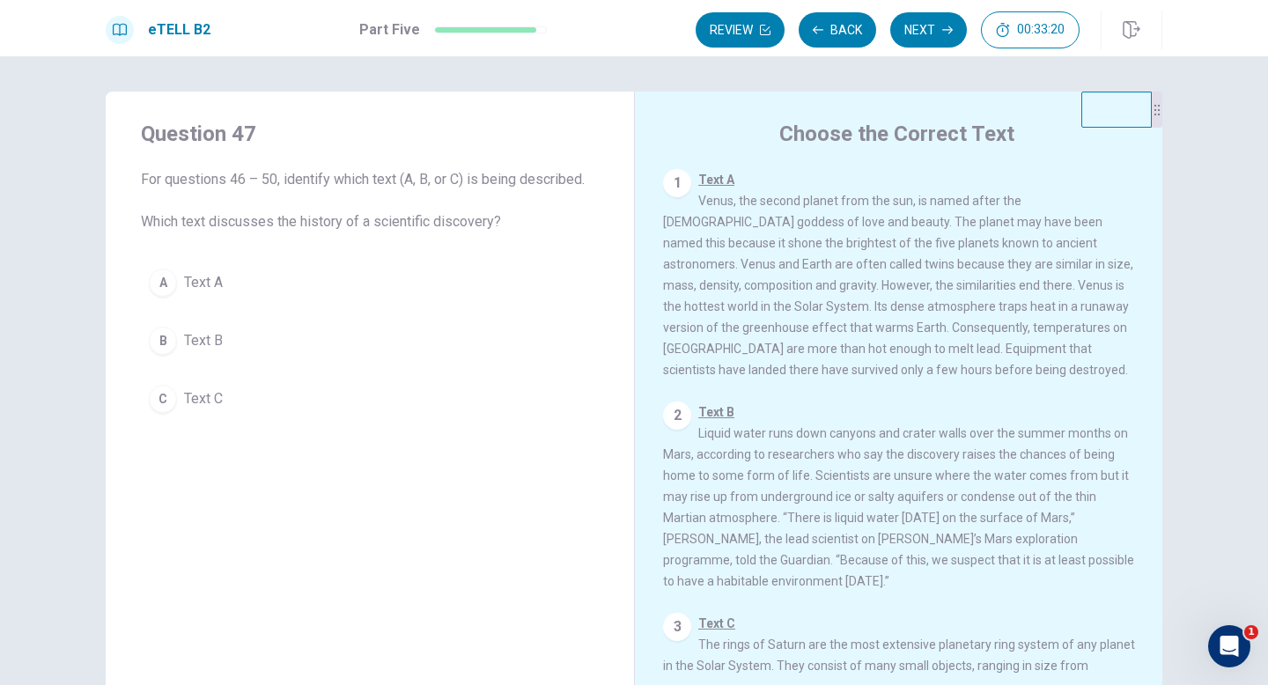
click at [513, 364] on div "A Text A B Text B C Text C" at bounding box center [370, 341] width 458 height 160
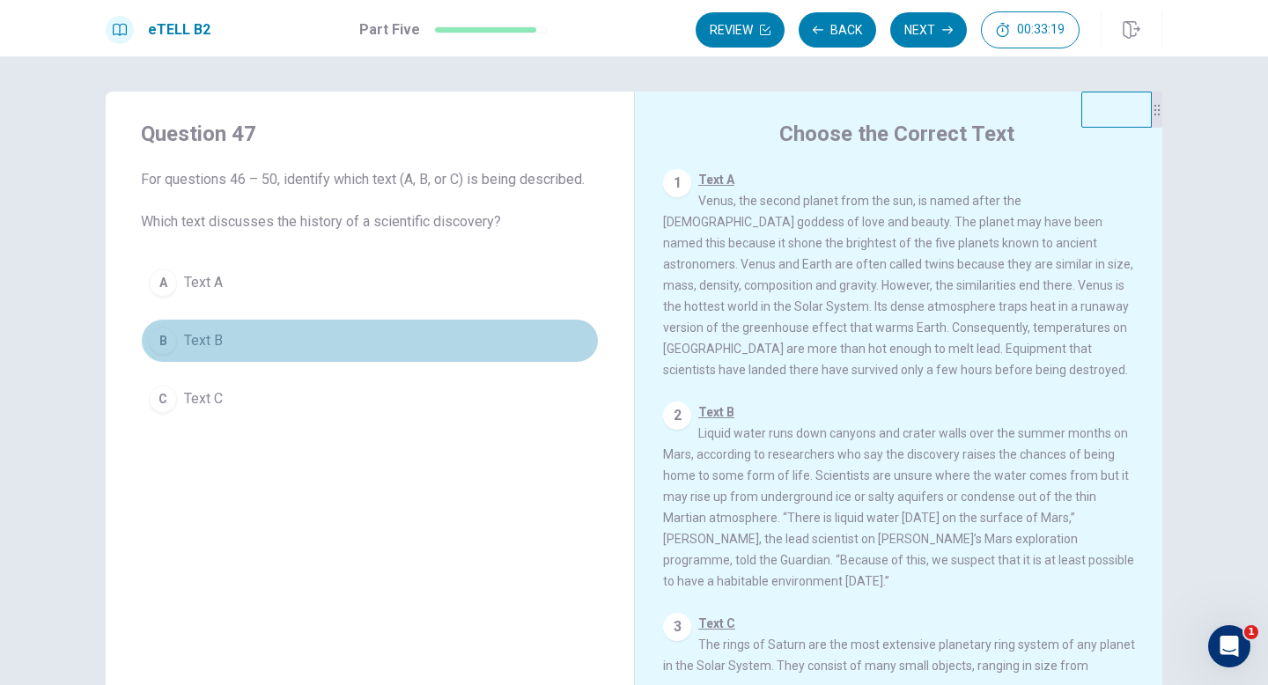
click at [509, 340] on button "B Text B" at bounding box center [370, 341] width 458 height 44
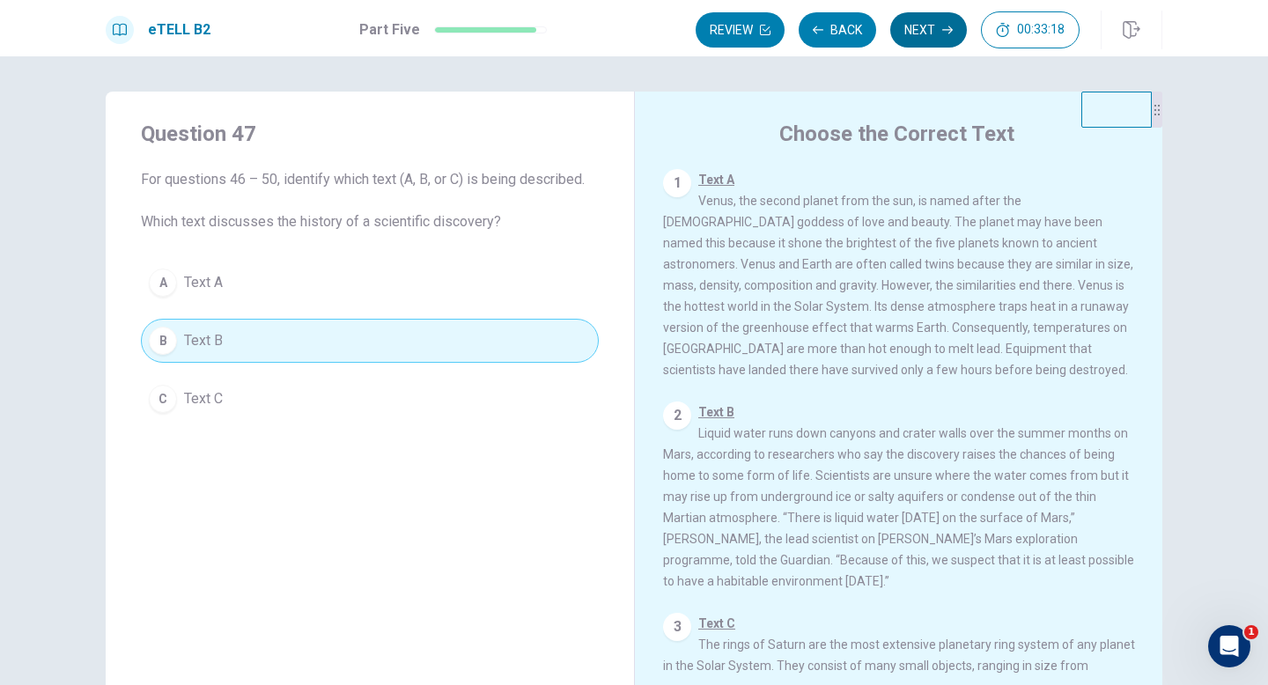
click at [916, 35] on button "Next" at bounding box center [928, 29] width 77 height 35
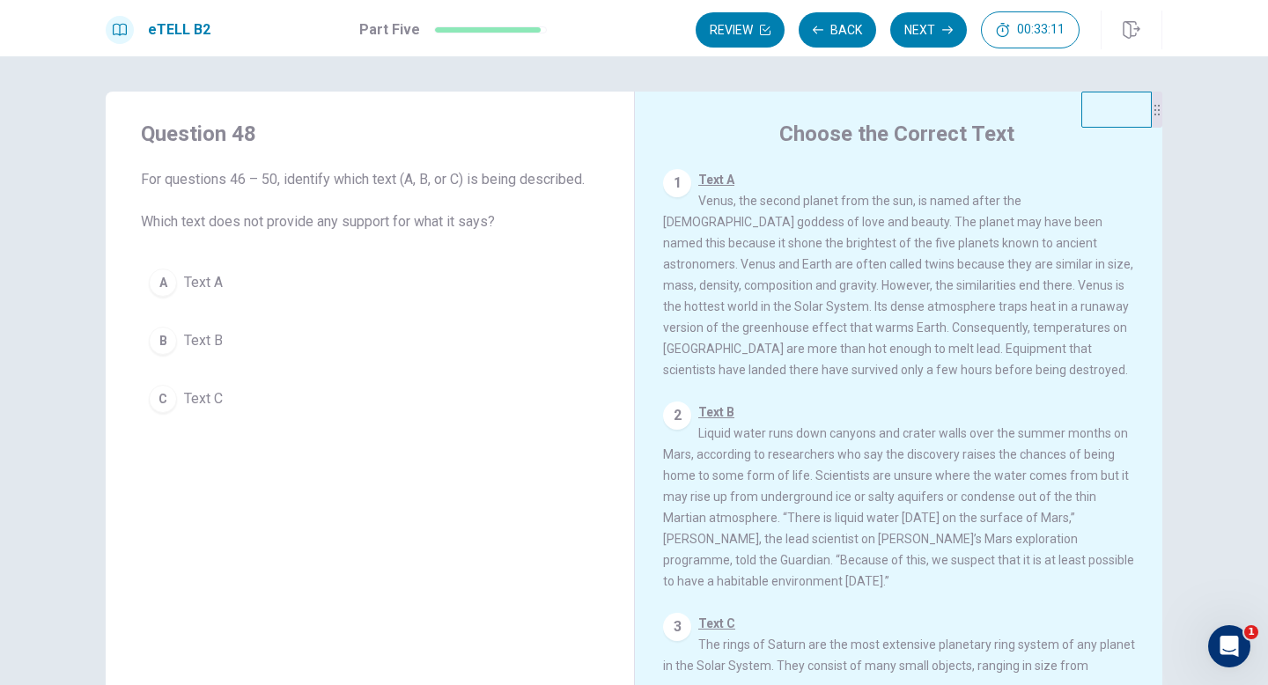
click at [503, 291] on button "A Text A" at bounding box center [370, 283] width 458 height 44
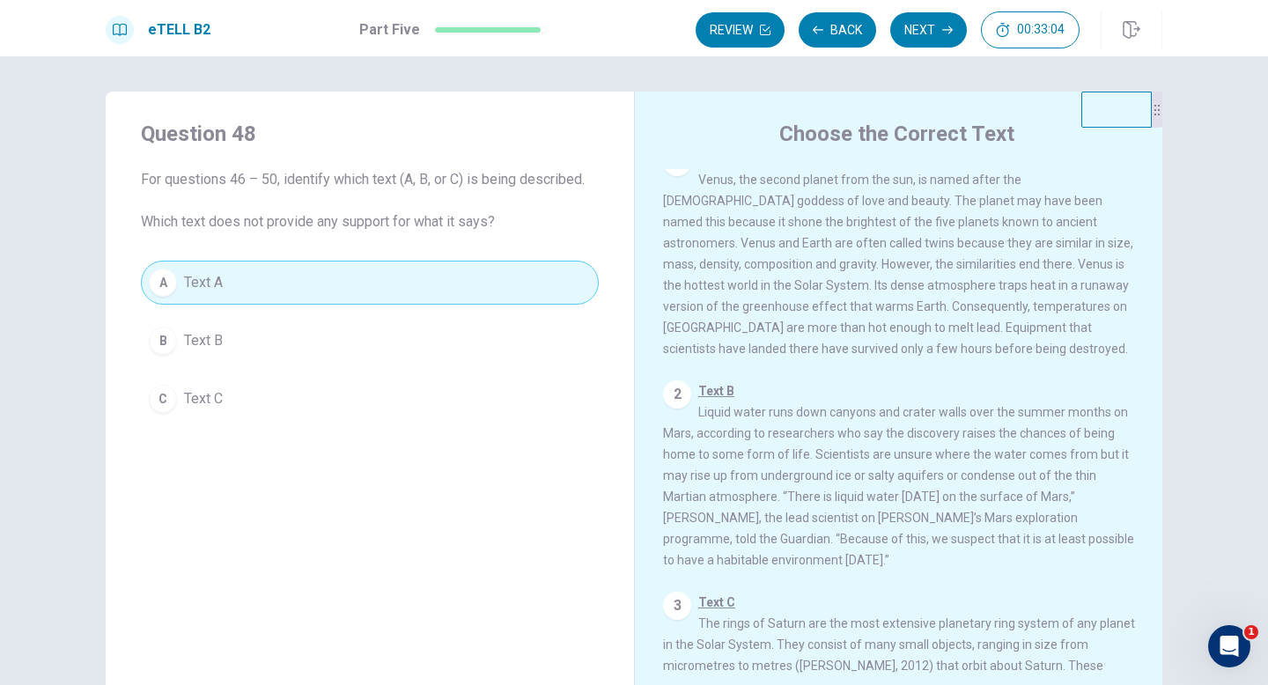
scroll to position [26, 0]
click at [939, 28] on button "Next" at bounding box center [928, 29] width 77 height 35
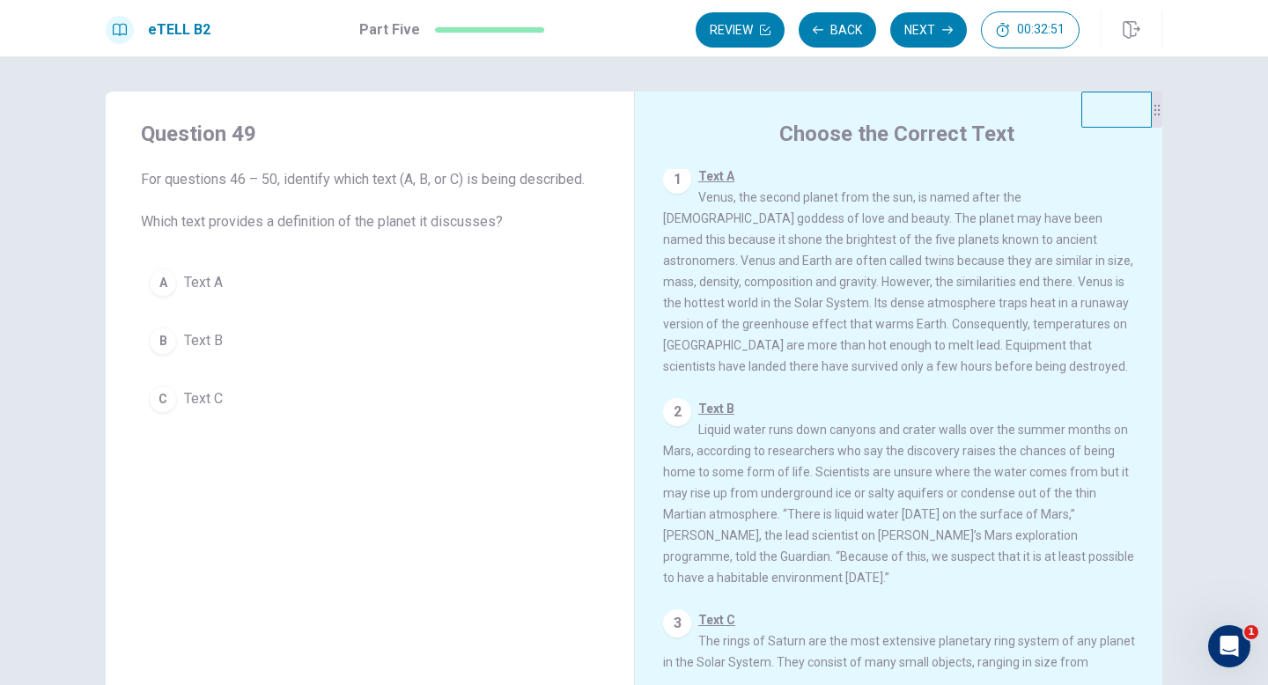
scroll to position [0, 0]
click at [547, 271] on button "A Text A" at bounding box center [370, 283] width 458 height 44
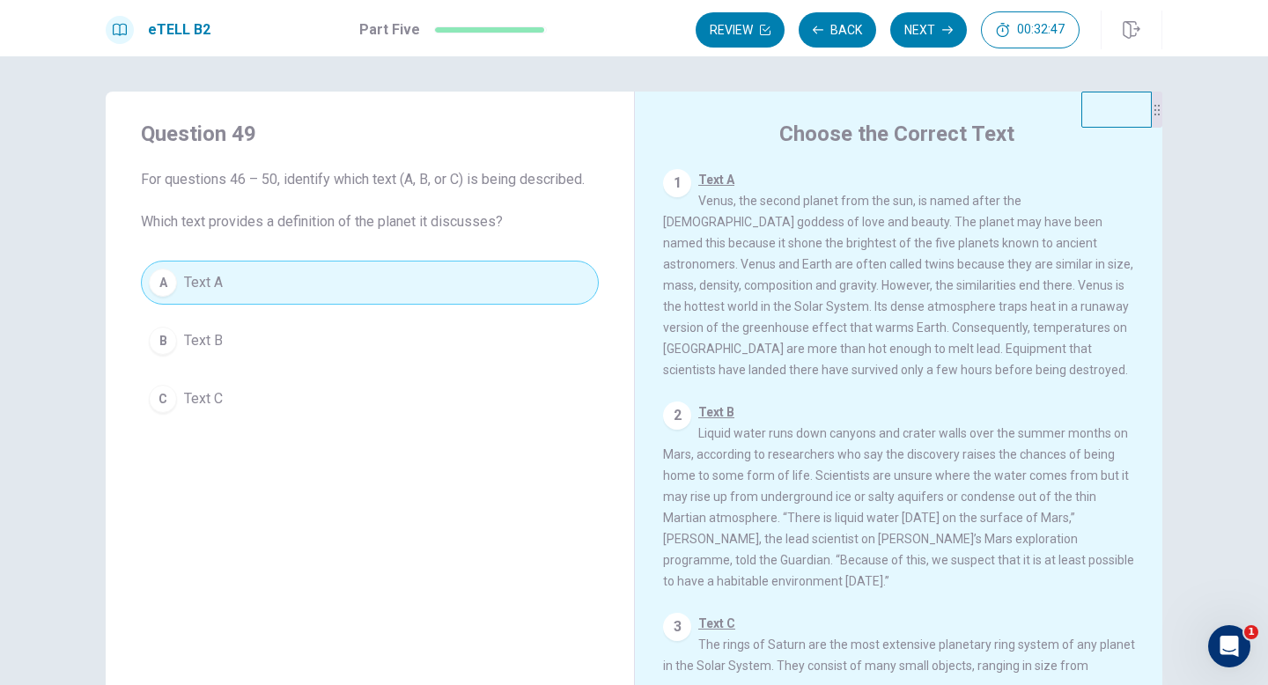
click at [906, 29] on button "Next" at bounding box center [928, 29] width 77 height 35
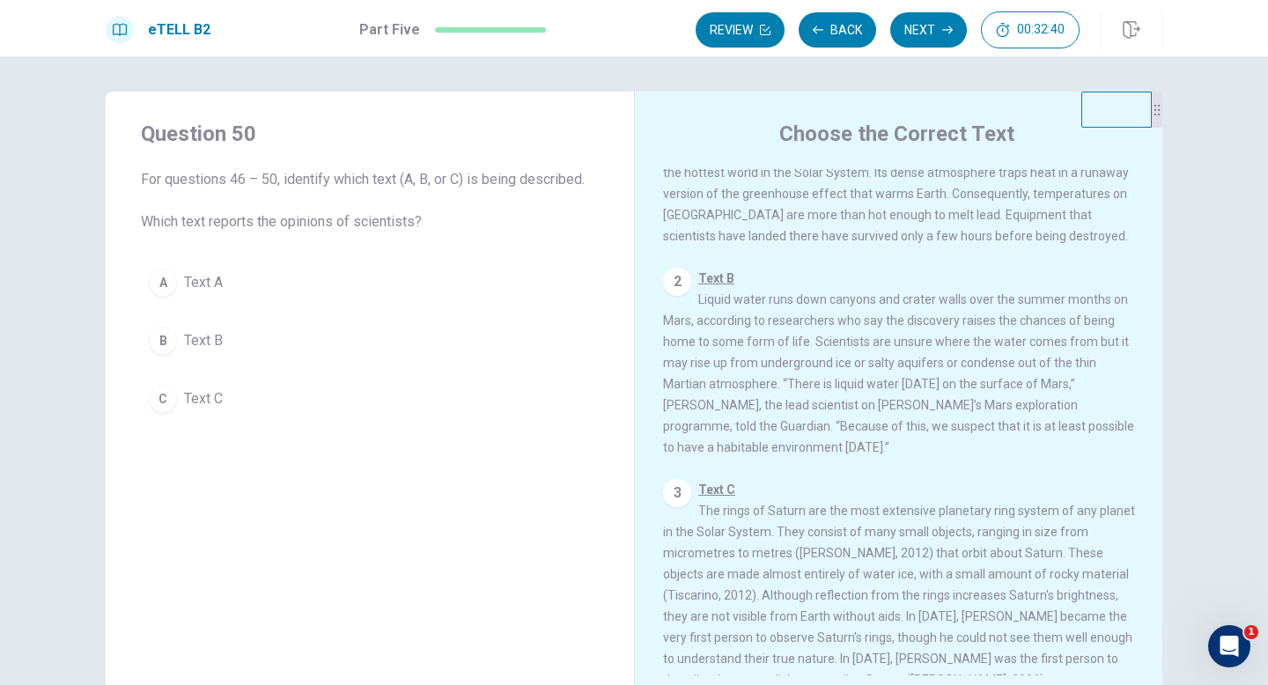
scroll to position [148, 0]
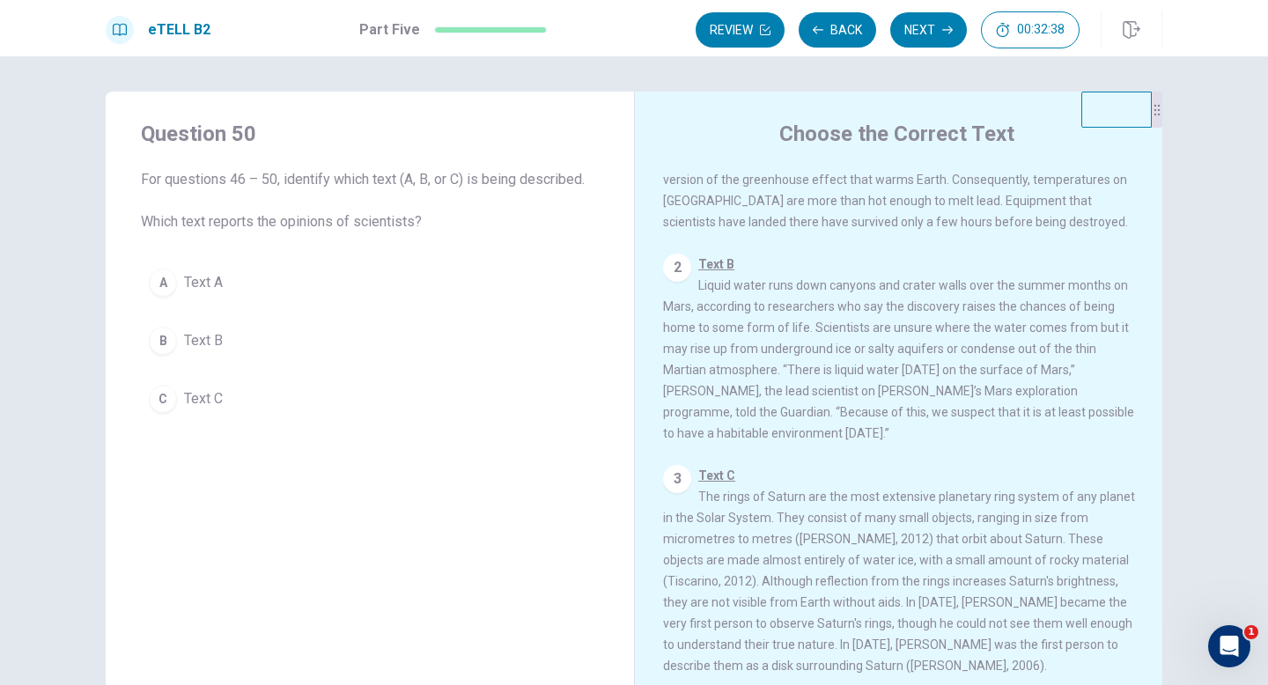
click at [538, 314] on div "A Text A B Text B C Text C" at bounding box center [370, 341] width 458 height 160
click at [528, 330] on button "B Text B" at bounding box center [370, 341] width 458 height 44
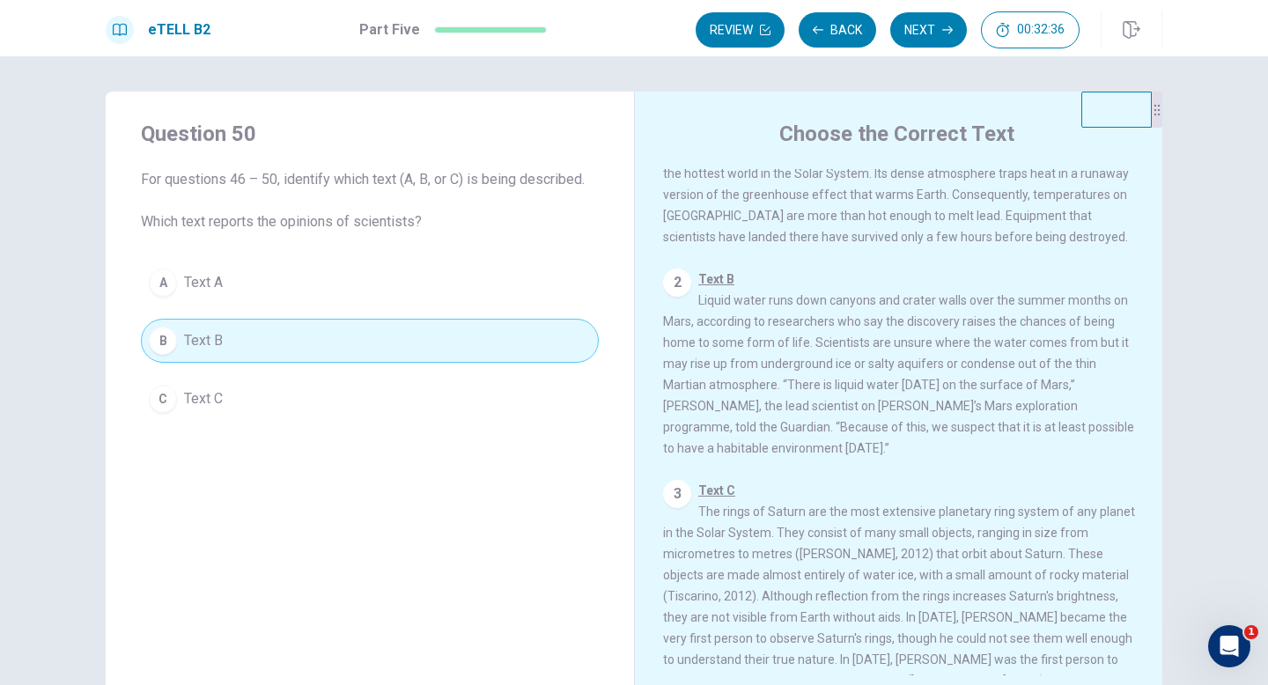
scroll to position [130, 0]
click at [930, 26] on button "Next" at bounding box center [928, 29] width 77 height 35
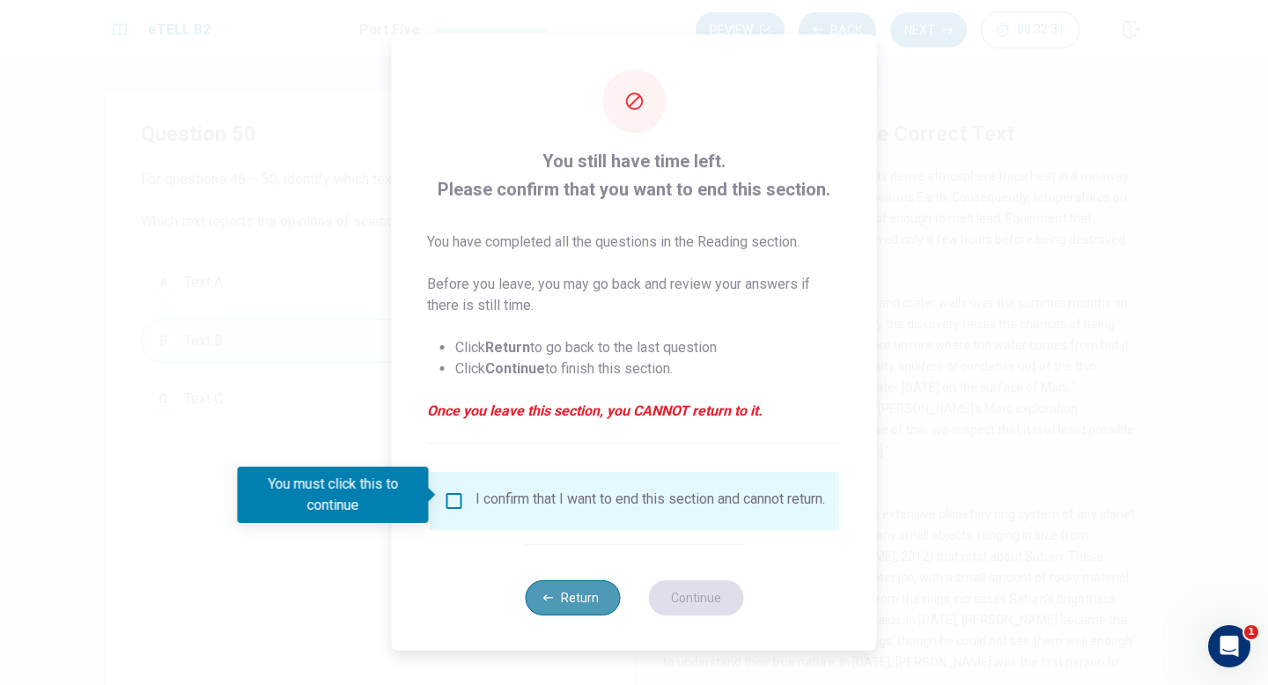
click at [571, 567] on button "Return" at bounding box center [572, 597] width 95 height 35
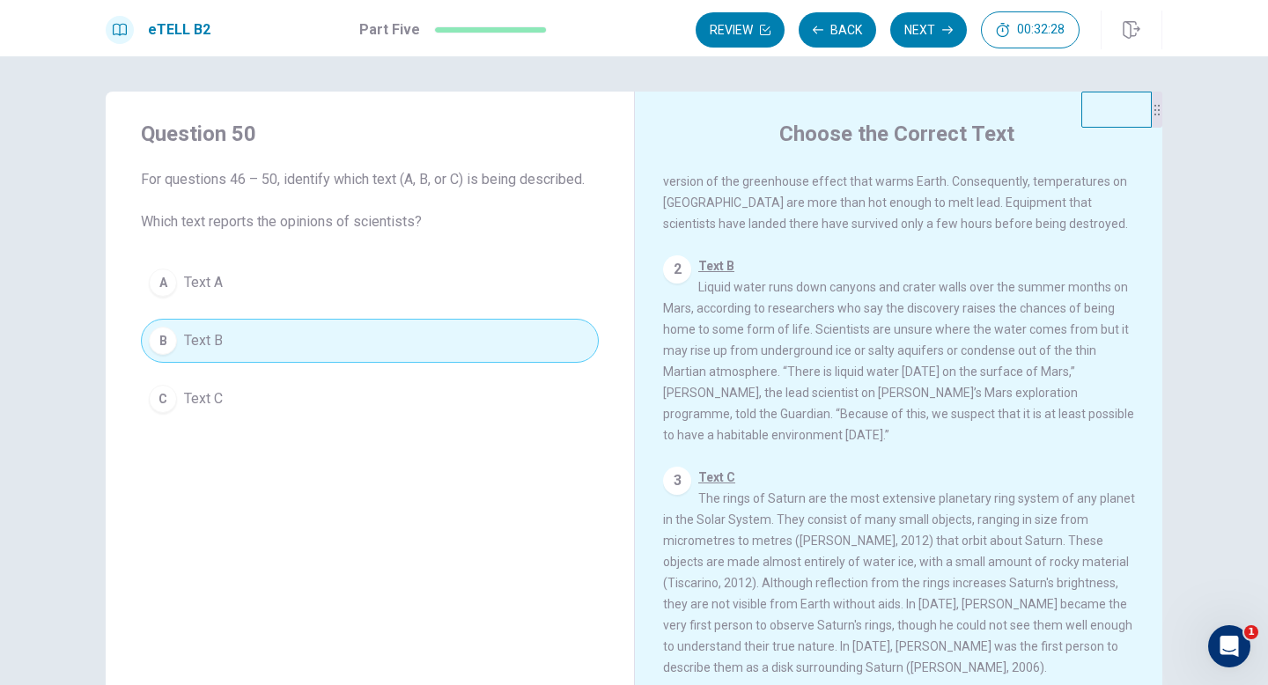
scroll to position [173, 0]
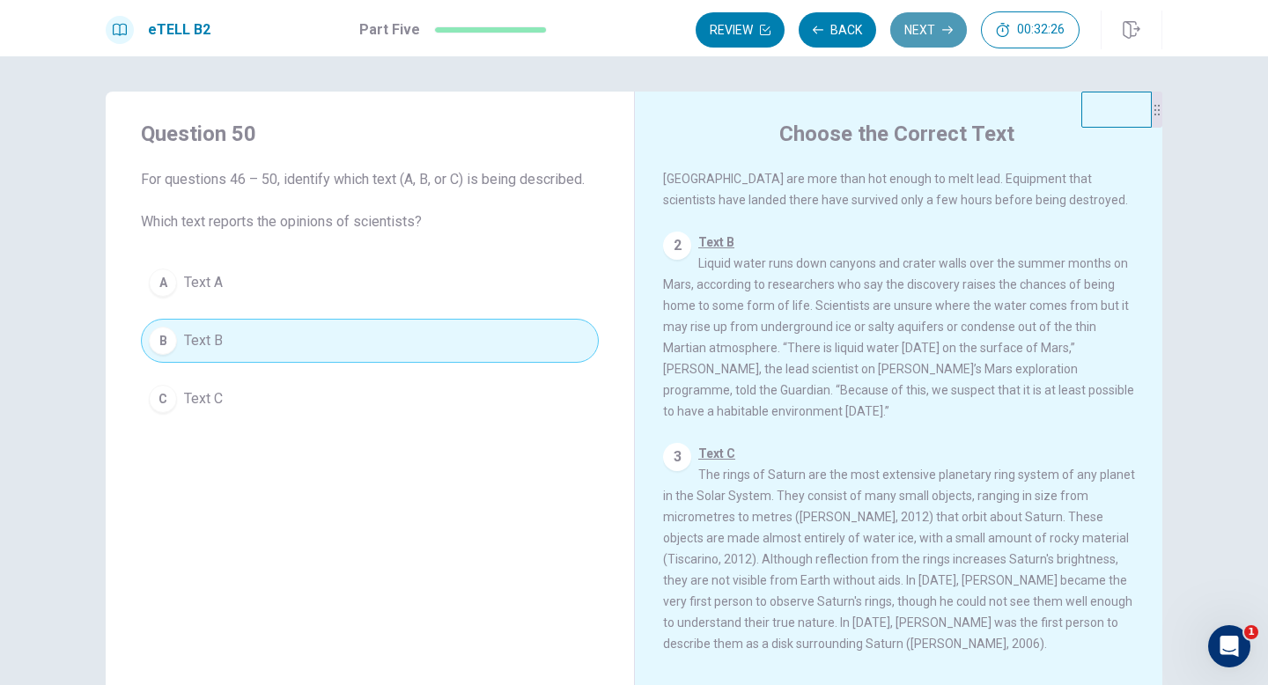
click at [932, 26] on button "Next" at bounding box center [928, 29] width 77 height 35
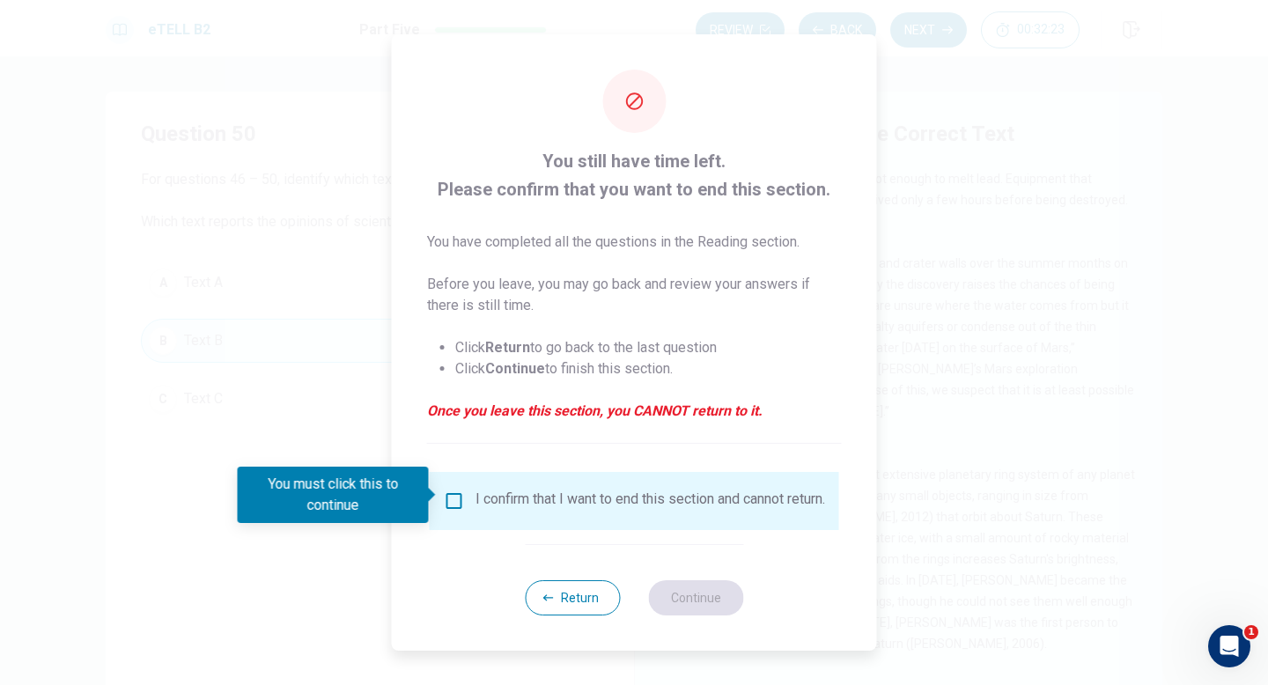
click at [449, 507] on div "I confirm that I want to end this section and cannot return." at bounding box center [634, 500] width 381 height 21
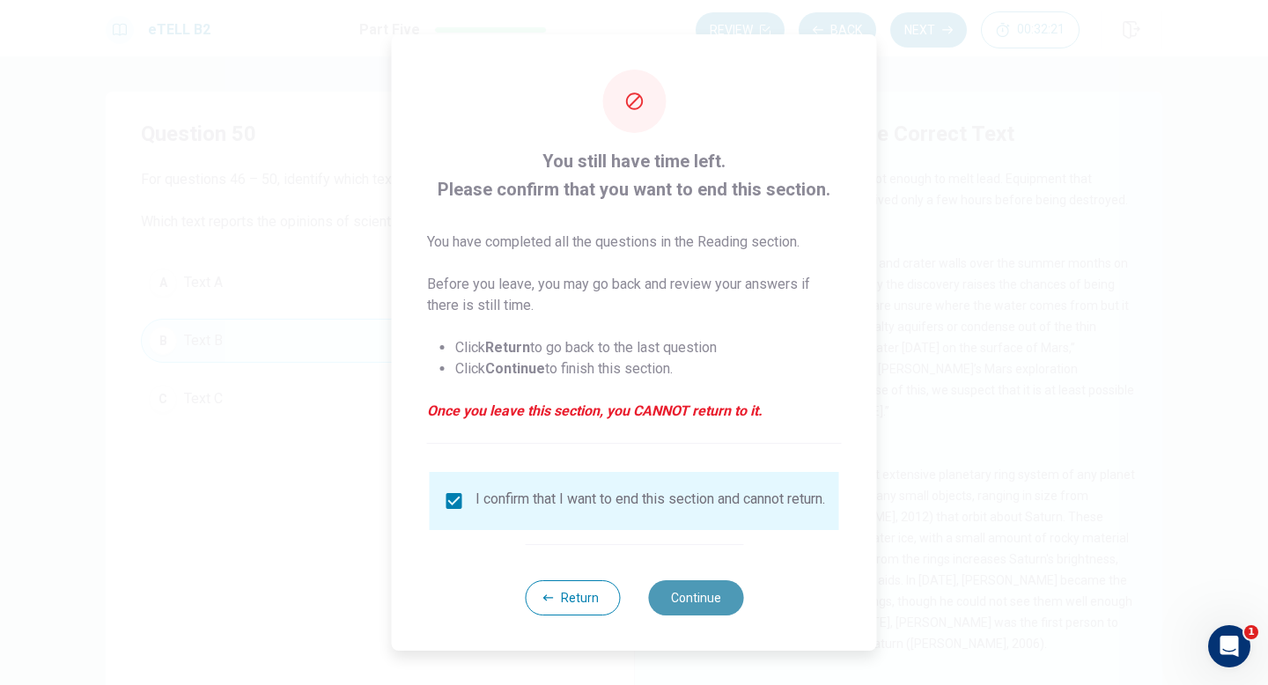
click at [685, 567] on button "Continue" at bounding box center [695, 597] width 95 height 35
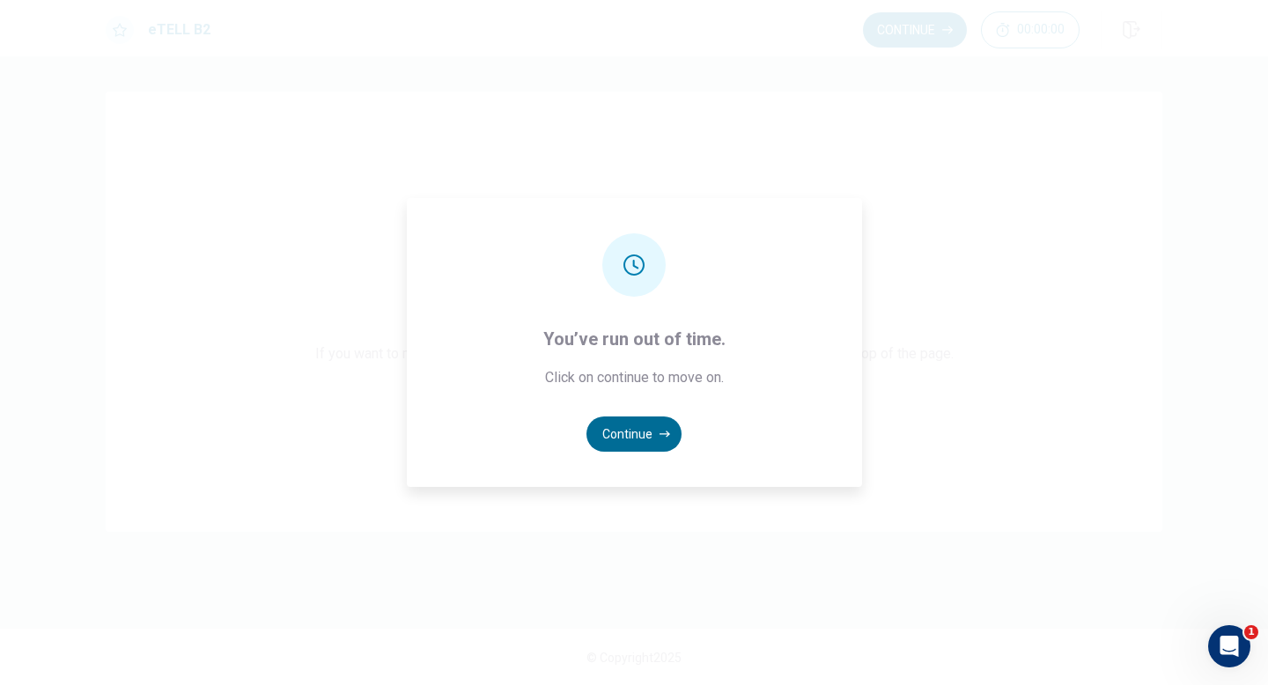
click at [637, 431] on button "Continue" at bounding box center [633, 433] width 95 height 35
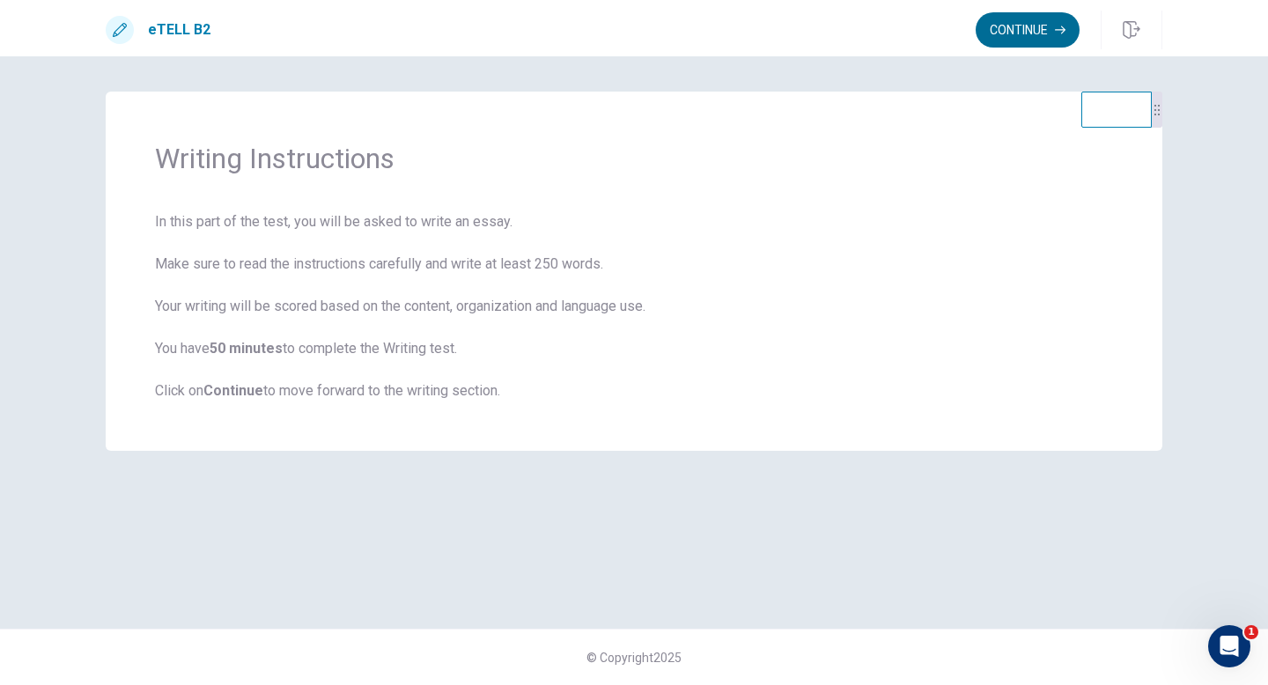
click at [1010, 39] on button "Continue" at bounding box center [1027, 29] width 104 height 35
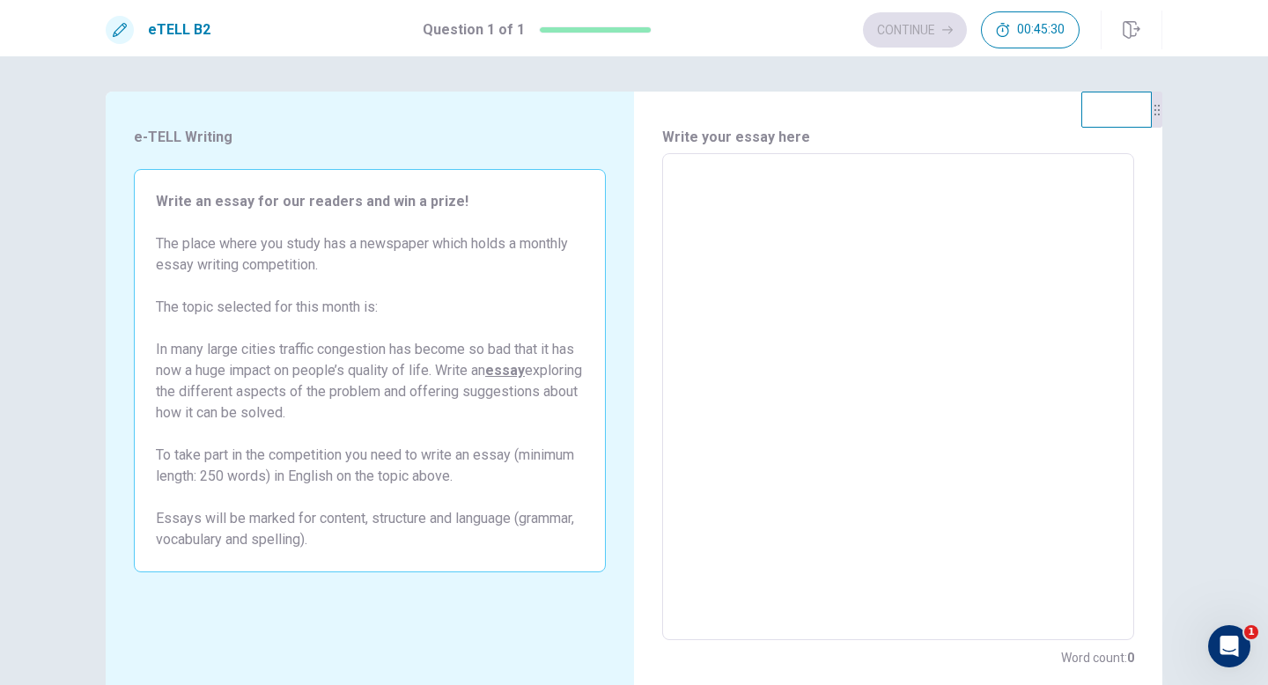
click at [763, 183] on textarea at bounding box center [897, 397] width 447 height 458
type textarea "*"
type textarea "**"
type textarea "*"
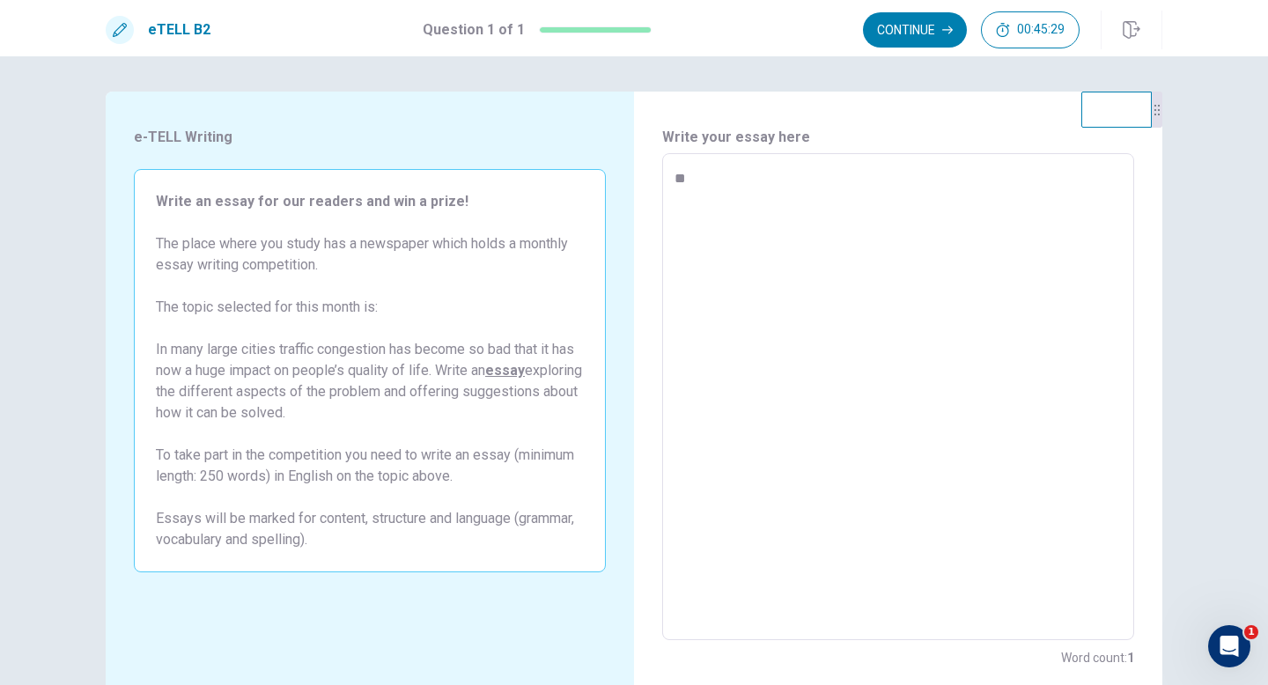
type textarea "**"
type textarea "*"
type textarea "****"
type textarea "*"
type textarea "*****"
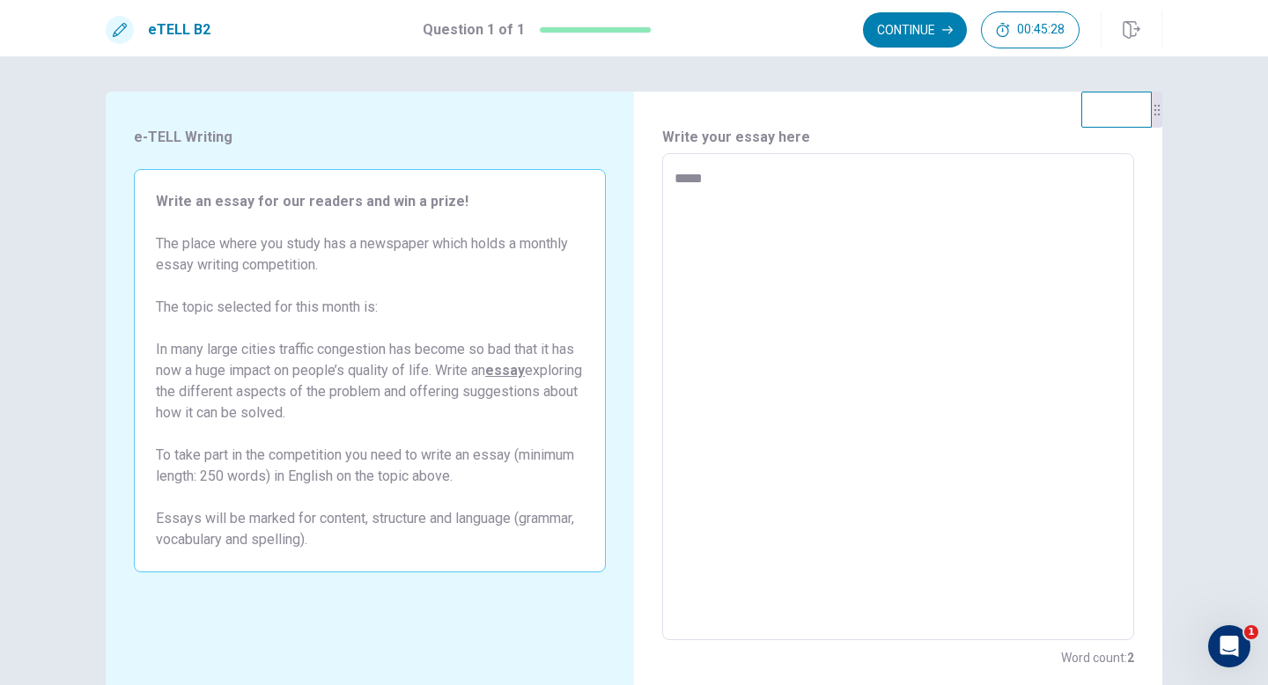
type textarea "*"
type textarea "******"
type textarea "*"
type textarea "*******"
type textarea "*"
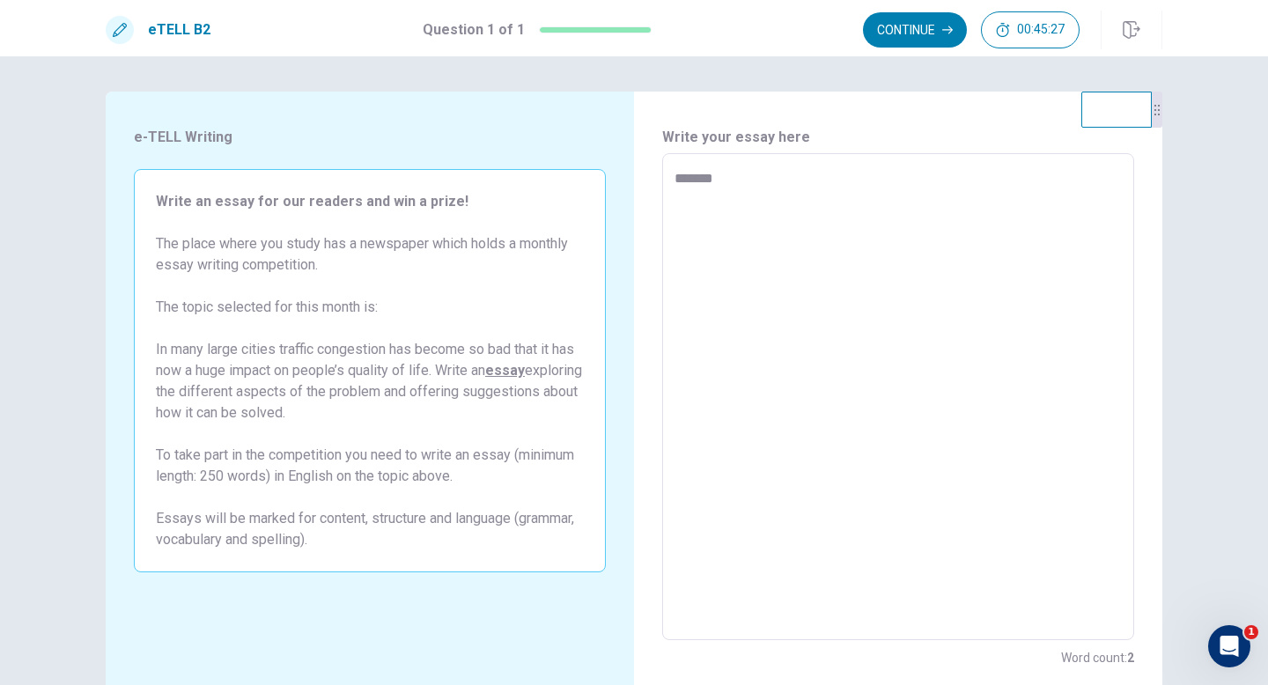
type textarea "*******"
type textarea "*"
type textarea "*********"
type textarea "*"
type textarea "**********"
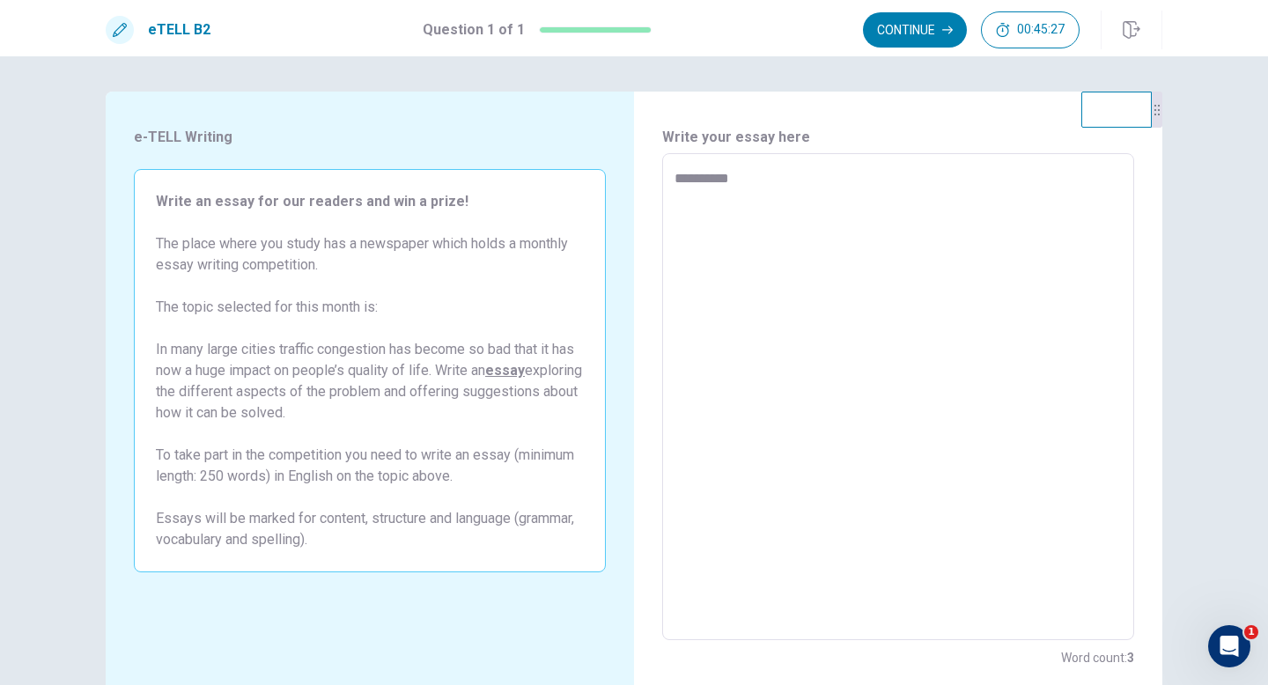
type textarea "*"
type textarea "**********"
type textarea "*"
type textarea "**********"
type textarea "*"
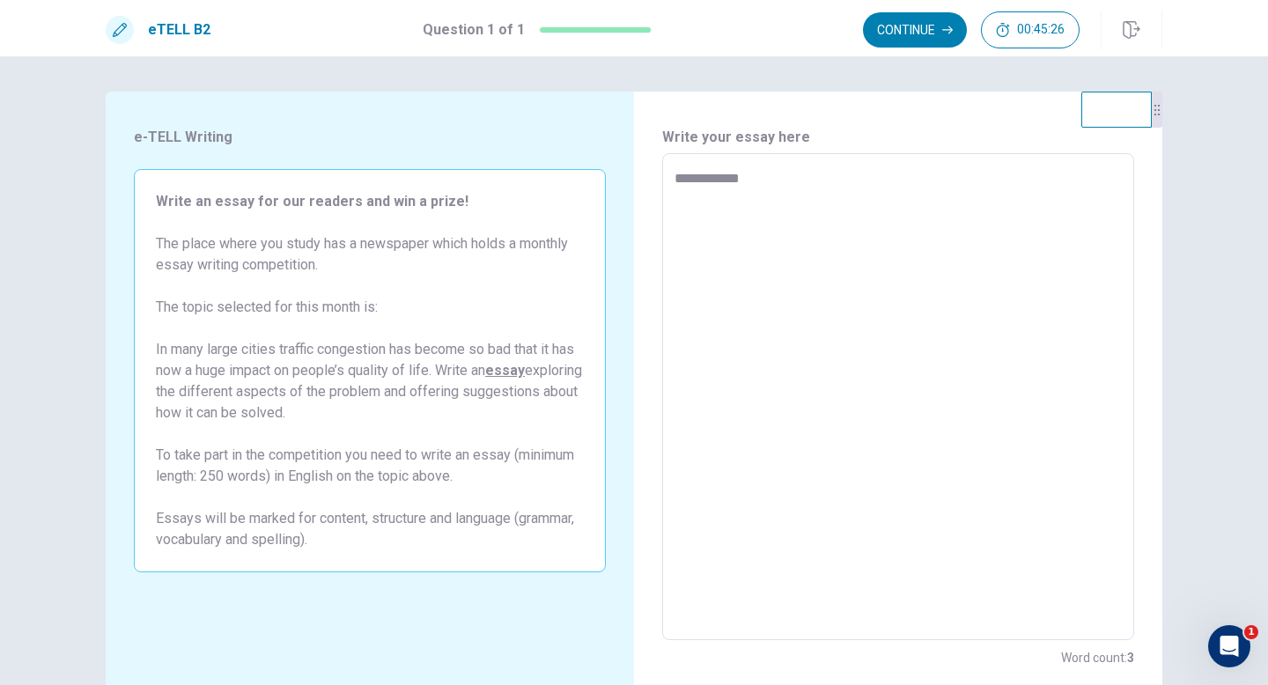
type textarea "**********"
type textarea "*"
type textarea "**********"
type textarea "*"
type textarea "**********"
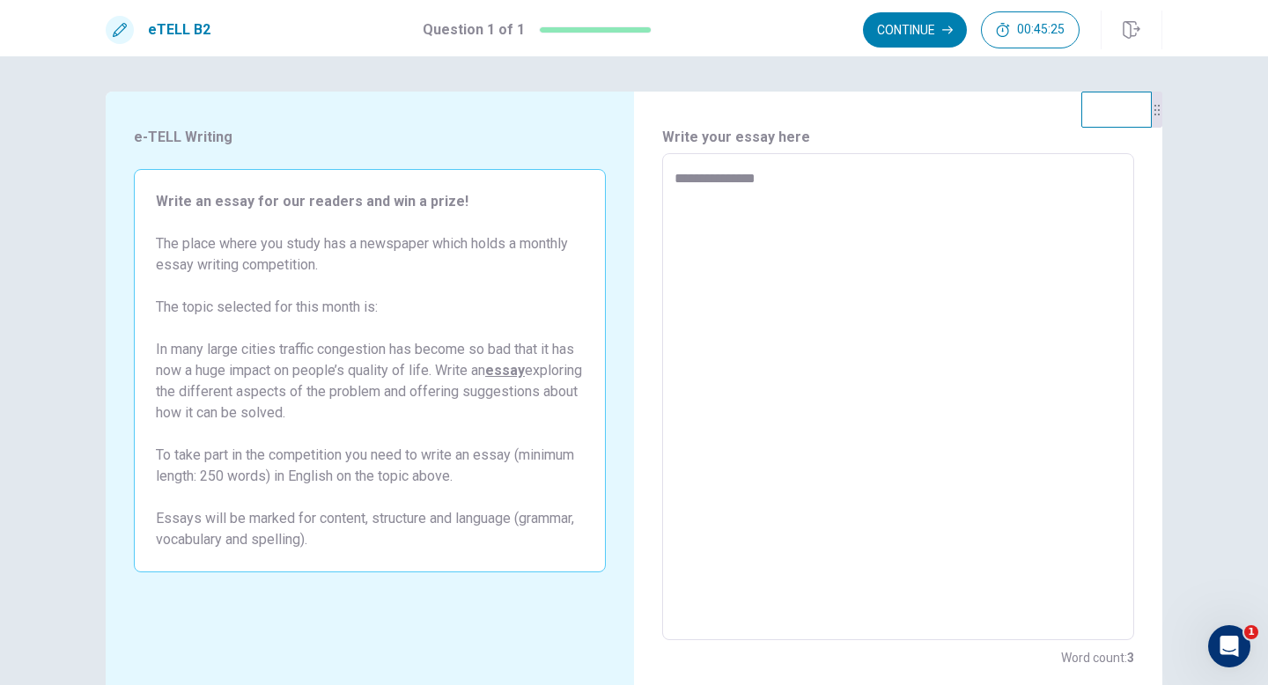
type textarea "*"
type textarea "**********"
type textarea "*"
type textarea "**********"
type textarea "*"
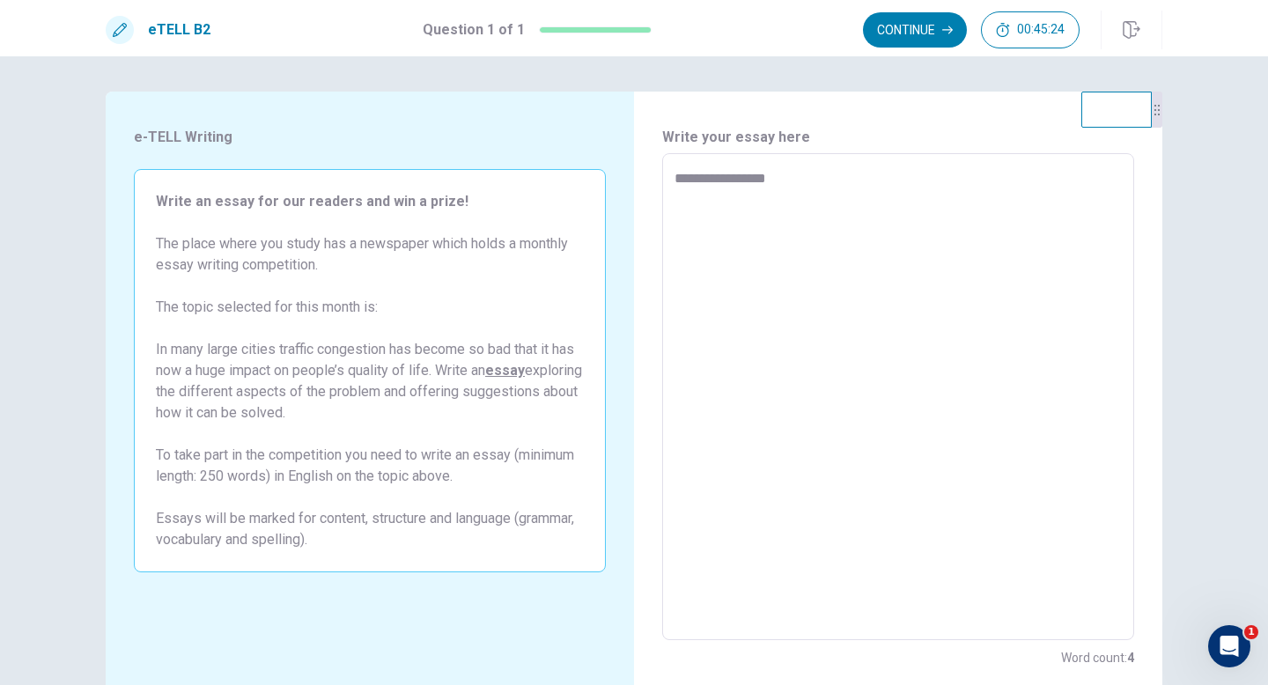
type textarea "**********"
type textarea "*"
type textarea "**********"
type textarea "*"
type textarea "**********"
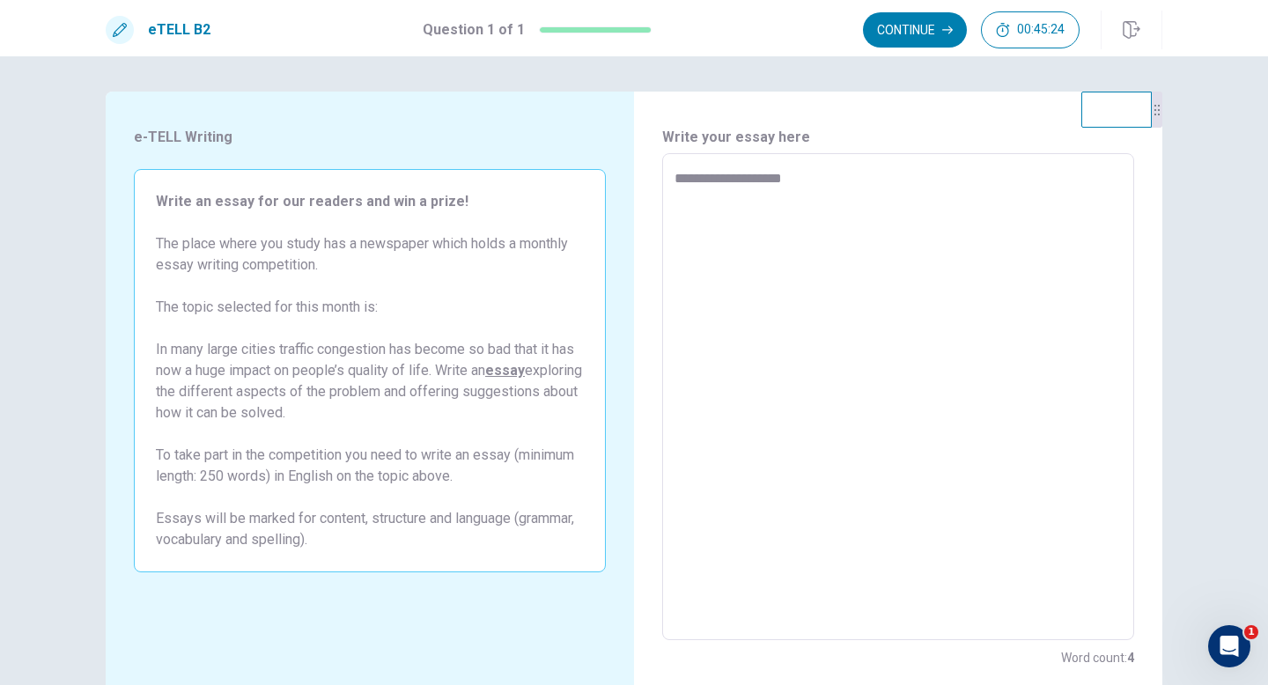
type textarea "*"
type textarea "**********"
type textarea "*"
type textarea "**********"
type textarea "*"
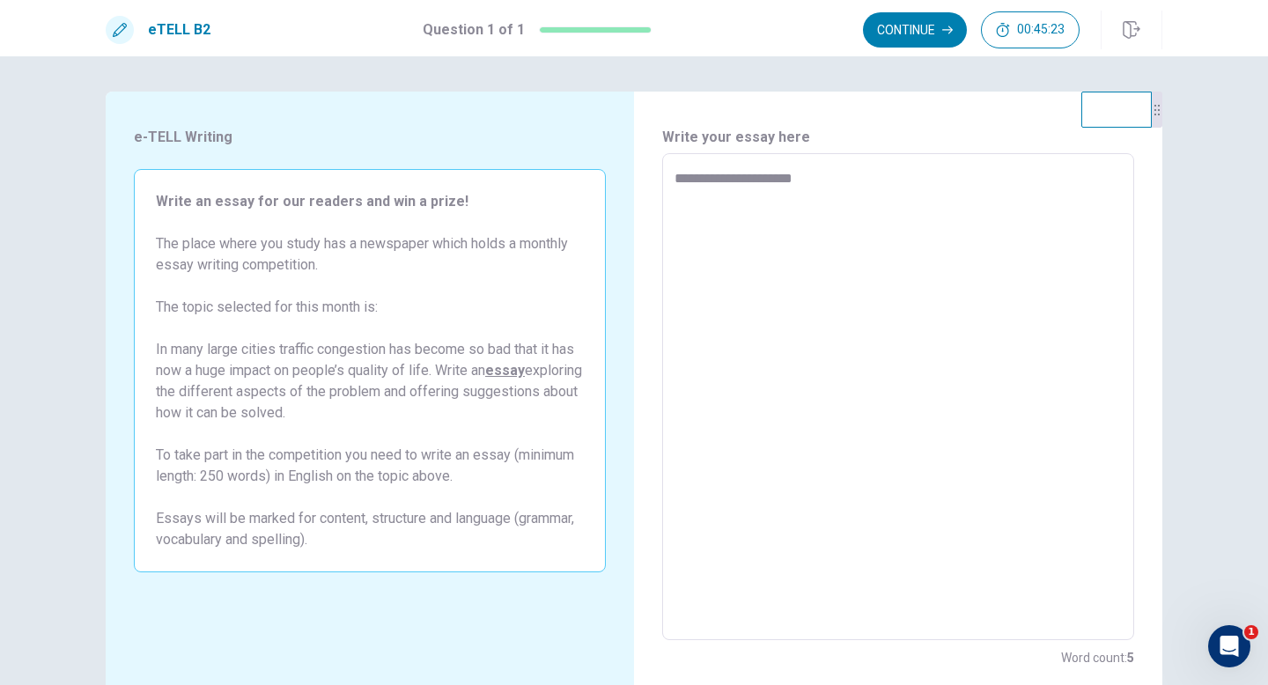
type textarea "**********"
type textarea "*"
type textarea "**********"
type textarea "*"
type textarea "**********"
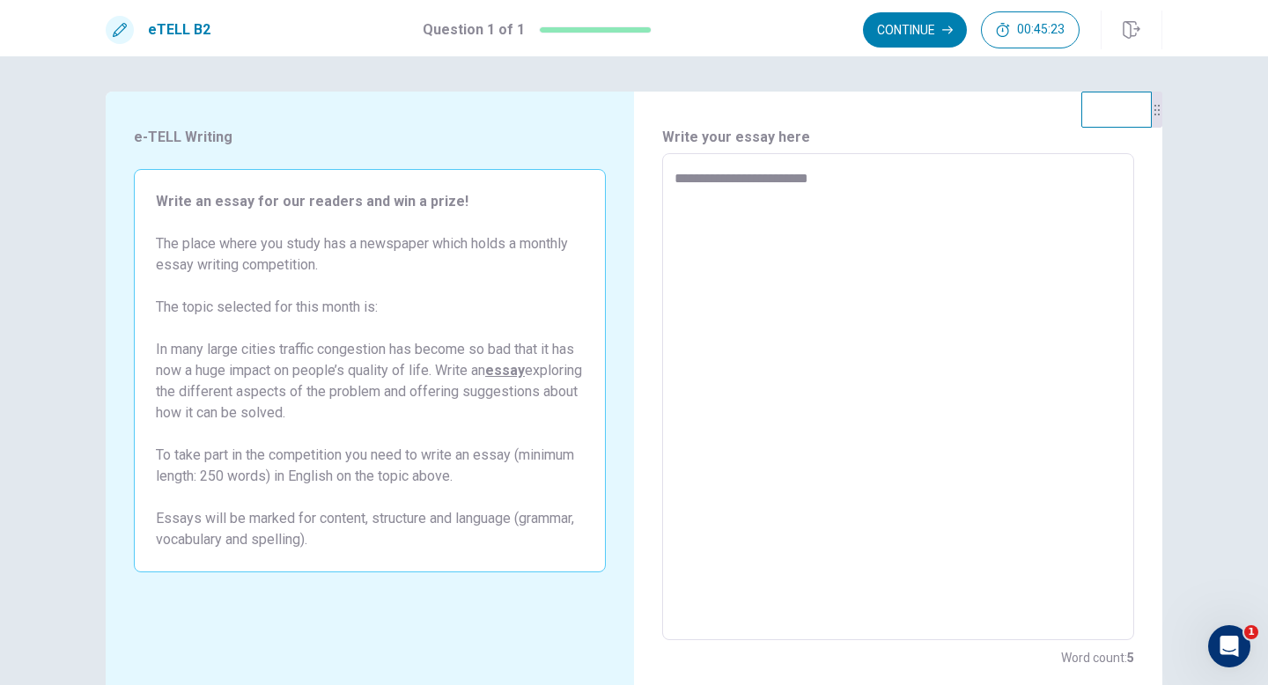
type textarea "*"
type textarea "**********"
type textarea "*"
type textarea "**********"
type textarea "*"
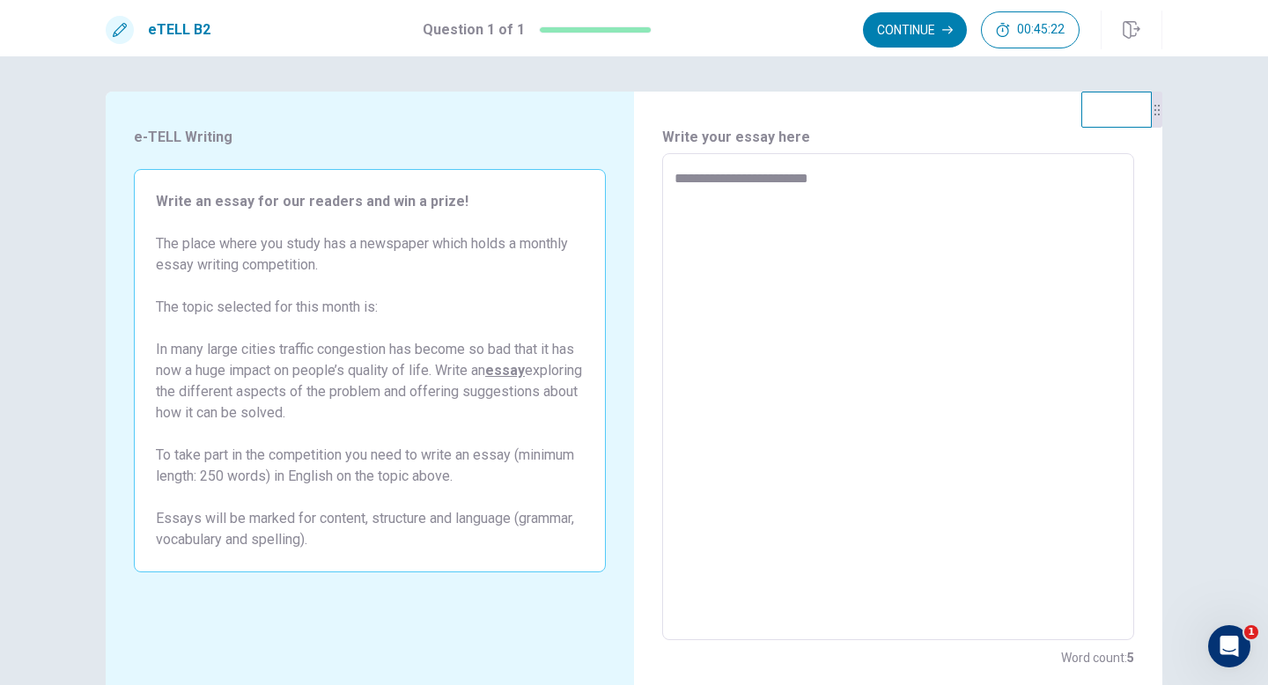
type textarea "**********"
type textarea "*"
type textarea "**********"
type textarea "*"
type textarea "**********"
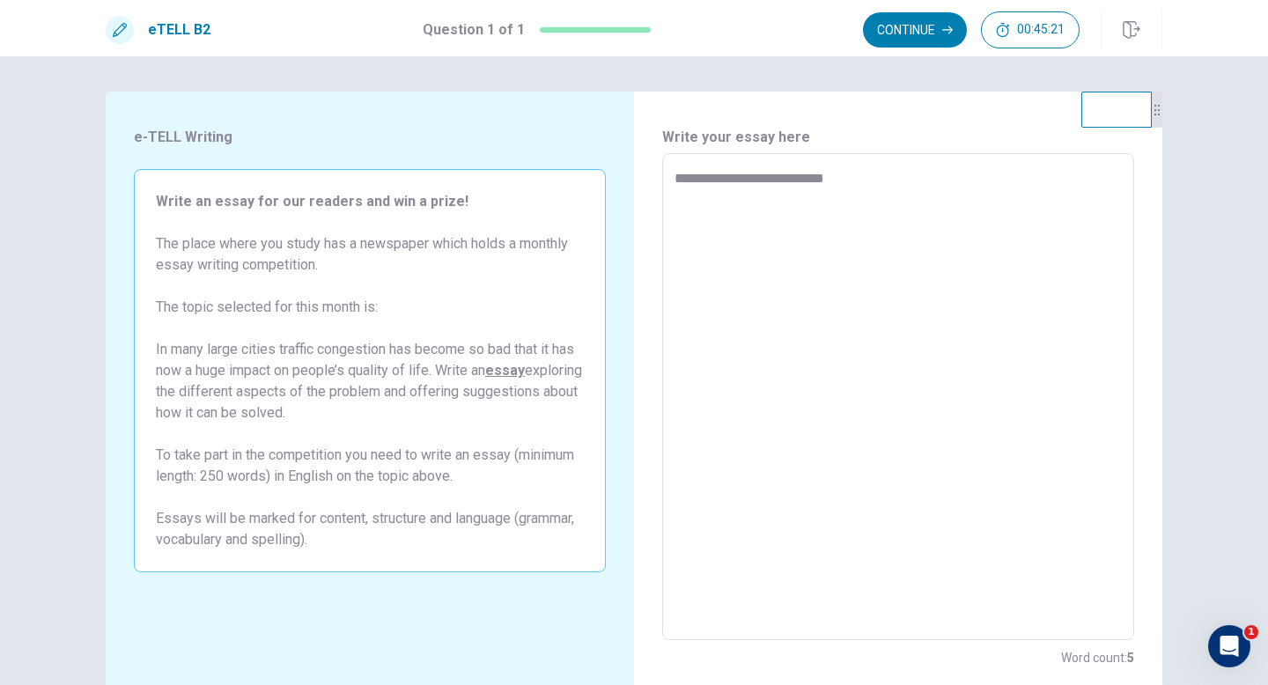
type textarea "*"
type textarea "**********"
type textarea "*"
type textarea "**********"
type textarea "*"
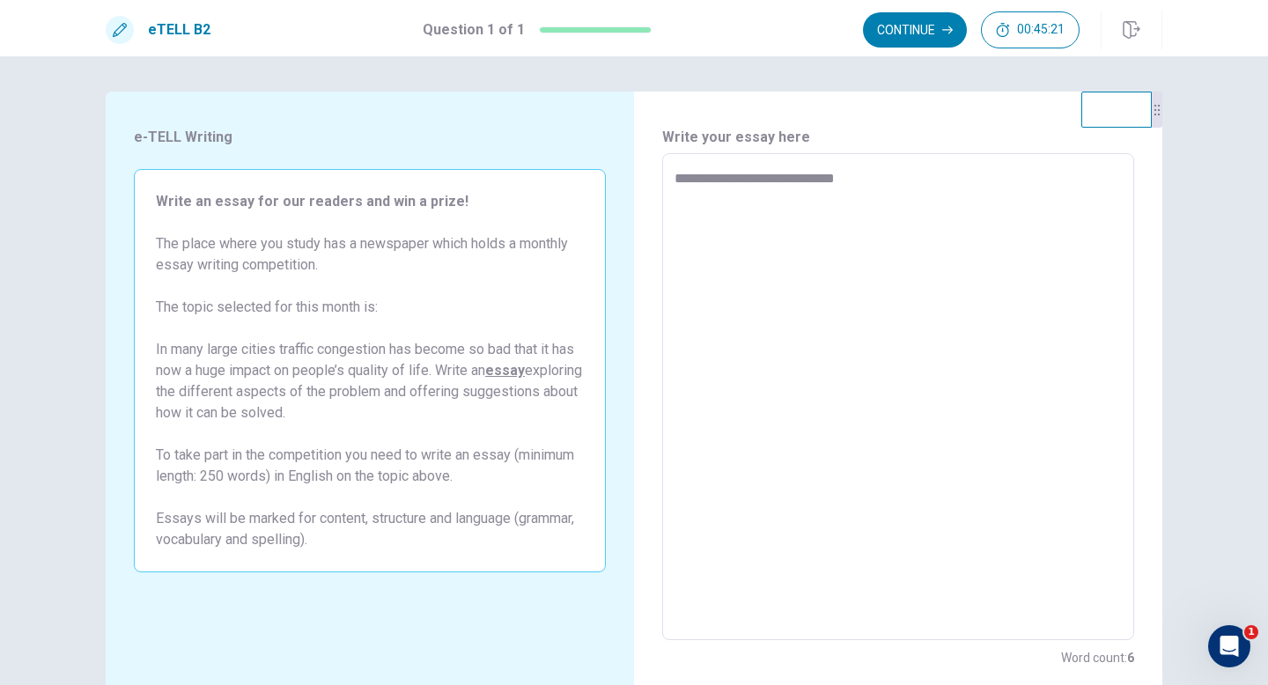
type textarea "**********"
type textarea "*"
type textarea "**********"
type textarea "*"
type textarea "**********"
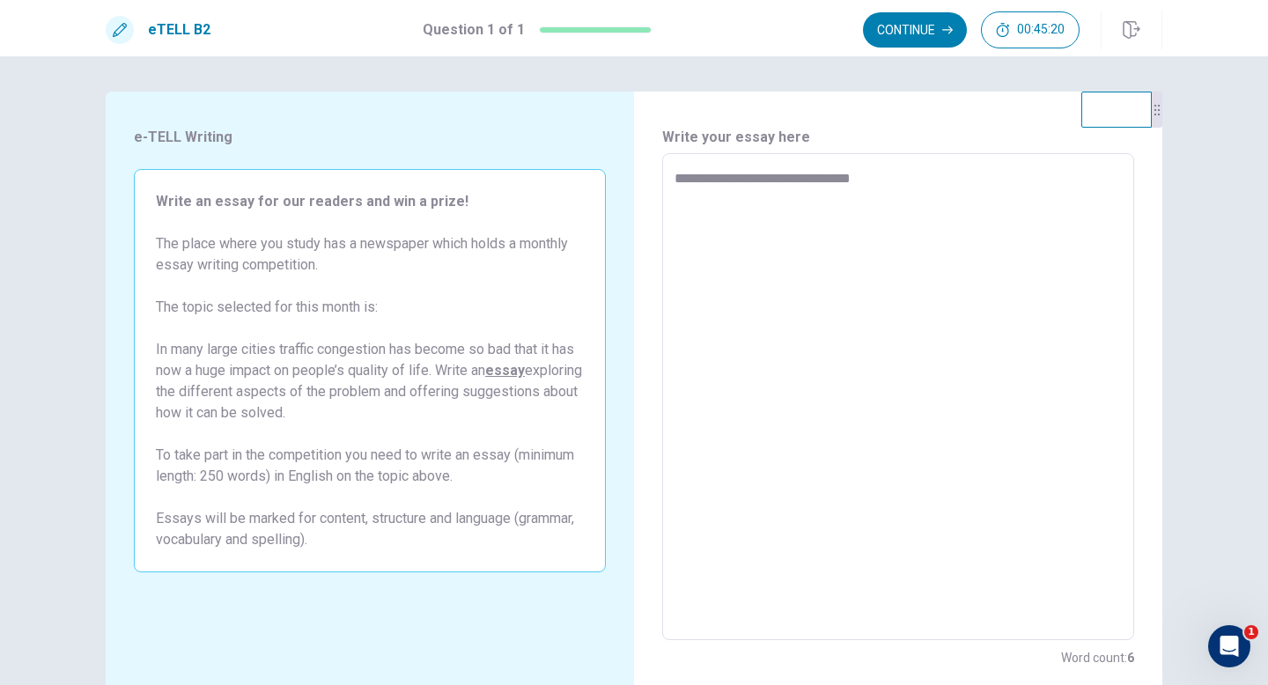
type textarea "*"
type textarea "**********"
type textarea "*"
type textarea "**********"
type textarea "*"
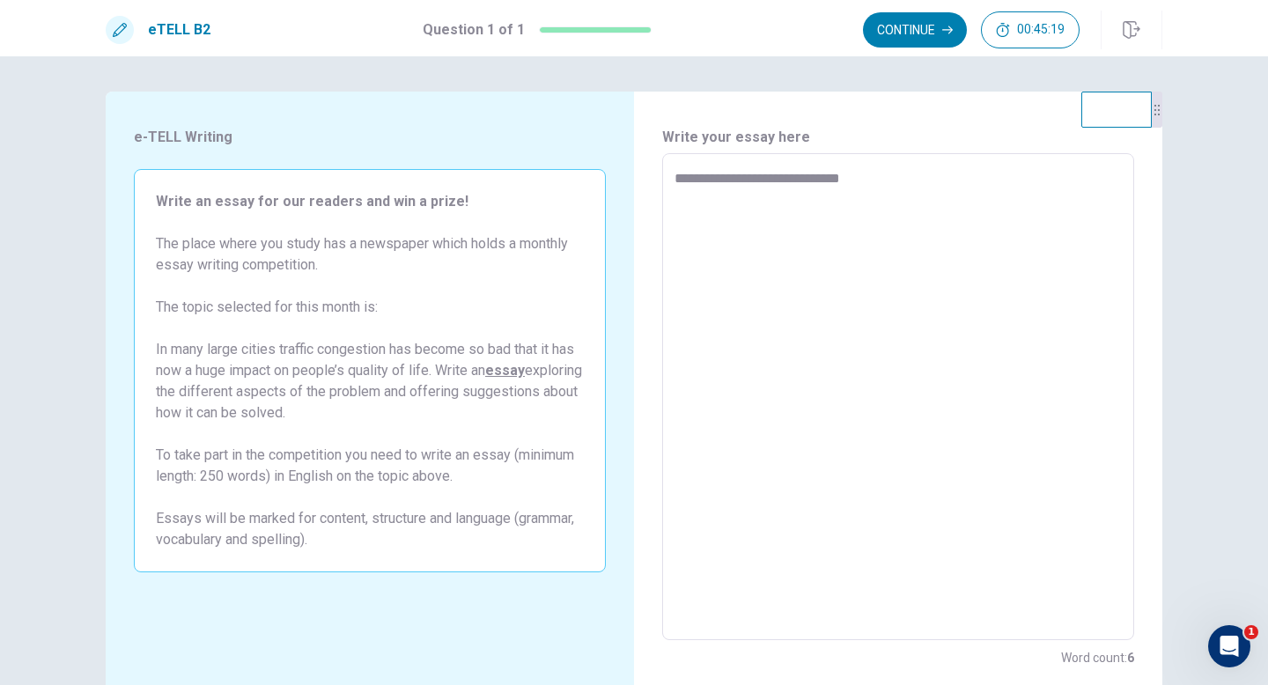
type textarea "**********"
type textarea "*"
type textarea "**********"
type textarea "*"
type textarea "**********"
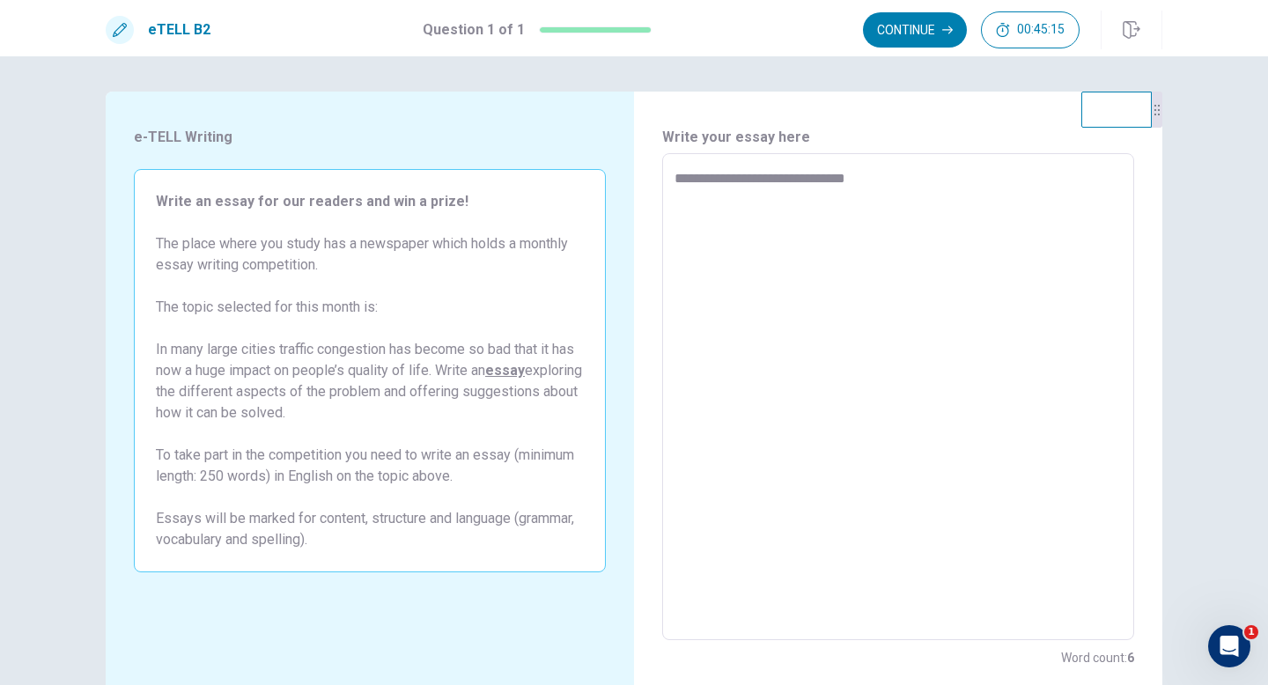
type textarea "*"
type textarea "**********"
type textarea "*"
type textarea "**********"
type textarea "*"
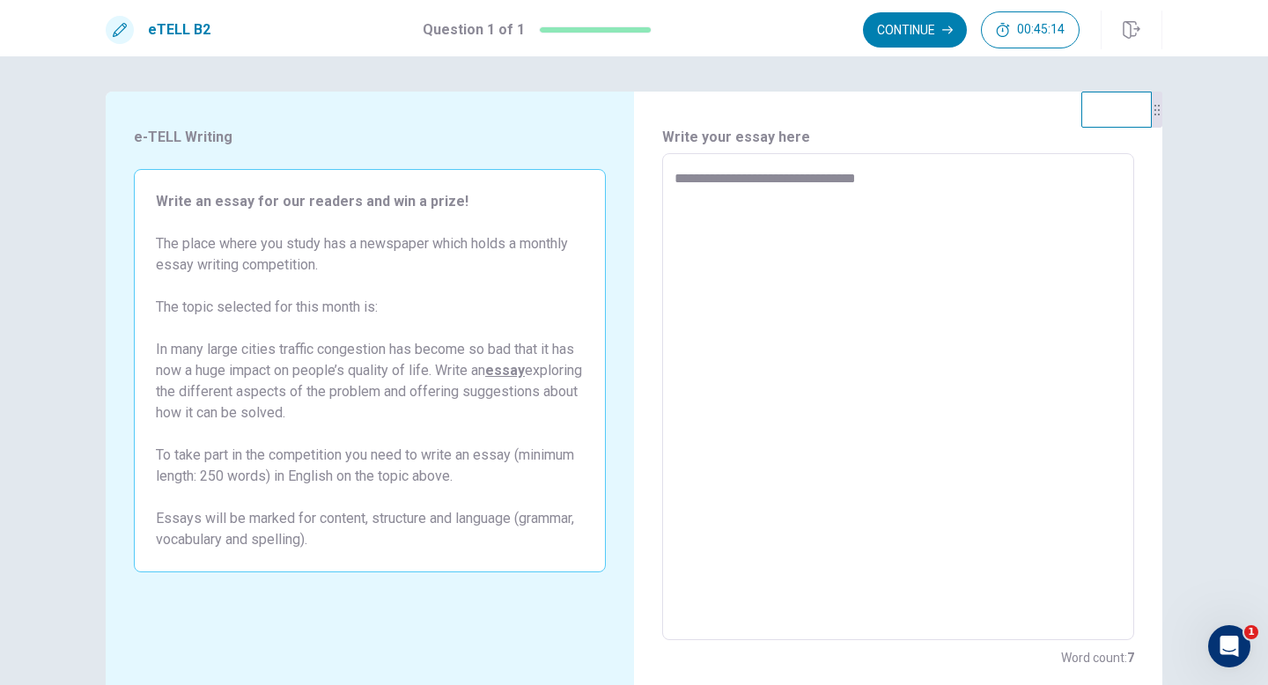
type textarea "**********"
type textarea "*"
type textarea "**********"
type textarea "*"
type textarea "**********"
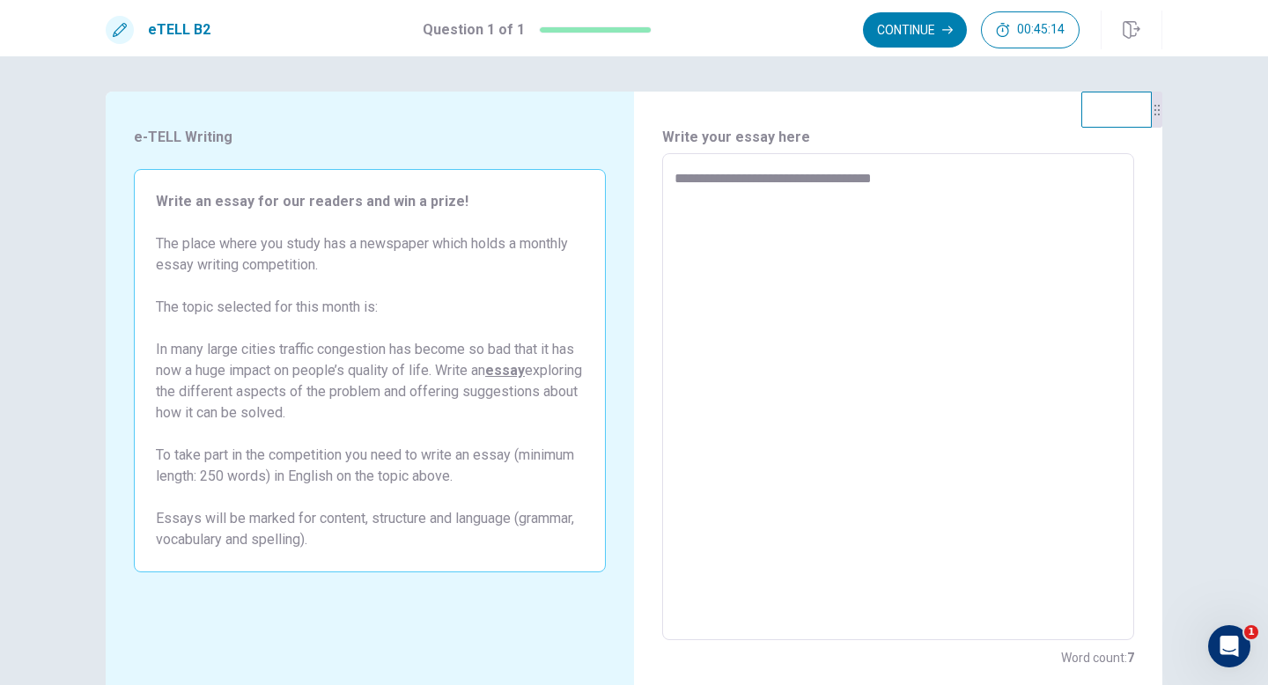
type textarea "*"
type textarea "**********"
type textarea "*"
type textarea "**********"
type textarea "*"
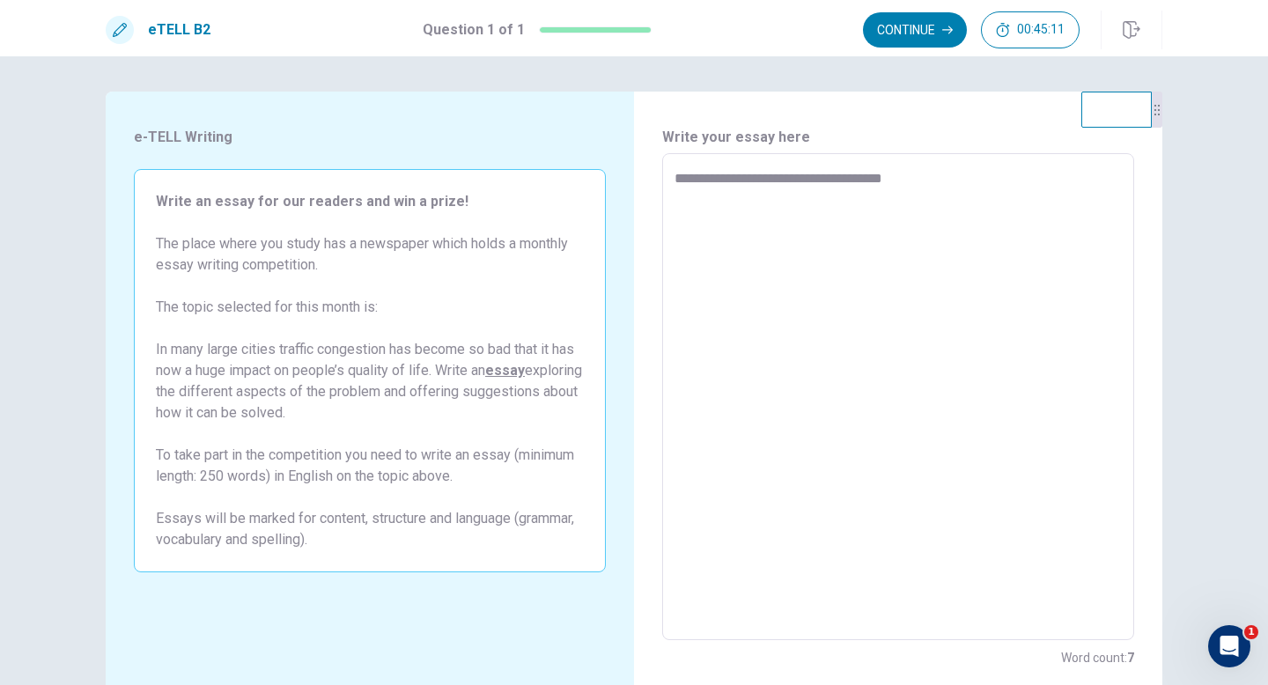
type textarea "**********"
type textarea "*"
type textarea "**********"
type textarea "*"
type textarea "**********"
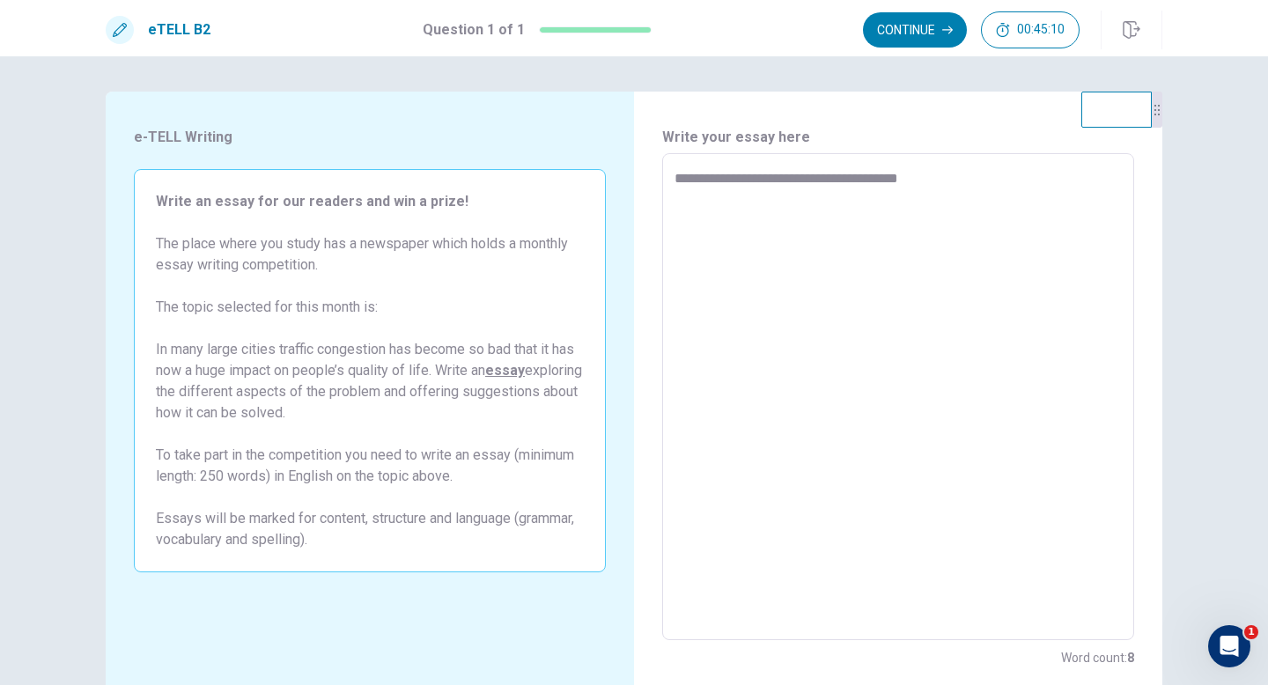
type textarea "*"
type textarea "**********"
type textarea "*"
type textarea "**********"
type textarea "*"
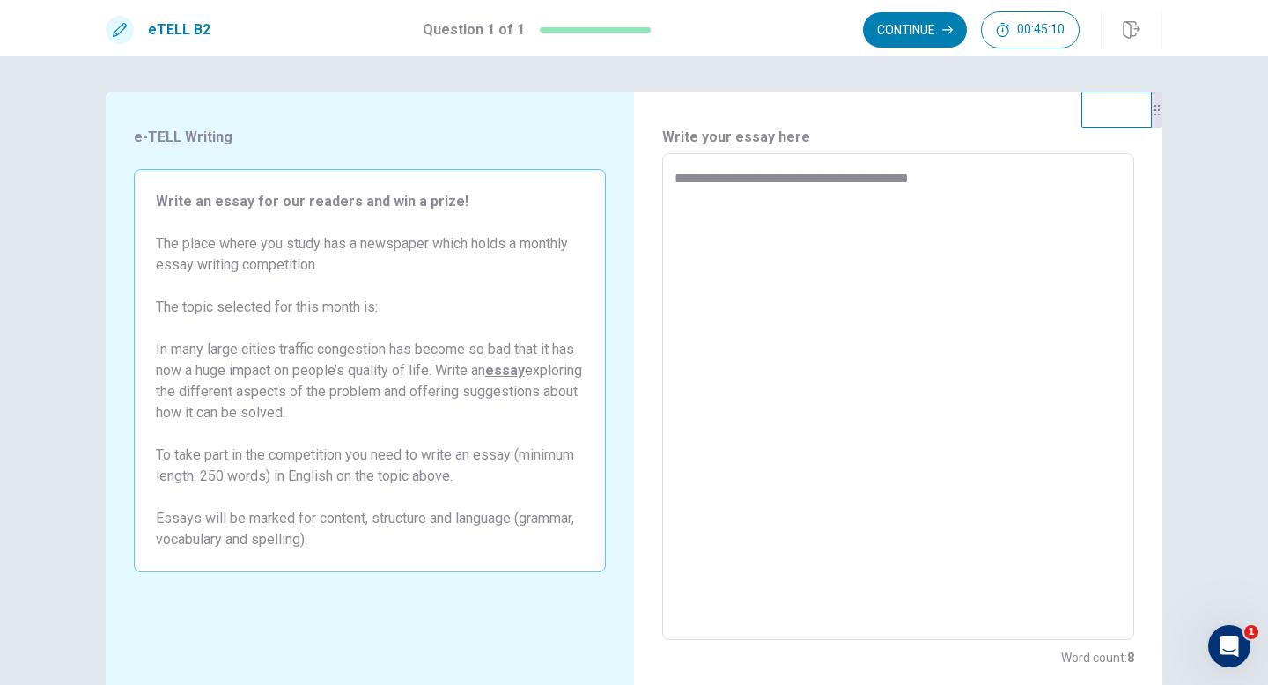
type textarea "**********"
type textarea "*"
type textarea "**********"
type textarea "*"
type textarea "**********"
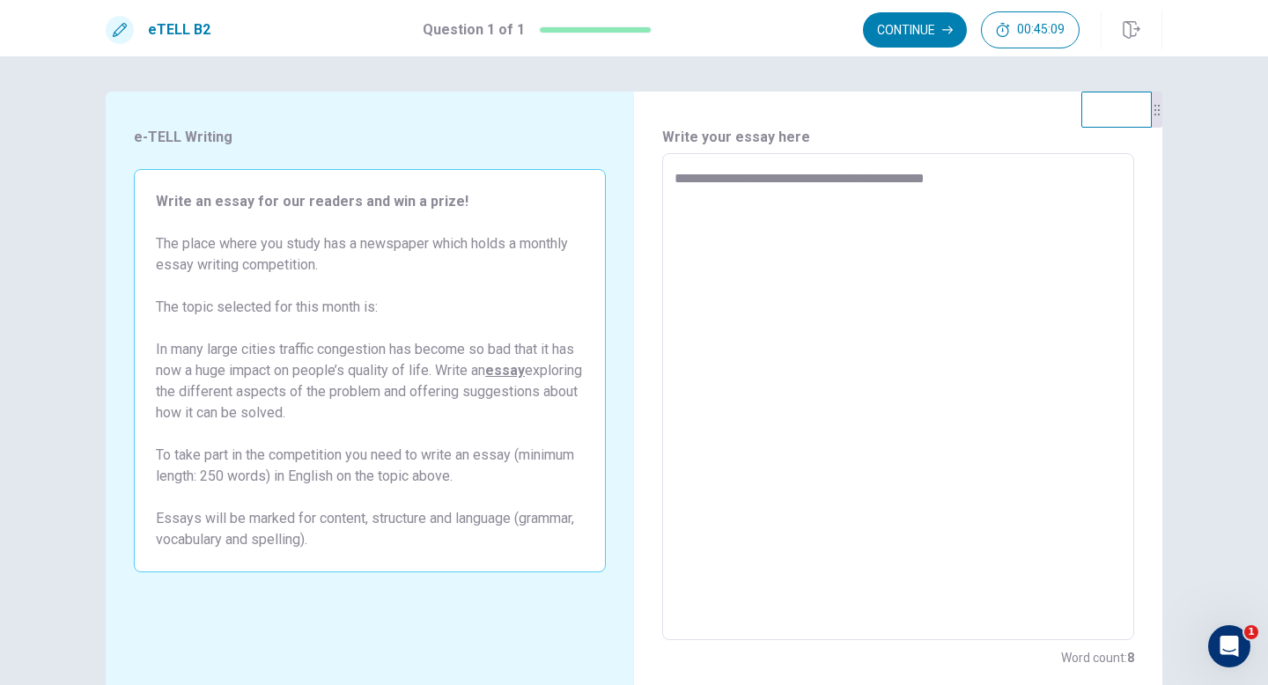
type textarea "*"
type textarea "**********"
type textarea "*"
type textarea "**********"
type textarea "*"
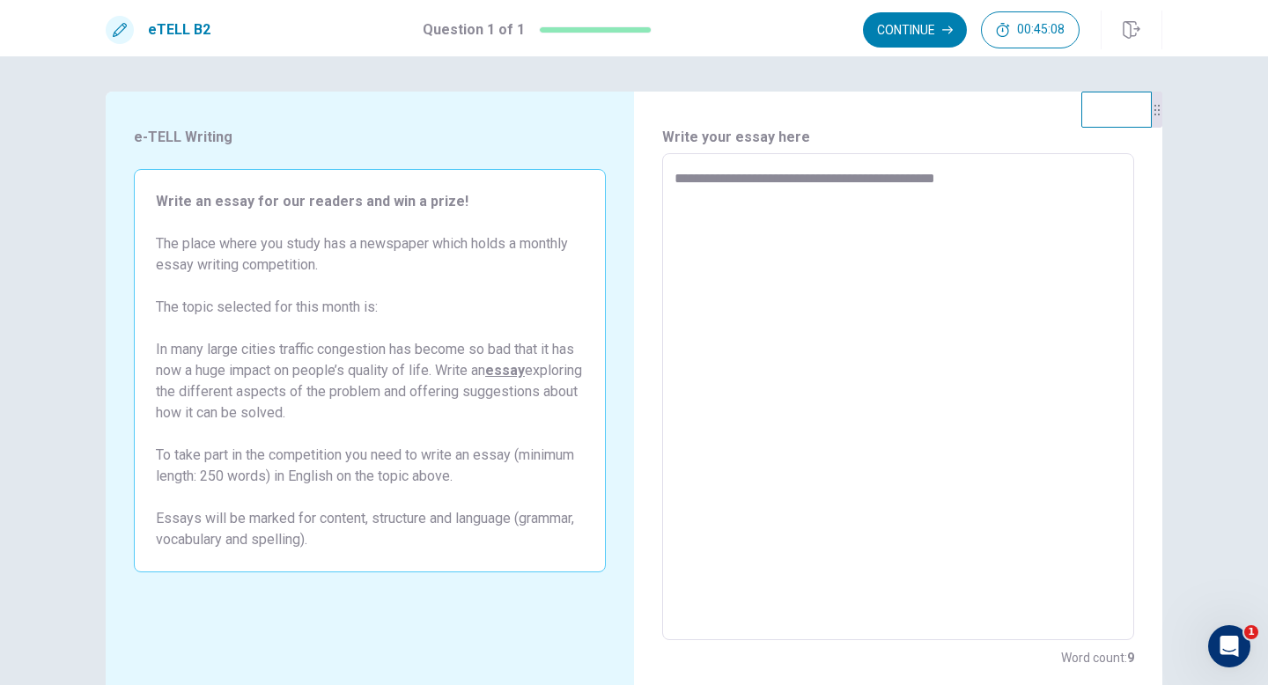
type textarea "**********"
type textarea "*"
type textarea "**********"
type textarea "*"
type textarea "**********"
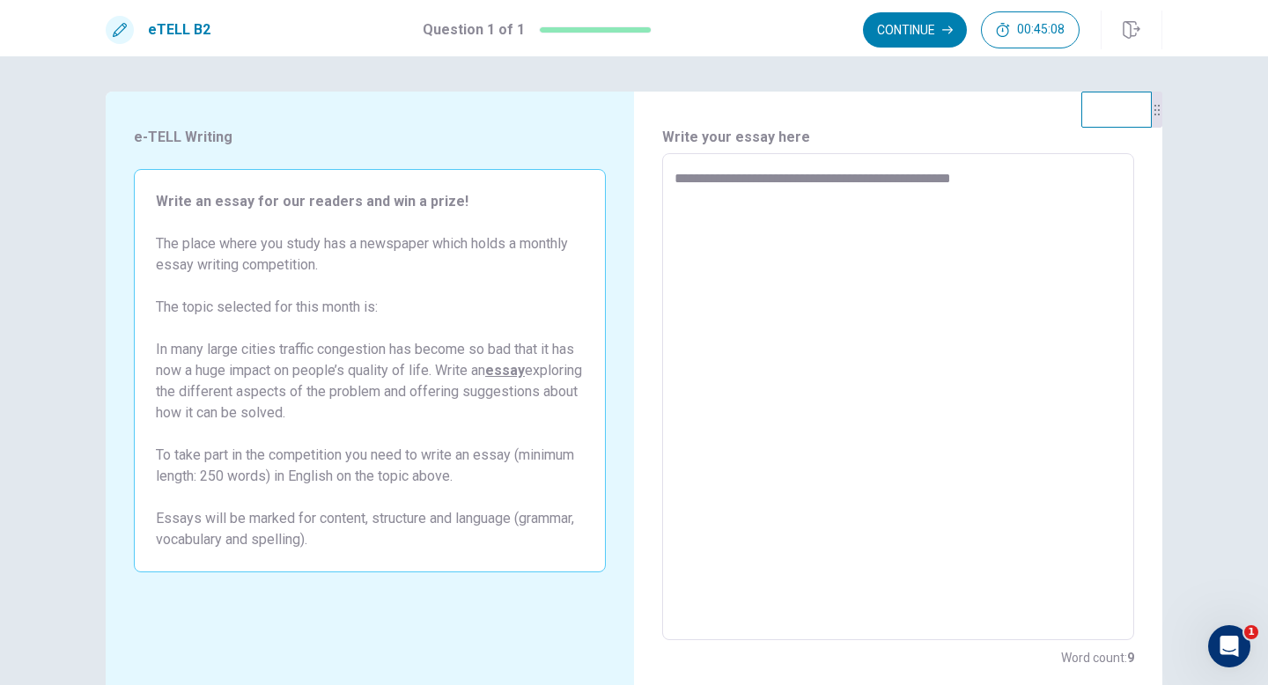
type textarea "*"
type textarea "**********"
type textarea "*"
type textarea "**********"
type textarea "*"
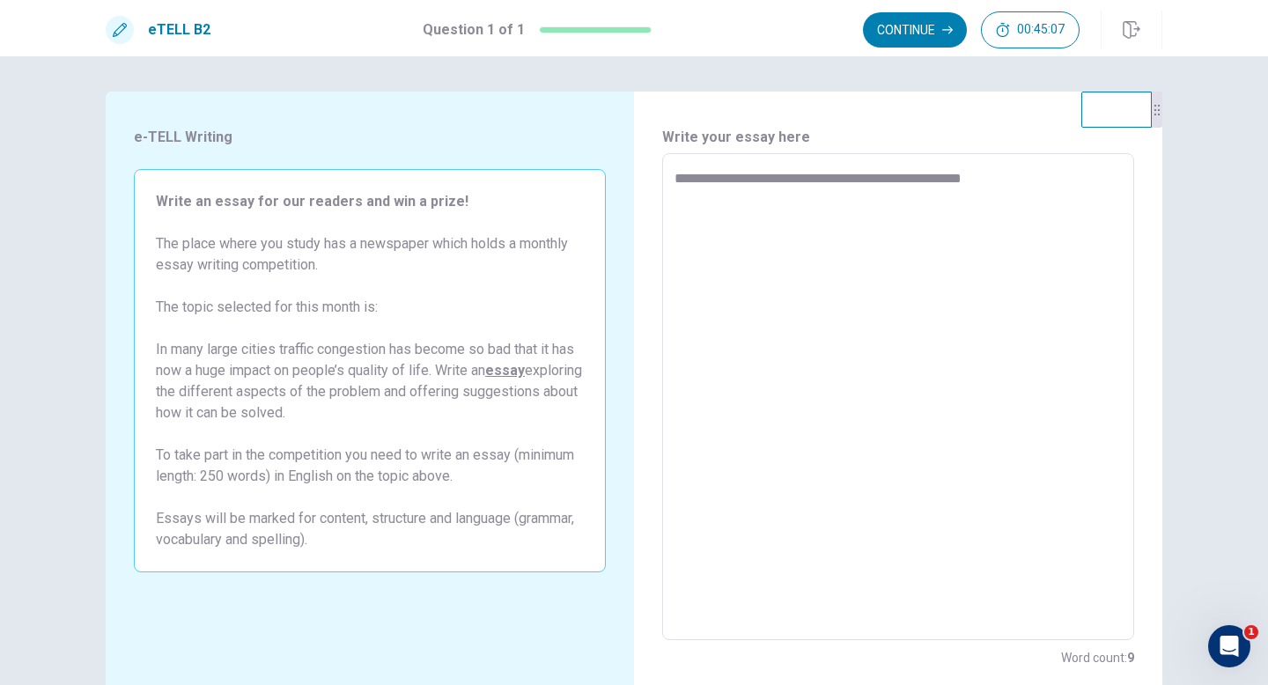
type textarea "**********"
type textarea "*"
type textarea "**********"
type textarea "*"
type textarea "**********"
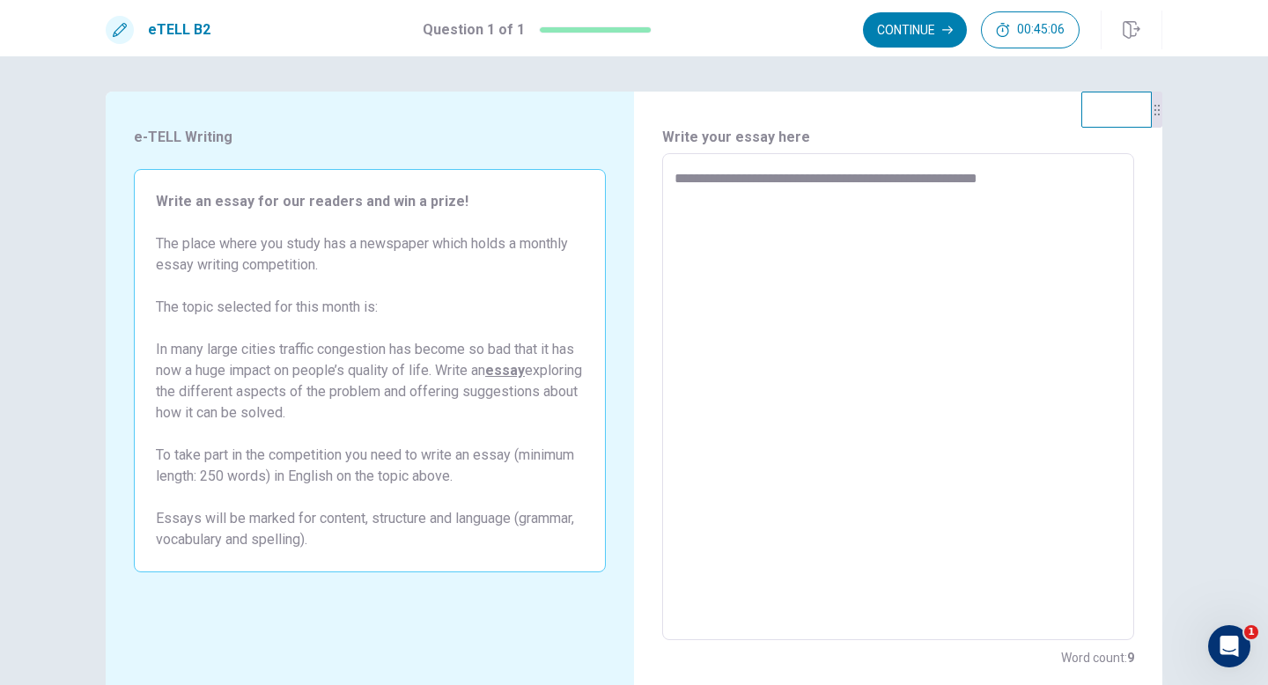
type textarea "*"
type textarea "**********"
type textarea "*"
type textarea "**********"
type textarea "*"
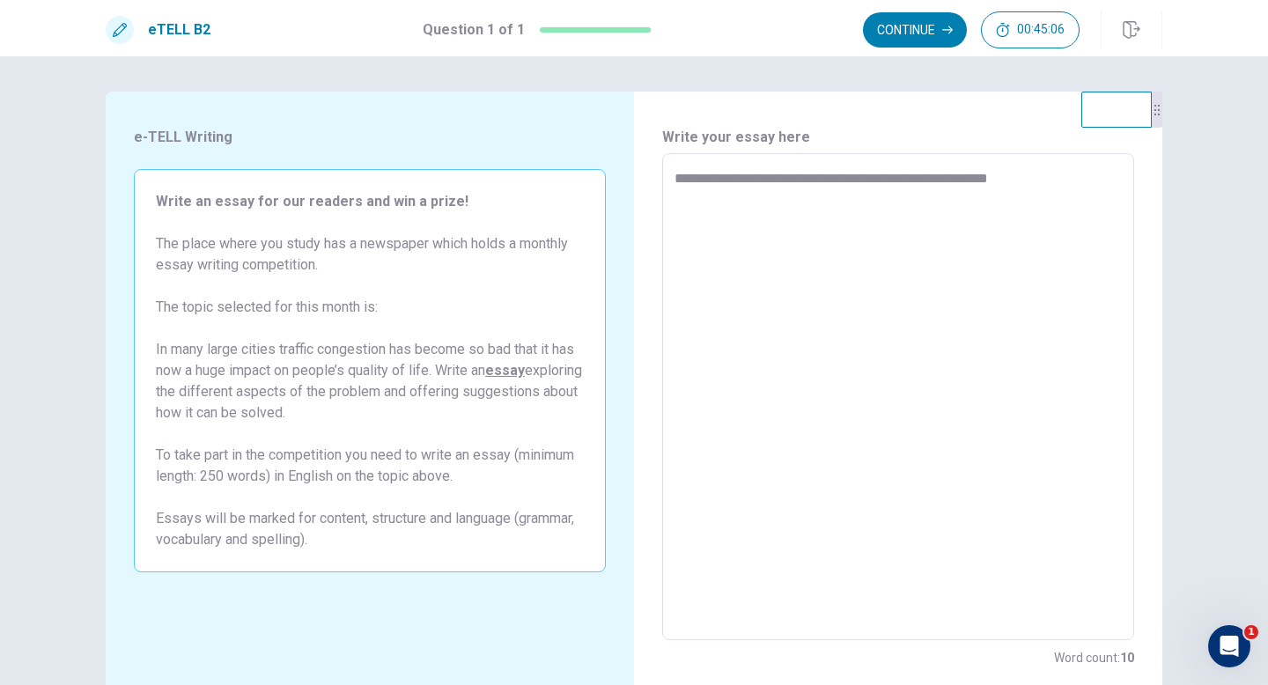
type textarea "**********"
type textarea "*"
type textarea "**********"
type textarea "*"
type textarea "**********"
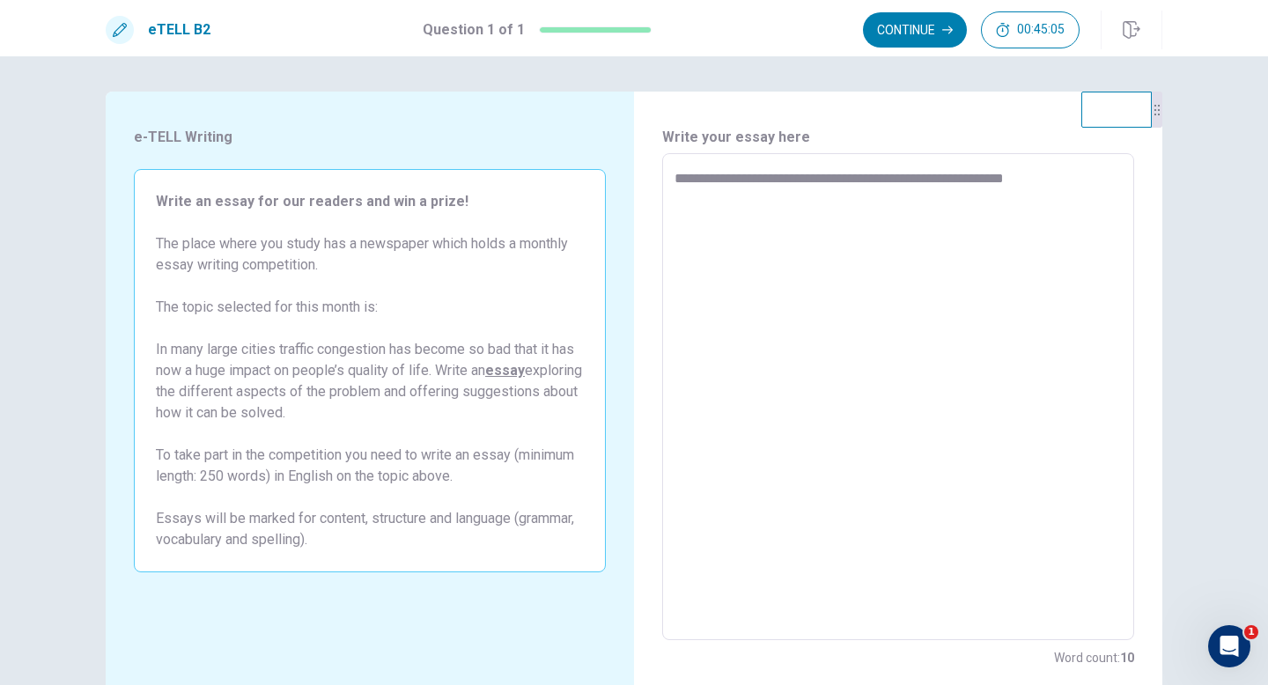
type textarea "*"
type textarea "**********"
type textarea "*"
type textarea "**********"
type textarea "*"
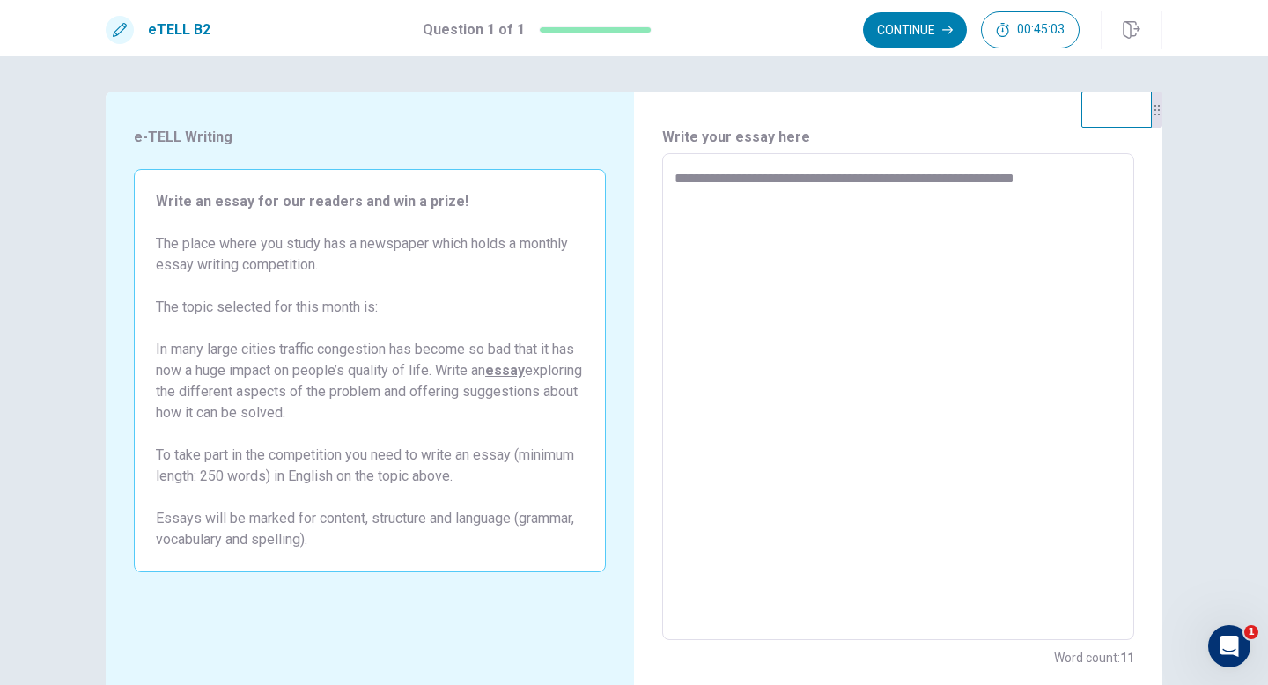
type textarea "**********"
type textarea "*"
type textarea "**********"
type textarea "*"
type textarea "**********"
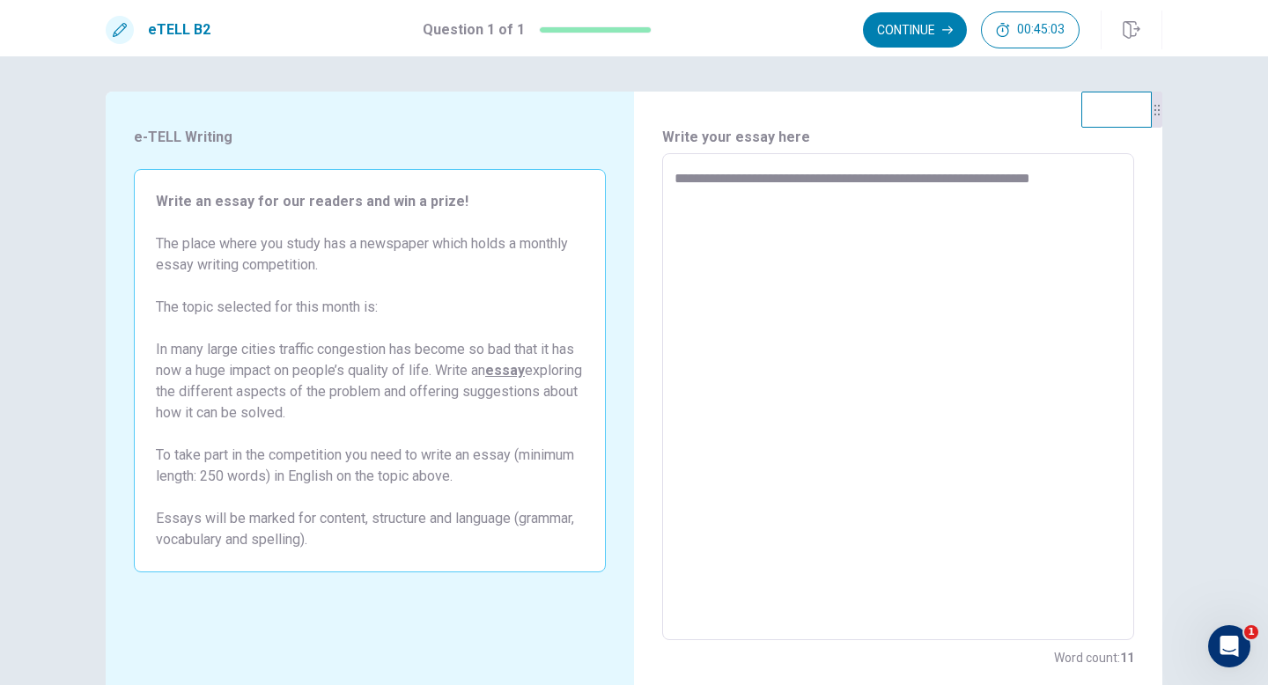
type textarea "*"
type textarea "**********"
type textarea "*"
type textarea "**********"
type textarea "*"
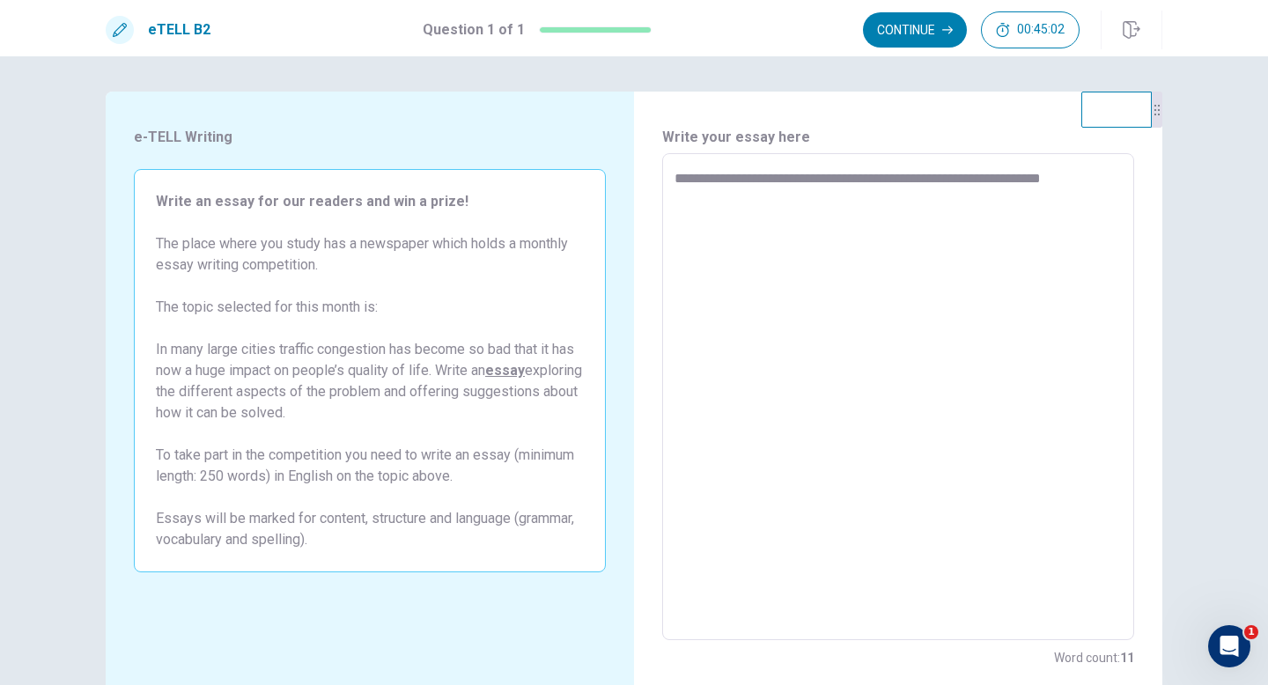
type textarea "**********"
type textarea "*"
type textarea "**********"
type textarea "*"
type textarea "**********"
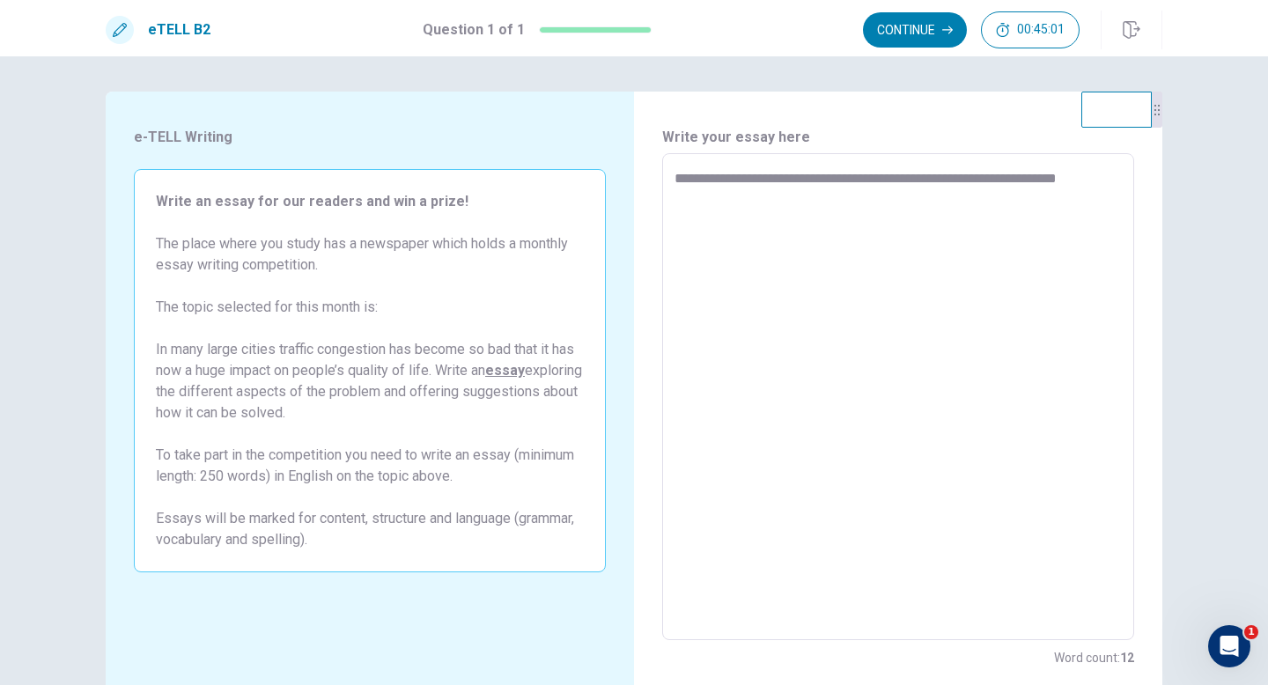
type textarea "*"
type textarea "**********"
type textarea "*"
type textarea "**********"
type textarea "*"
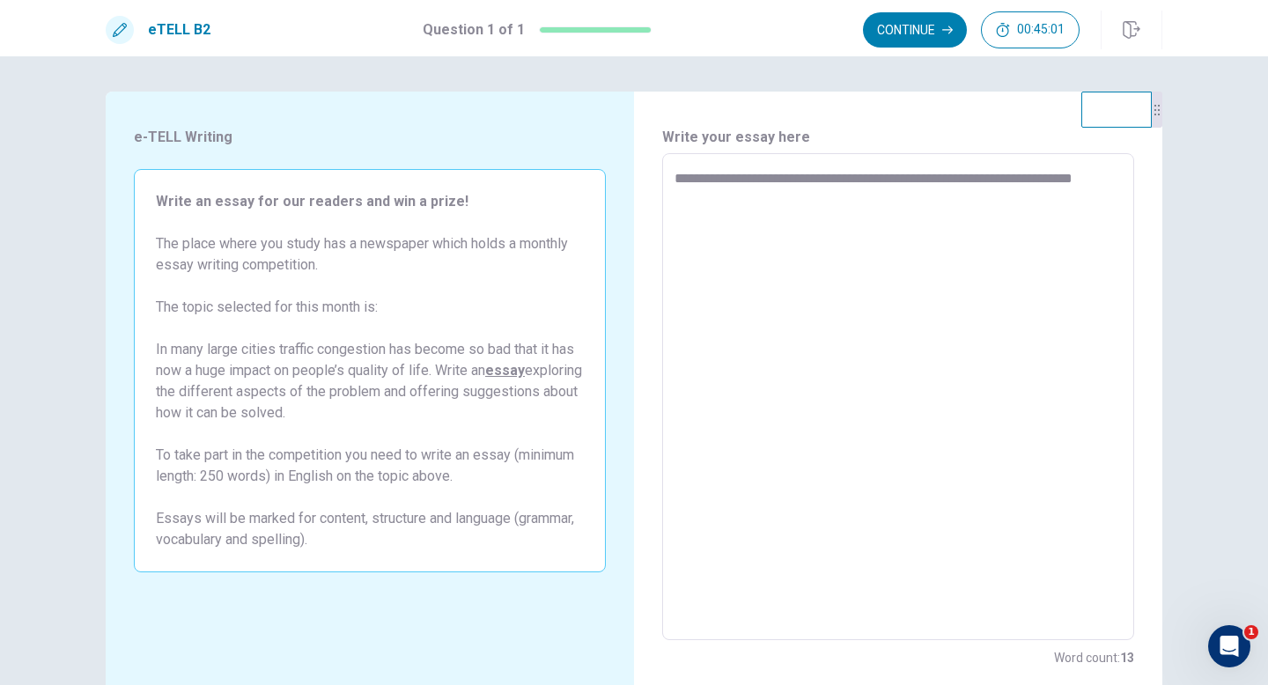
type textarea "**********"
type textarea "*"
click at [1043, 198] on textarea "**********" at bounding box center [897, 397] width 447 height 458
click at [828, 221] on textarea "**********" at bounding box center [897, 397] width 447 height 458
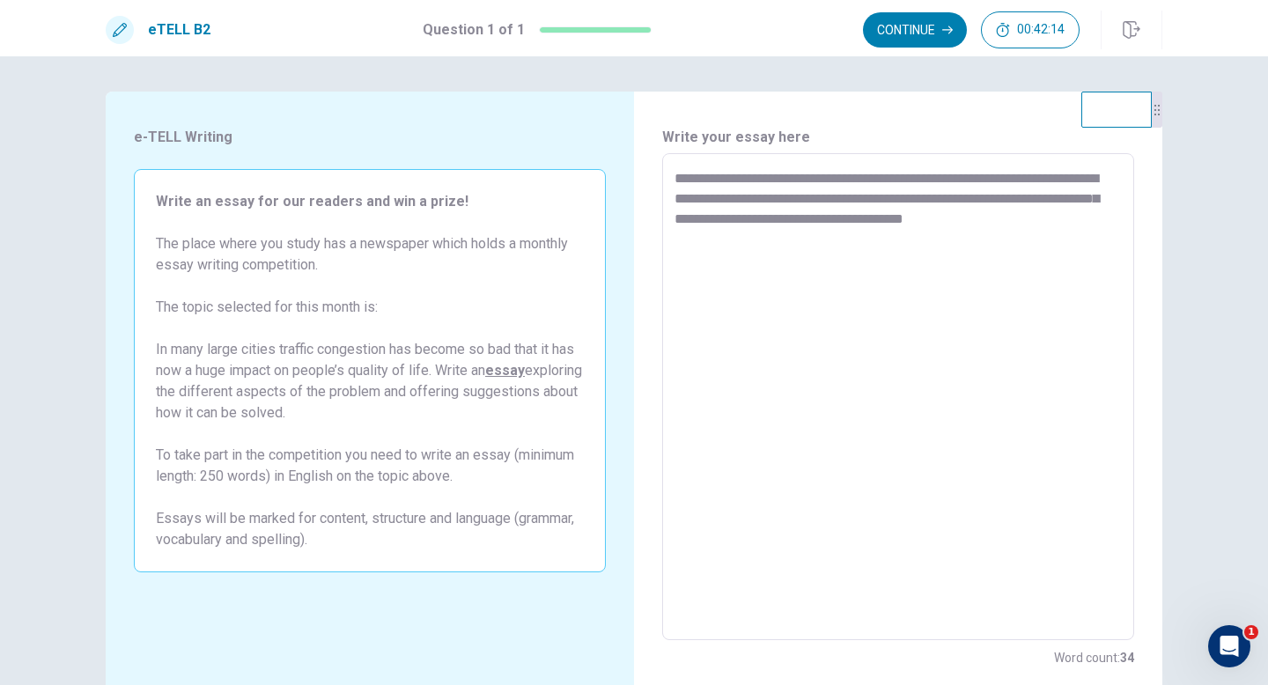
click at [909, 180] on textarea "**********" at bounding box center [897, 397] width 447 height 458
drag, startPoint x: 674, startPoint y: 175, endPoint x: 764, endPoint y: 276, distance: 135.3
click at [764, 276] on div "**********" at bounding box center [898, 396] width 472 height 487
drag, startPoint x: 675, startPoint y: 178, endPoint x: 731, endPoint y: 257, distance: 96.7
click at [731, 257] on textarea "**********" at bounding box center [897, 397] width 447 height 458
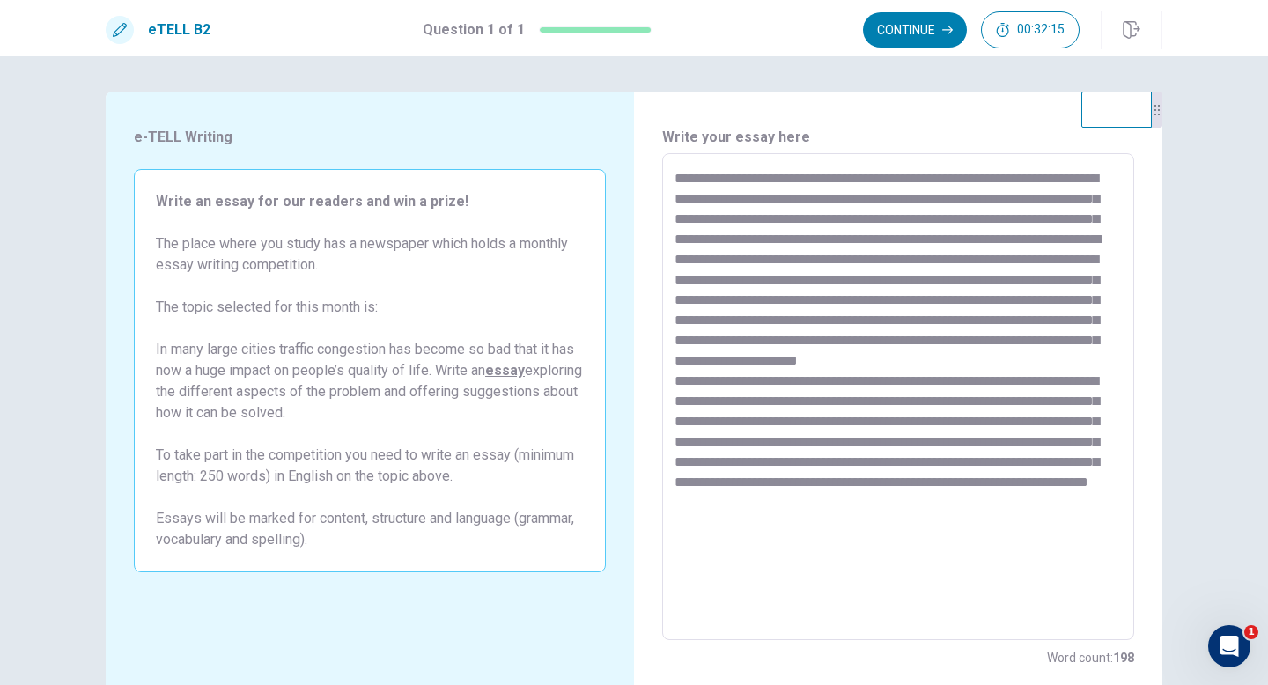
drag, startPoint x: 711, startPoint y: 547, endPoint x: 1042, endPoint y: 541, distance: 331.1
click at [1042, 541] on textarea at bounding box center [897, 397] width 447 height 458
click at [675, 564] on textarea at bounding box center [897, 397] width 447 height 458
click at [676, 564] on textarea at bounding box center [897, 397] width 447 height 458
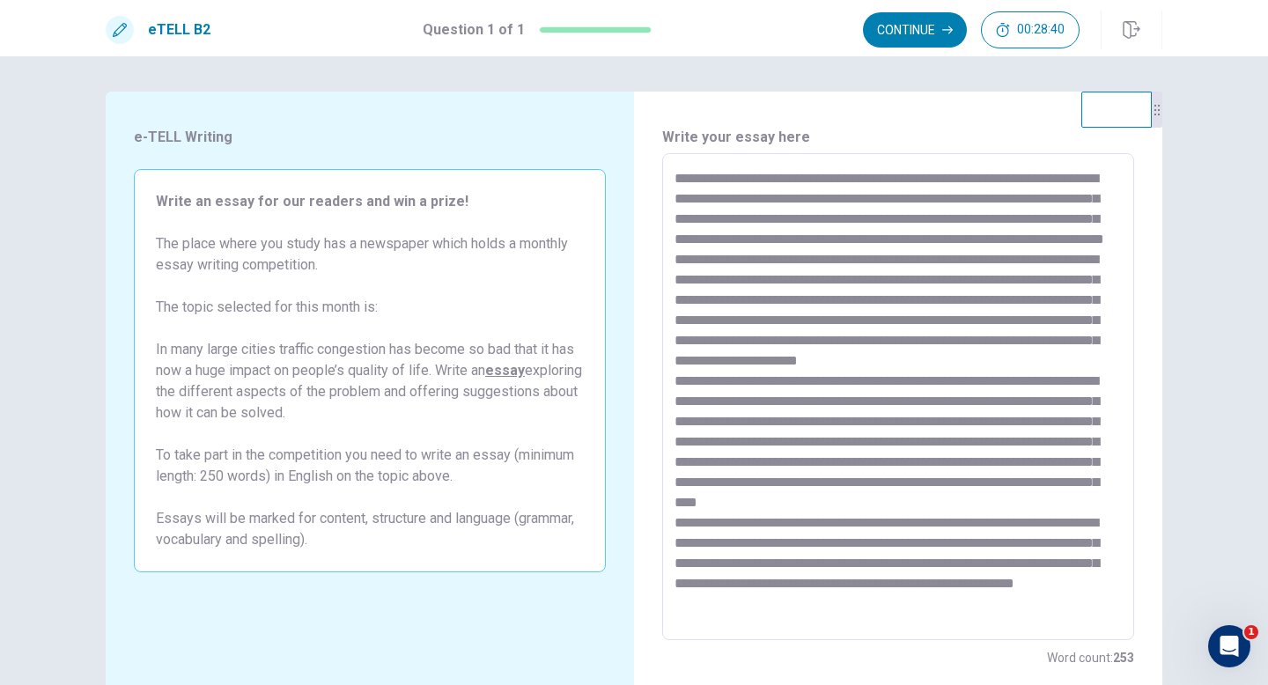
scroll to position [0, 0]
click at [693, 204] on textarea at bounding box center [897, 397] width 447 height 458
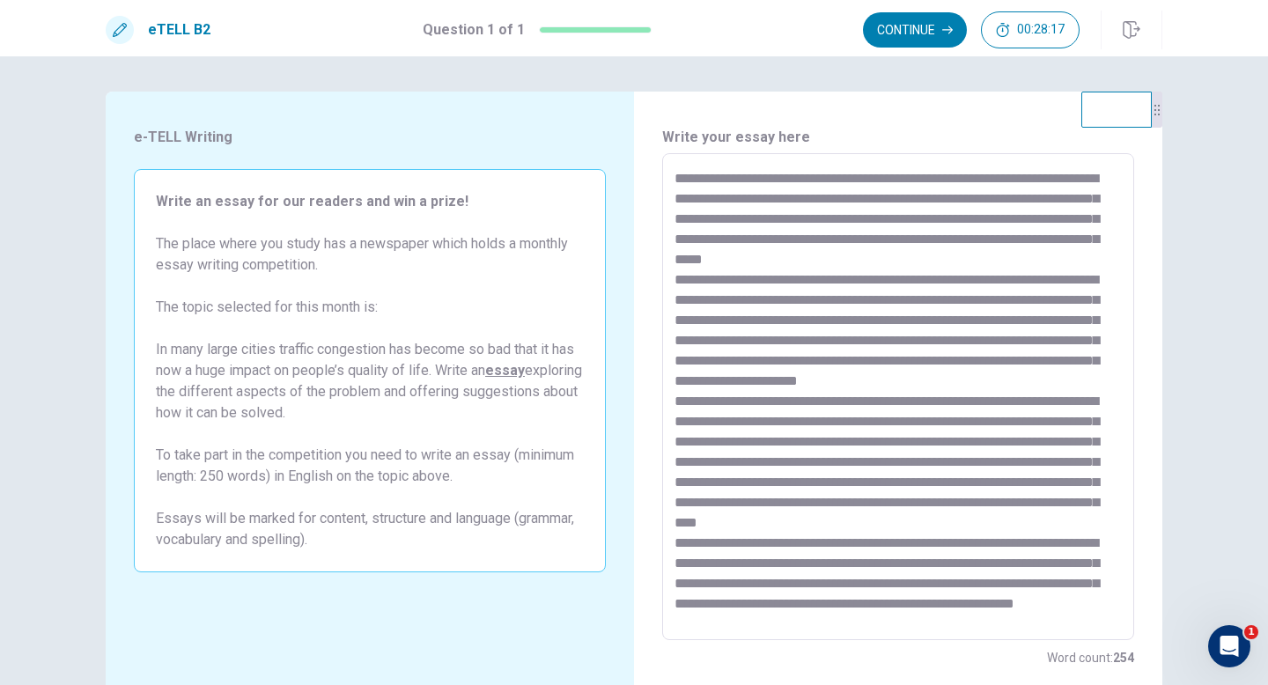
click at [955, 224] on textarea at bounding box center [897, 397] width 447 height 458
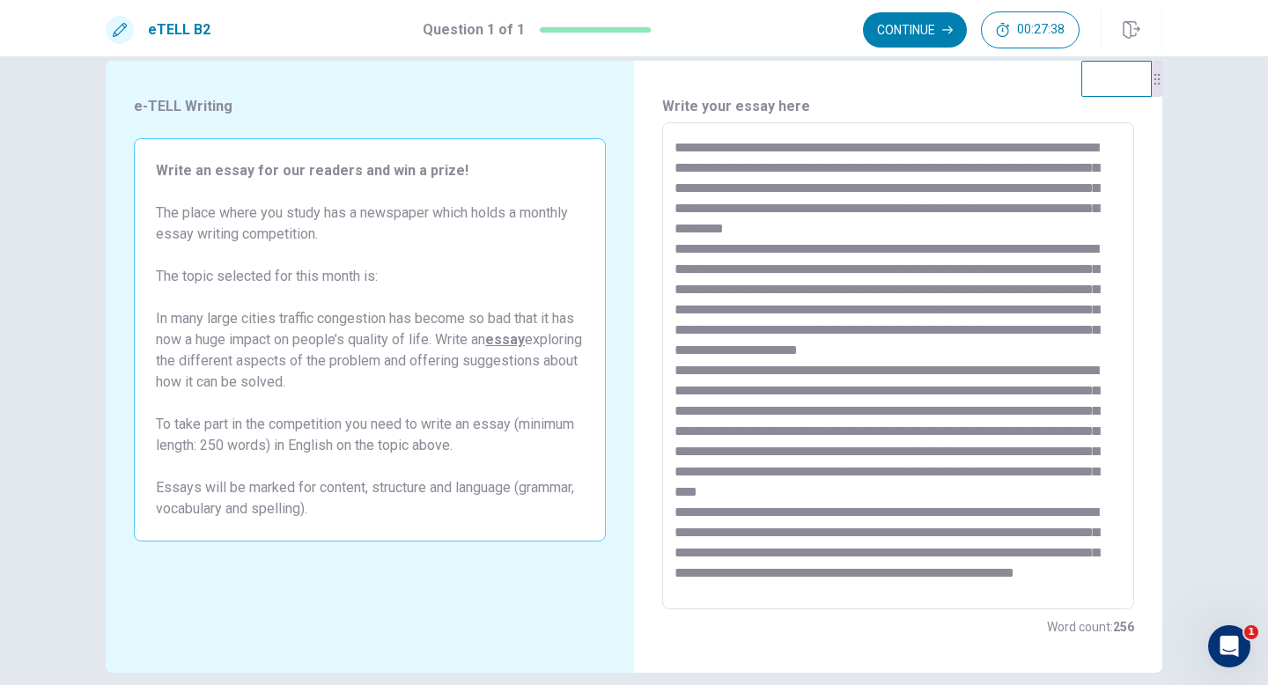
scroll to position [28, 0]
click at [742, 404] on textarea at bounding box center [897, 366] width 447 height 458
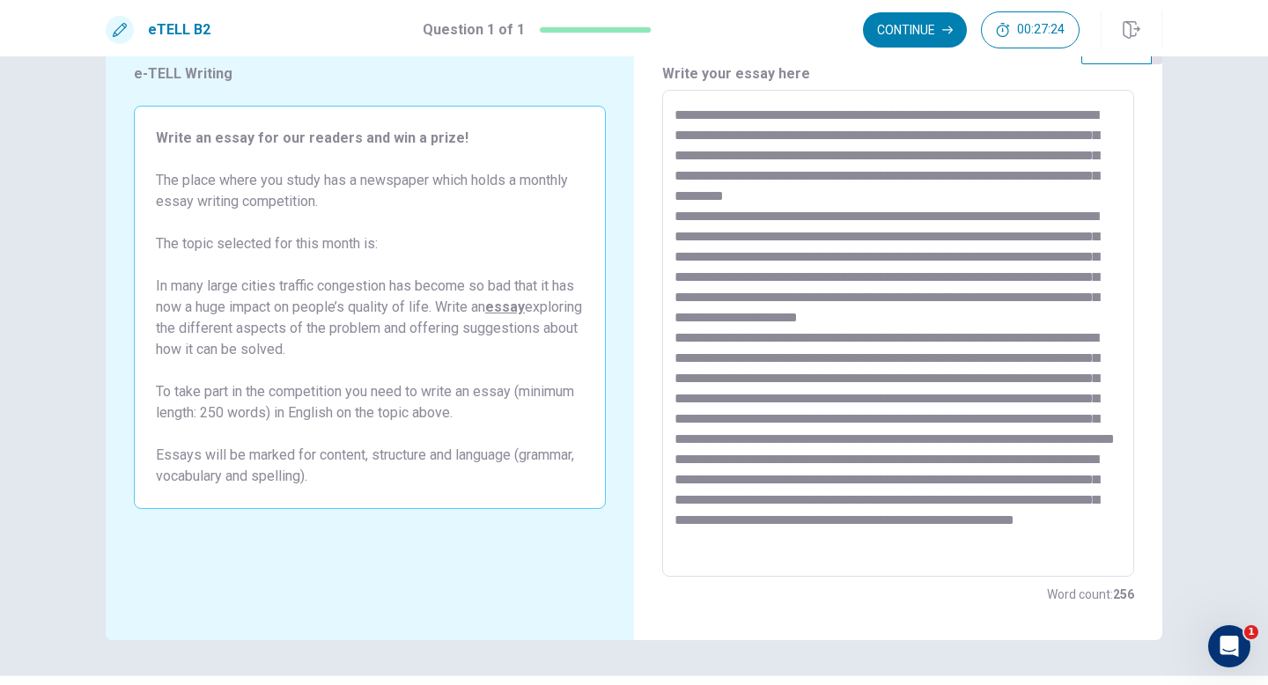
scroll to position [64, 0]
drag, startPoint x: 831, startPoint y: 409, endPoint x: 961, endPoint y: 409, distance: 129.4
click at [961, 409] on textarea at bounding box center [897, 333] width 447 height 458
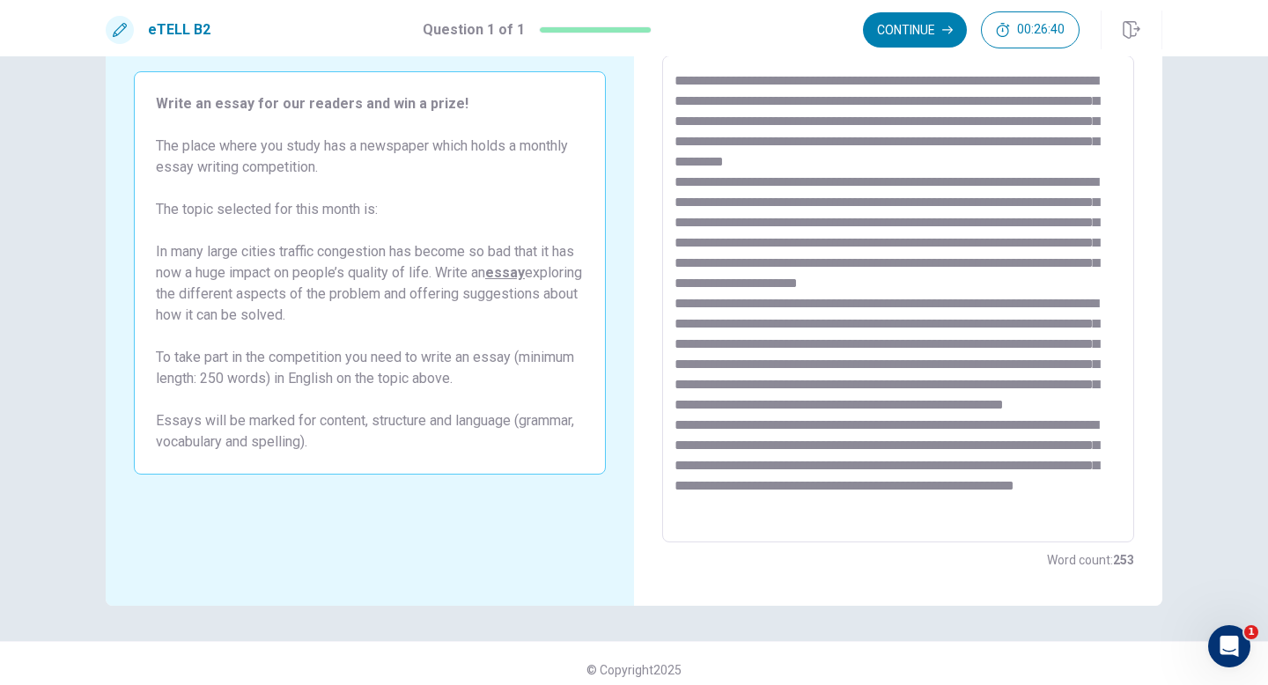
scroll to position [110, 0]
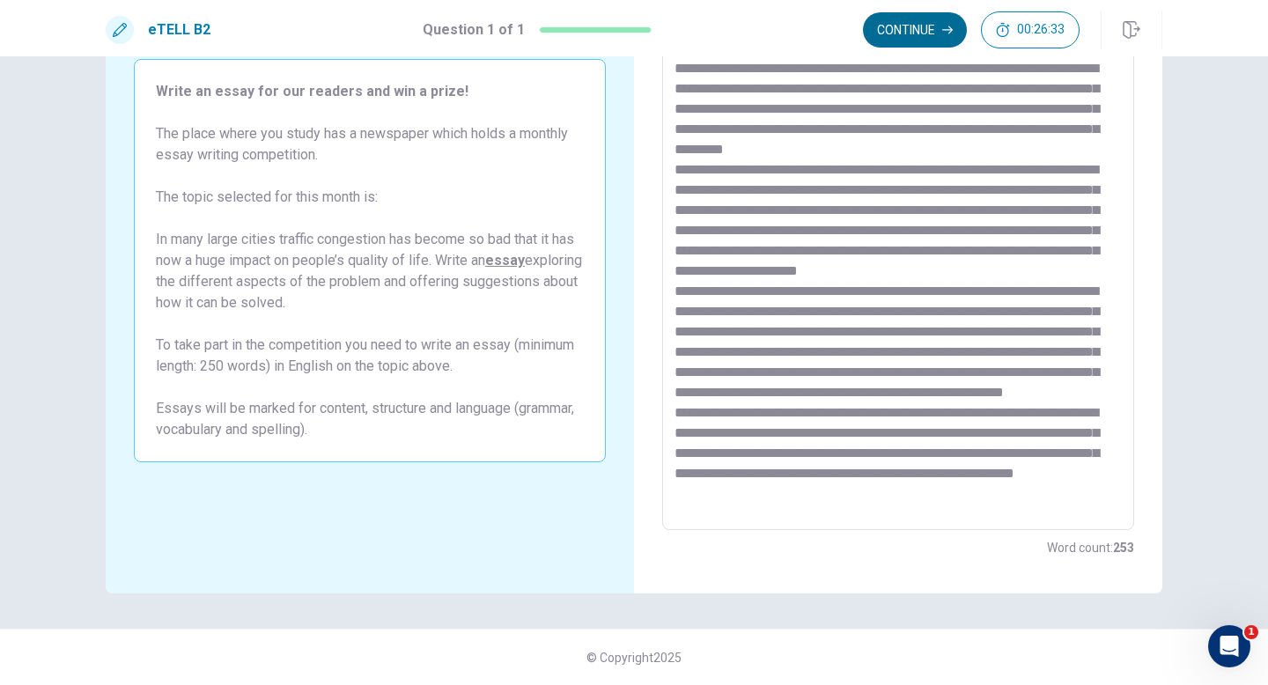
click at [925, 26] on button "Continue" at bounding box center [915, 29] width 104 height 35
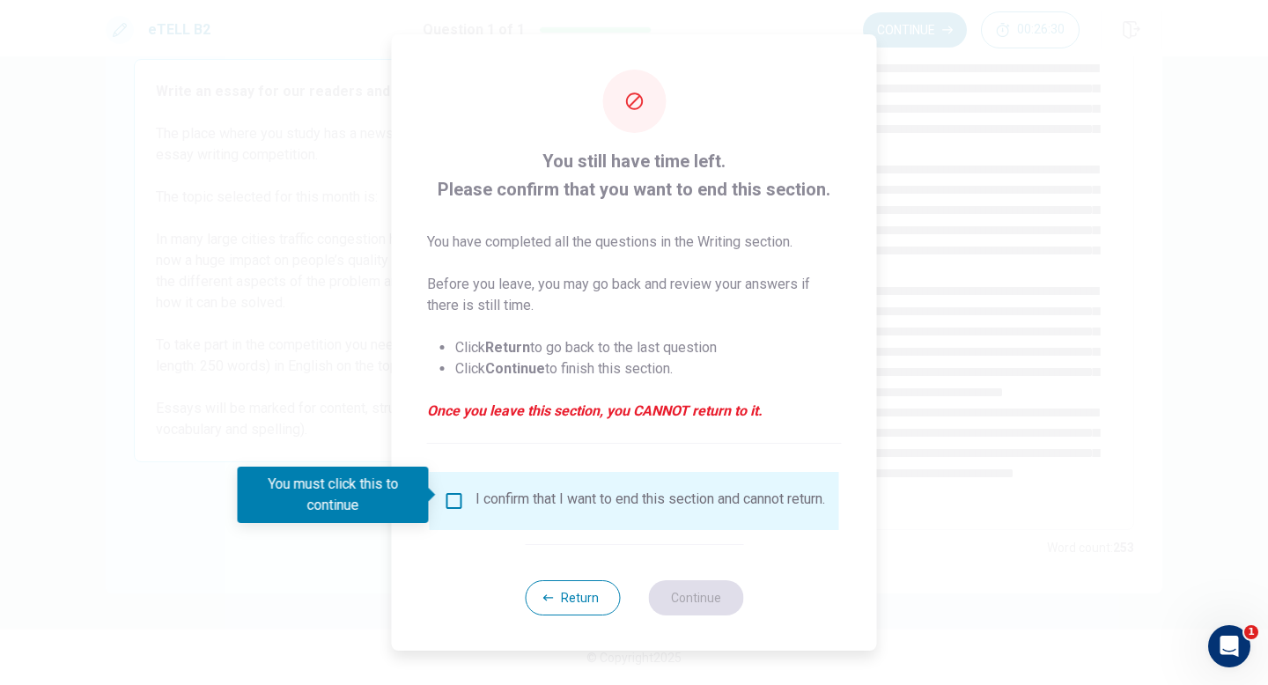
click at [461, 497] on div "I confirm that I want to end this section and cannot return." at bounding box center [634, 500] width 381 height 21
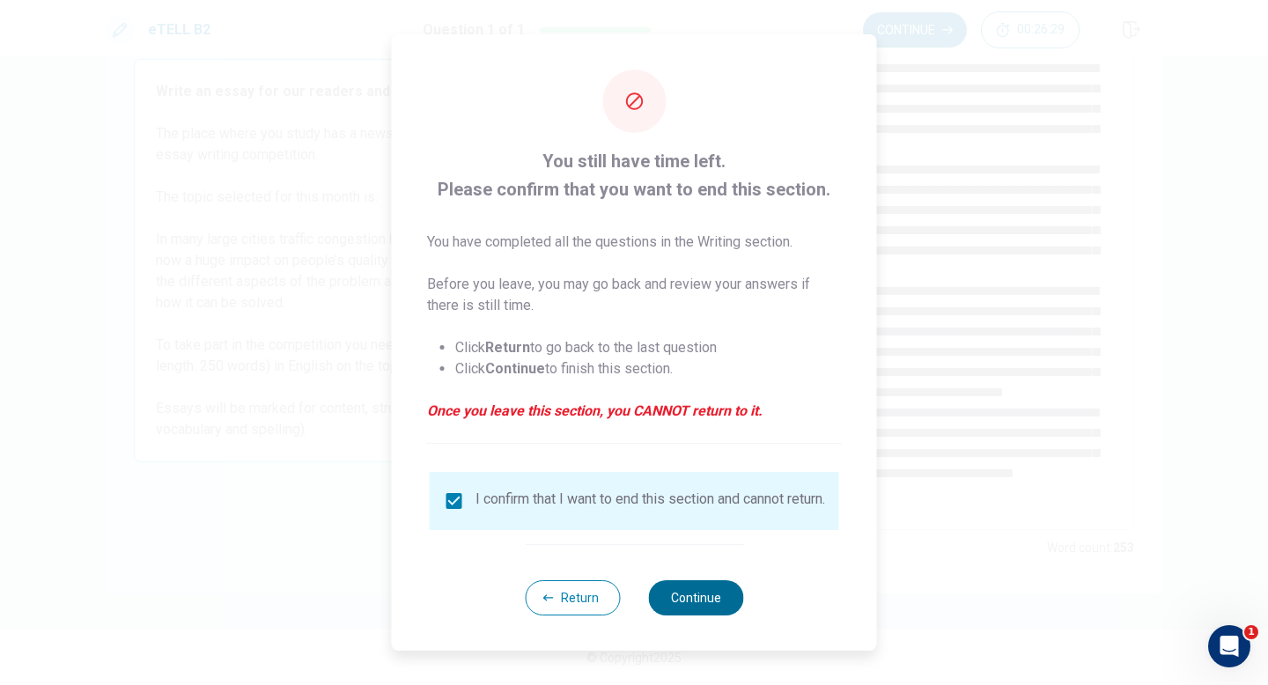
click at [675, 567] on button "Continue" at bounding box center [695, 597] width 95 height 35
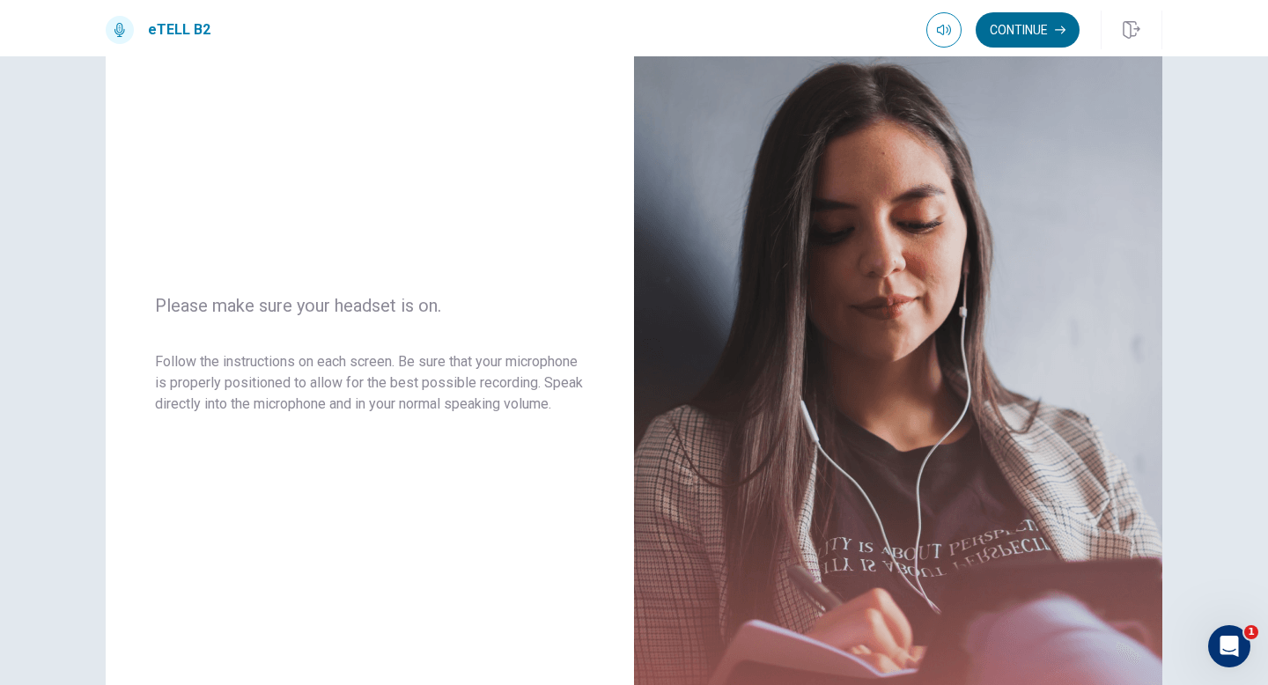
click at [1055, 25] on icon "button" at bounding box center [1060, 30] width 11 height 11
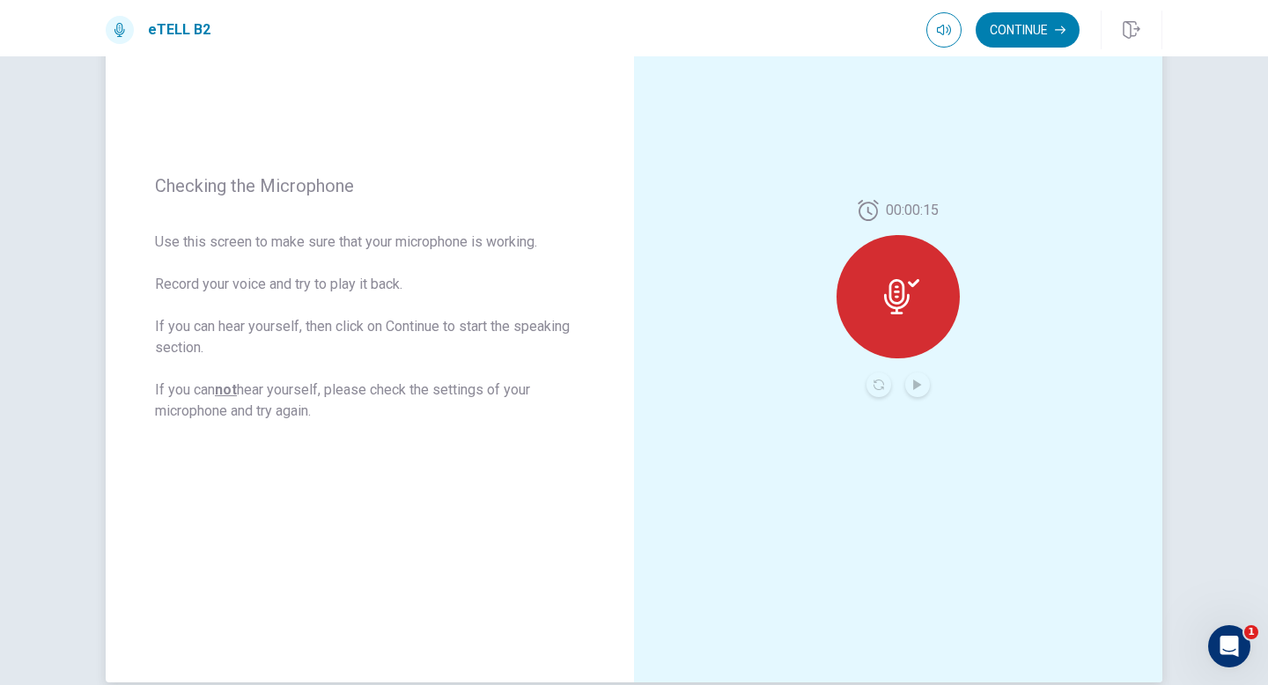
scroll to position [183, 0]
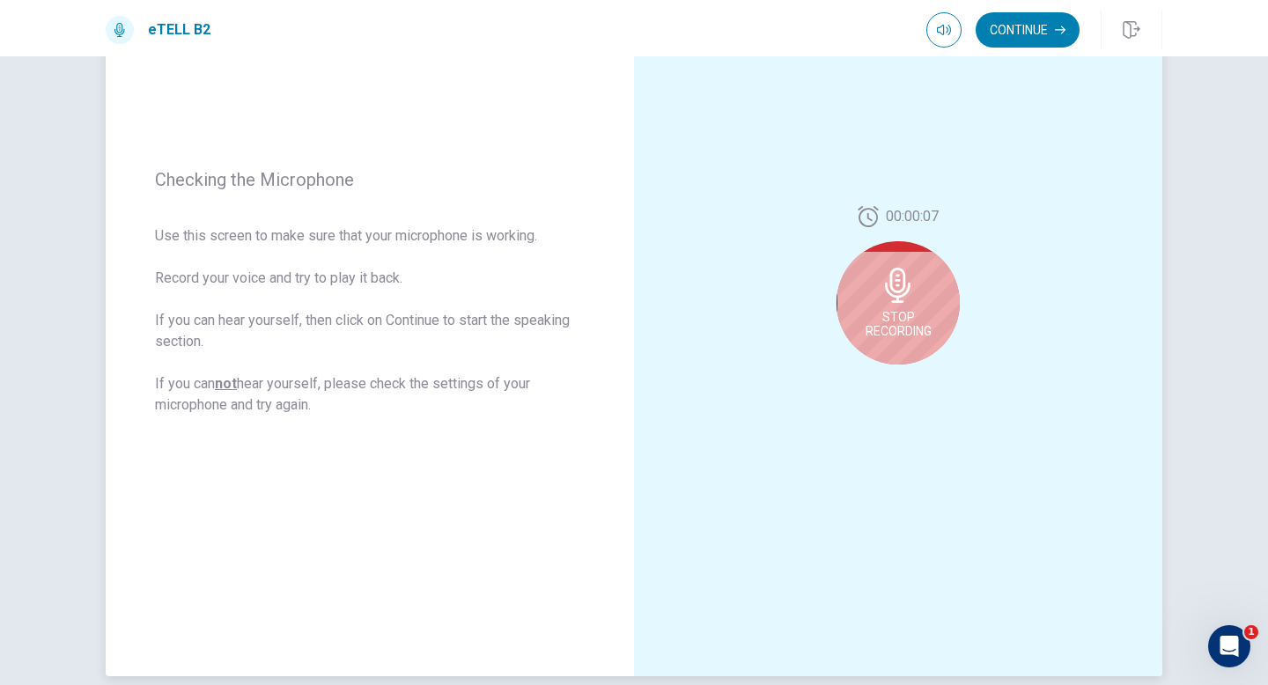
click at [903, 306] on div "Stop Recording" at bounding box center [897, 302] width 123 height 123
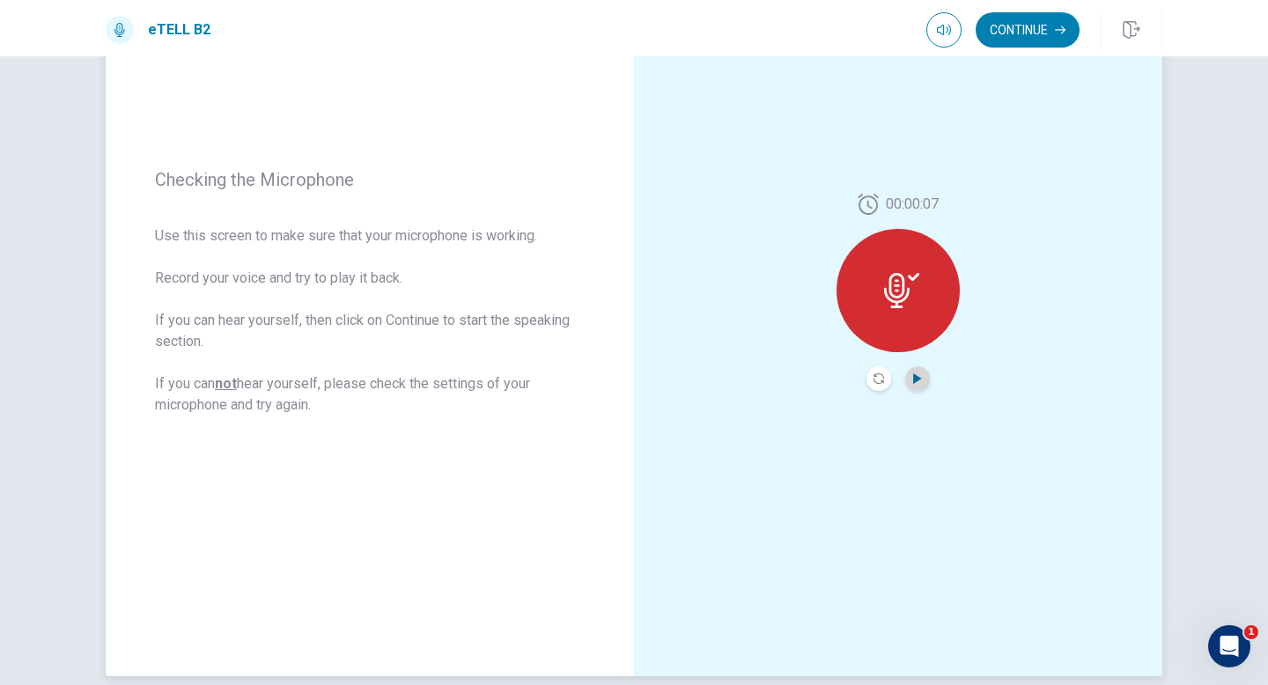
click at [917, 378] on icon "Play Audio" at bounding box center [917, 378] width 8 height 11
click at [1029, 32] on button "Continue" at bounding box center [1027, 29] width 104 height 35
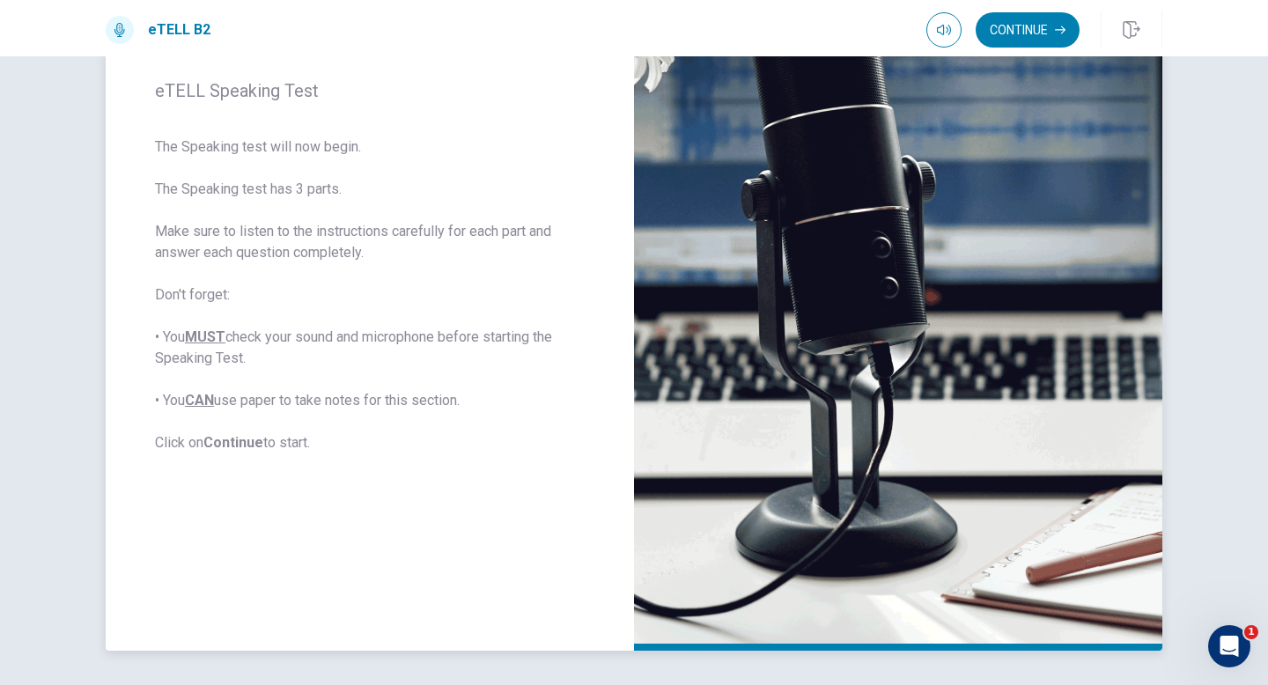
scroll to position [215, 0]
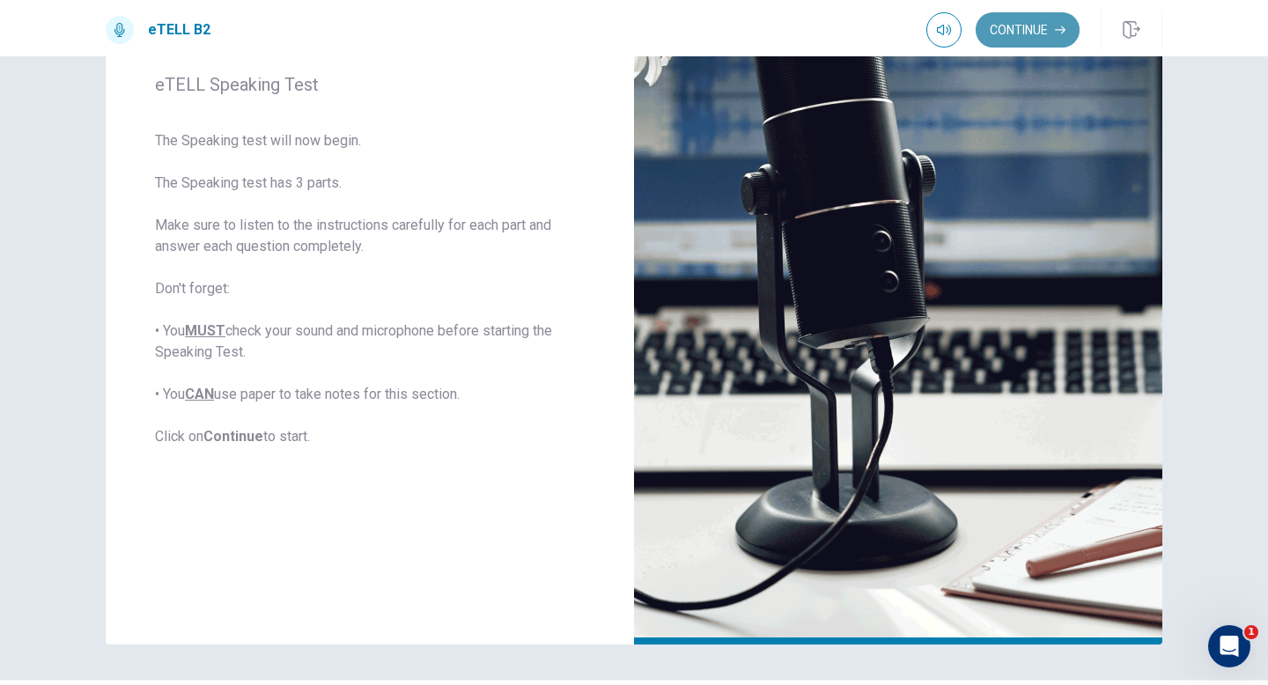
click at [1056, 30] on icon "button" at bounding box center [1060, 30] width 11 height 8
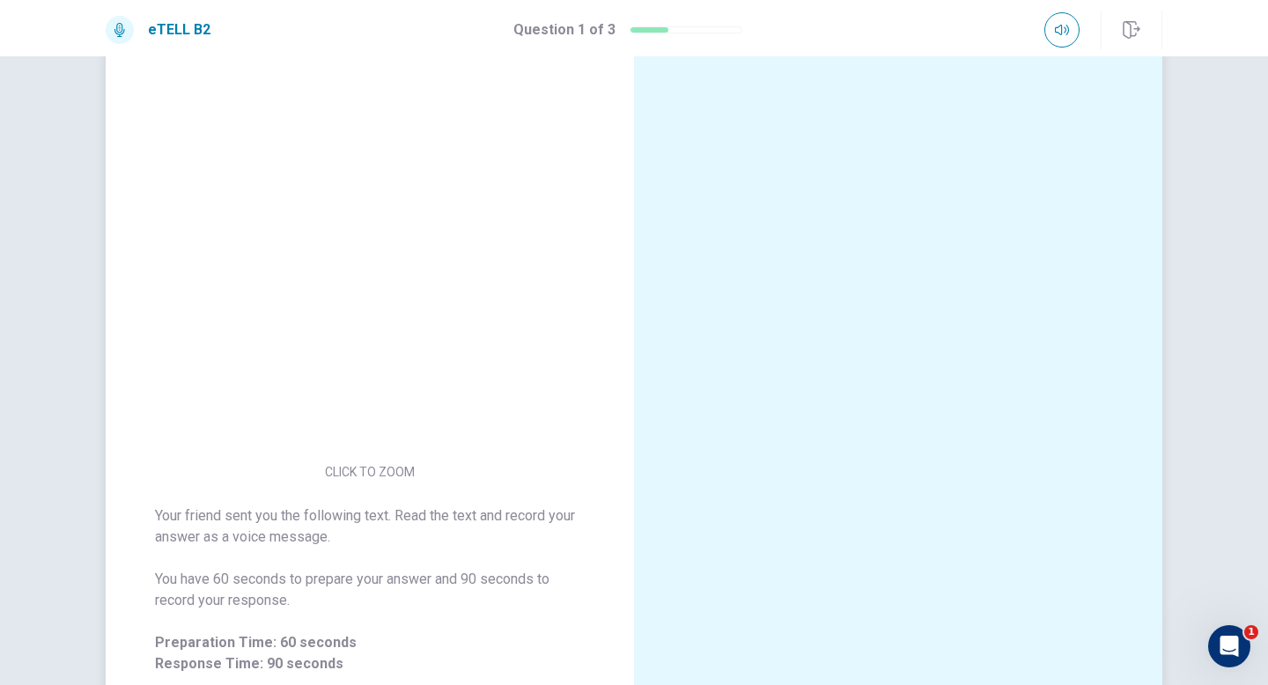
scroll to position [79, 0]
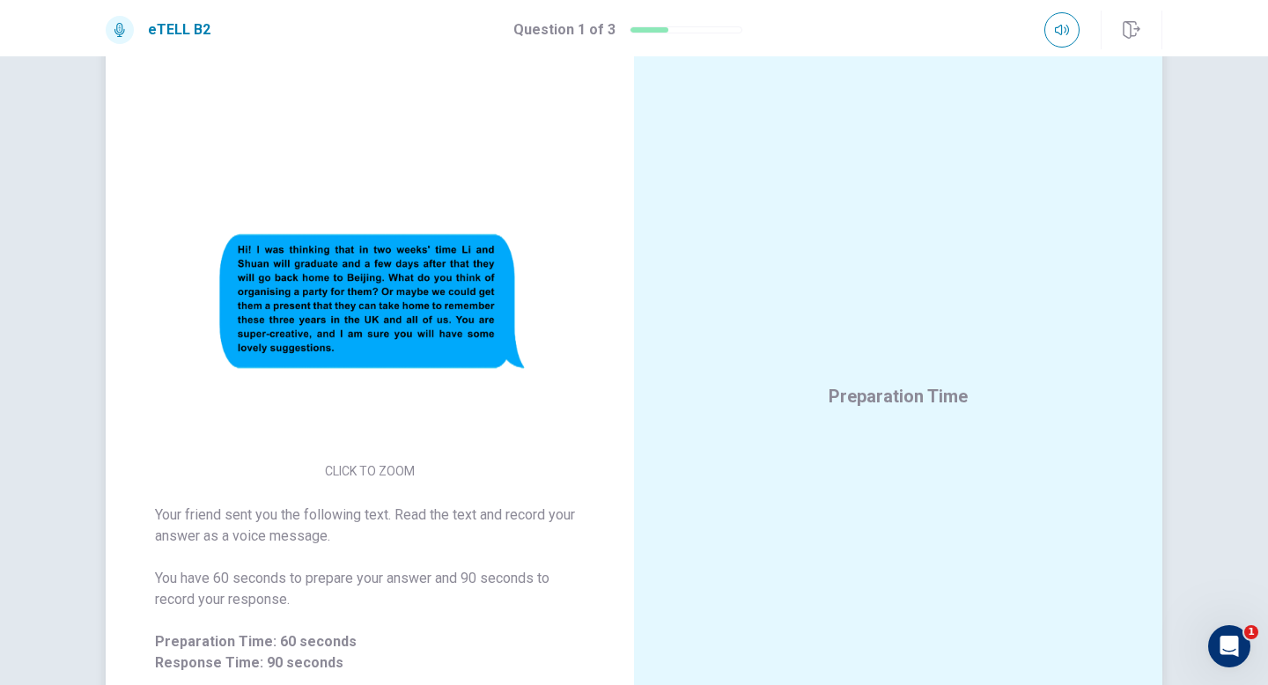
click at [476, 295] on img at bounding box center [370, 301] width 338 height 307
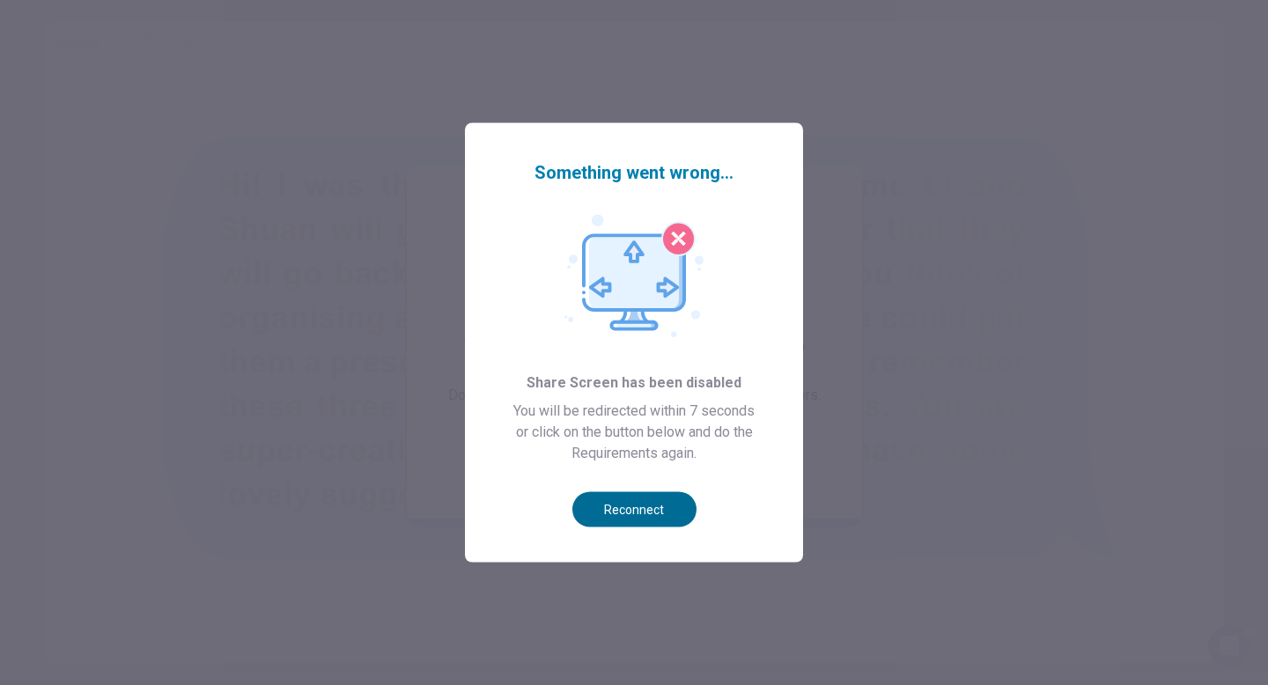
click at [600, 514] on button "Reconnect" at bounding box center [634, 509] width 124 height 35
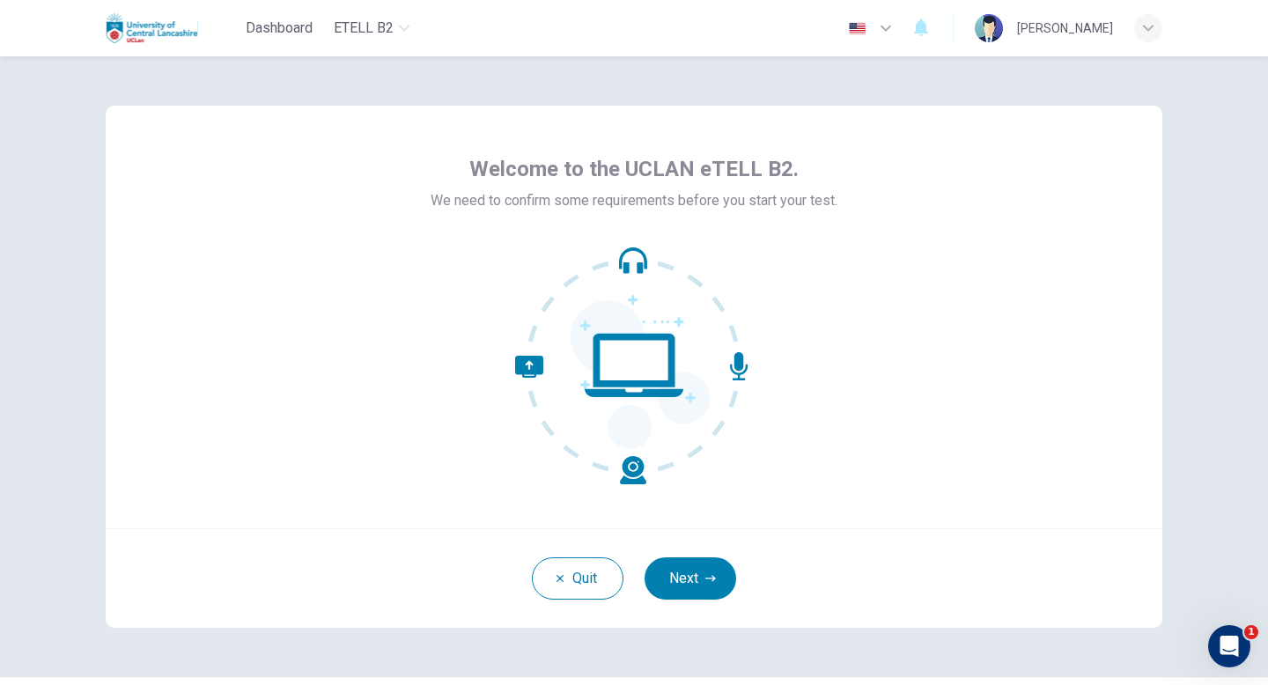
click at [681, 567] on button "Next" at bounding box center [690, 578] width 92 height 42
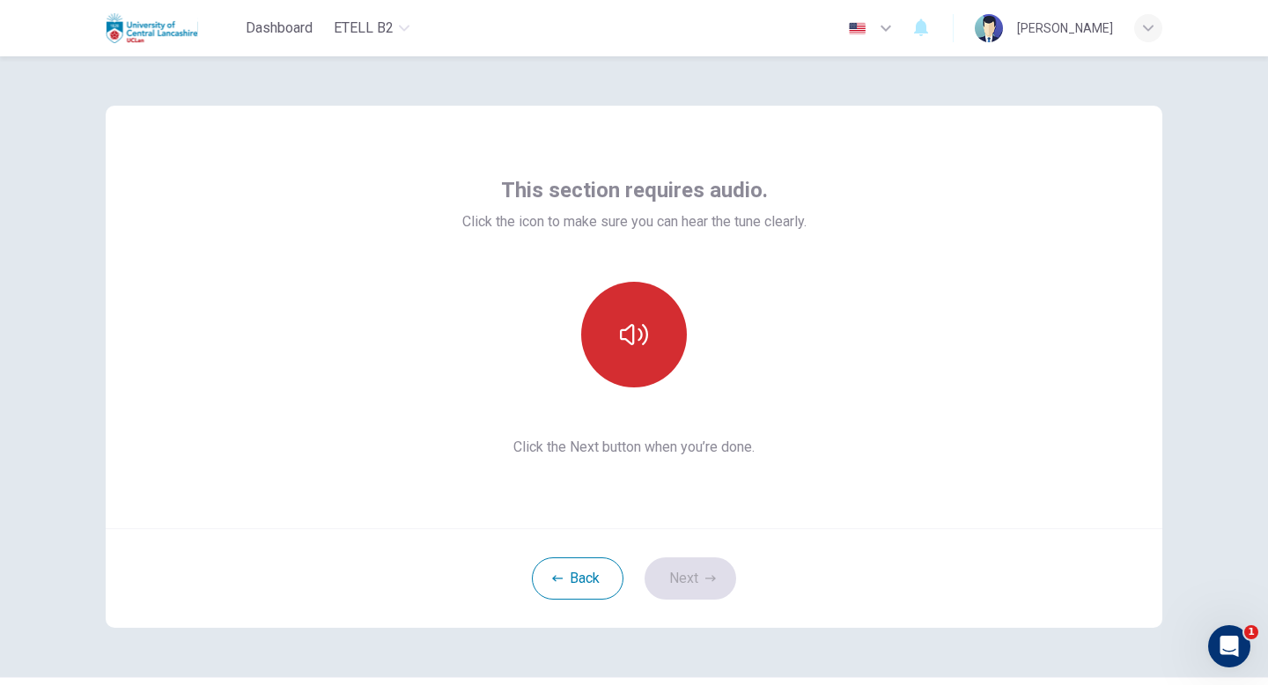
click at [652, 290] on button "button" at bounding box center [634, 335] width 106 height 106
click at [652, 301] on button "button" at bounding box center [634, 335] width 106 height 106
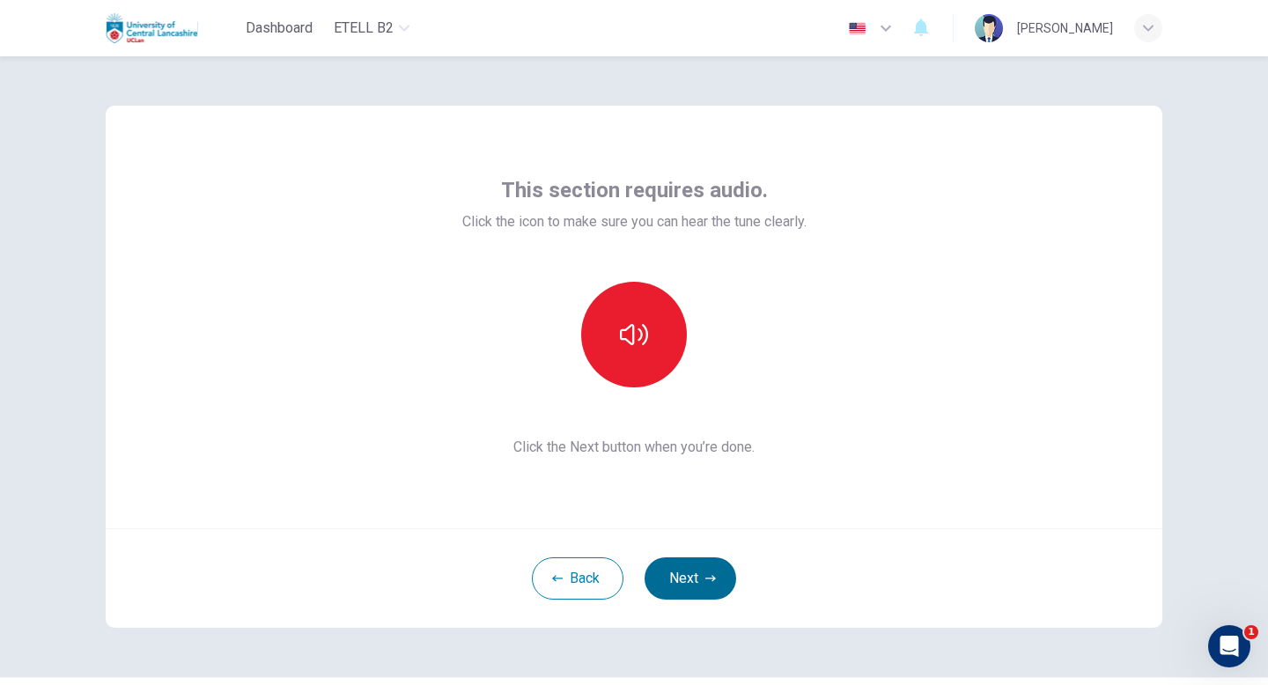
click at [692, 567] on button "Next" at bounding box center [690, 578] width 92 height 42
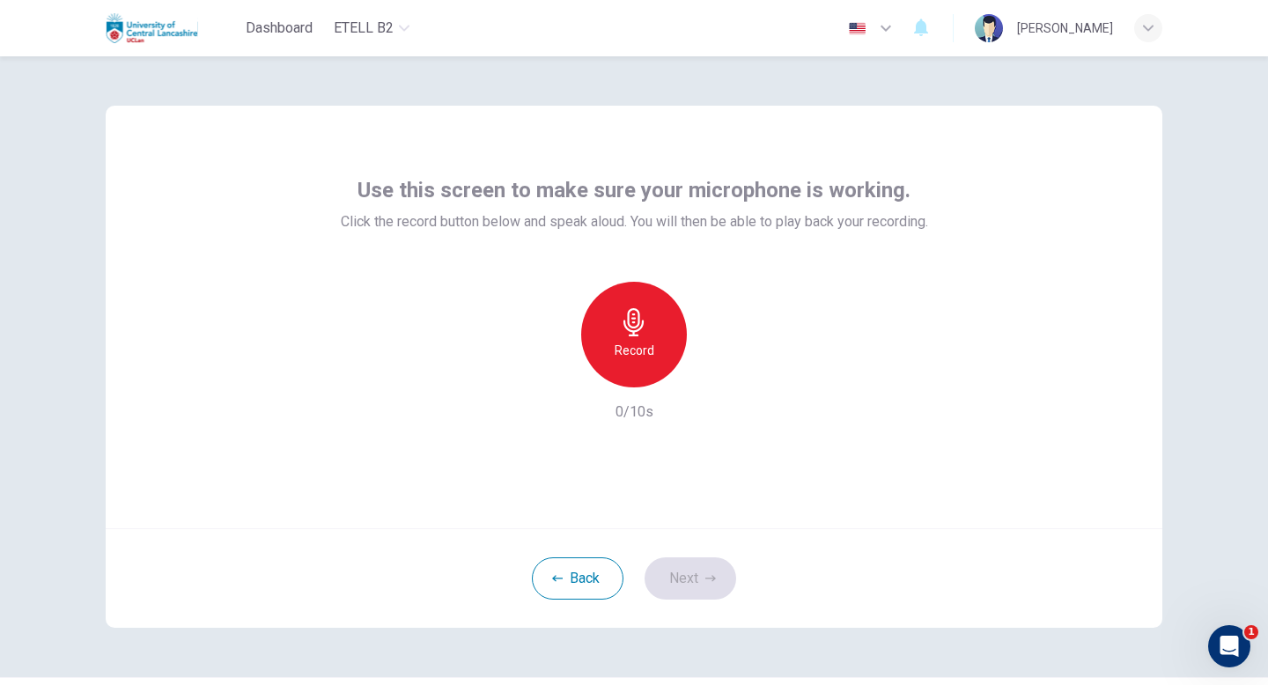
click at [604, 372] on div "Record" at bounding box center [634, 335] width 106 height 106
click at [614, 365] on div "Stop" at bounding box center [634, 335] width 106 height 106
click at [709, 375] on icon "button" at bounding box center [715, 373] width 18 height 18
click at [697, 567] on button "Next" at bounding box center [690, 578] width 92 height 42
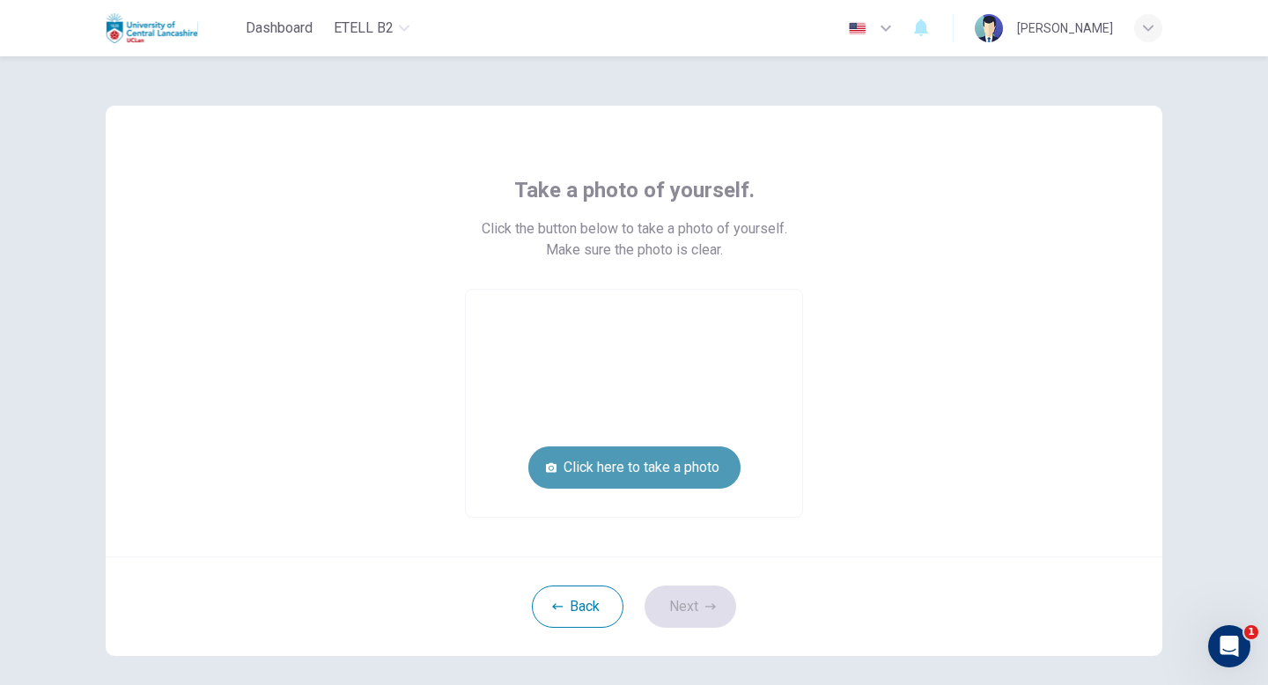
click at [684, 473] on button "Click here to take a photo" at bounding box center [634, 467] width 212 height 42
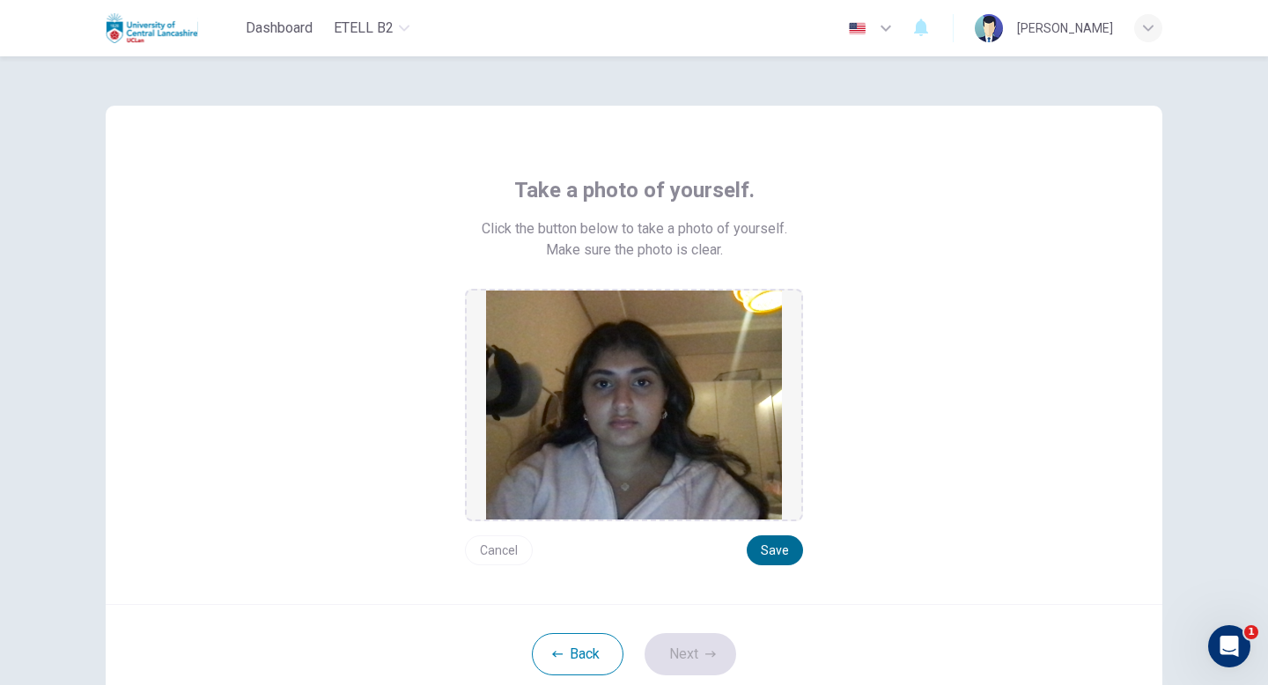
click at [767, 550] on button "Save" at bounding box center [775, 550] width 56 height 30
click at [504, 549] on button "Cancel" at bounding box center [499, 550] width 68 height 30
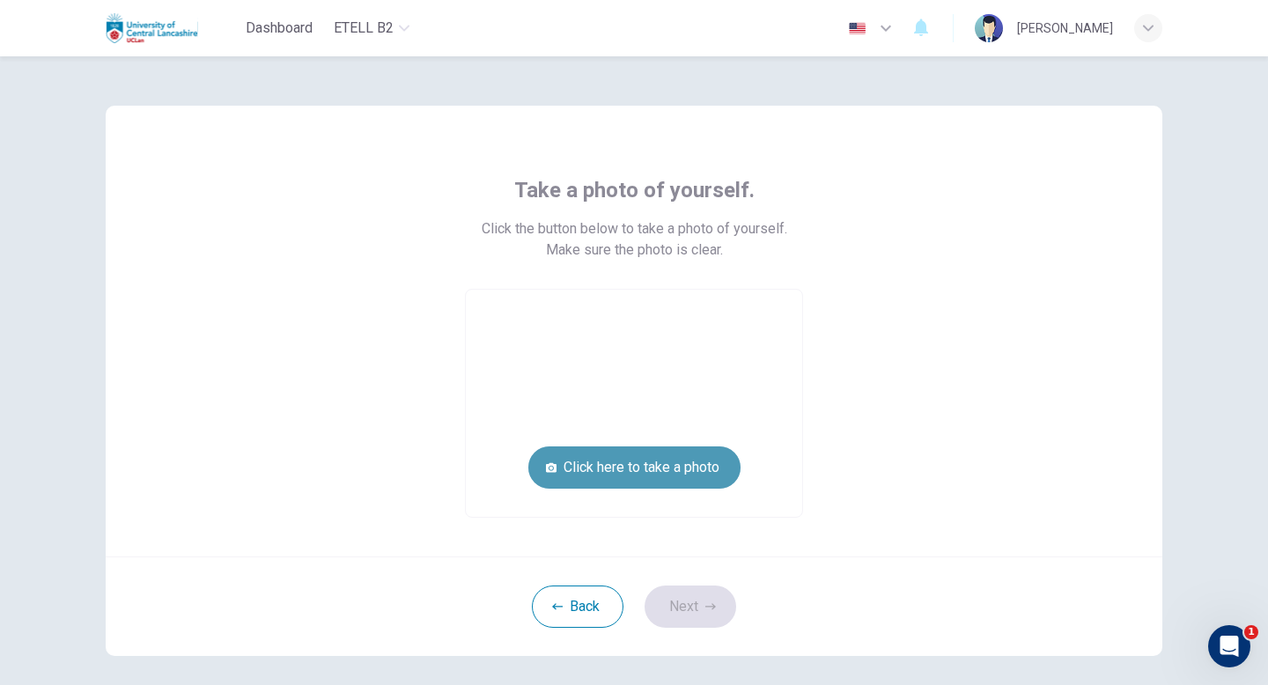
click at [604, 467] on button "Click here to take a photo" at bounding box center [634, 467] width 212 height 42
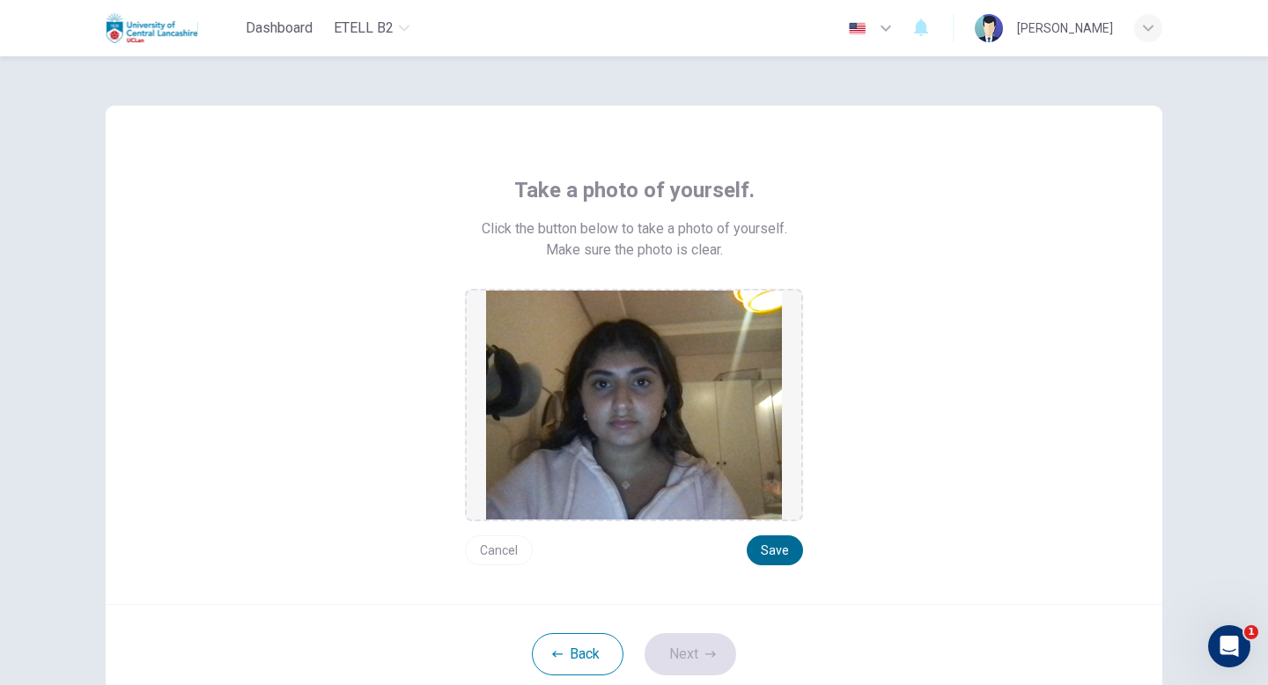
click at [779, 544] on button "Save" at bounding box center [775, 550] width 56 height 30
click at [705, 567] on button "Next" at bounding box center [690, 654] width 92 height 42
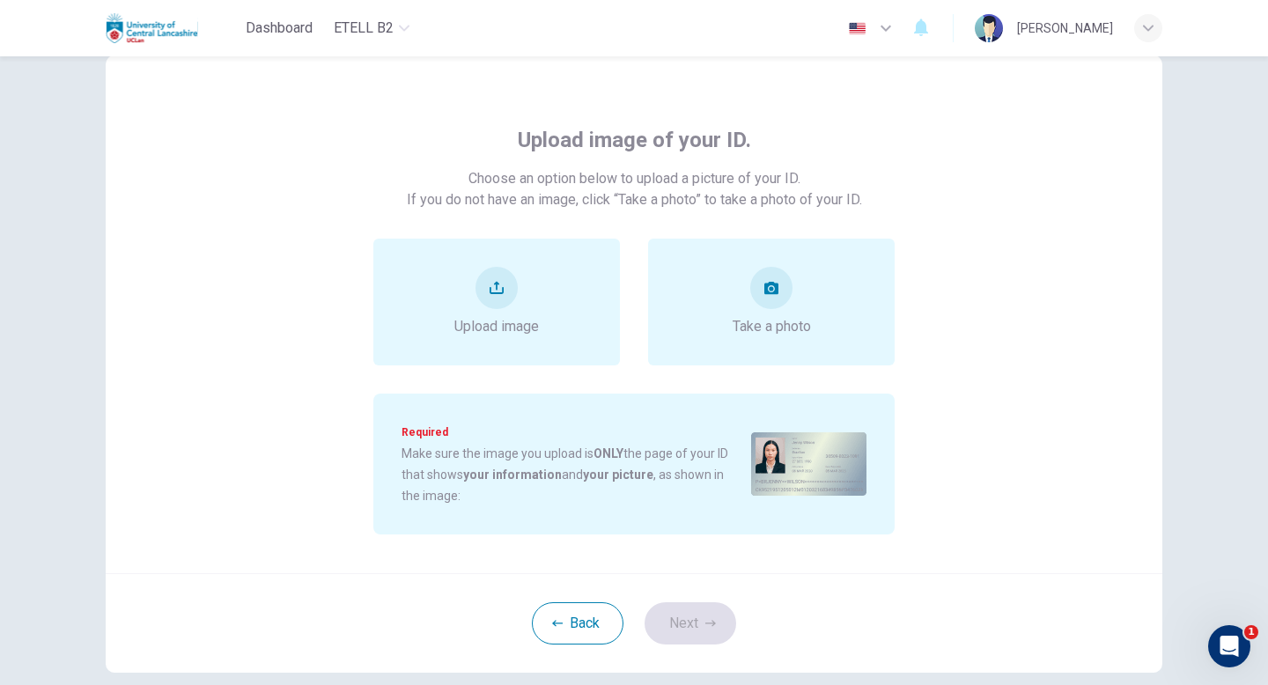
scroll to position [70, 0]
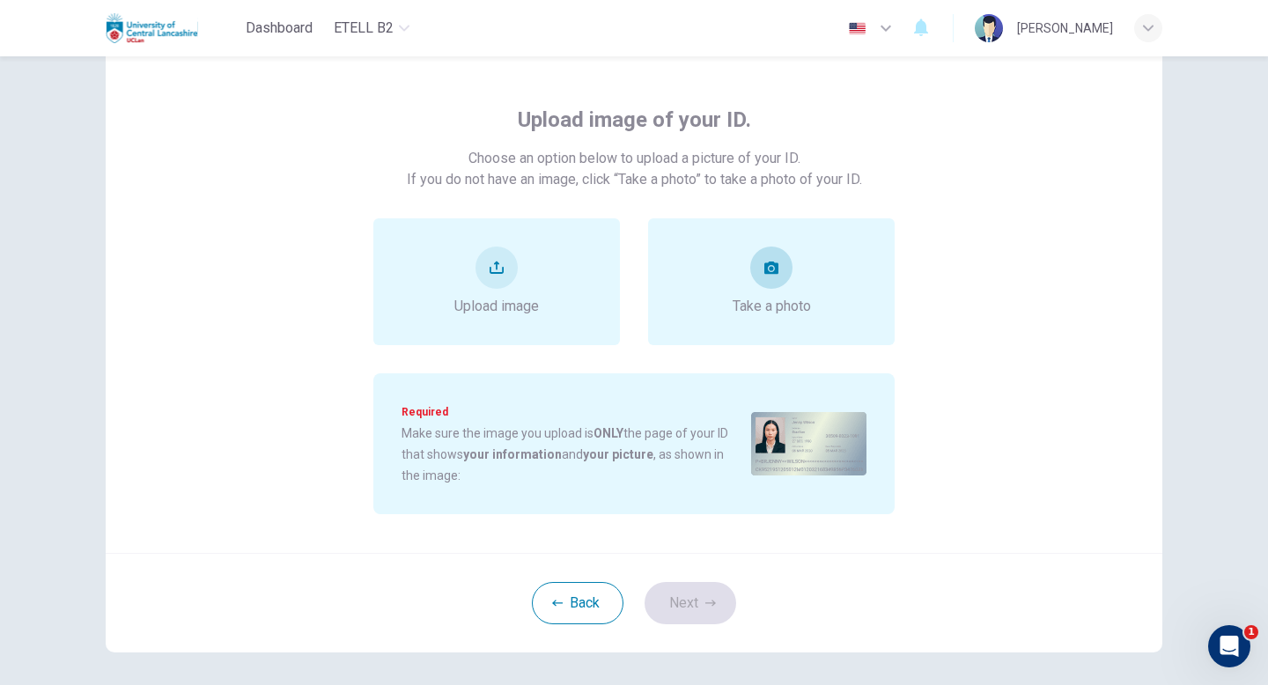
click at [724, 294] on div "Take a photo" at bounding box center [771, 281] width 247 height 127
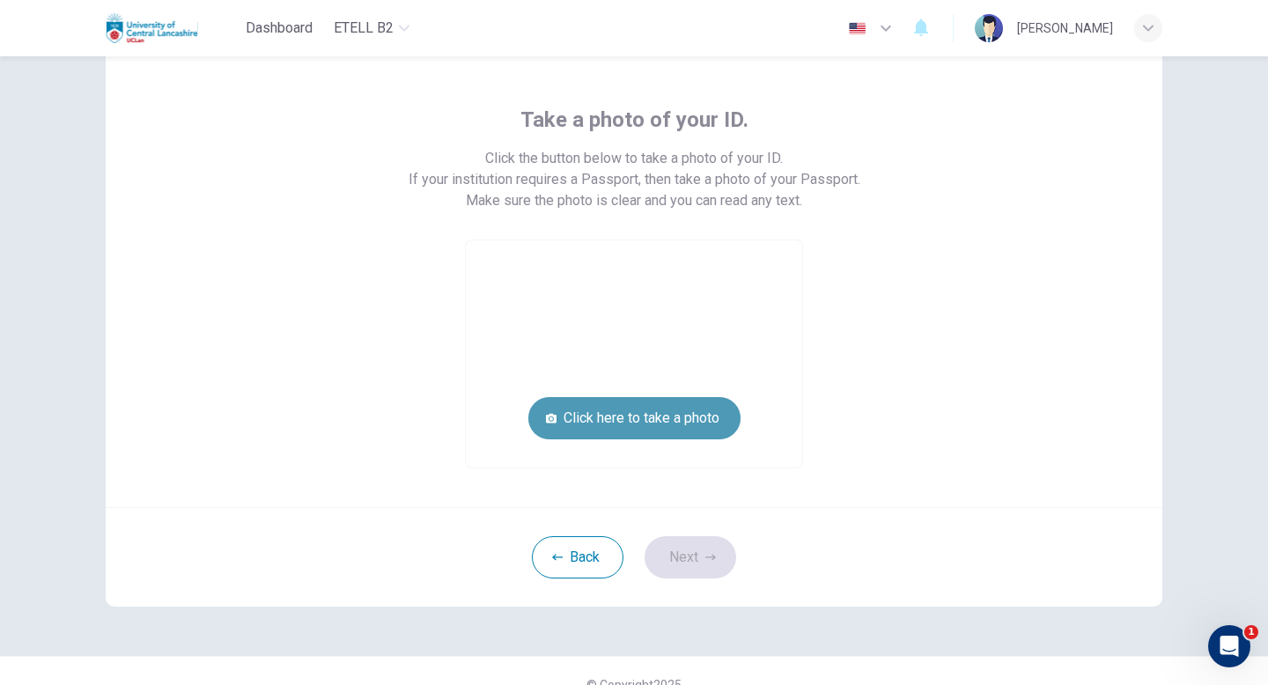
click at [707, 413] on button "Click here to take a photo" at bounding box center [634, 418] width 212 height 42
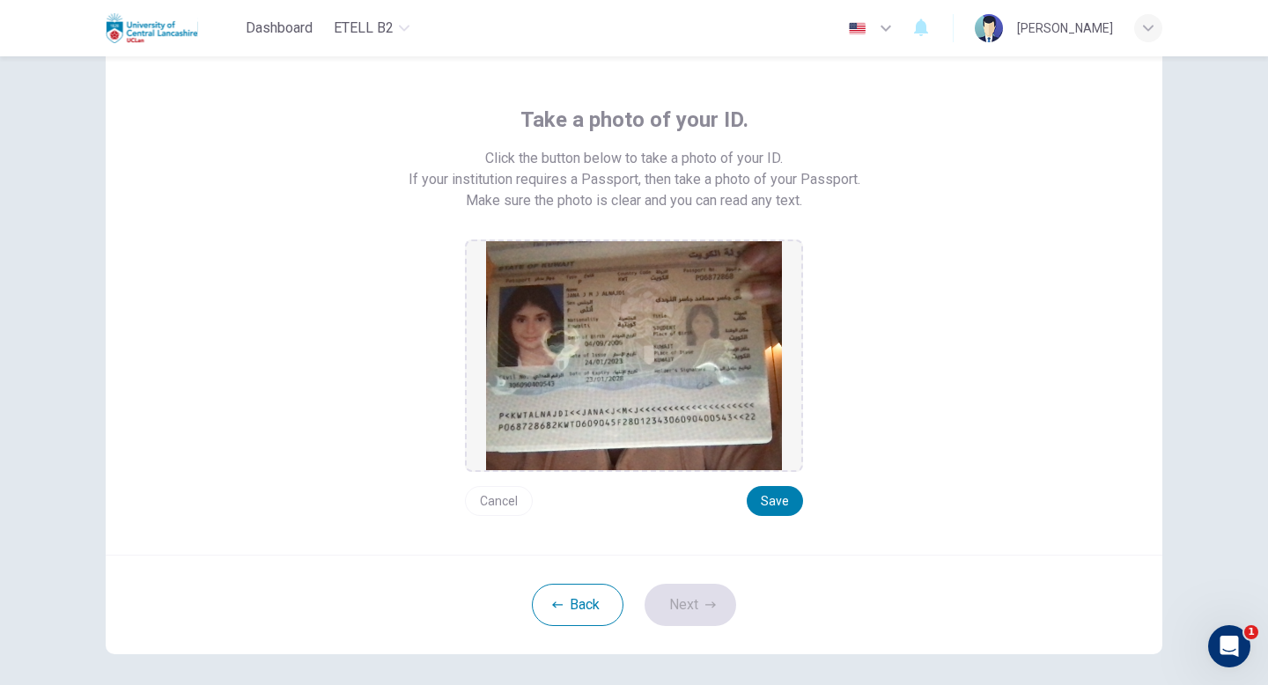
click at [519, 497] on button "Cancel" at bounding box center [499, 501] width 68 height 30
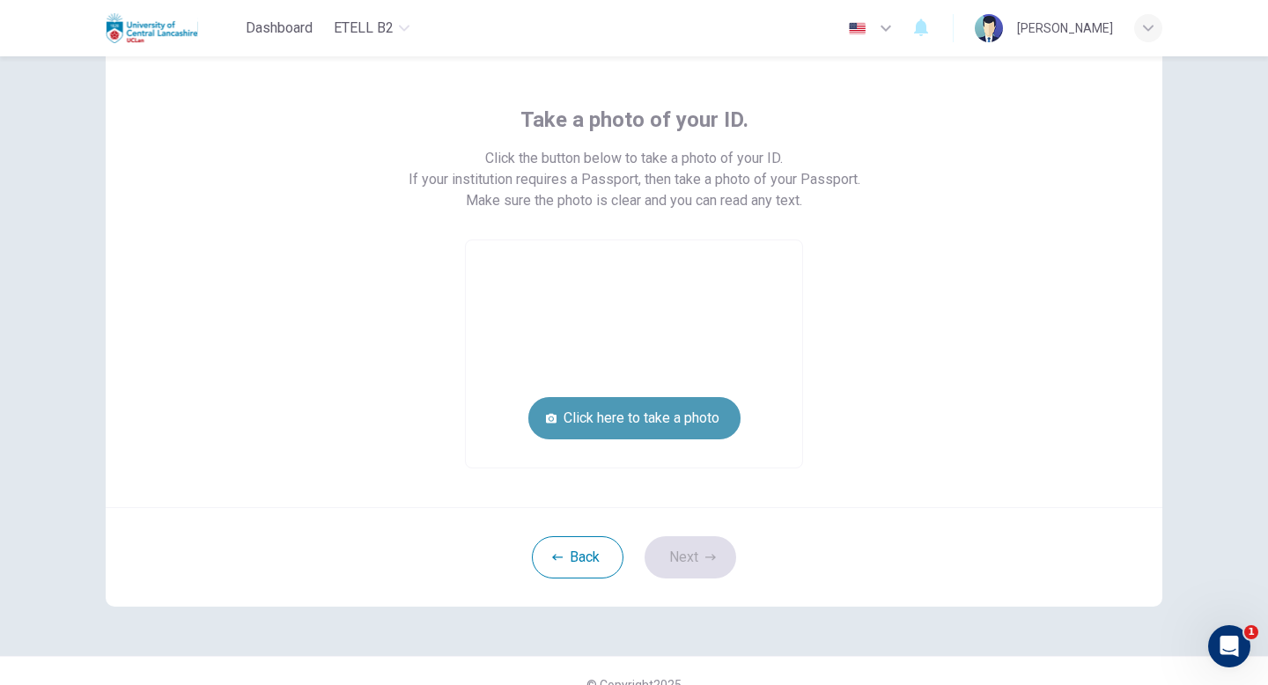
click at [601, 422] on button "Click here to take a photo" at bounding box center [634, 418] width 212 height 42
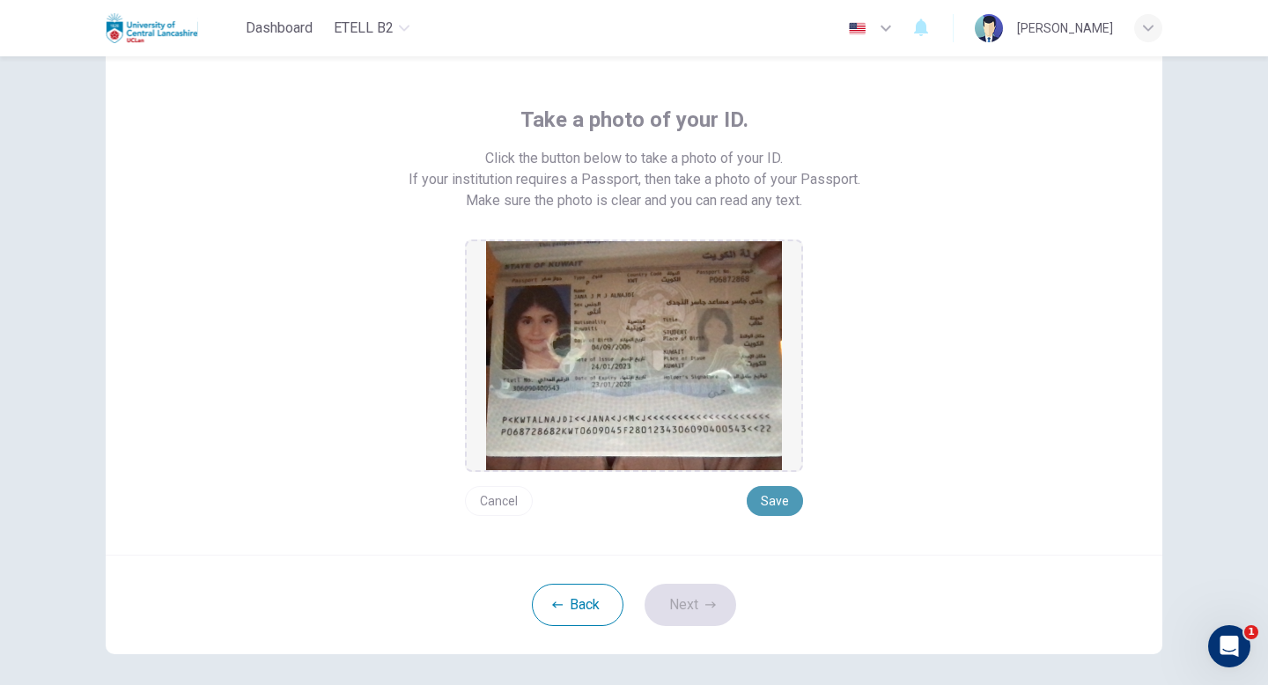
click at [777, 493] on button "Save" at bounding box center [775, 501] width 56 height 30
click at [695, 567] on button "Next" at bounding box center [690, 605] width 92 height 42
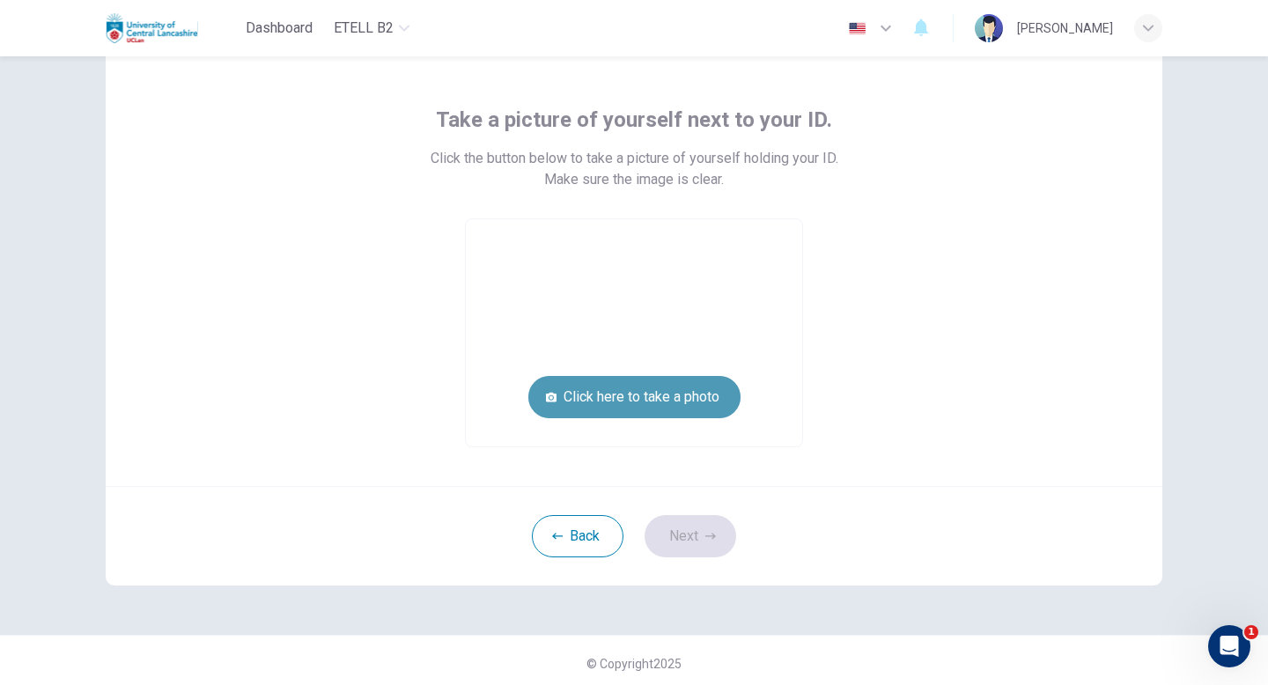
click at [703, 404] on button "Click here to take a photo" at bounding box center [634, 397] width 212 height 42
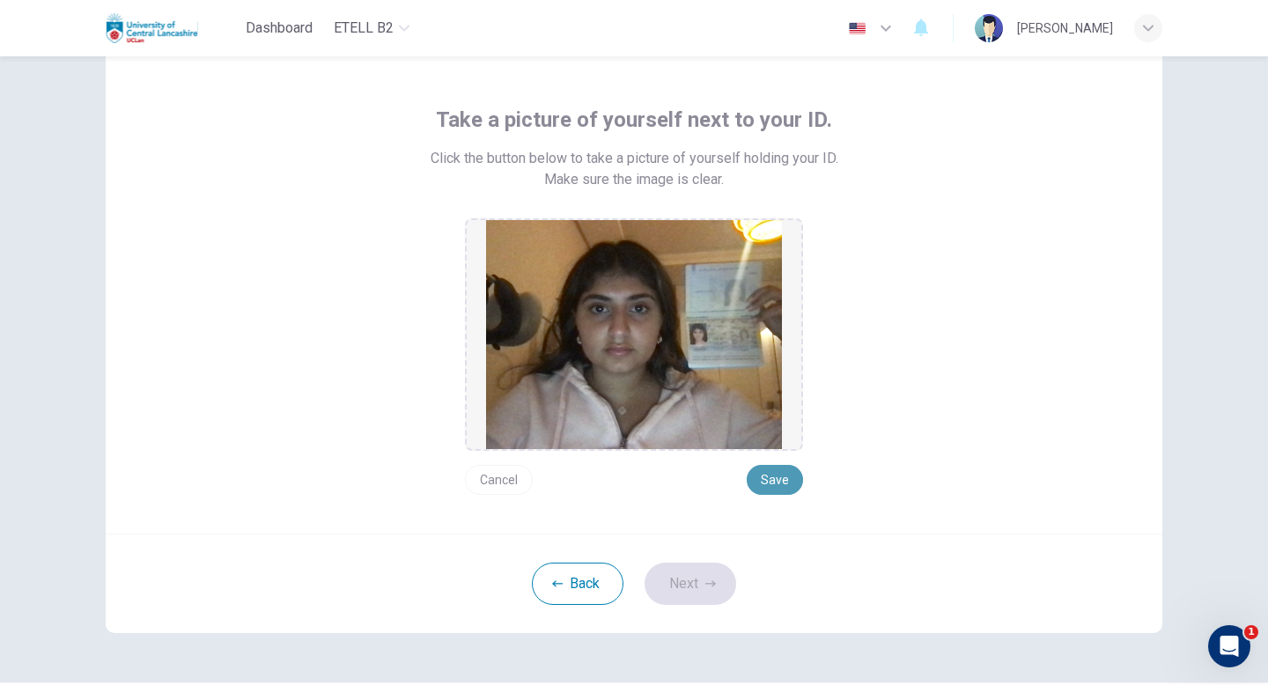
click at [791, 482] on button "Save" at bounding box center [775, 480] width 56 height 30
click at [702, 567] on button "Next" at bounding box center [690, 584] width 92 height 42
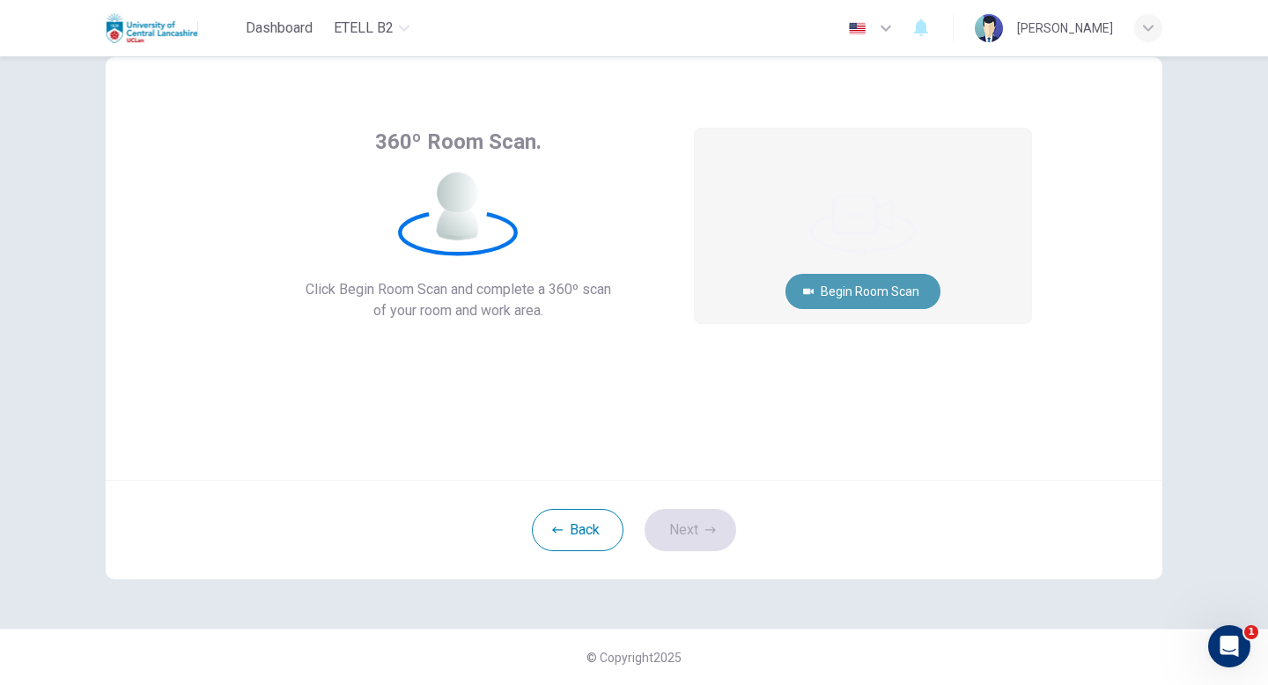
click at [811, 297] on button "Begin Room Scan" at bounding box center [862, 291] width 155 height 35
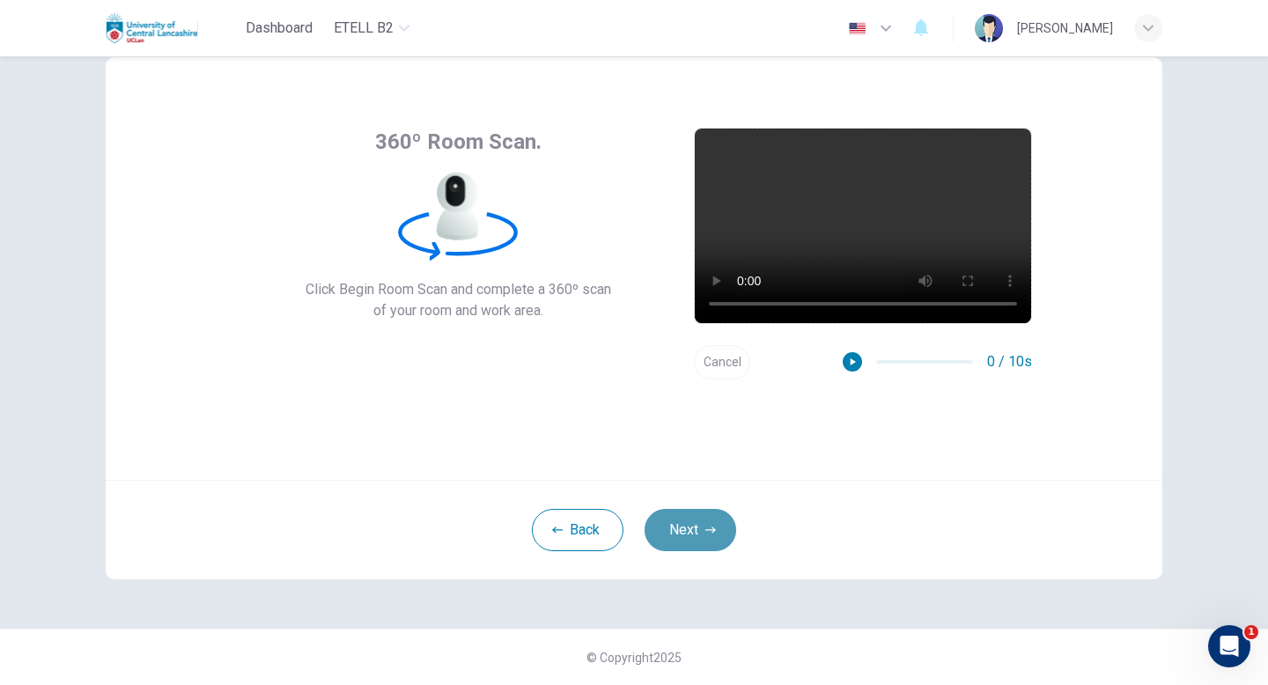
click at [691, 516] on button "Next" at bounding box center [690, 530] width 92 height 42
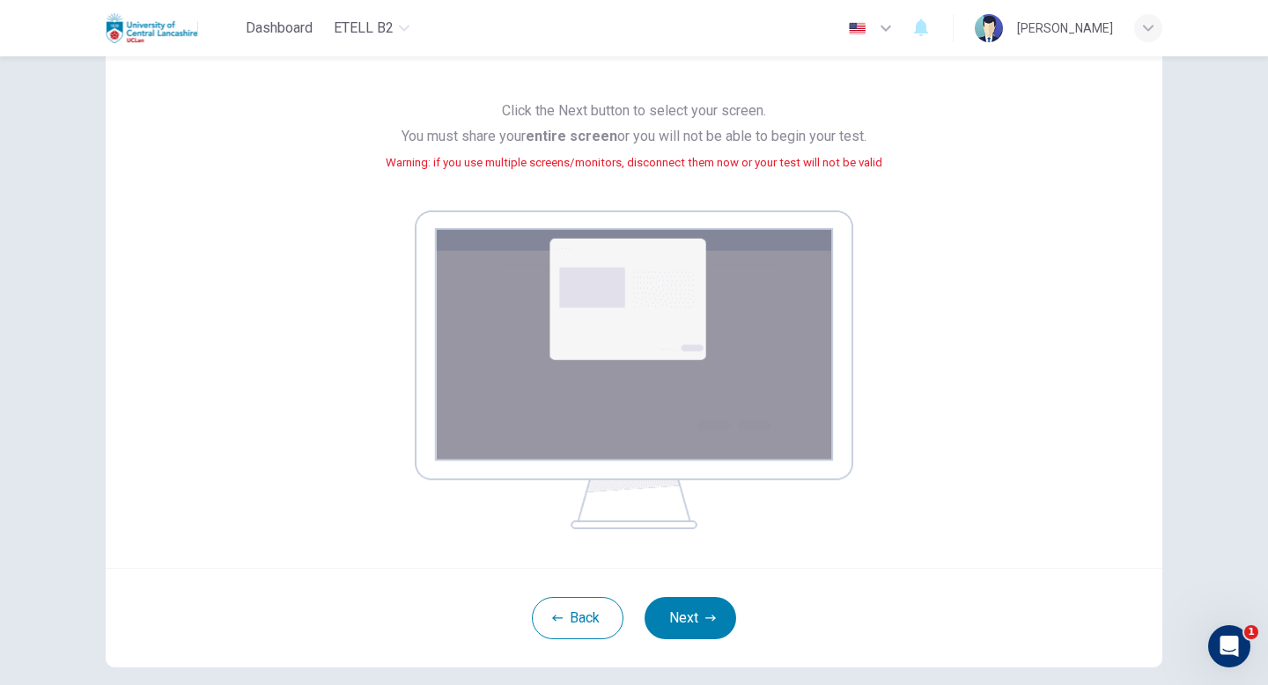
scroll to position [229, 0]
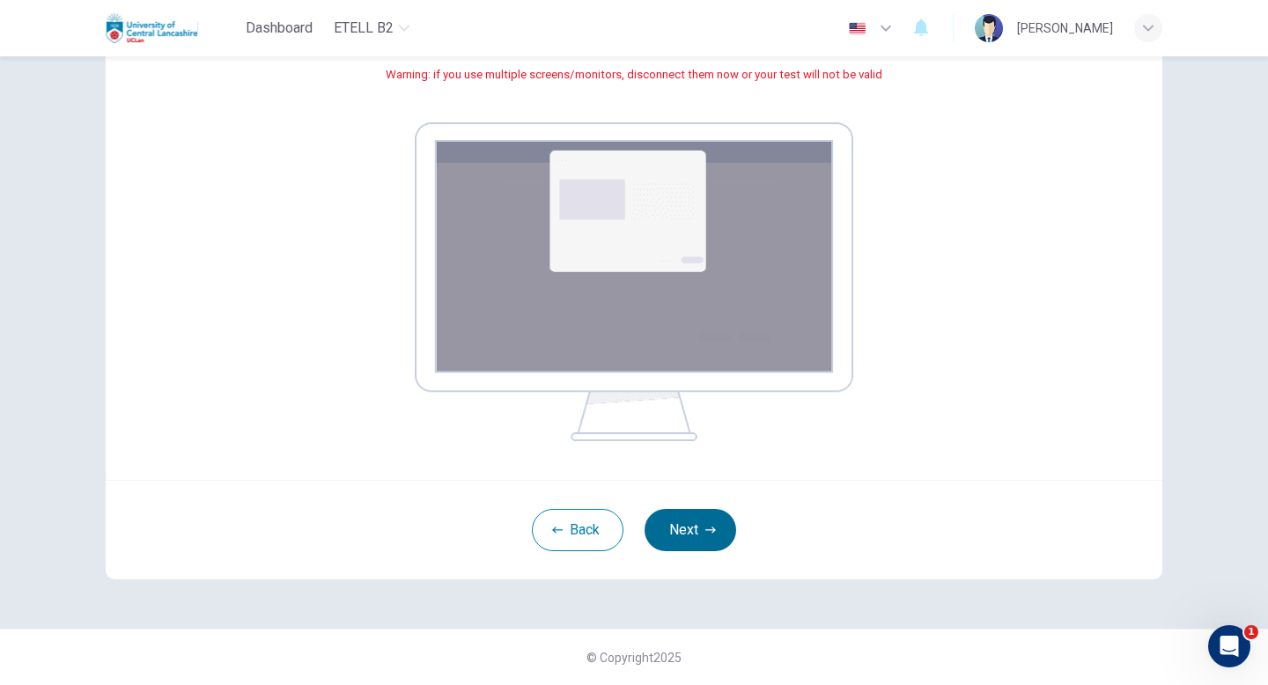
click at [684, 512] on button "Next" at bounding box center [690, 530] width 92 height 42
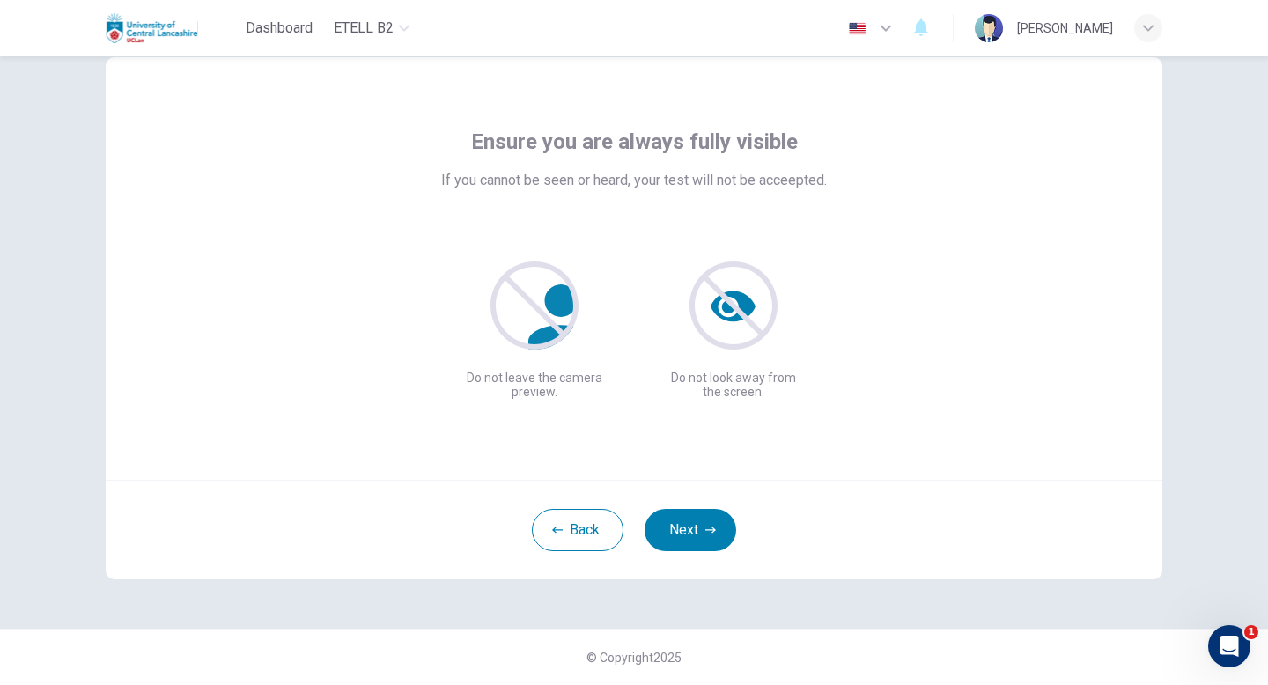
scroll to position [48, 0]
click at [701, 519] on button "Next" at bounding box center [690, 530] width 92 height 42
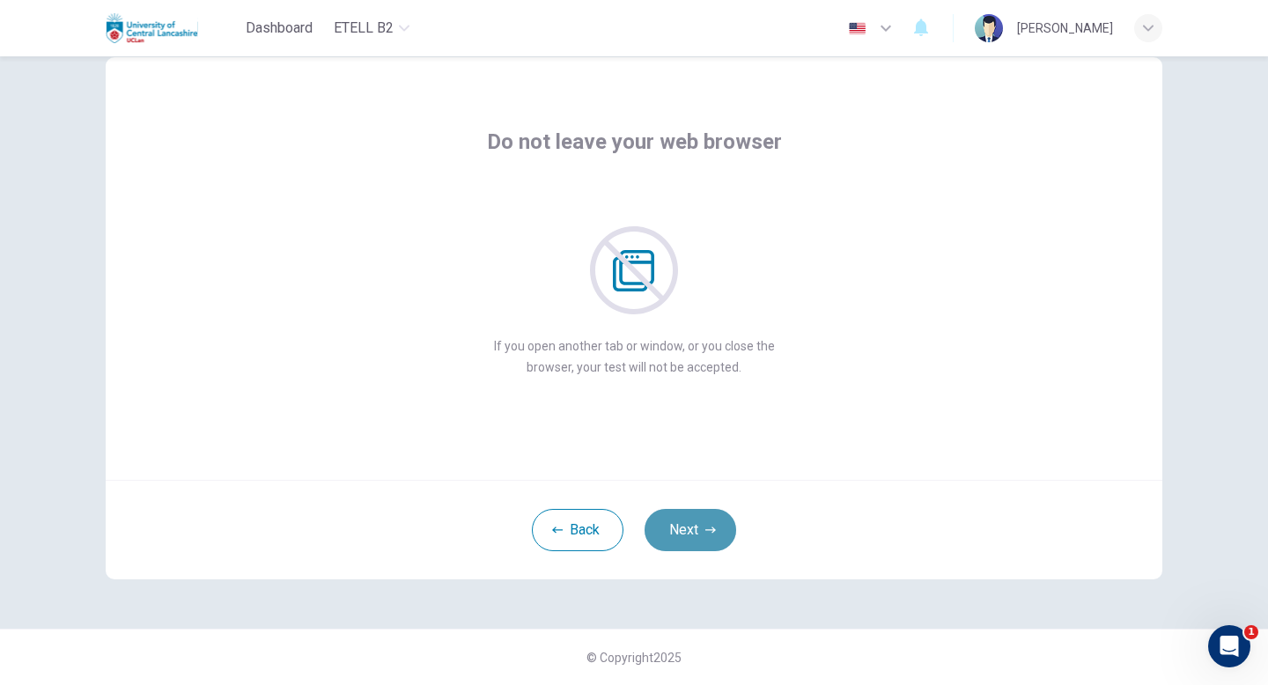
click at [701, 519] on button "Next" at bounding box center [690, 530] width 92 height 42
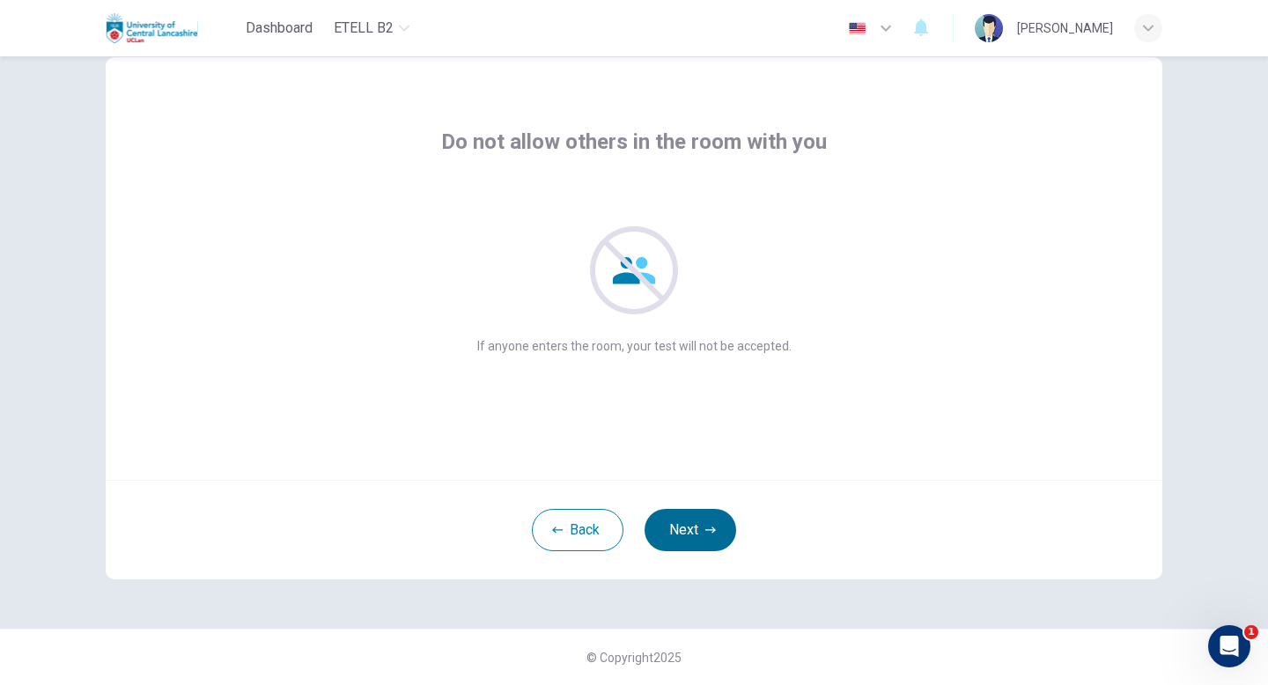
click at [701, 519] on button "Next" at bounding box center [690, 530] width 92 height 42
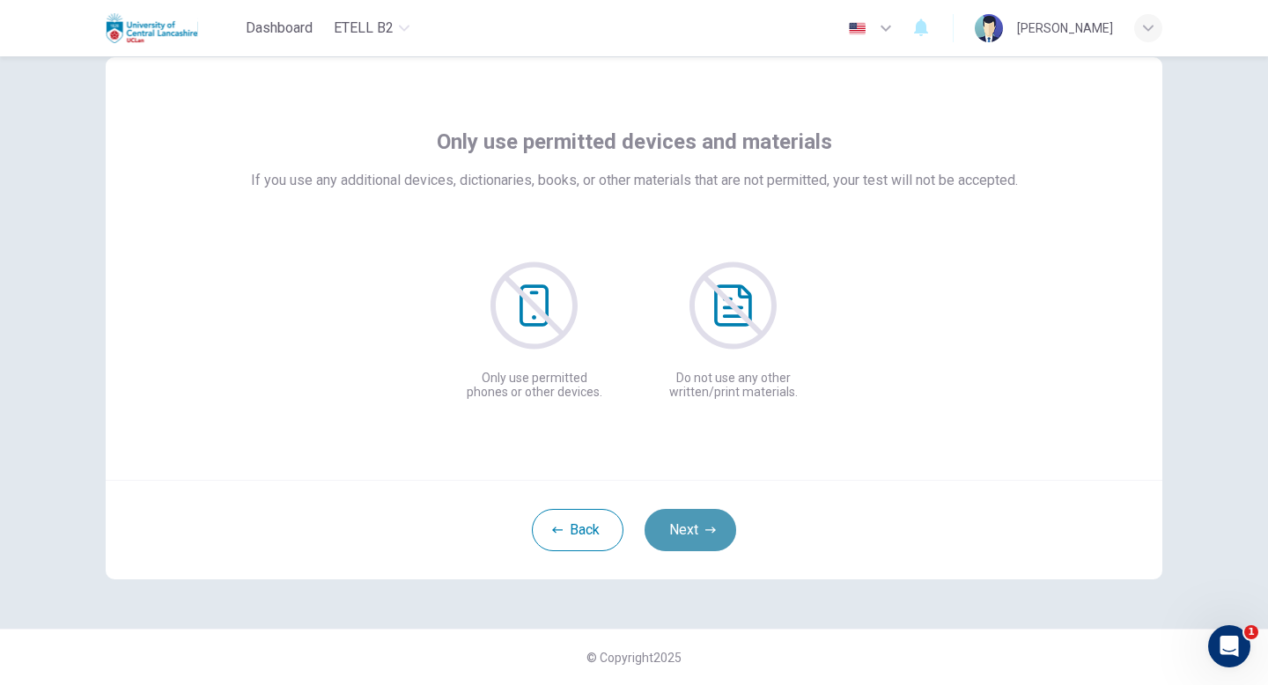
click at [701, 519] on button "Next" at bounding box center [690, 530] width 92 height 42
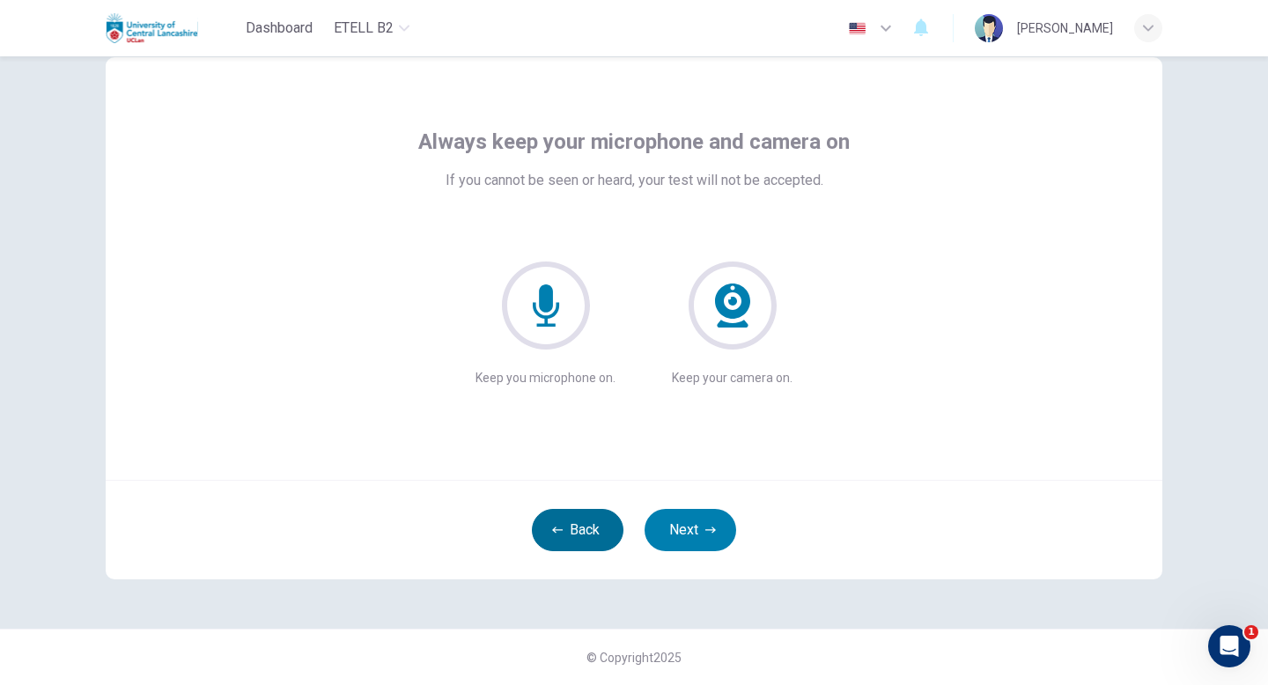
click at [597, 530] on button "Back" at bounding box center [578, 530] width 92 height 42
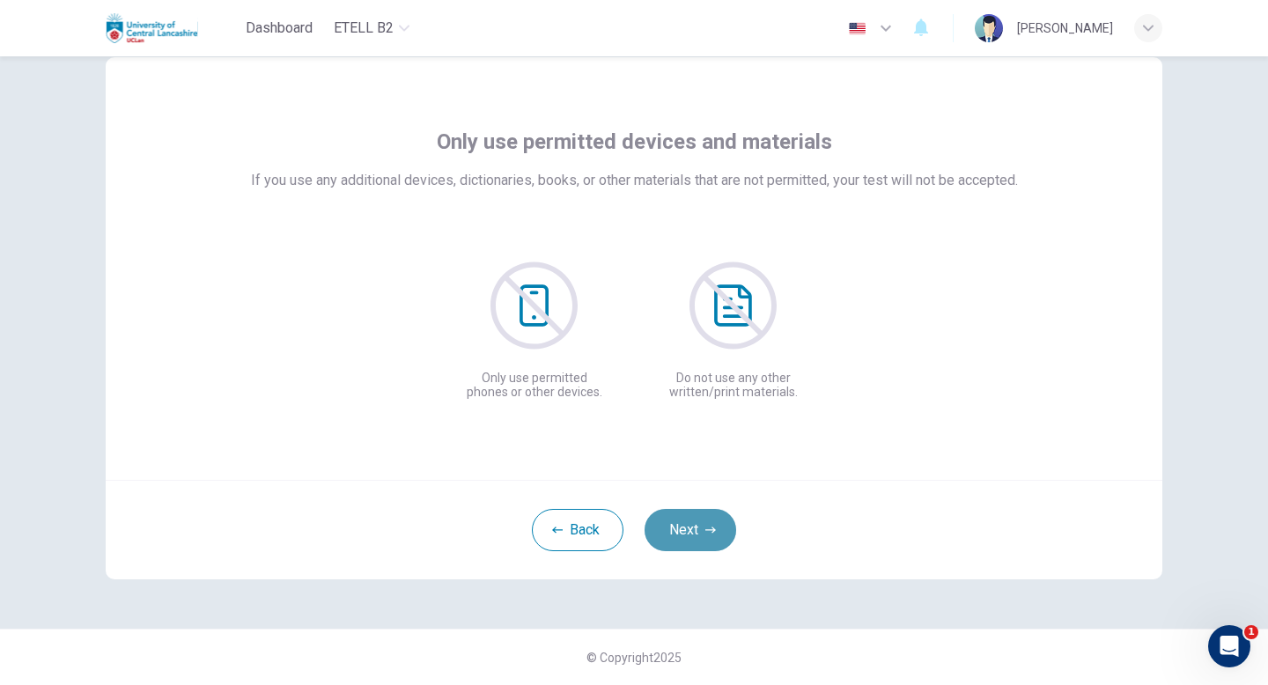
click at [692, 521] on button "Next" at bounding box center [690, 530] width 92 height 42
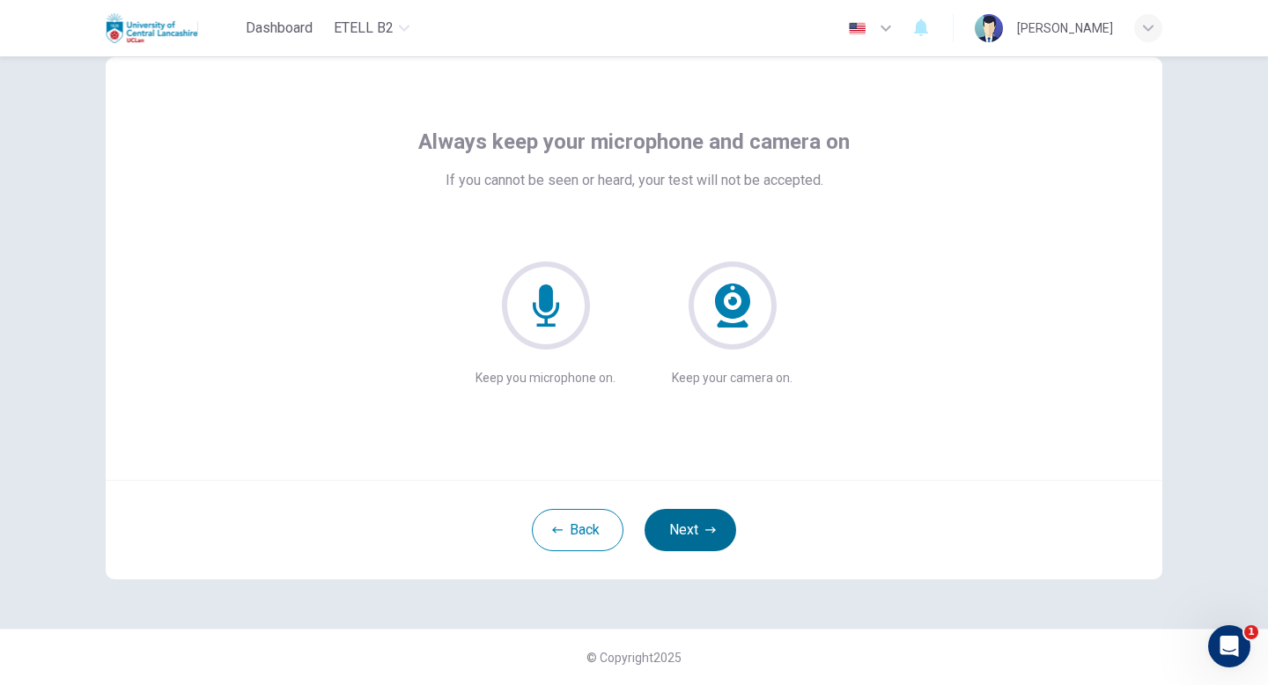
click at [692, 520] on button "Next" at bounding box center [690, 530] width 92 height 42
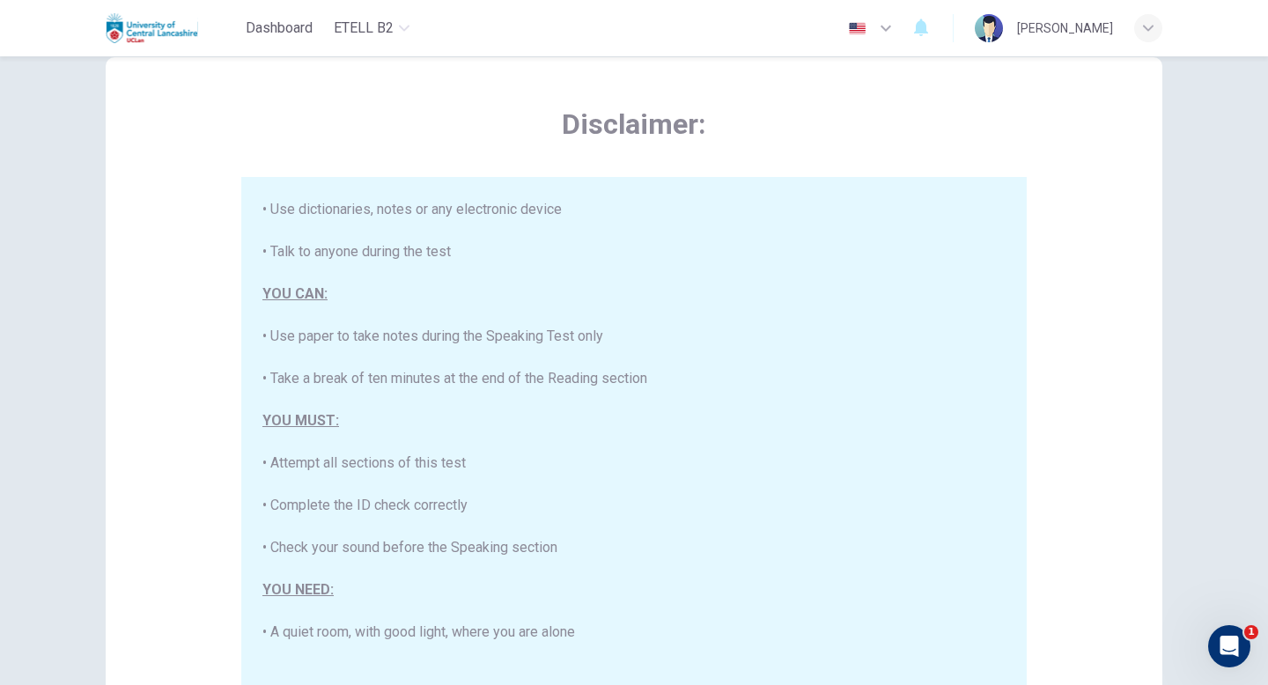
scroll to position [335, 0]
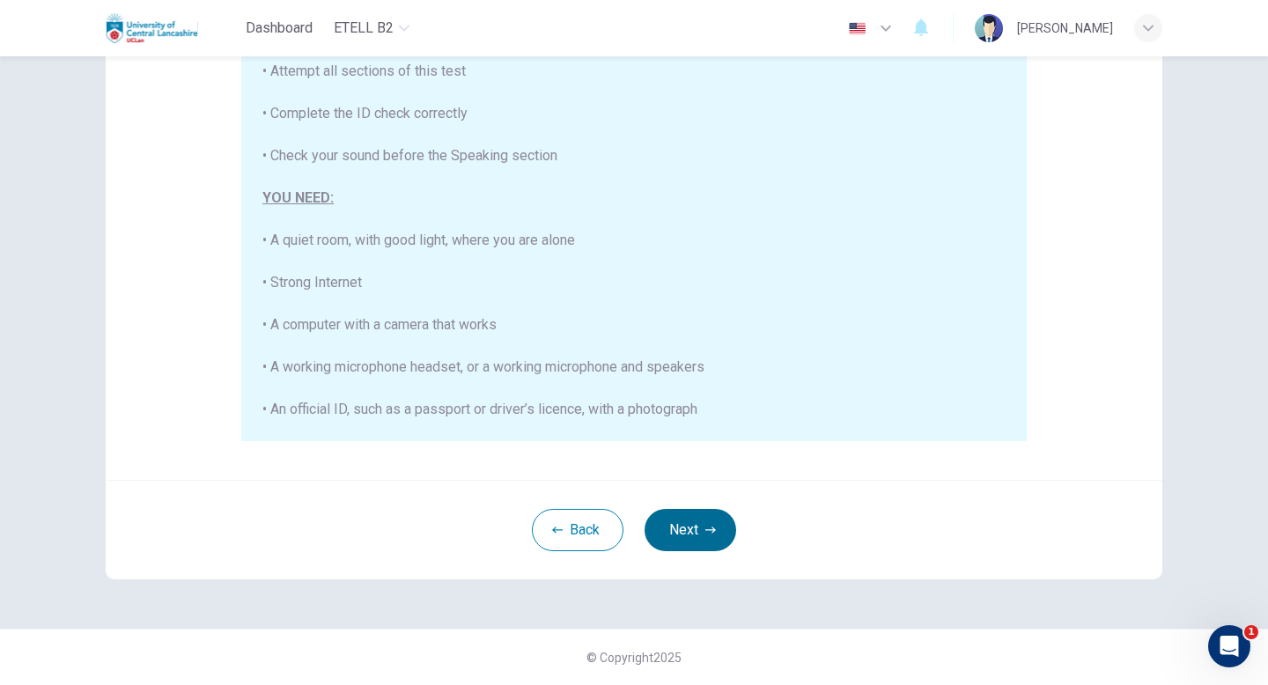
click at [699, 541] on button "Next" at bounding box center [690, 530] width 92 height 42
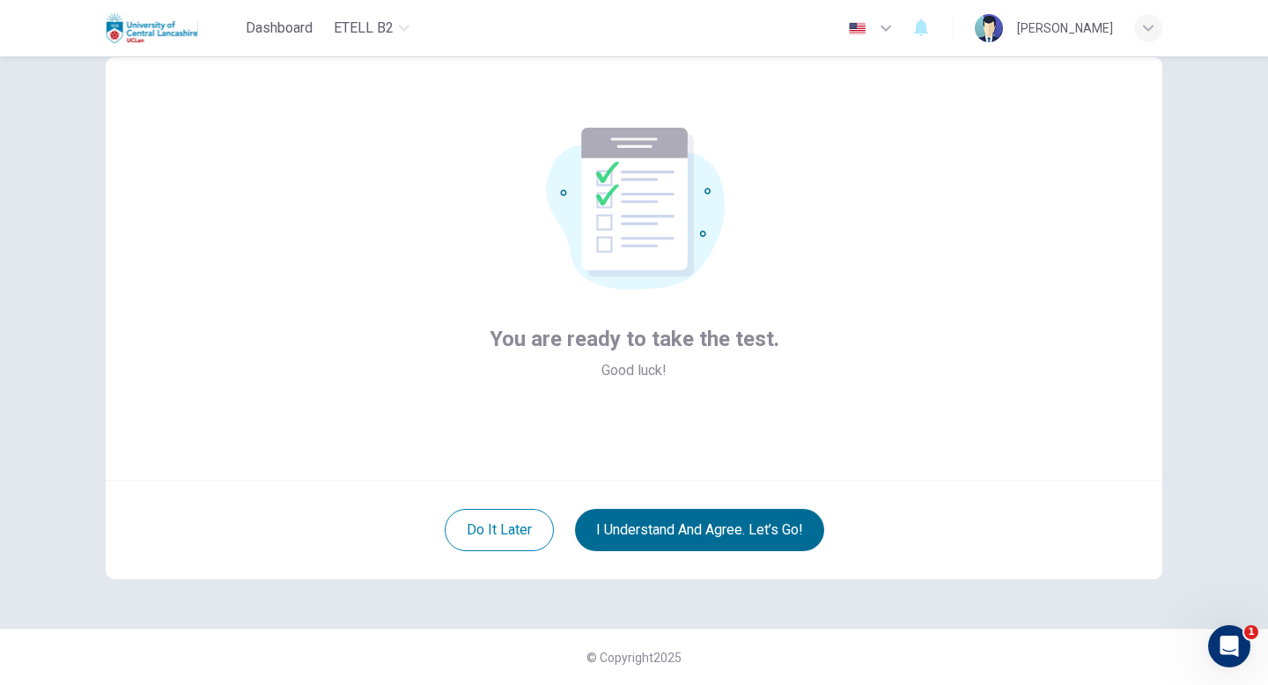
scroll to position [48, 0]
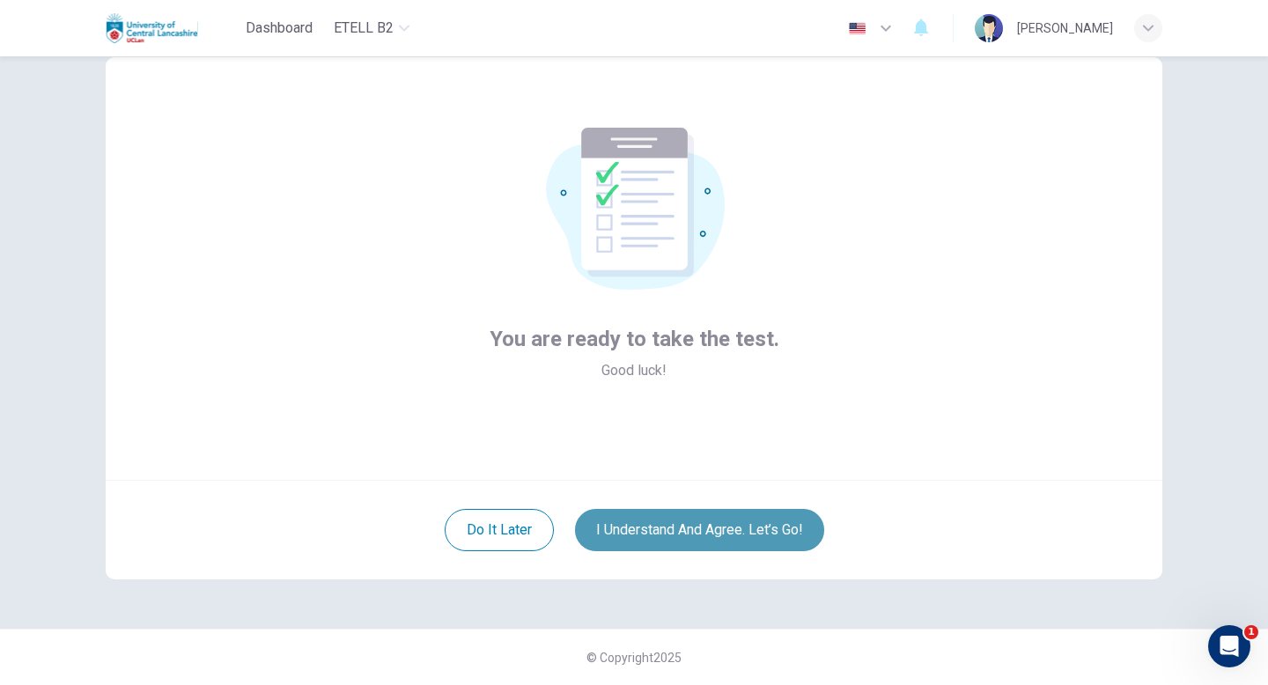
click at [683, 522] on button "I understand and agree. Let’s go!" at bounding box center [699, 530] width 249 height 42
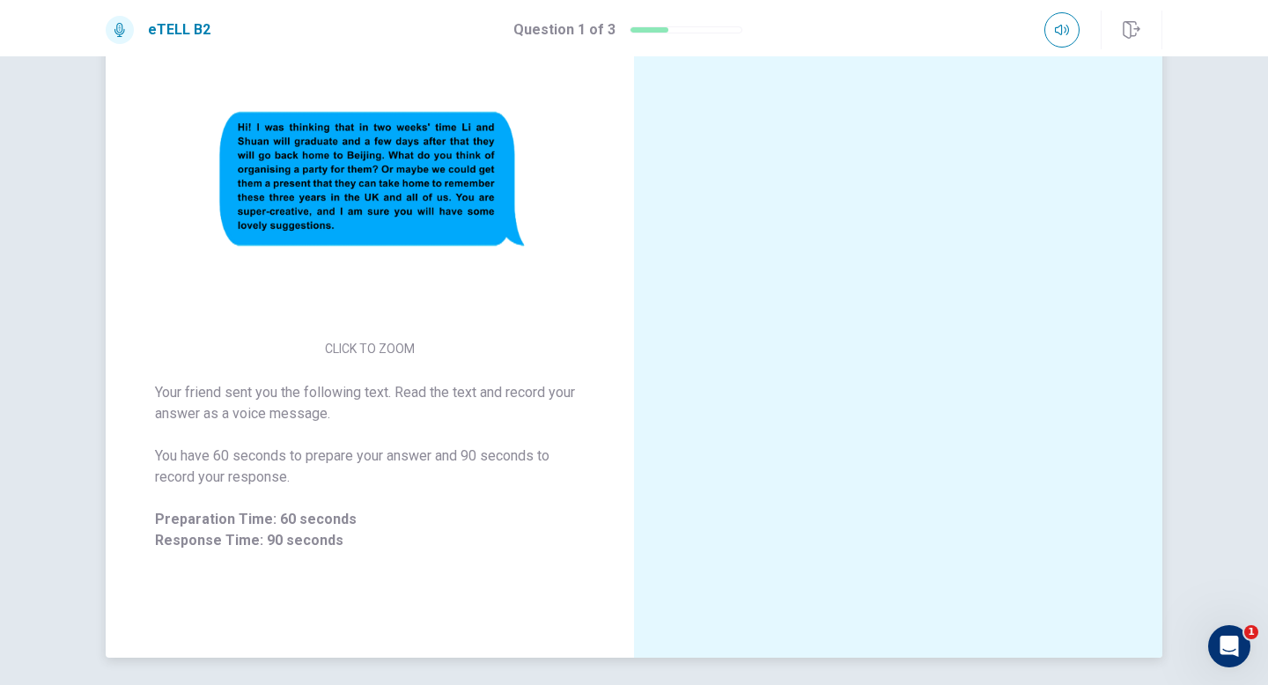
scroll to position [266, 0]
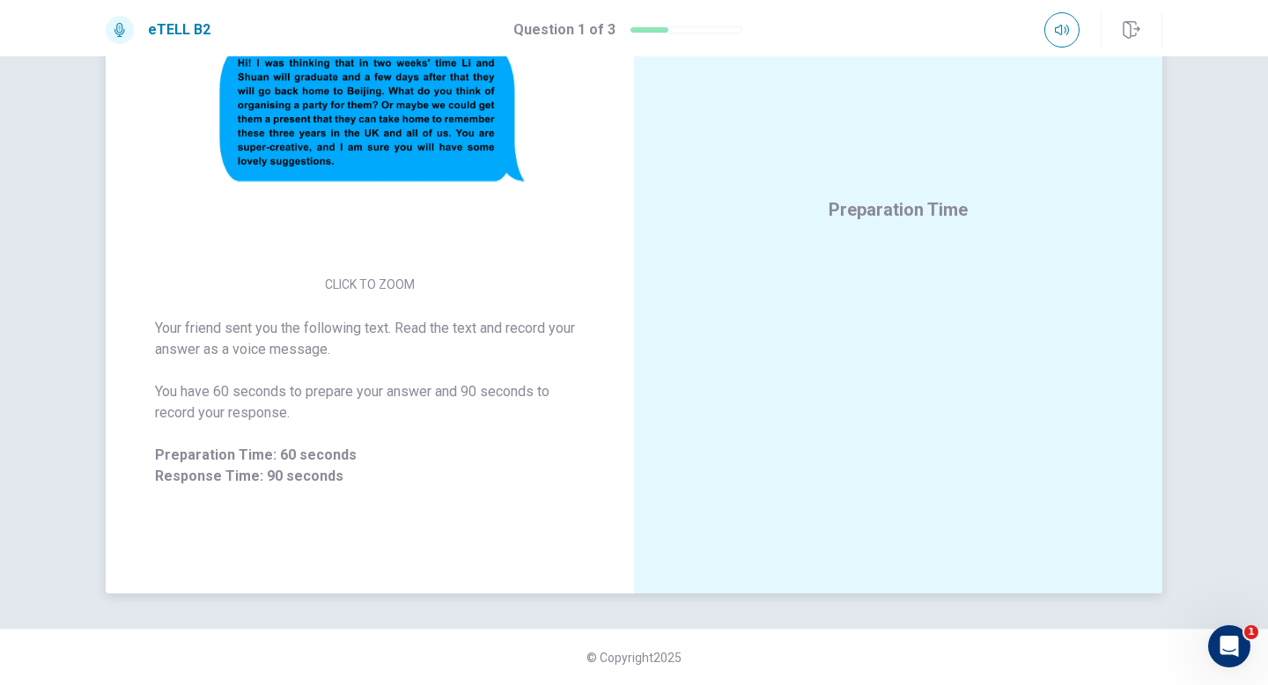
click at [471, 153] on img at bounding box center [370, 114] width 338 height 307
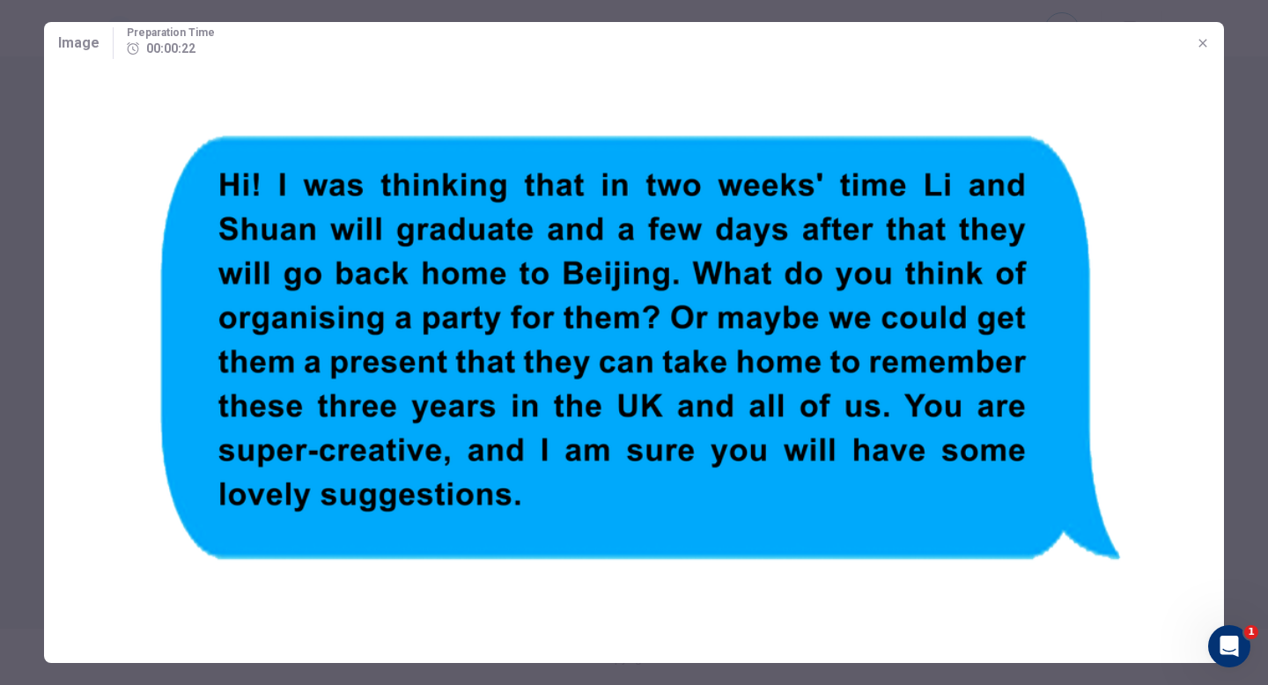
click at [822, 151] on img at bounding box center [634, 347] width 1180 height 566
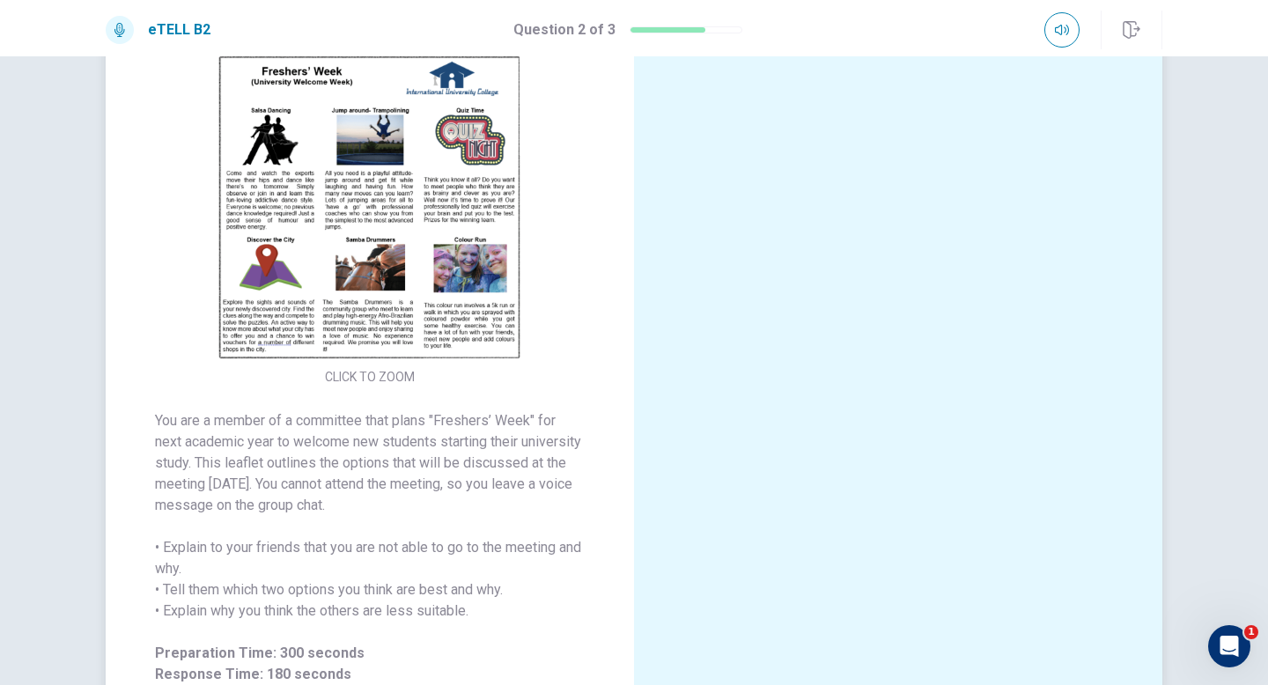
scroll to position [118, 0]
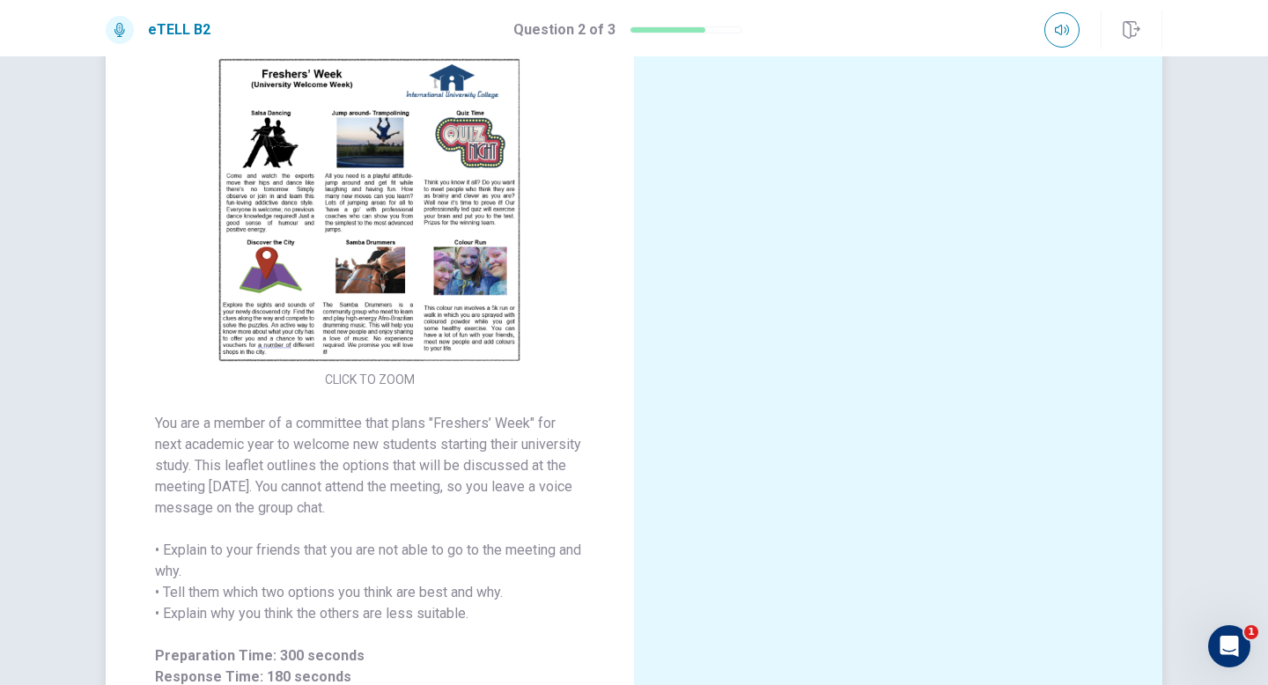
click at [472, 211] on img at bounding box center [370, 209] width 338 height 307
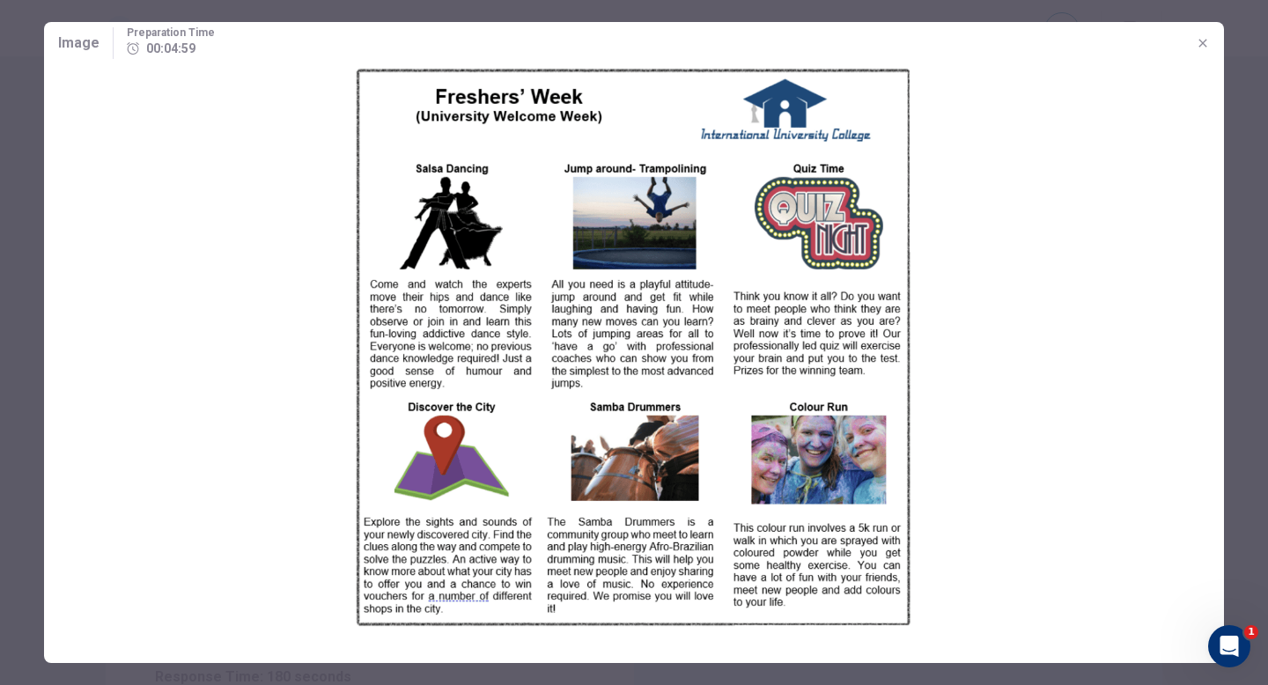
click at [1202, 43] on icon "button" at bounding box center [1202, 43] width 8 height 8
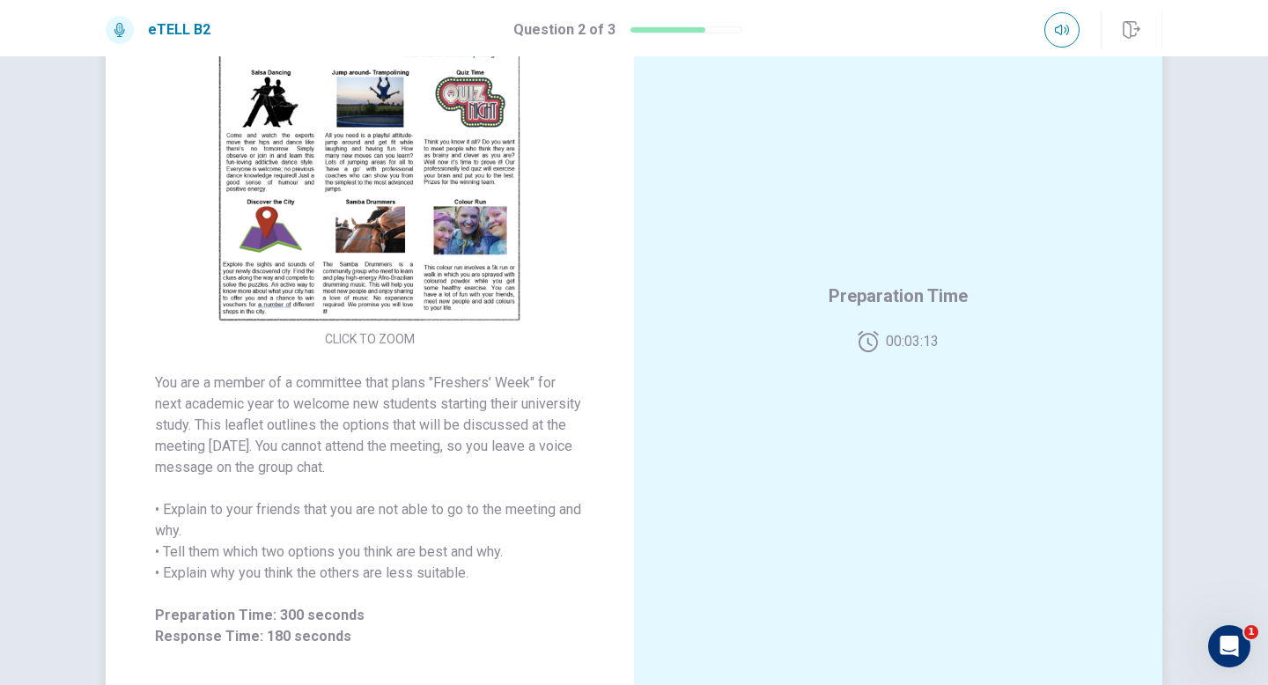
scroll to position [137, 0]
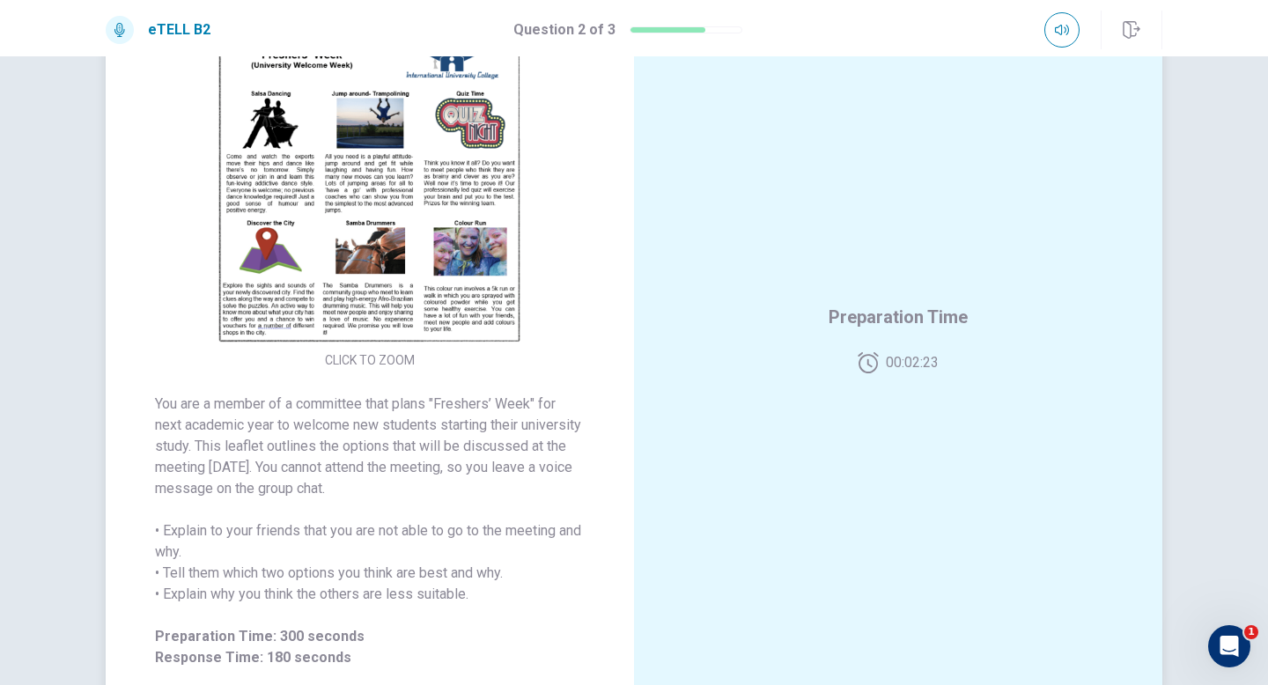
click at [392, 168] on img at bounding box center [370, 190] width 338 height 307
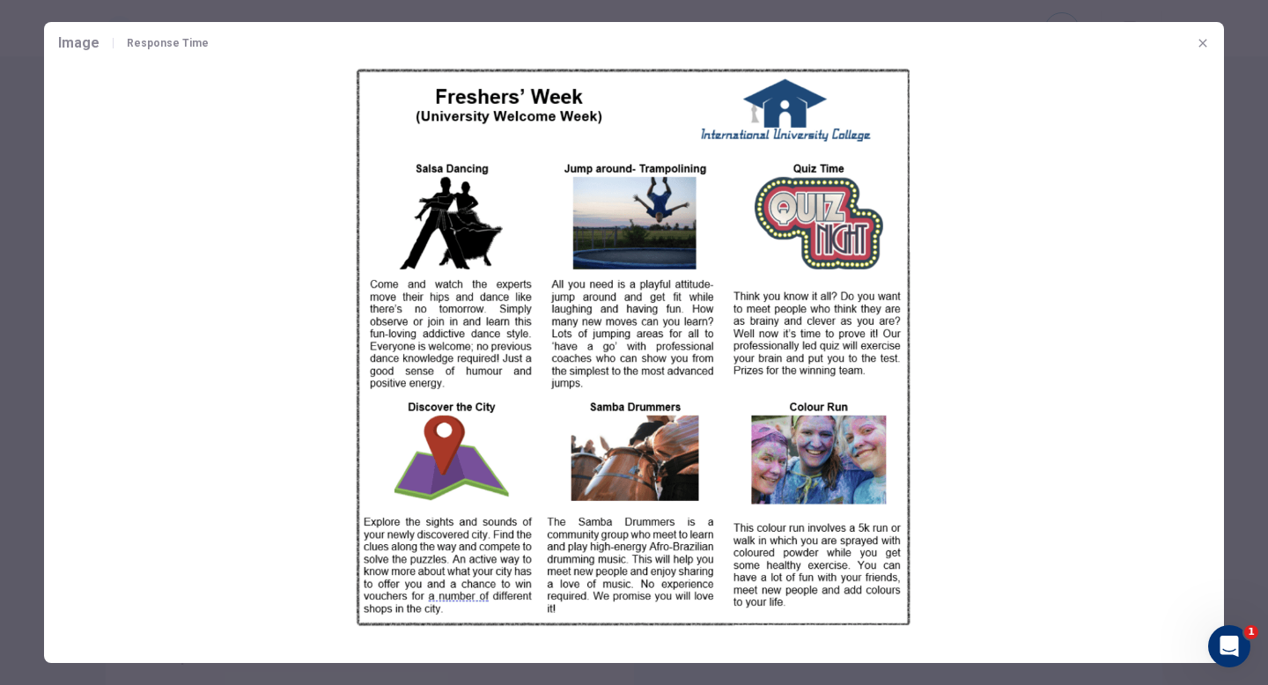
click at [1201, 48] on icon "button" at bounding box center [1203, 43] width 14 height 14
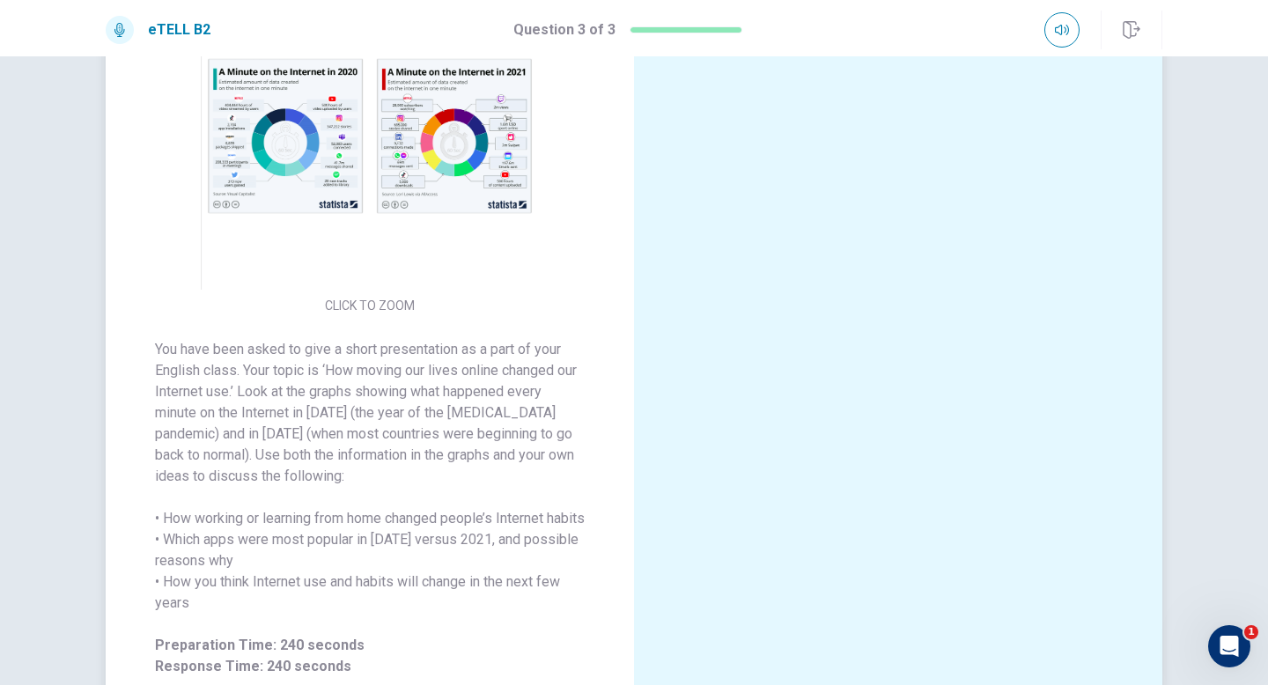
scroll to position [0, 0]
click at [483, 110] on img at bounding box center [370, 135] width 338 height 307
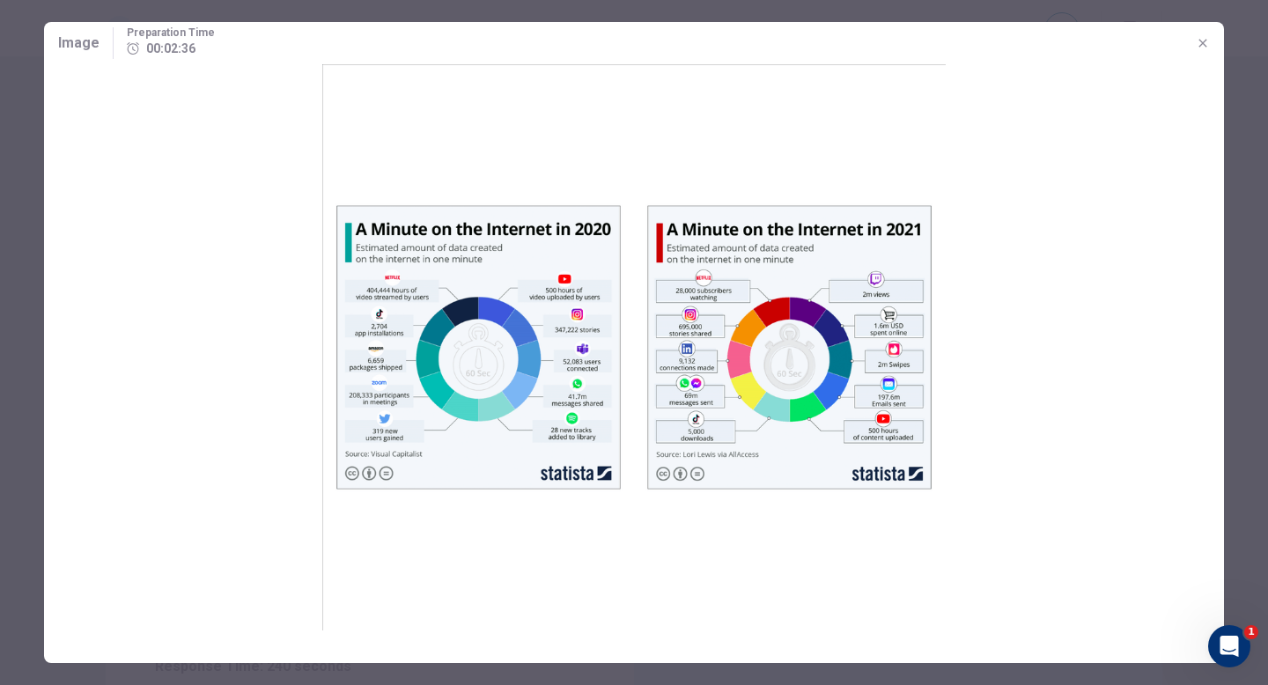
click at [1207, 46] on icon "button" at bounding box center [1203, 43] width 14 height 14
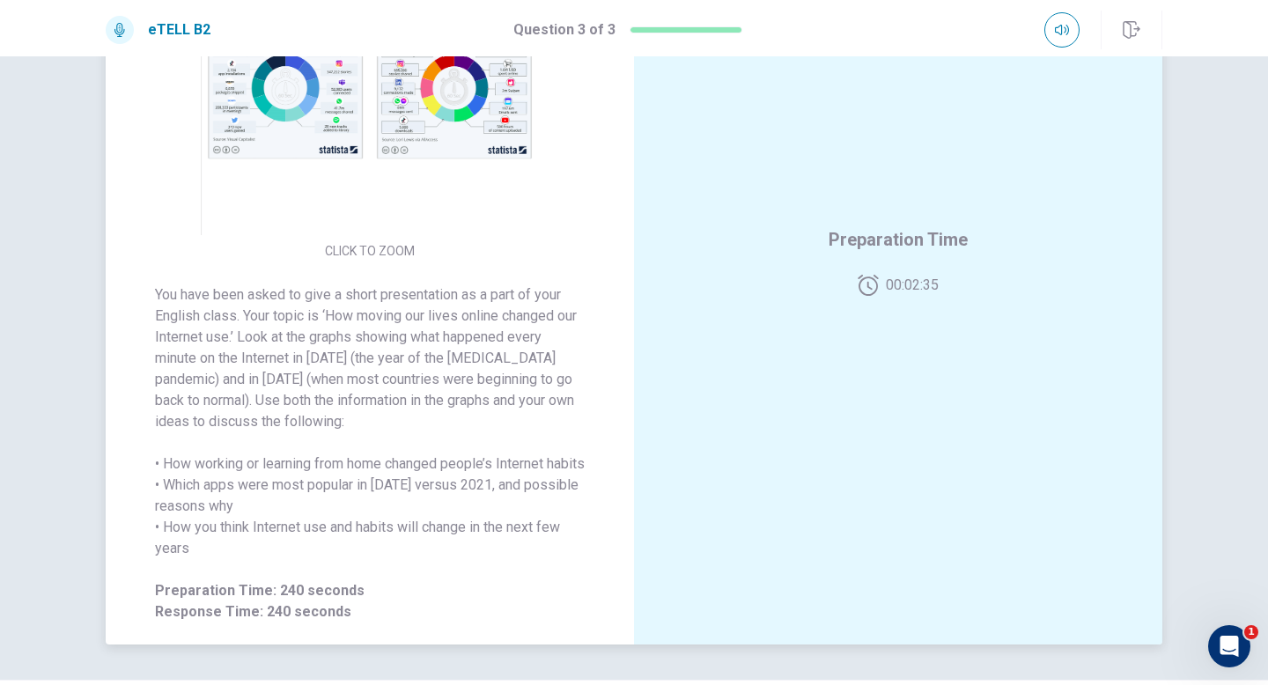
scroll to position [220, 0]
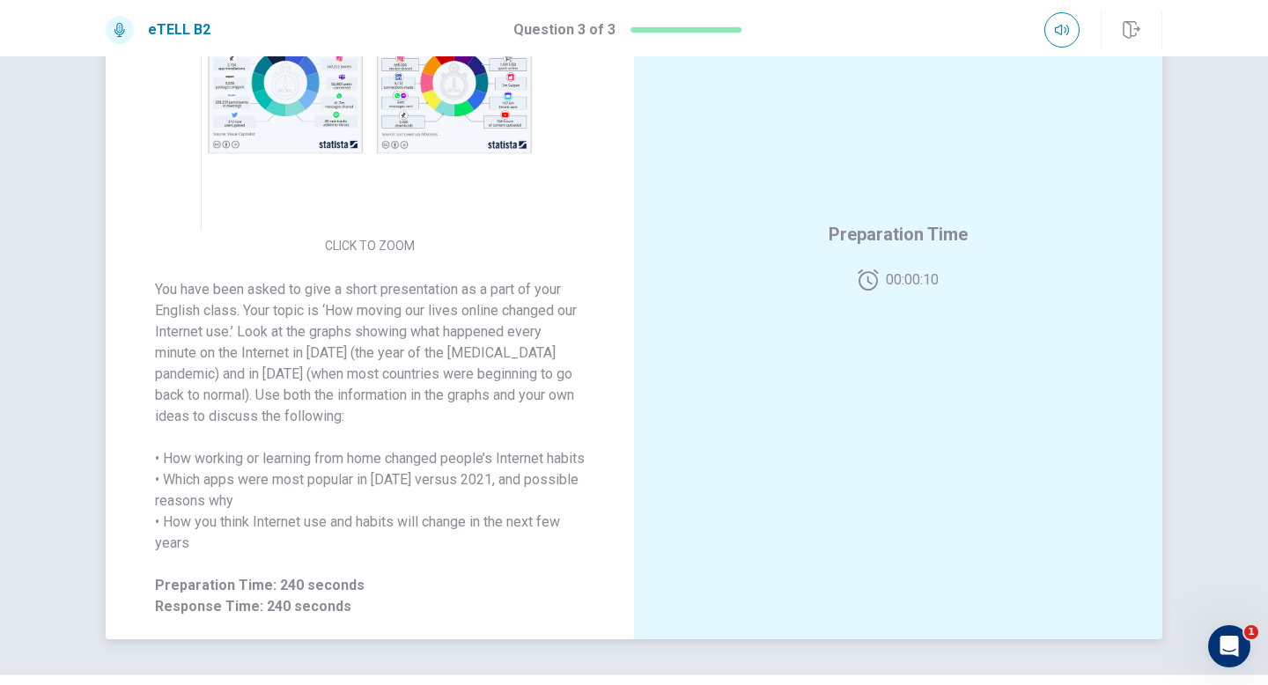
click at [497, 166] on img at bounding box center [370, 76] width 338 height 307
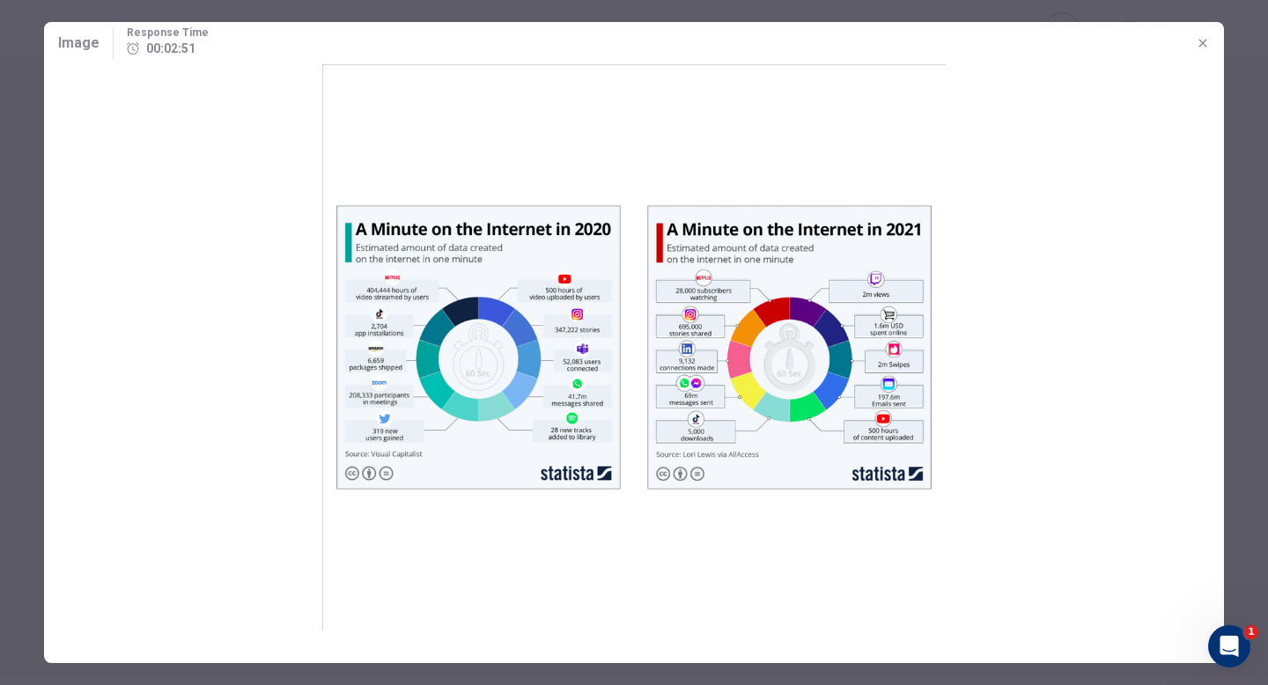
click at [33, 279] on div at bounding box center [634, 342] width 1268 height 685
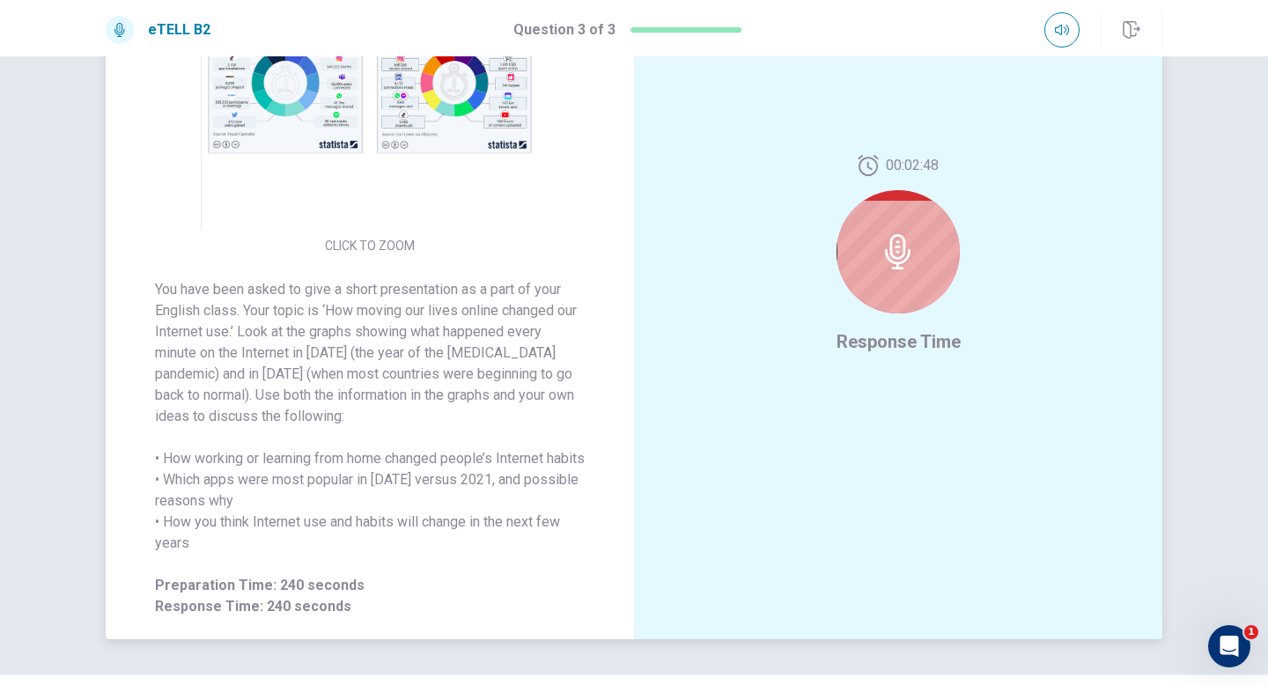
scroll to position [166, 0]
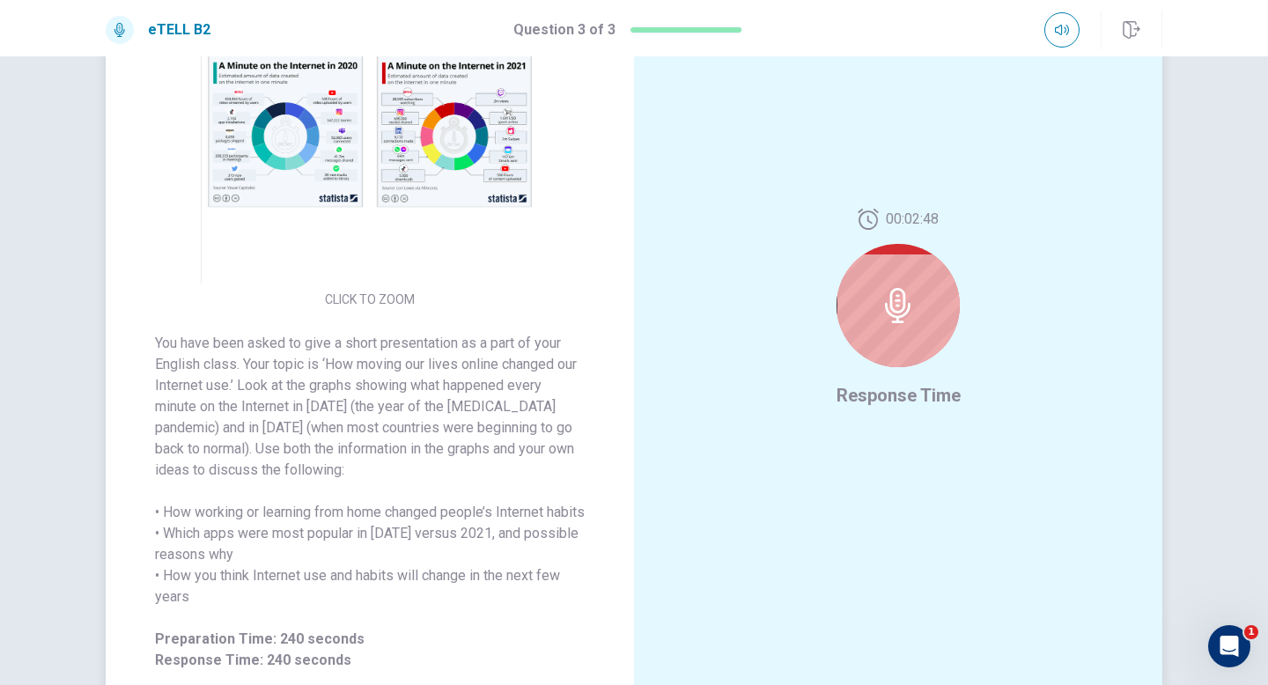
click at [346, 201] on img at bounding box center [370, 129] width 338 height 307
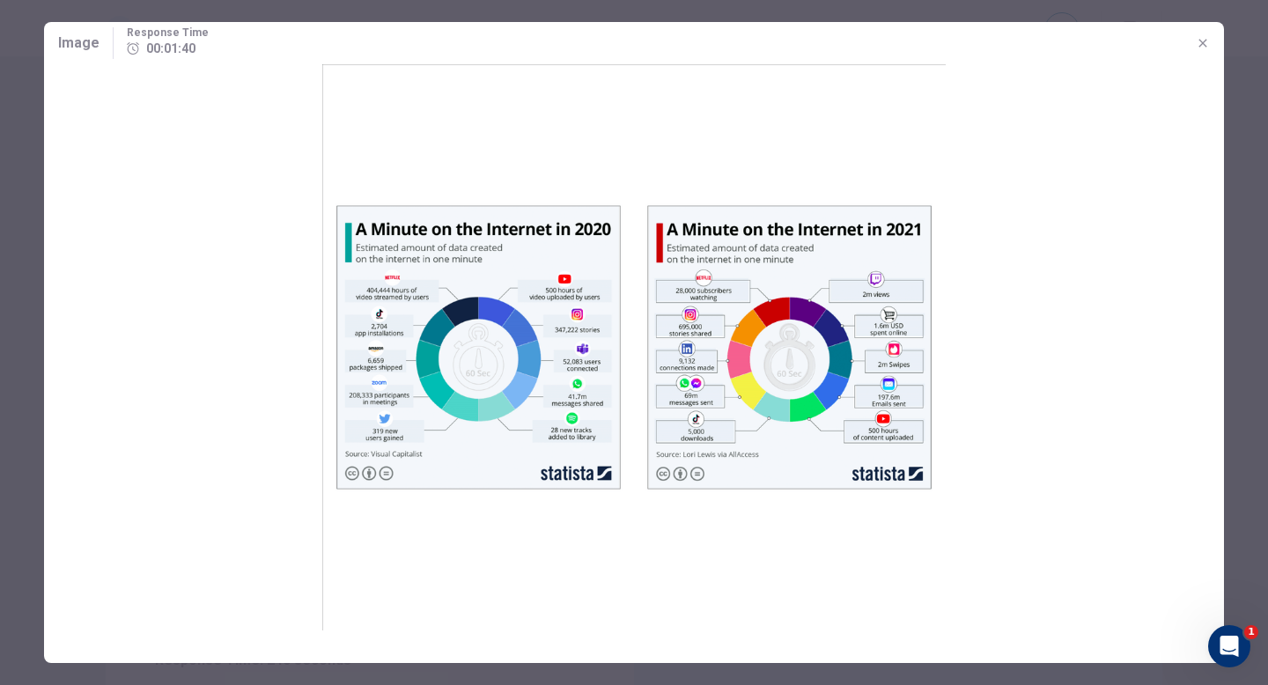
click at [1204, 45] on icon "button" at bounding box center [1203, 43] width 14 height 14
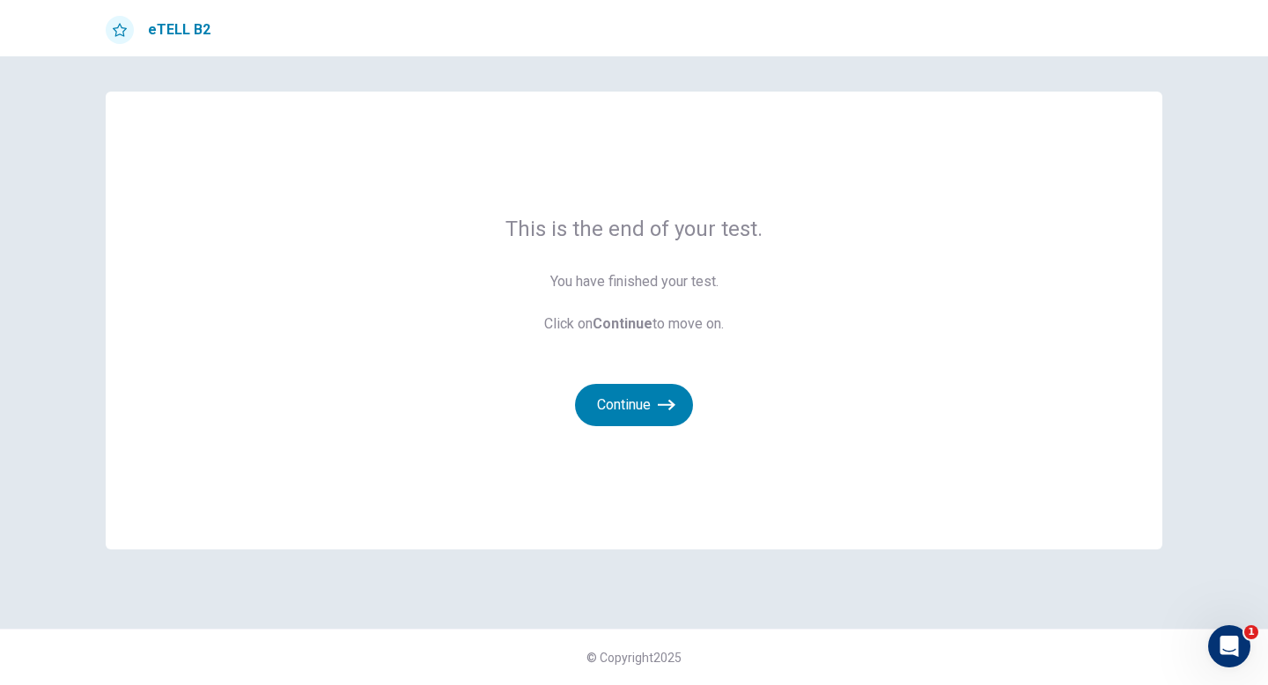
scroll to position [0, 0]
click at [662, 391] on button "Continue" at bounding box center [634, 405] width 118 height 42
